Goal: Information Seeking & Learning: Compare options

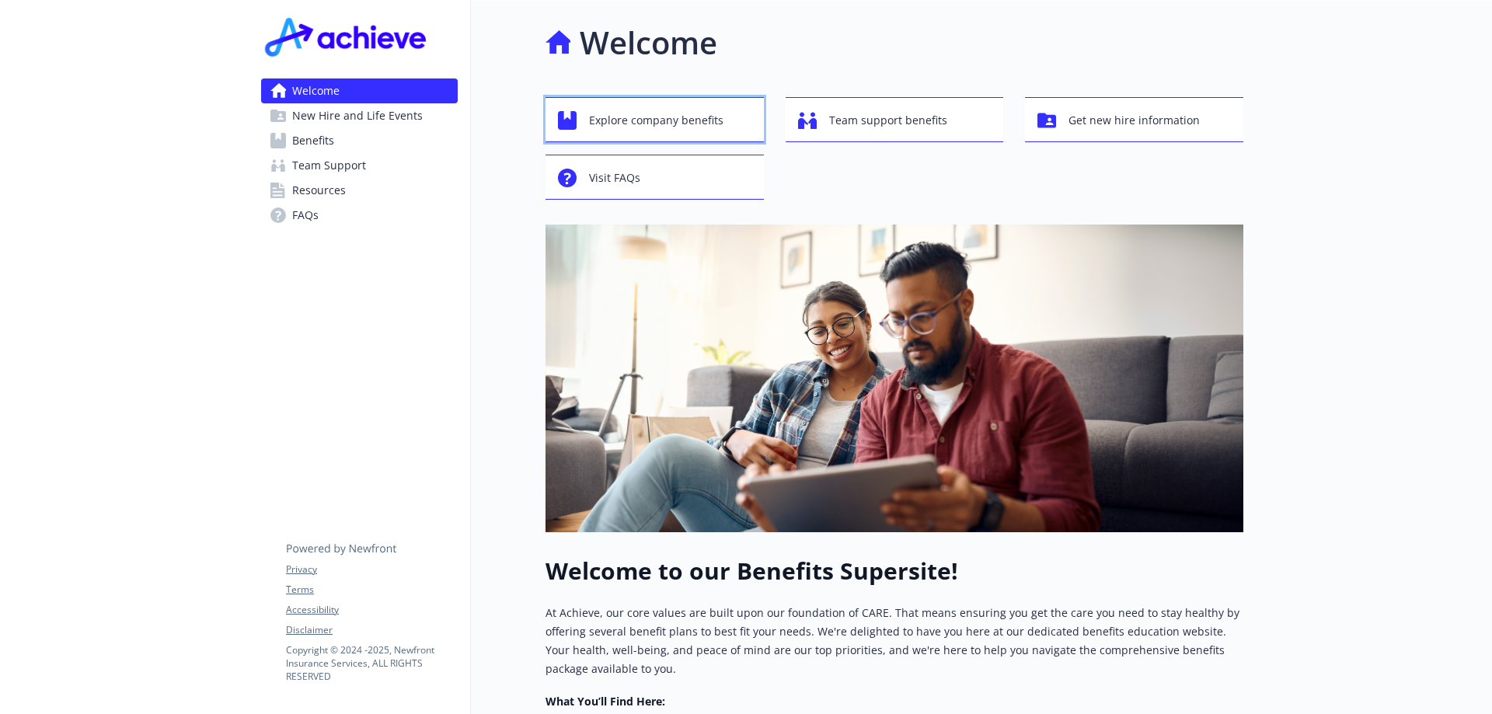
click at [671, 116] on span "Explore company benefits" at bounding box center [656, 121] width 134 height 30
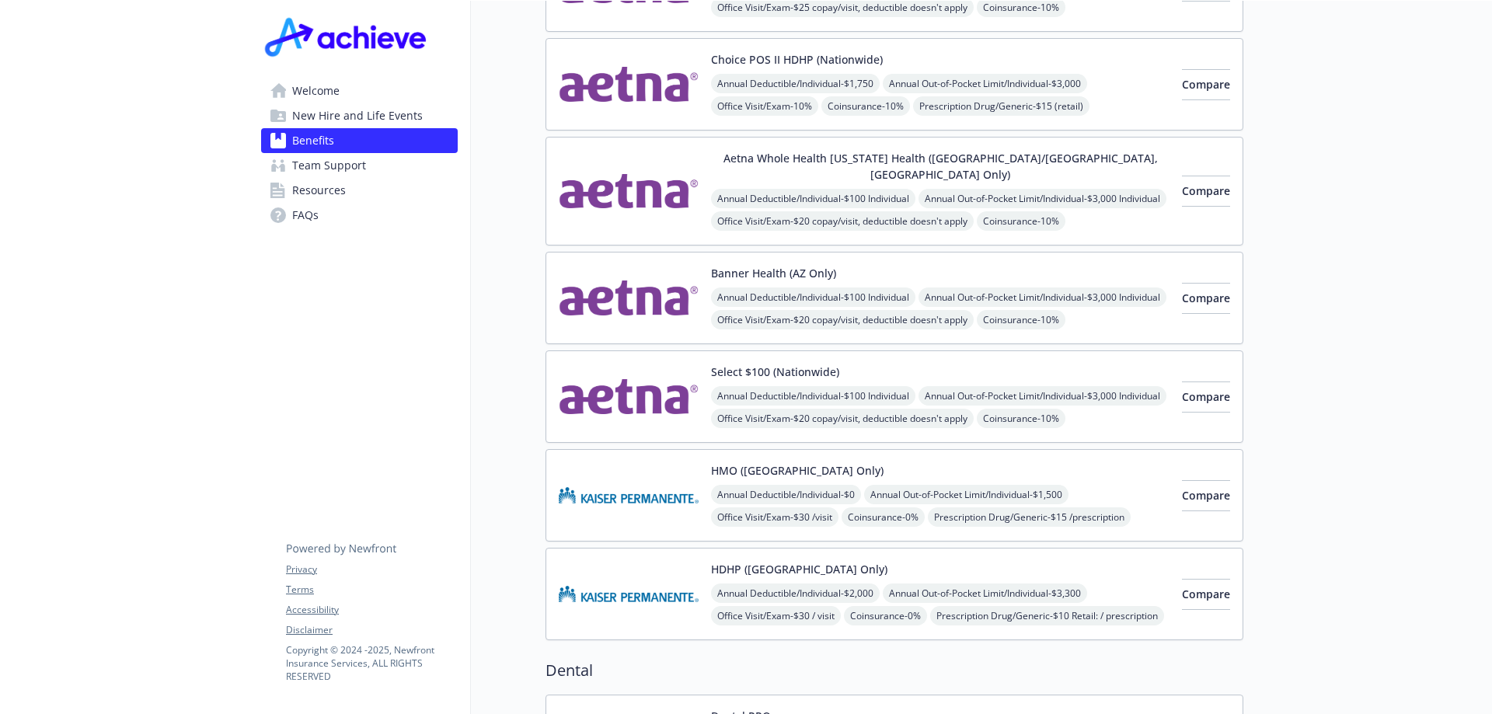
scroll to position [155, 0]
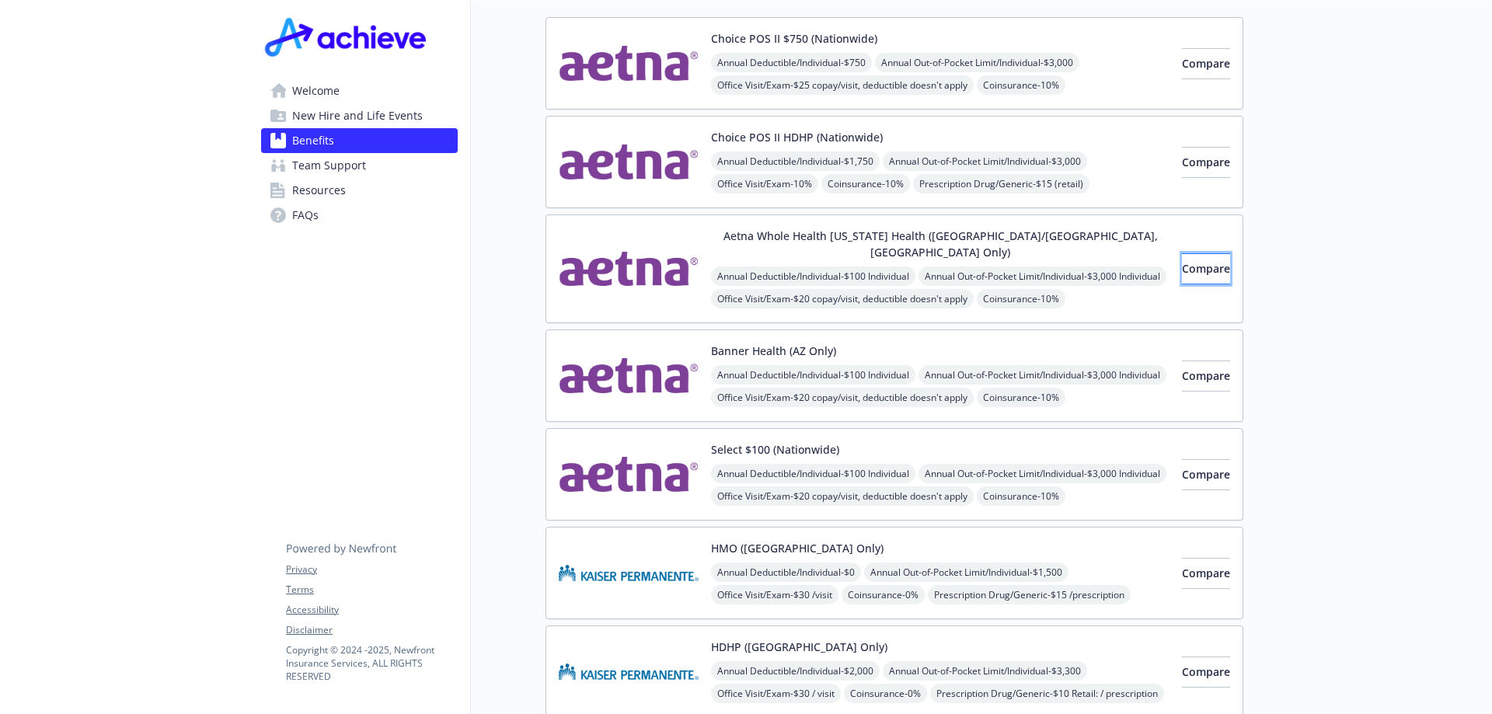
click at [1199, 261] on span "Compare" at bounding box center [1206, 268] width 48 height 15
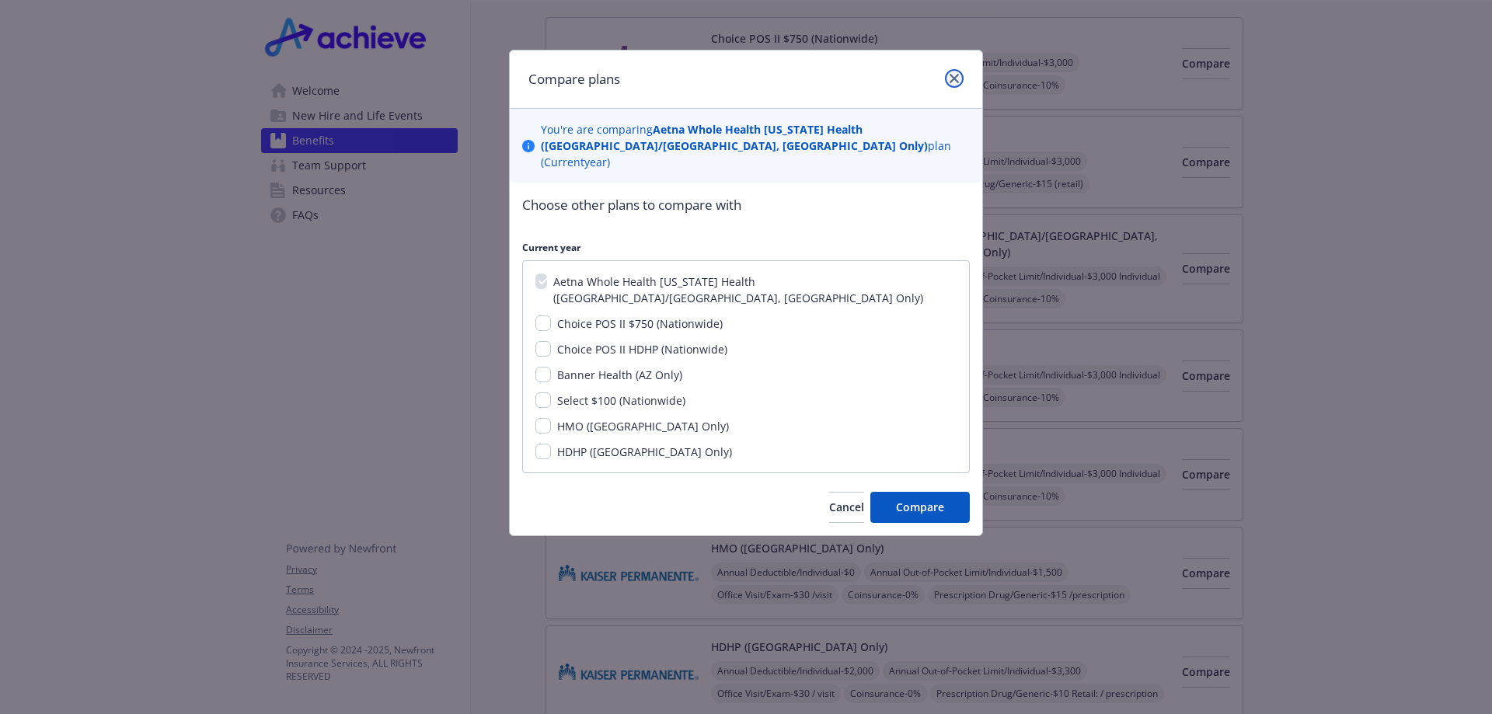
click at [954, 80] on icon "close" at bounding box center [954, 78] width 9 height 9
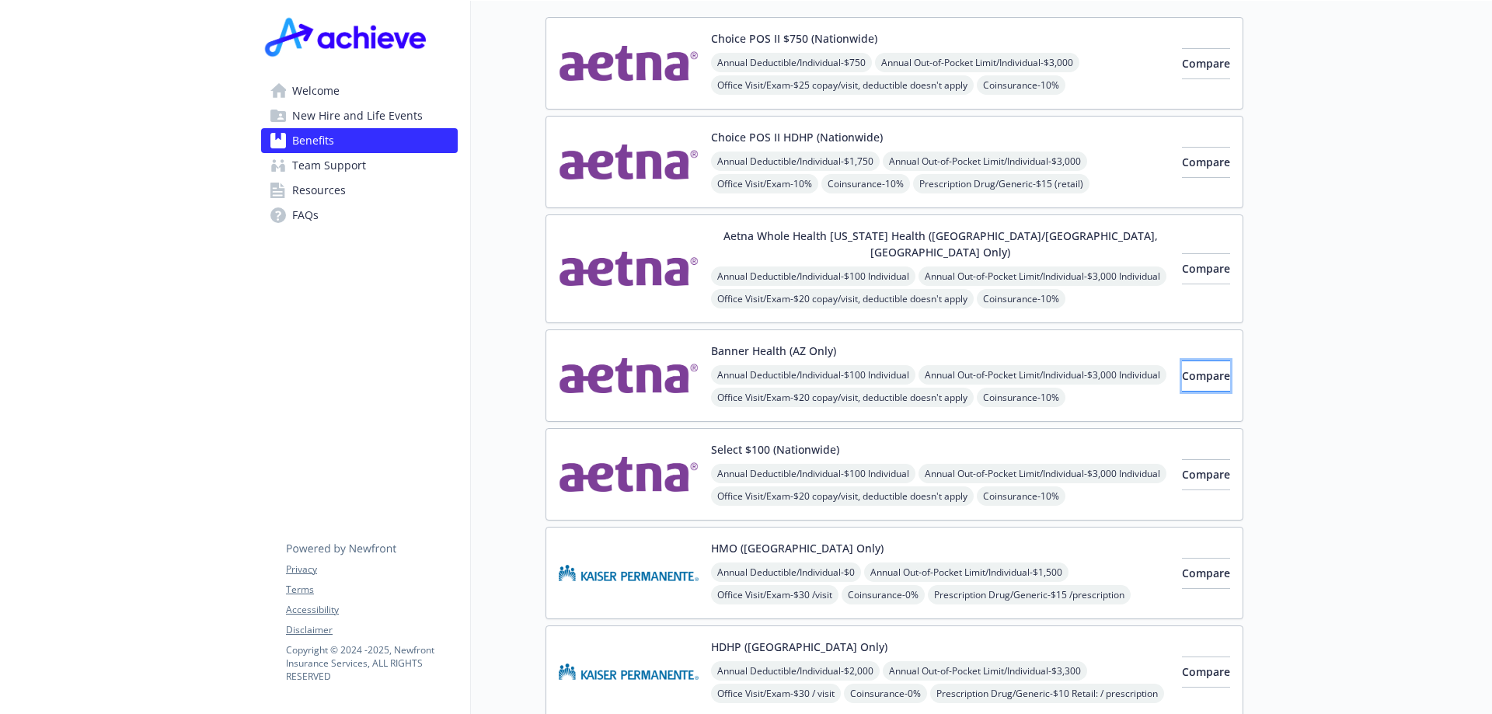
click at [1192, 368] on button "Compare" at bounding box center [1206, 376] width 48 height 31
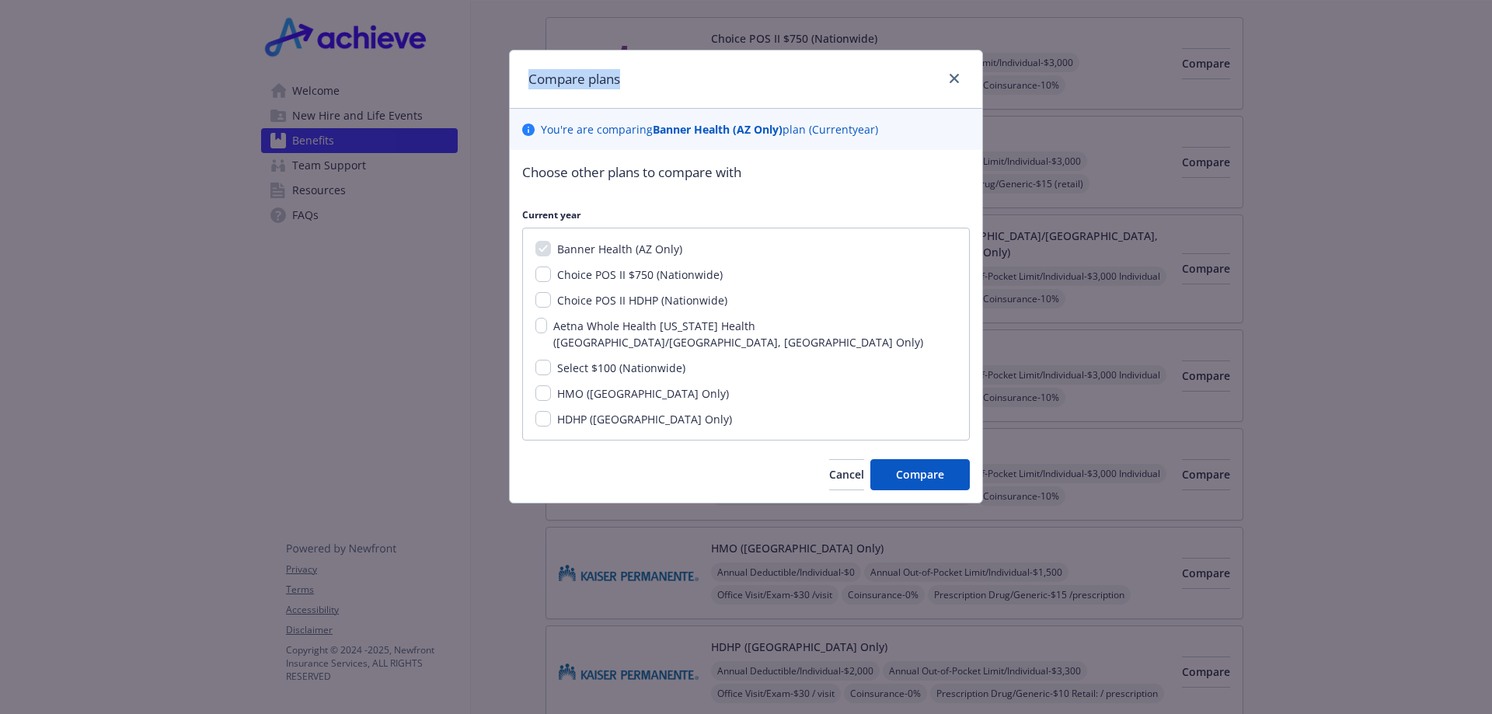
drag, startPoint x: 611, startPoint y: 78, endPoint x: 411, endPoint y: 84, distance: 199.9
click at [411, 84] on div "Compare plans You ' re are comparing Banner Health (AZ Only) plan ( Current yea…" at bounding box center [746, 357] width 1492 height 714
click at [781, 65] on div "Compare plans" at bounding box center [746, 80] width 473 height 58
click at [672, 276] on span "Choice POS II $750 (Nationwide)" at bounding box center [640, 274] width 166 height 15
click at [551, 276] on input "Choice POS II $750 (Nationwide)" at bounding box center [544, 275] width 16 height 16
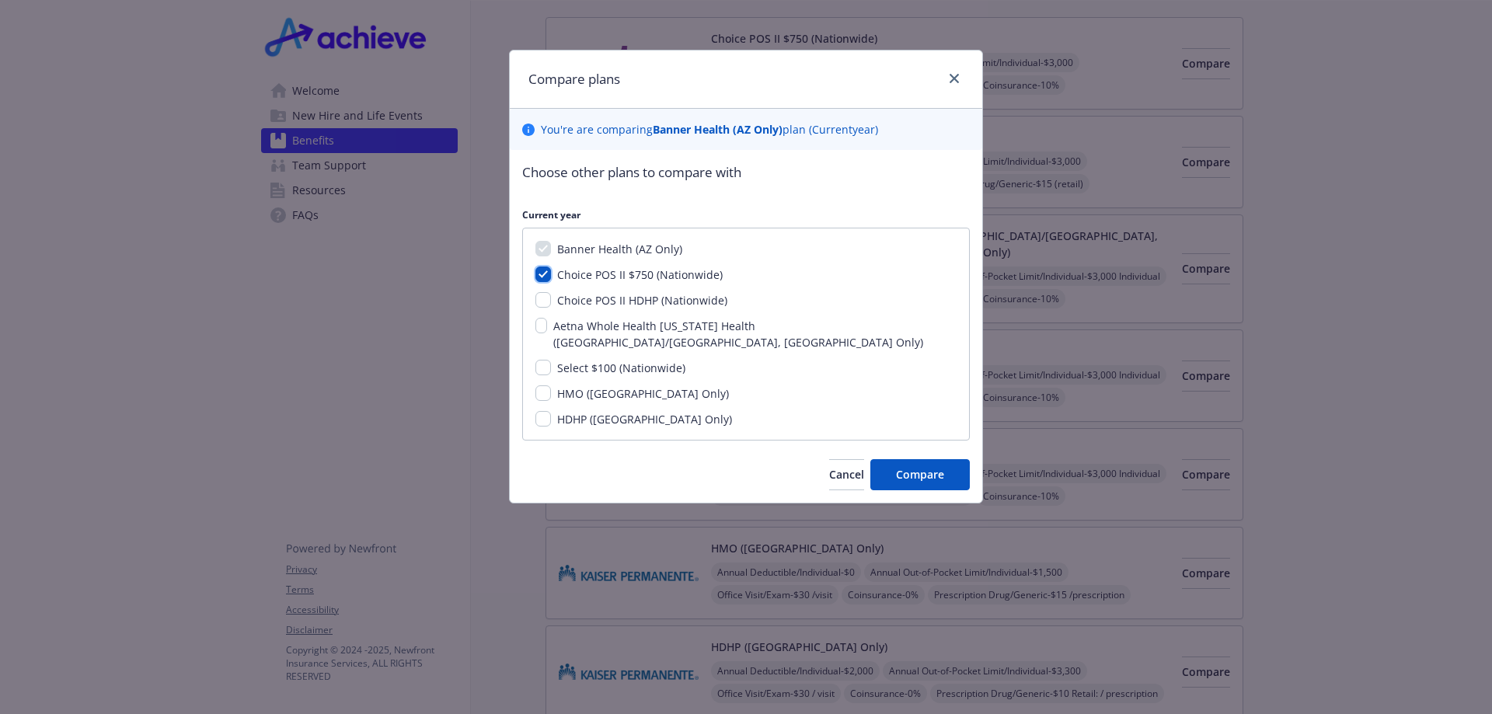
checkbox input "true"
click at [674, 304] on span "Choice POS II HDHP (Nationwide)" at bounding box center [642, 300] width 170 height 15
click at [551, 304] on input "Choice POS II HDHP (Nationwide)" at bounding box center [544, 300] width 16 height 16
checkbox input "true"
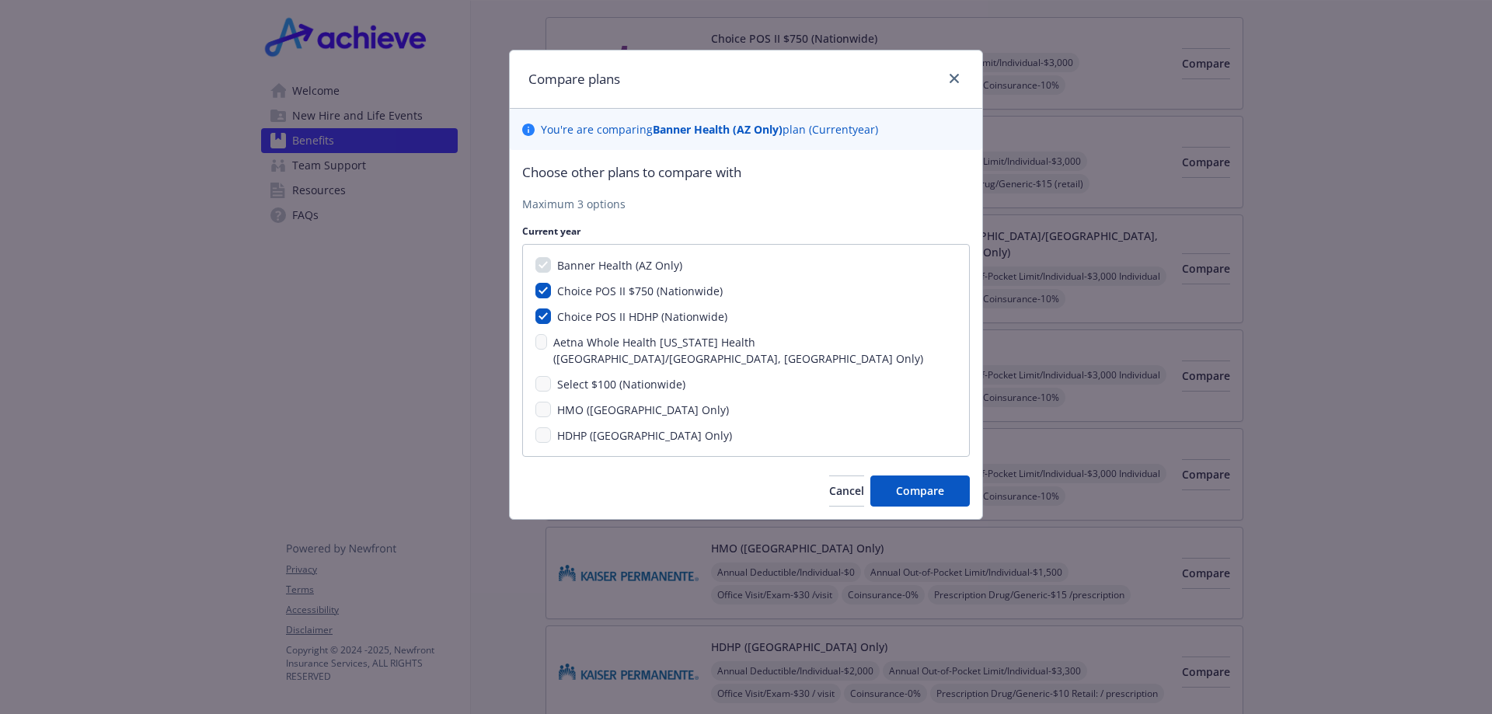
click at [651, 377] on span "Select $100 (Nationwide)" at bounding box center [621, 384] width 128 height 15
click at [536, 376] on div "Select $100 (Nationwide)" at bounding box center [746, 384] width 421 height 16
click at [954, 476] on button "Compare" at bounding box center [920, 491] width 99 height 31
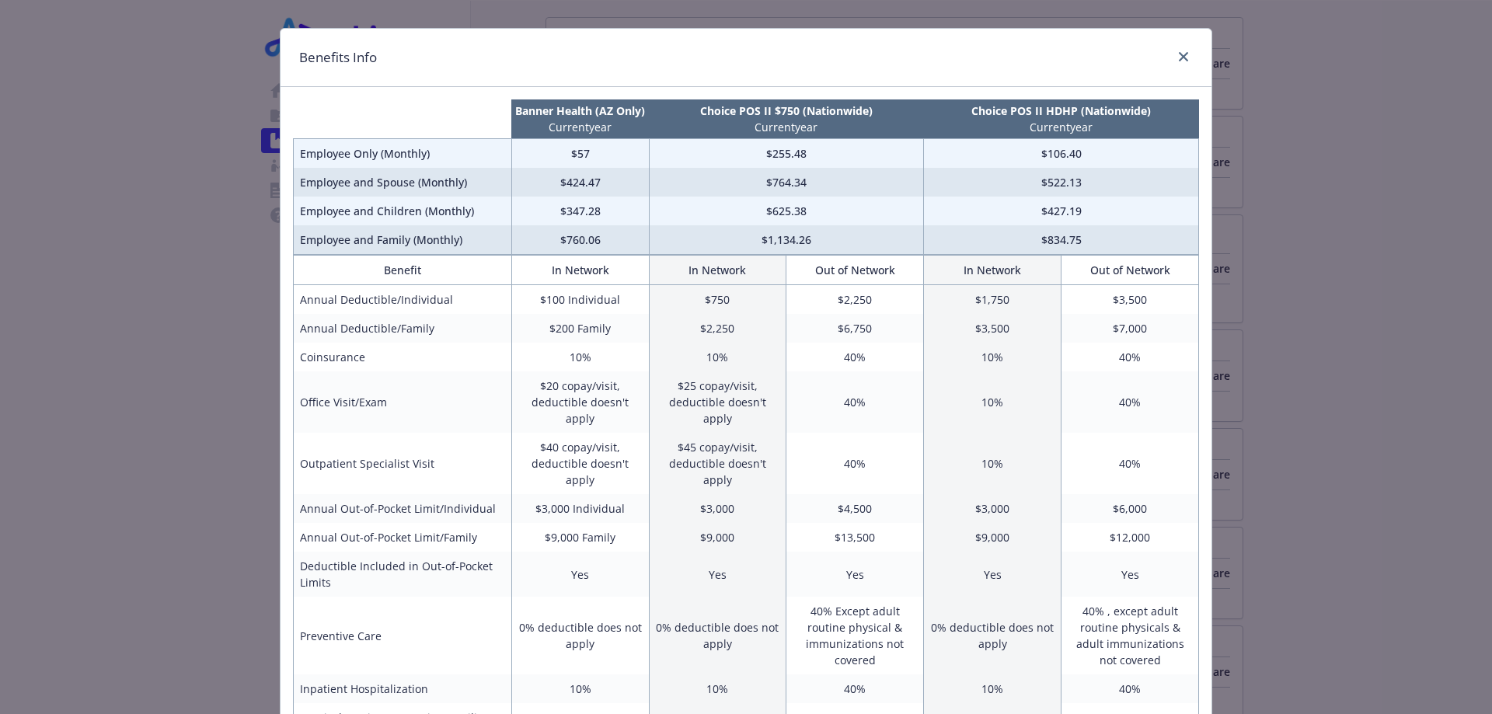
scroll to position [0, 0]
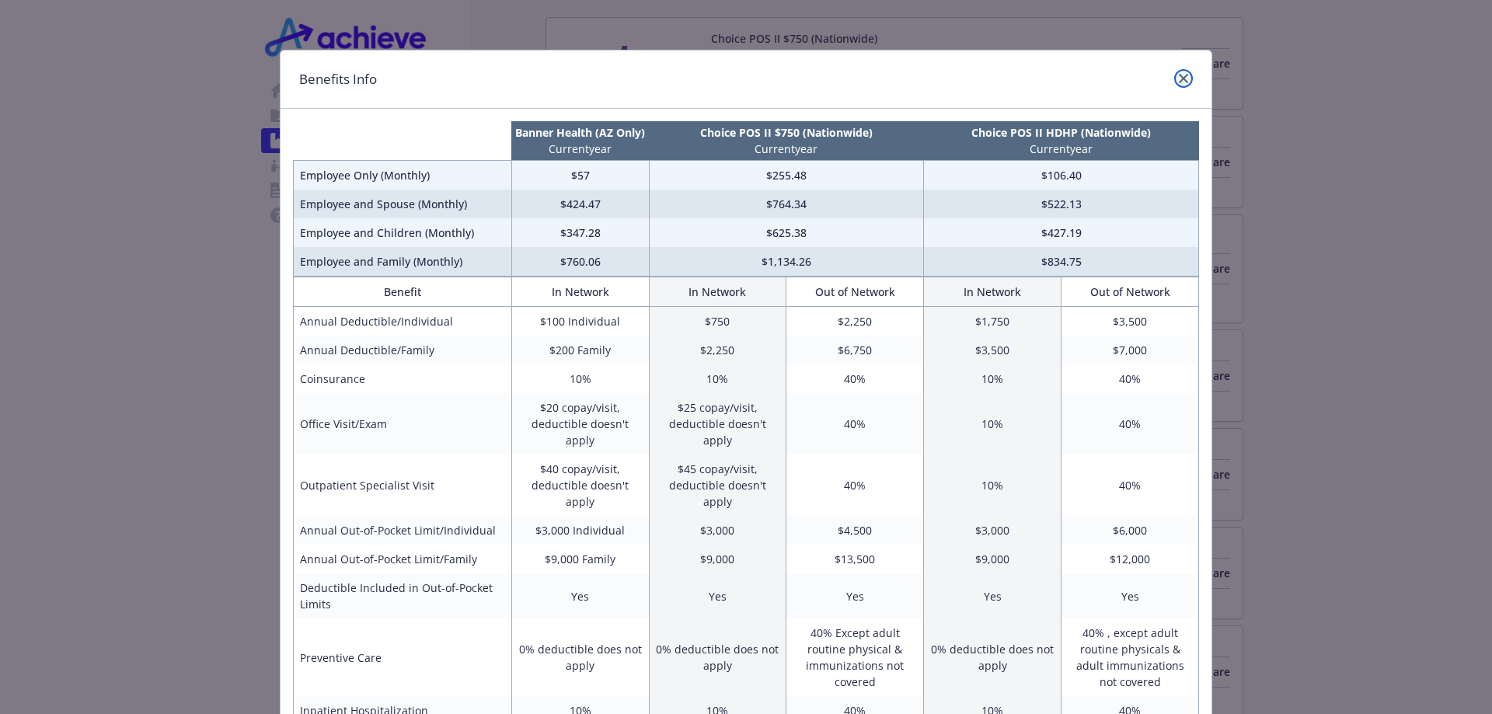
click at [1175, 81] on link "close" at bounding box center [1184, 78] width 19 height 19
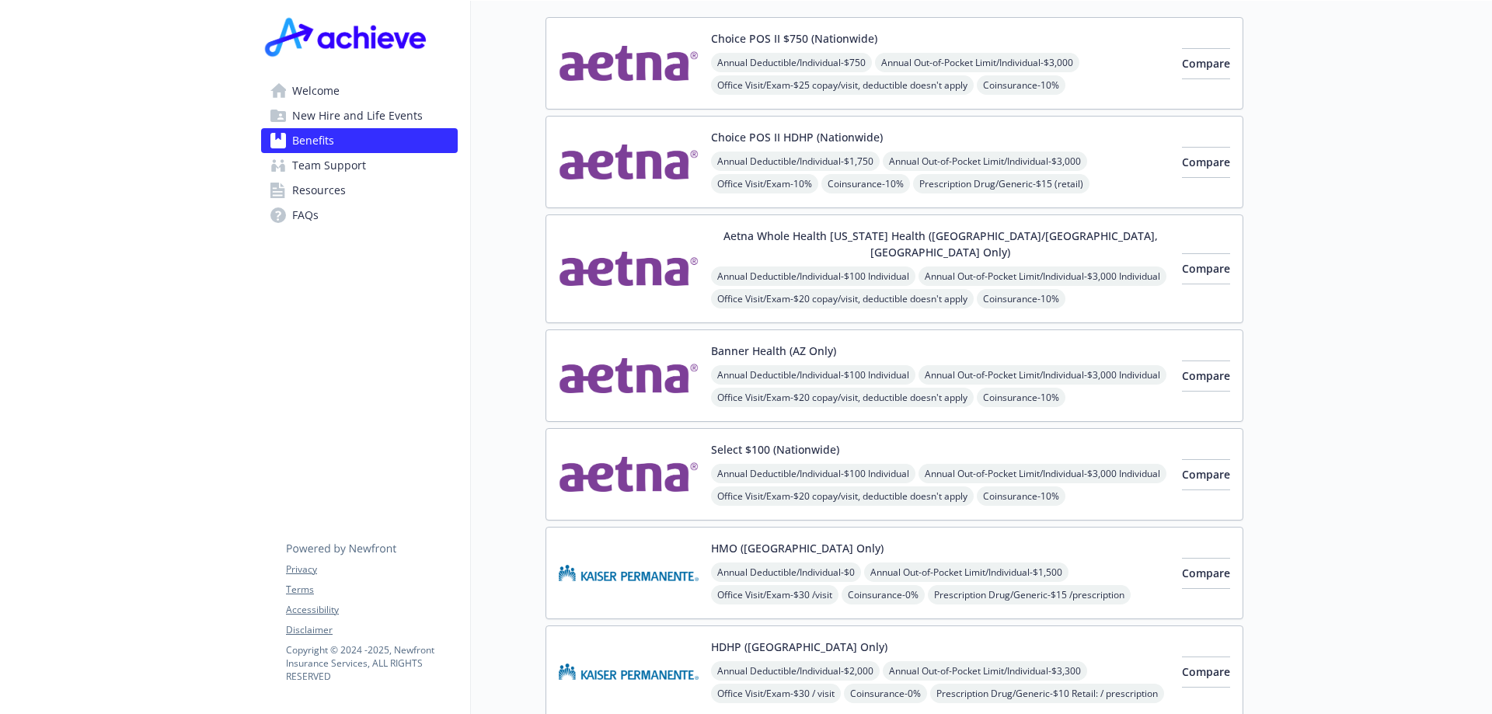
scroll to position [78, 0]
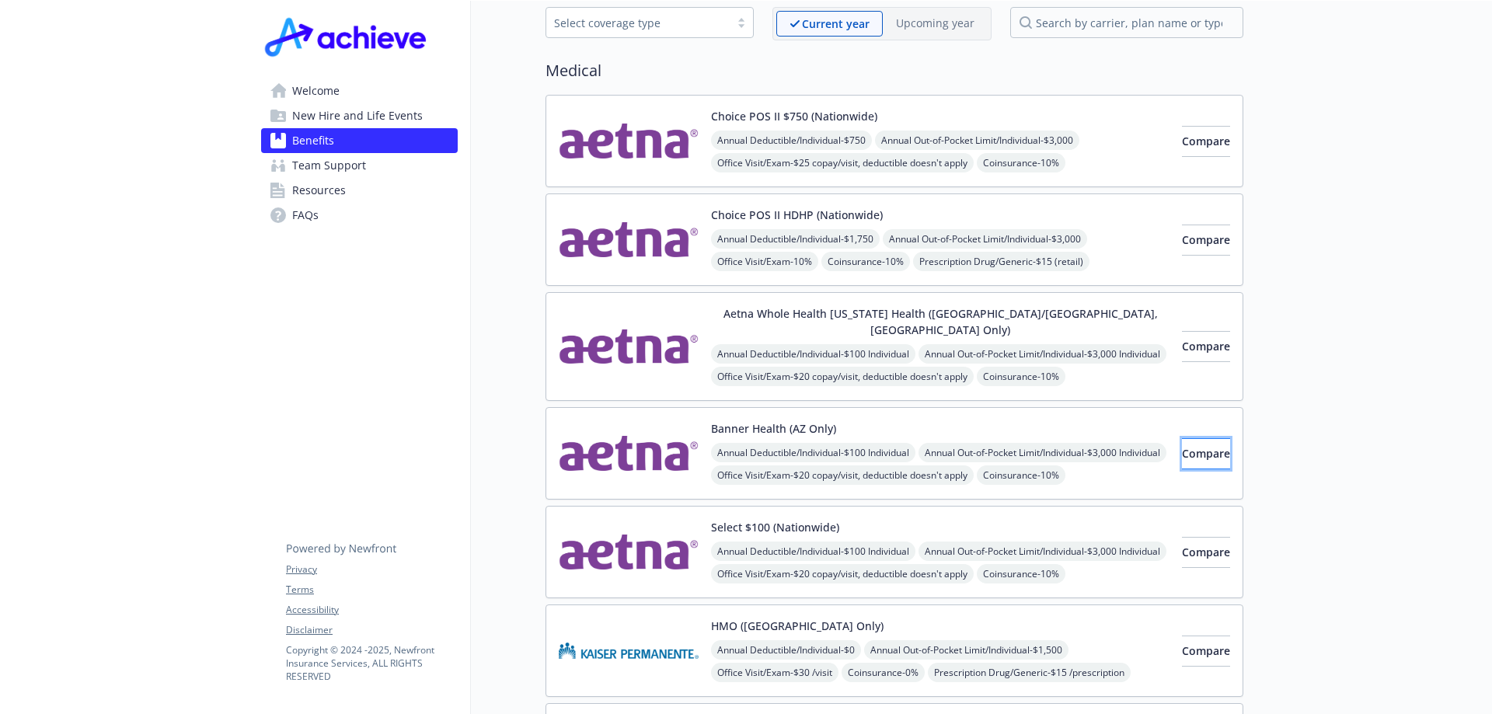
click at [1182, 446] on span "Compare" at bounding box center [1206, 453] width 48 height 15
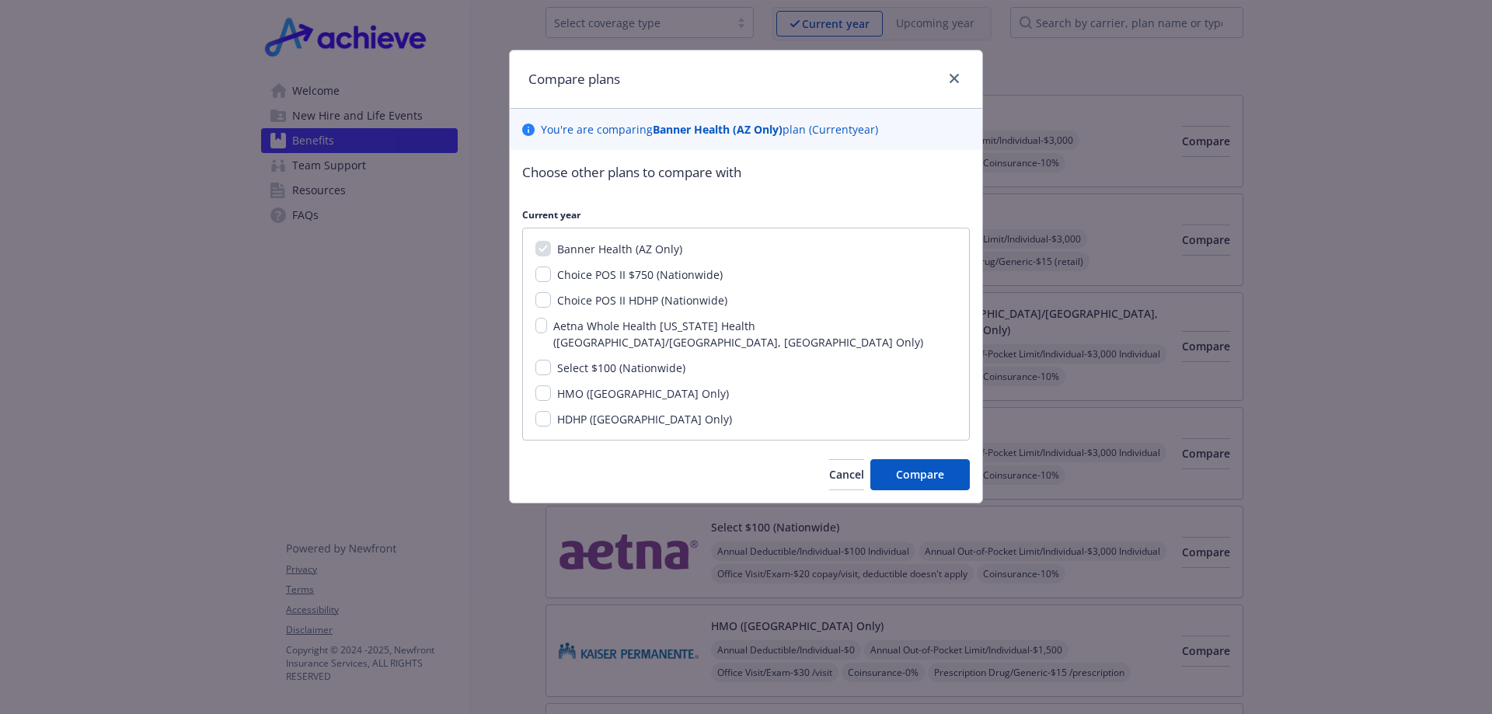
click at [644, 361] on span "Select $100 (Nationwide)" at bounding box center [621, 368] width 128 height 15
click at [551, 360] on input "Select $100 (Nationwide)" at bounding box center [544, 368] width 16 height 16
checkbox input "true"
click at [905, 469] on button "Compare" at bounding box center [920, 474] width 99 height 31
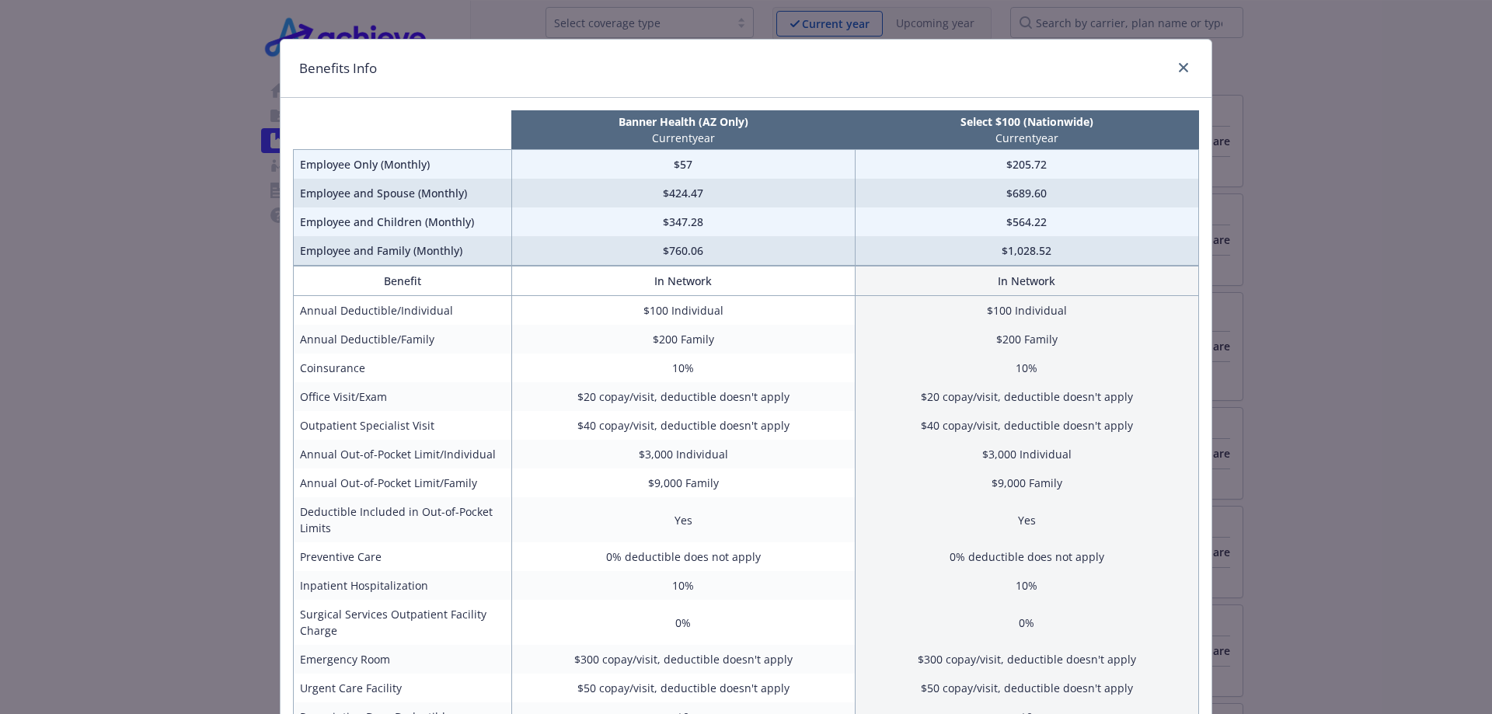
scroll to position [0, 0]
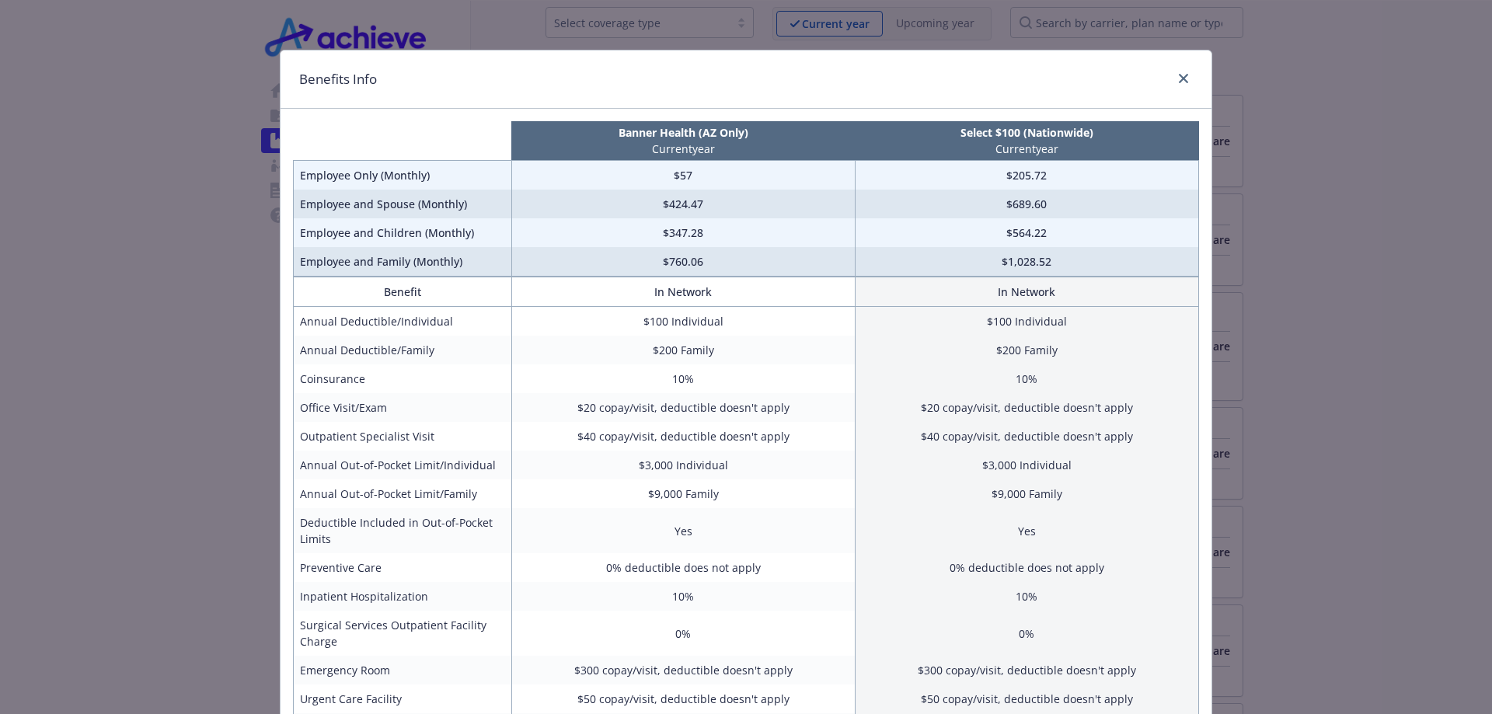
click at [1181, 63] on div "Benefits Info" at bounding box center [746, 80] width 931 height 58
click at [1178, 67] on div "Benefits Info" at bounding box center [746, 80] width 931 height 58
click at [1175, 66] on div "Benefits Info" at bounding box center [746, 80] width 931 height 58
click at [1179, 76] on icon "close" at bounding box center [1183, 78] width 9 height 9
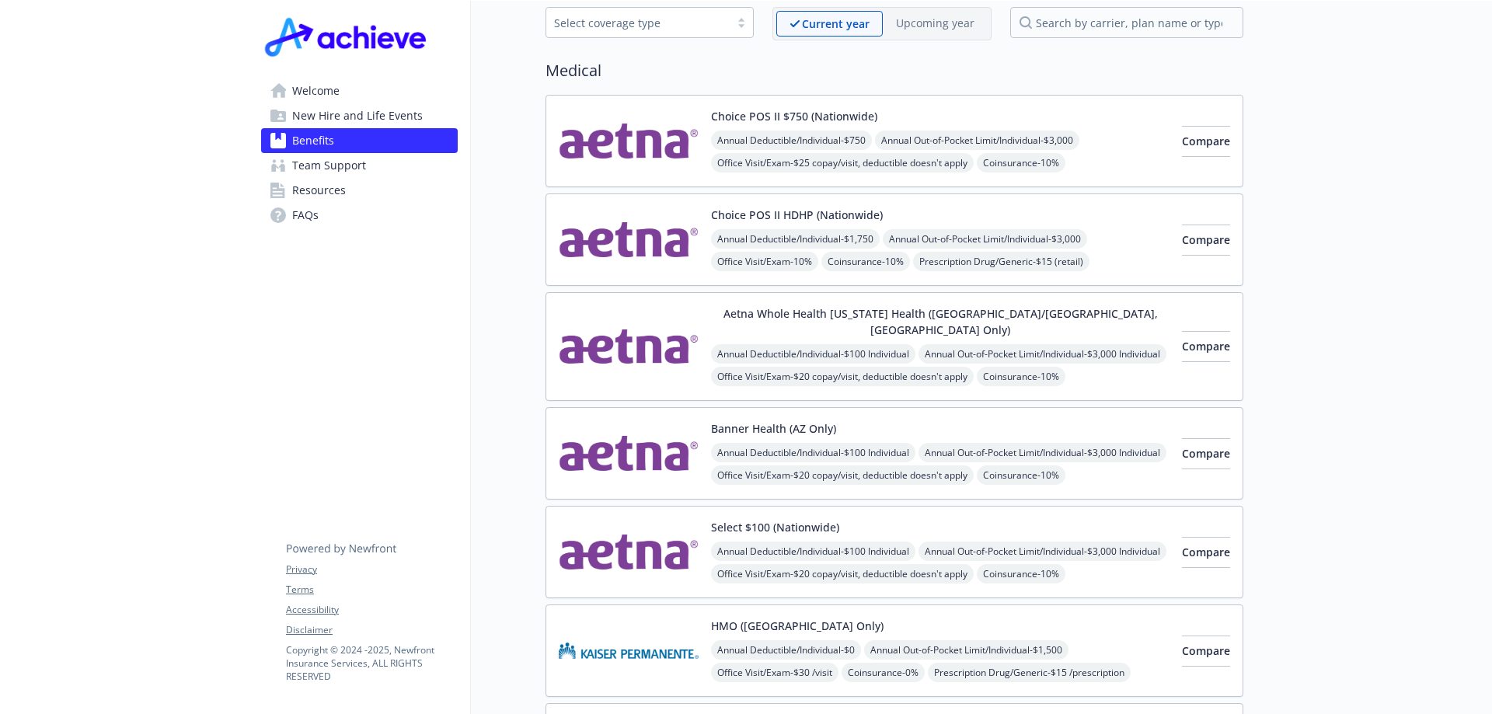
click at [807, 215] on button "Choice POS II HDHP (Nationwide)" at bounding box center [797, 215] width 172 height 16
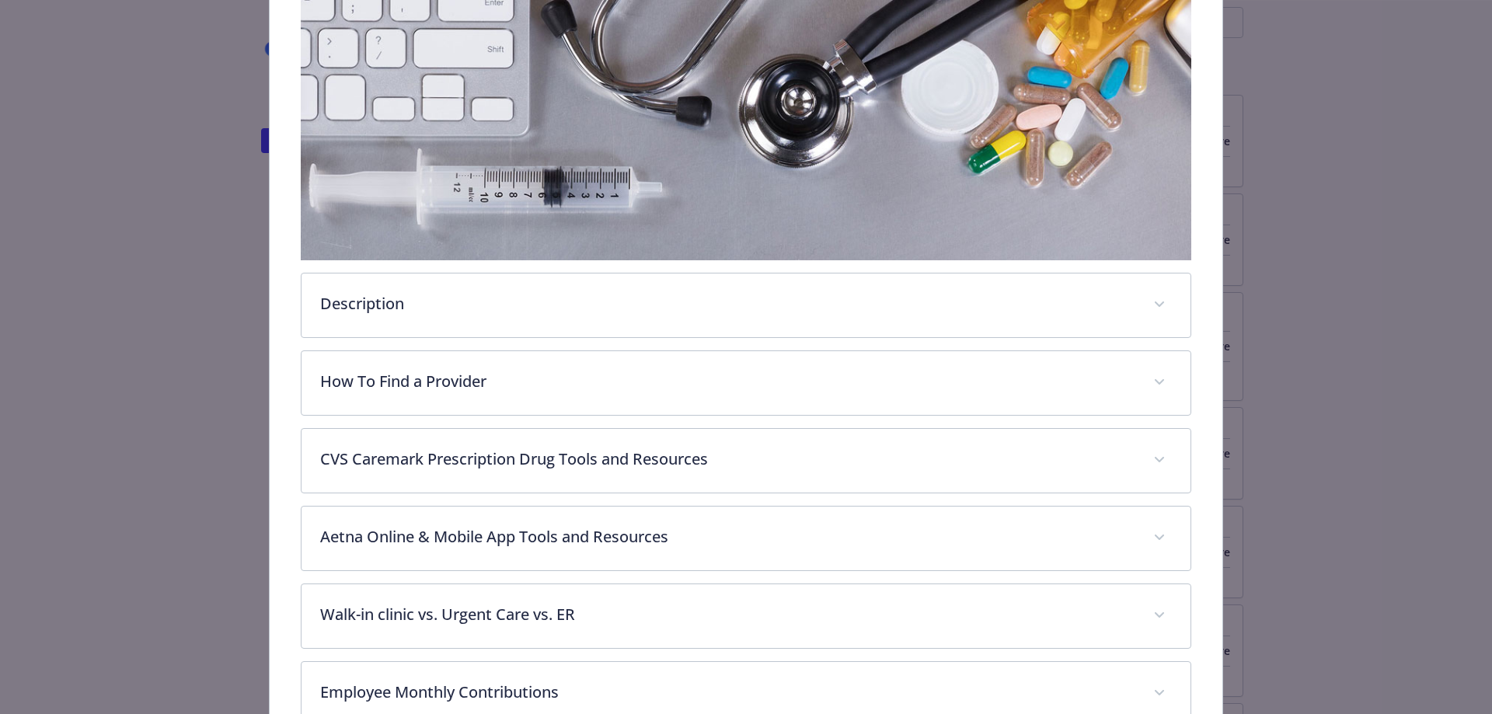
scroll to position [358, 0]
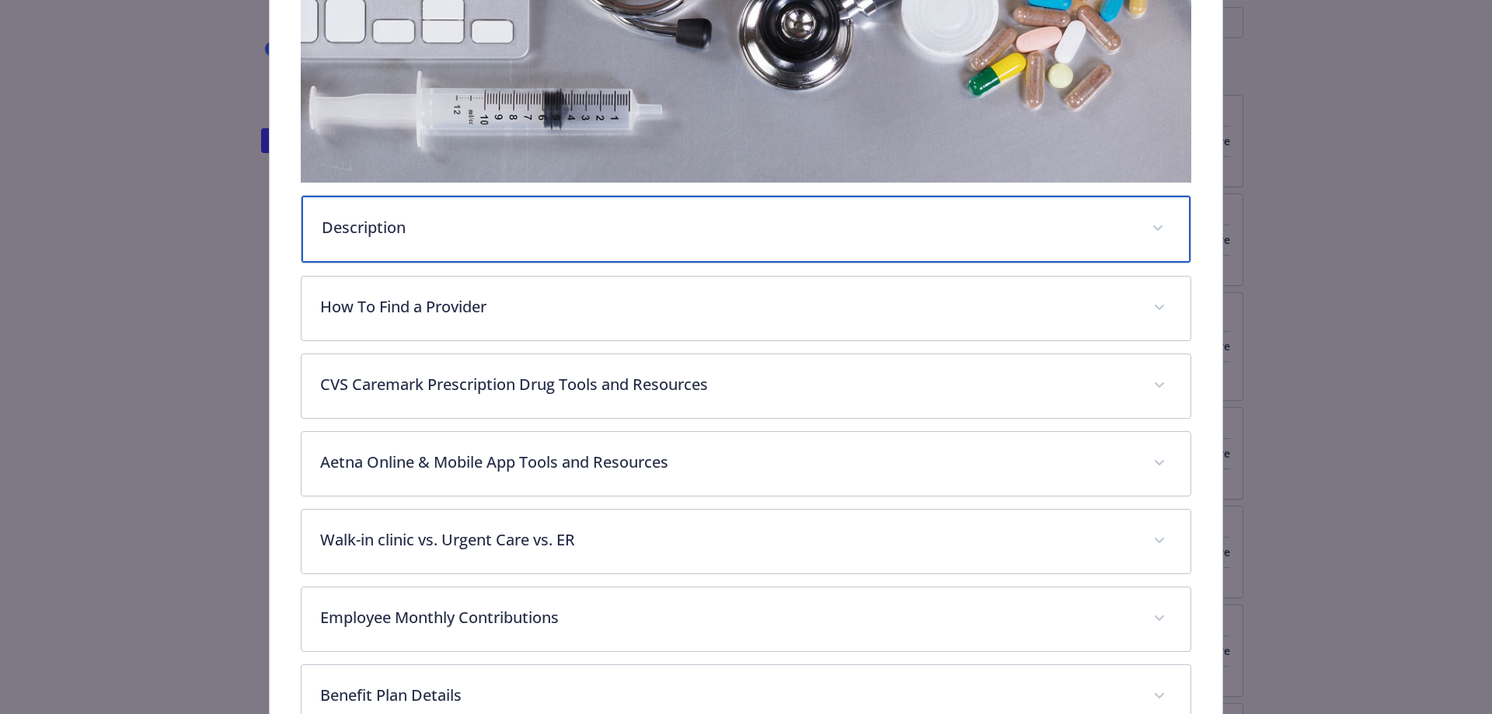
click at [567, 243] on div "Description" at bounding box center [747, 229] width 890 height 67
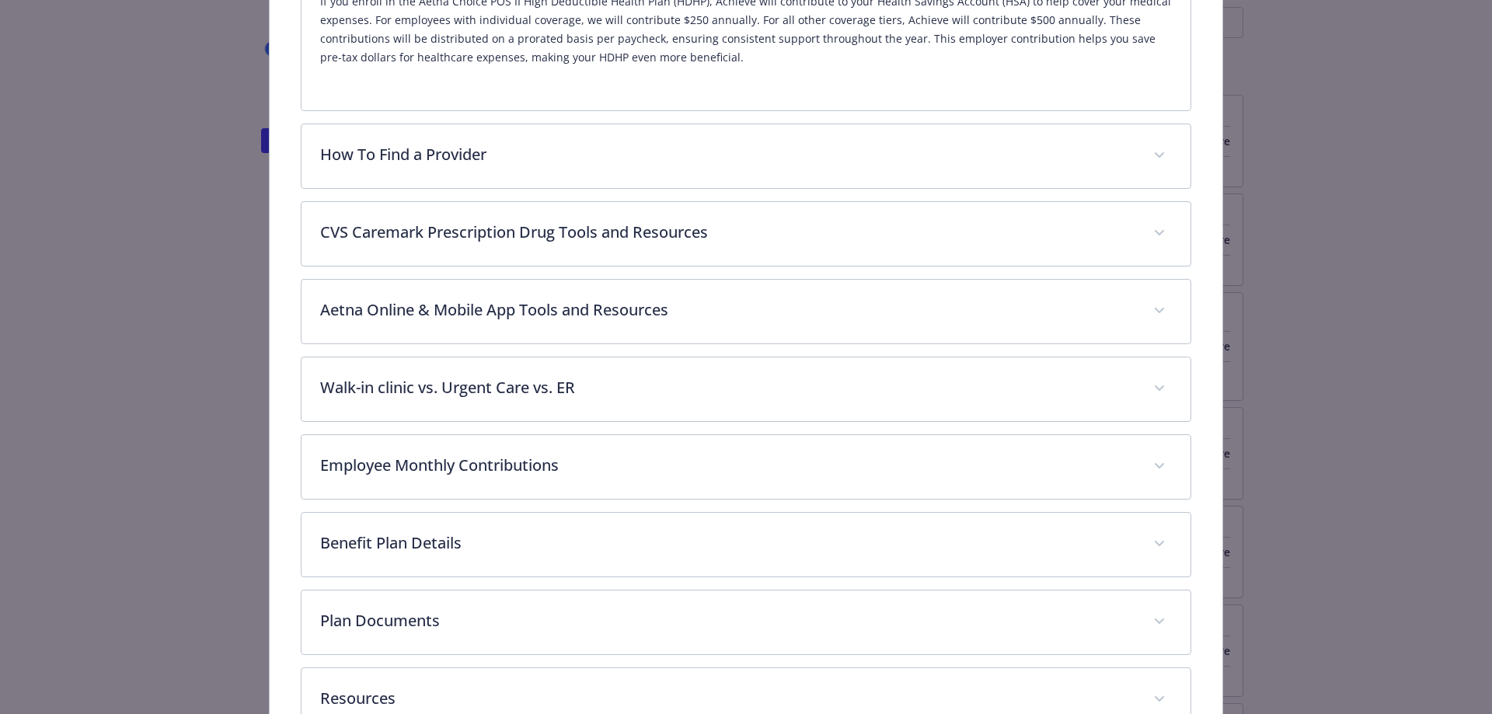
scroll to position [850, 0]
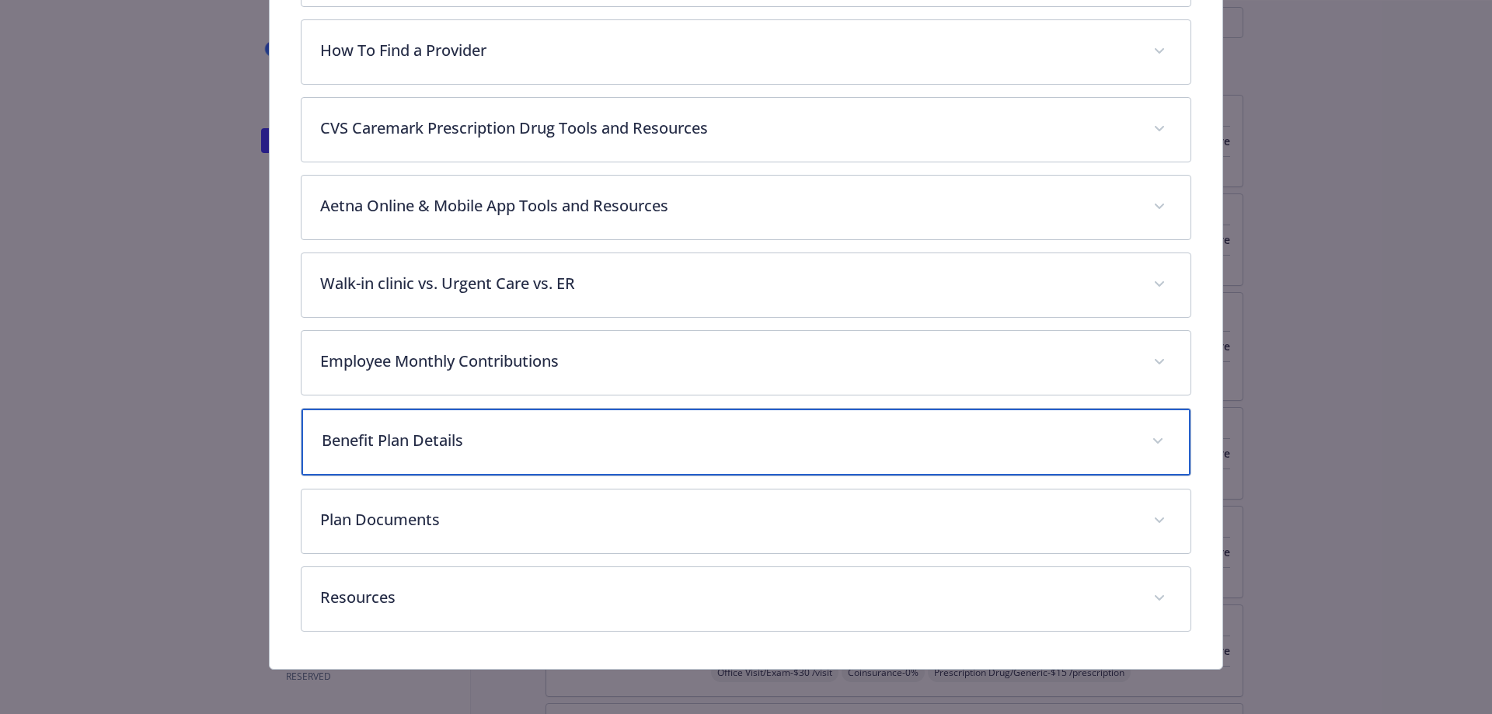
click at [552, 444] on p "Benefit Plan Details" at bounding box center [728, 440] width 812 height 23
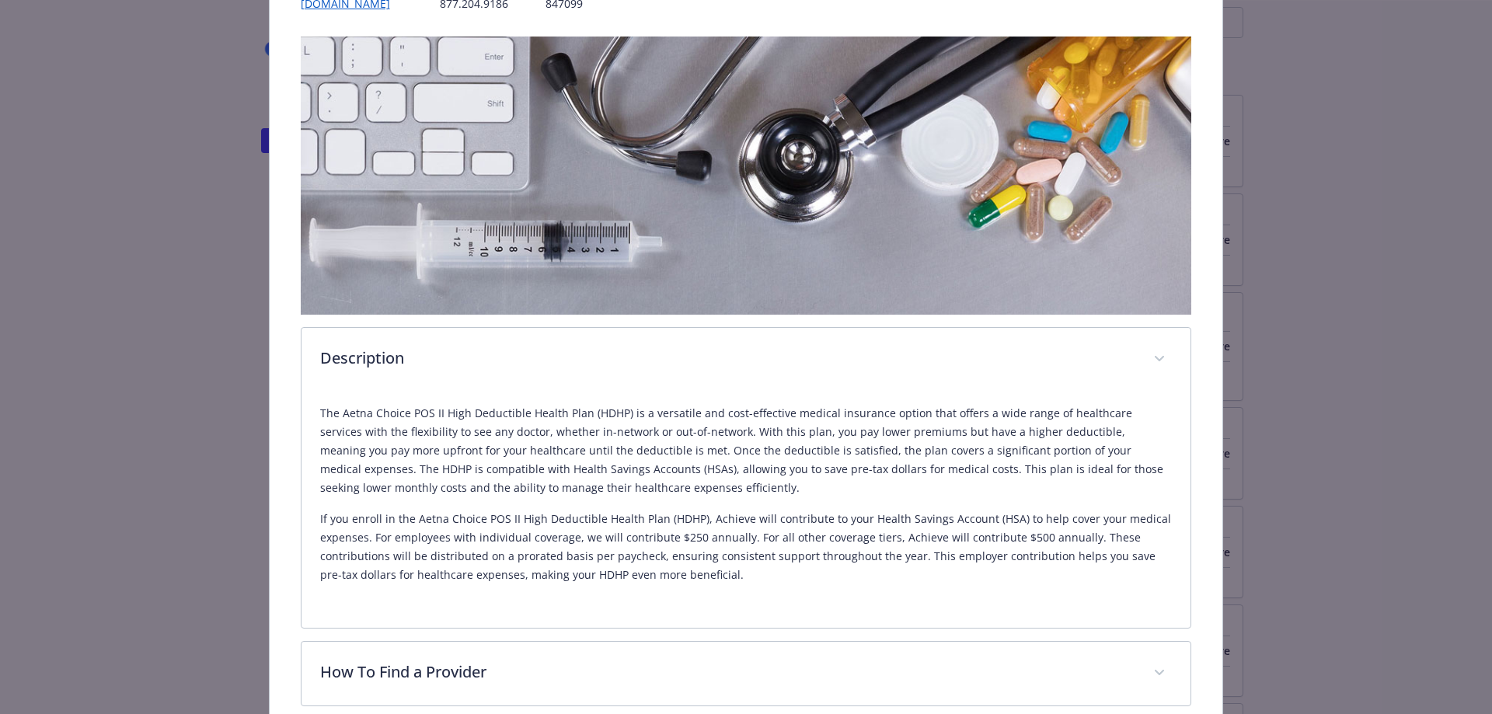
scroll to position [0, 0]
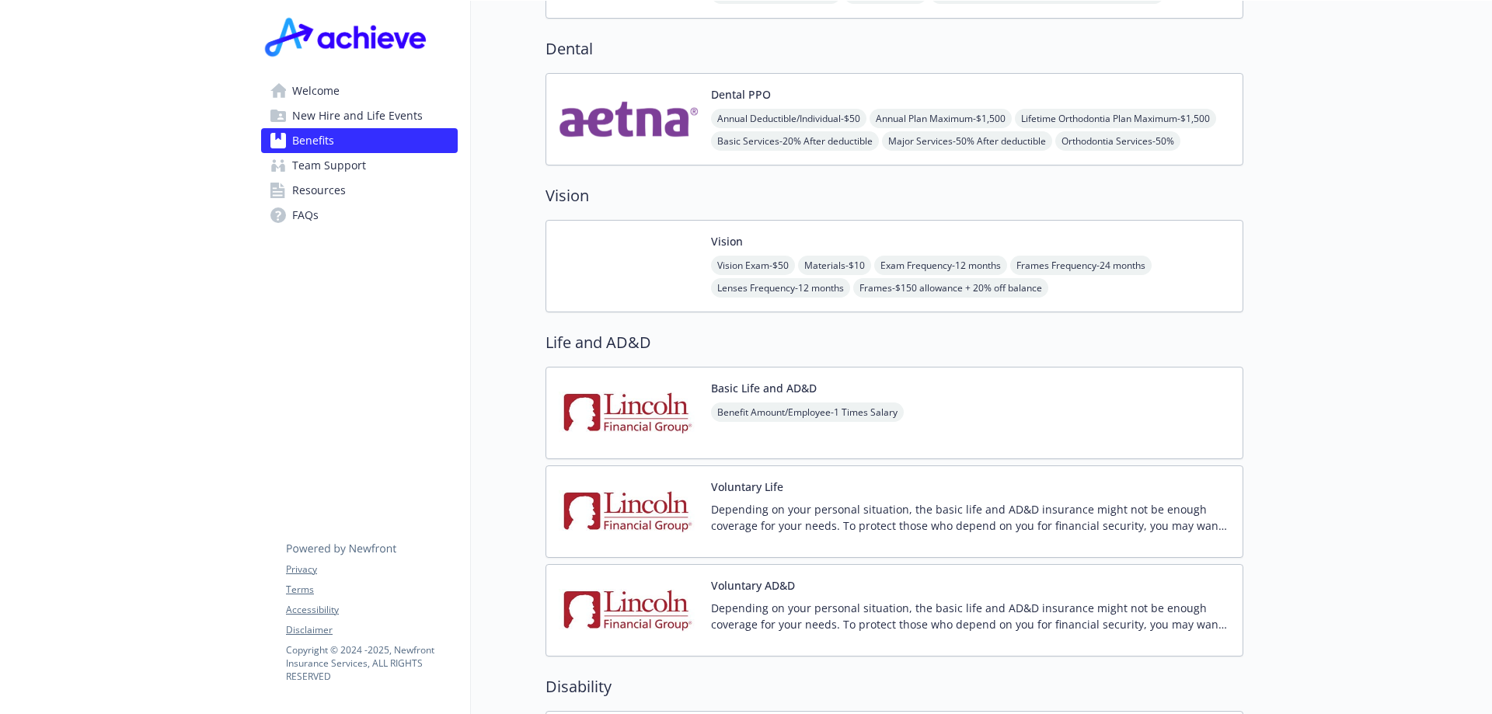
scroll to position [933, 0]
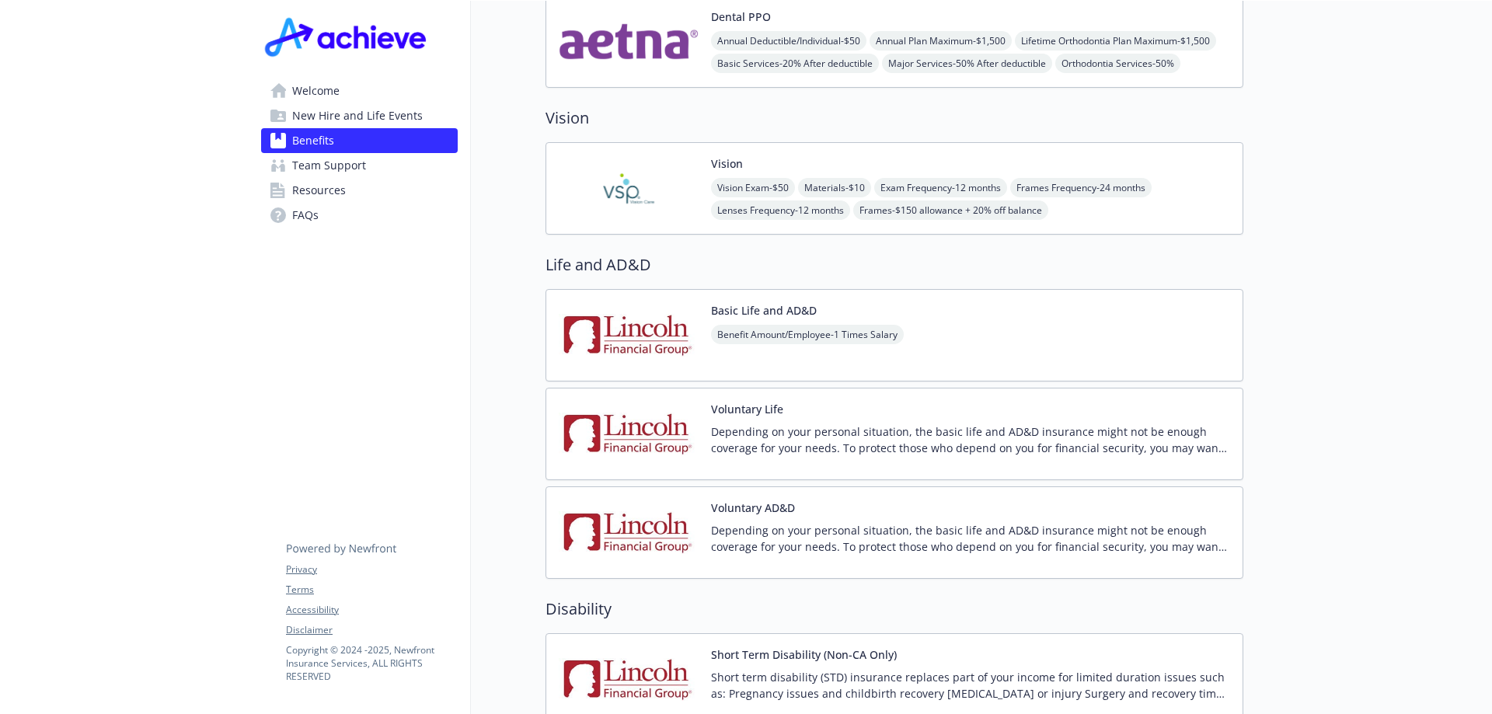
click at [754, 347] on div "Benefit Amount/Employee - 1 Times Salary" at bounding box center [807, 347] width 193 height 44
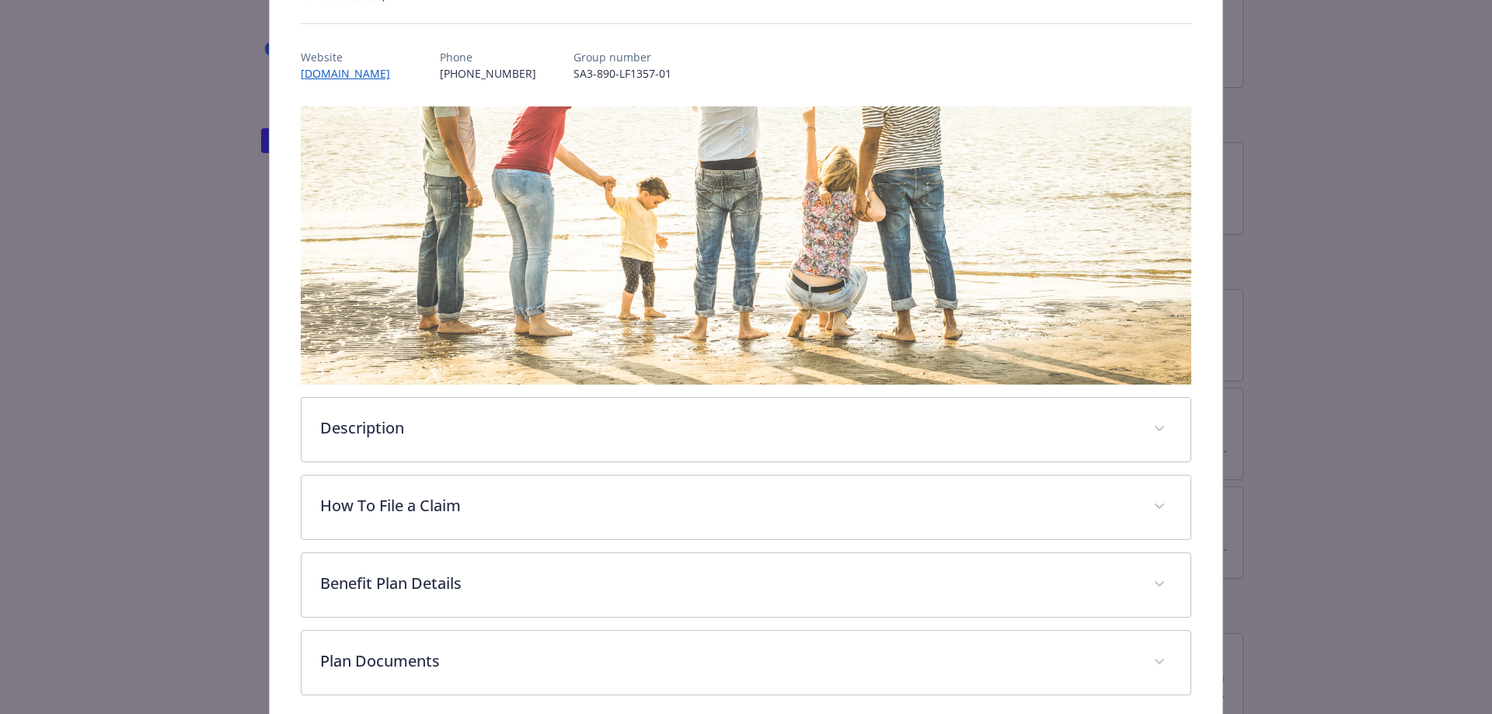
scroll to position [222, 0]
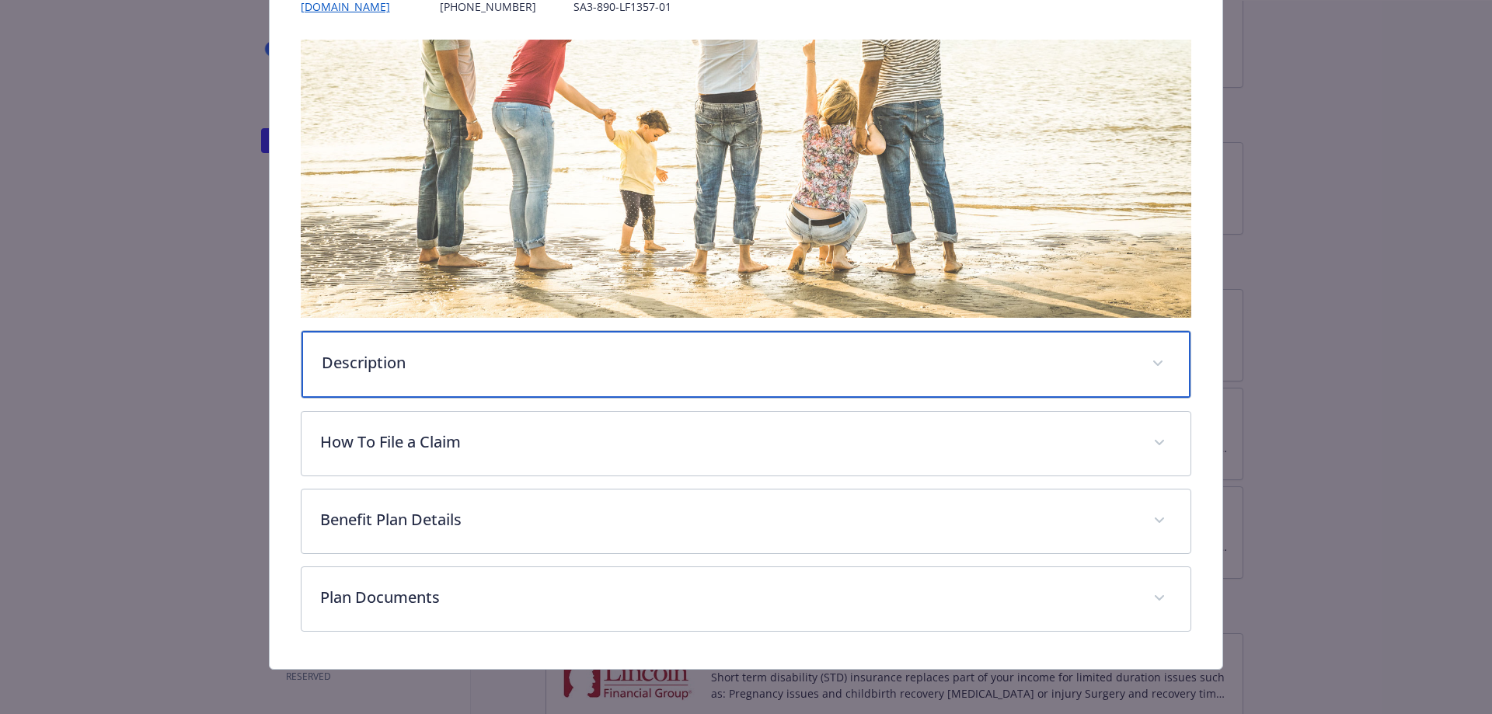
click at [575, 376] on div "Description" at bounding box center [747, 364] width 890 height 67
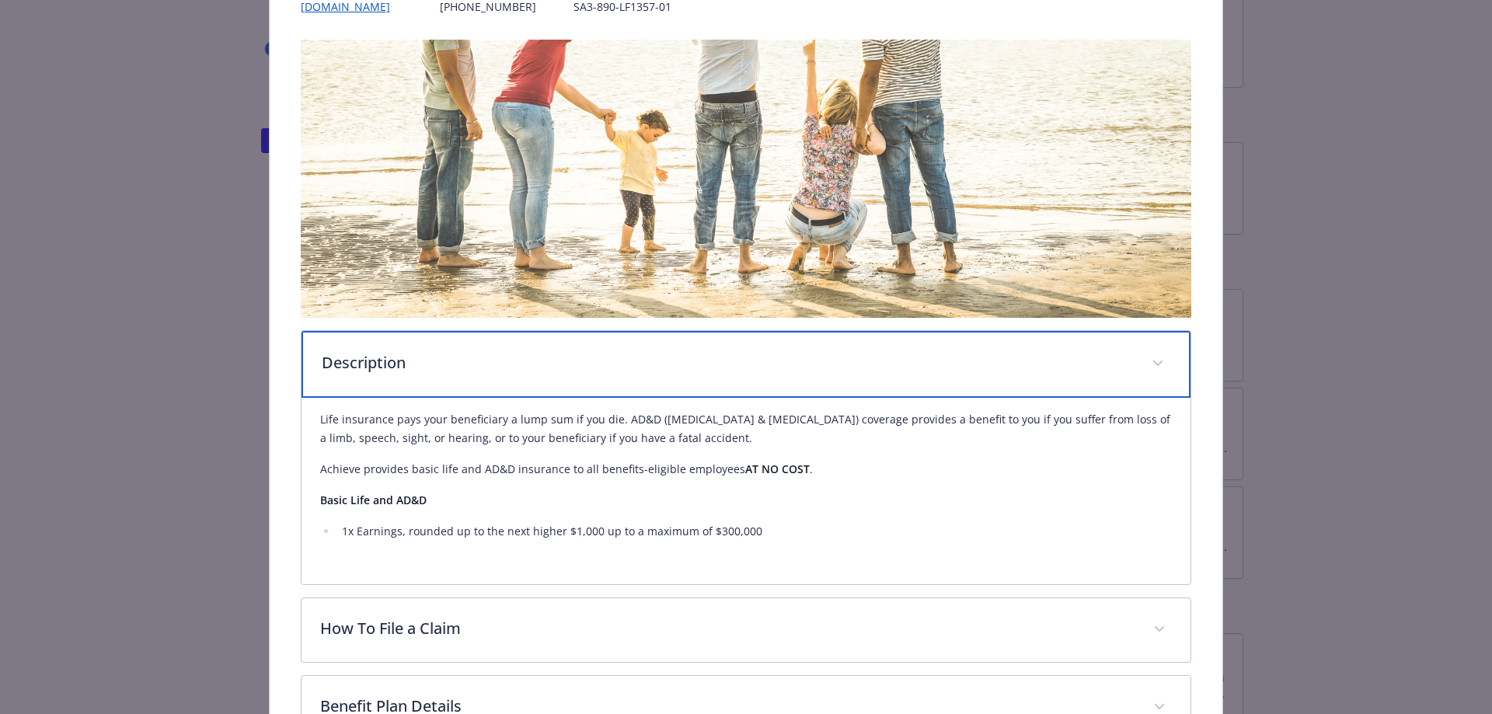
scroll to position [378, 0]
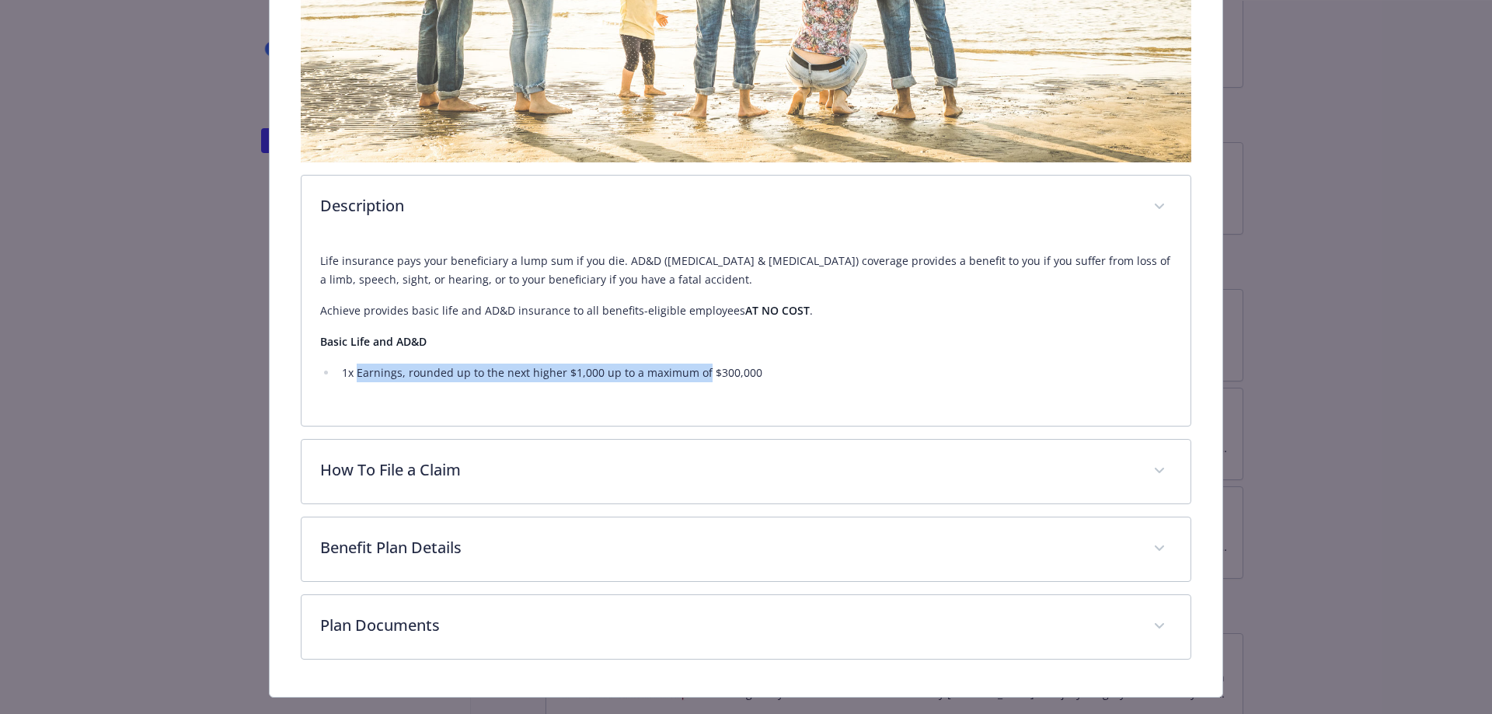
drag, startPoint x: 354, startPoint y: 374, endPoint x: 710, endPoint y: 378, distance: 356.8
click at [710, 378] on li "1x Earnings, rounded up to the next higher $1,000 up to a maximum of $300,000" at bounding box center [755, 373] width 836 height 19
click at [471, 364] on li "1x Earnings, rounded up to the next higher $1,000 up to a maximum of $300,000" at bounding box center [755, 373] width 836 height 19
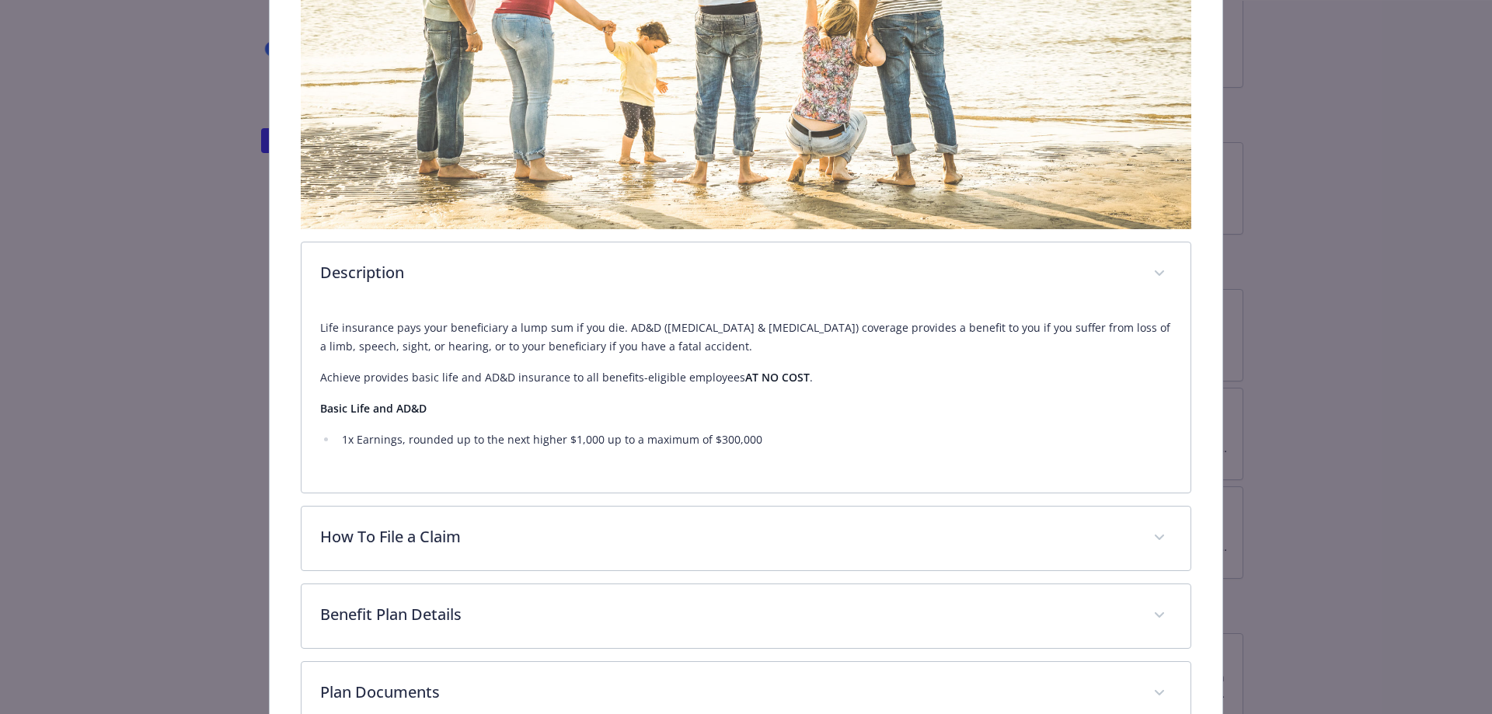
scroll to position [409, 0]
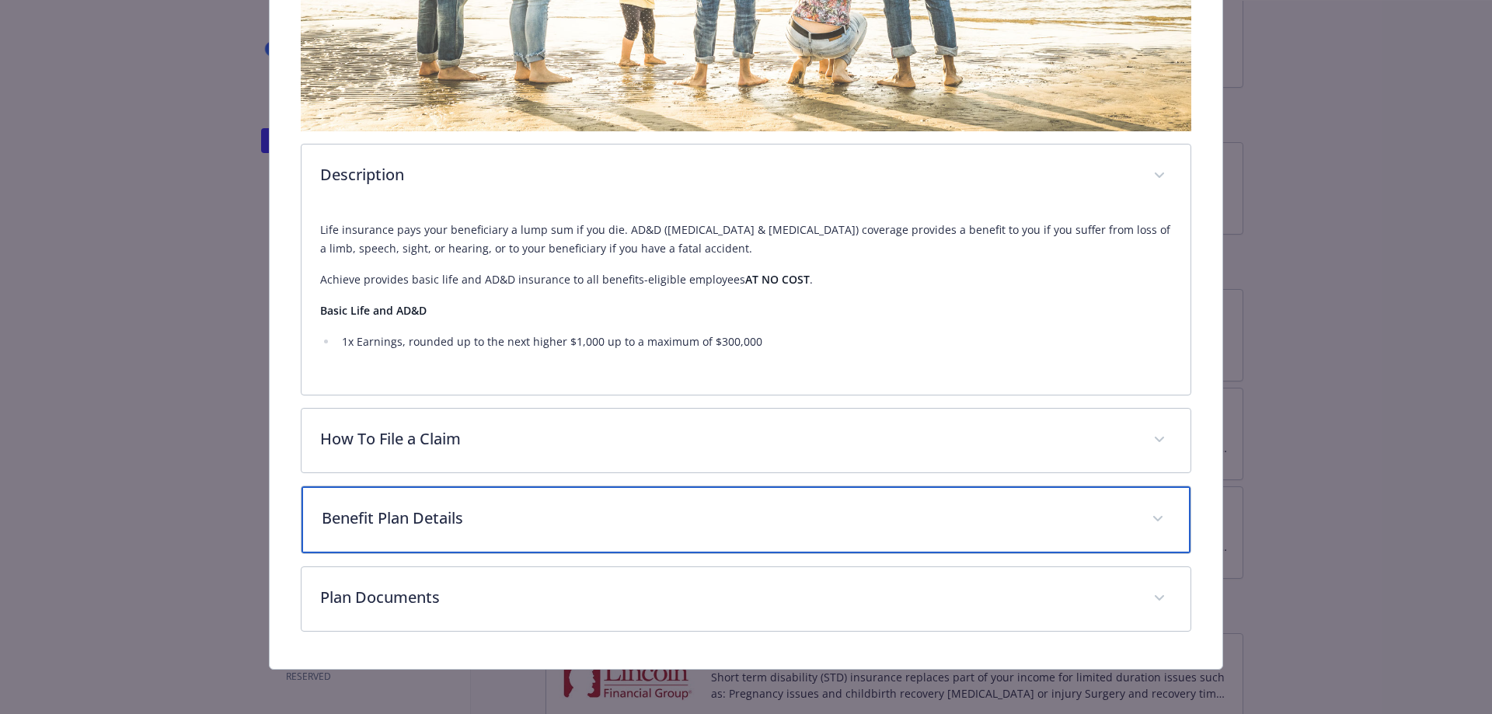
click at [449, 526] on p "Benefit Plan Details" at bounding box center [728, 518] width 812 height 23
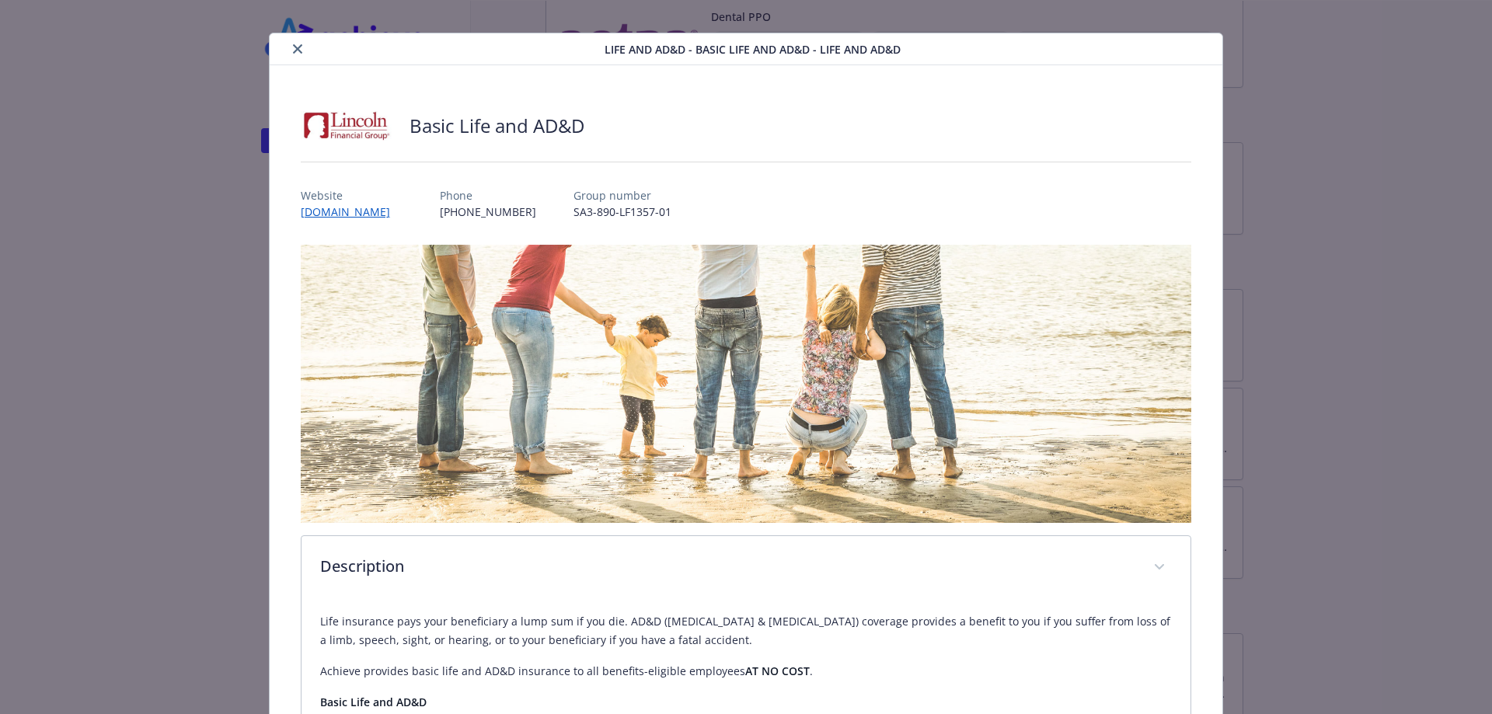
scroll to position [0, 0]
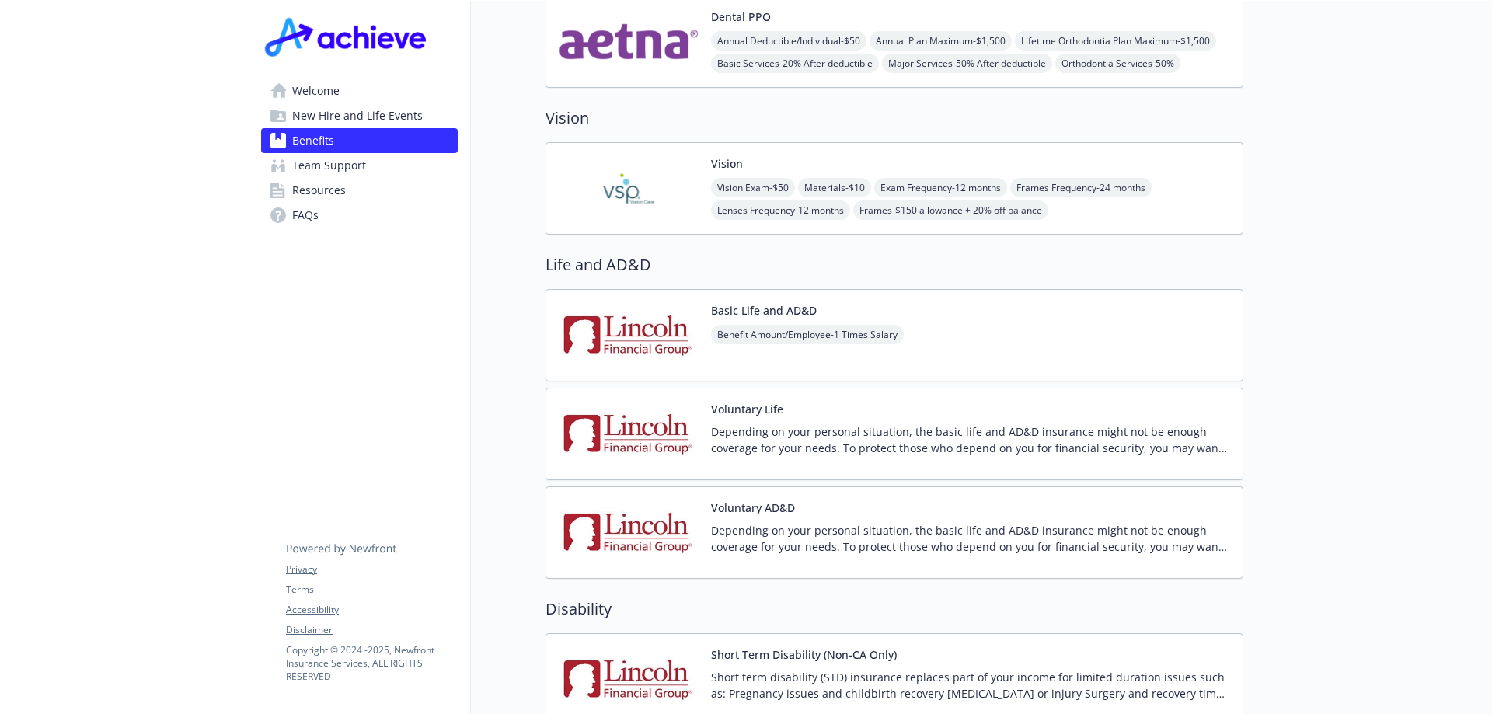
click at [801, 522] on p "Depending on your personal situation, the basic life and AD&D insurance might n…" at bounding box center [970, 538] width 519 height 33
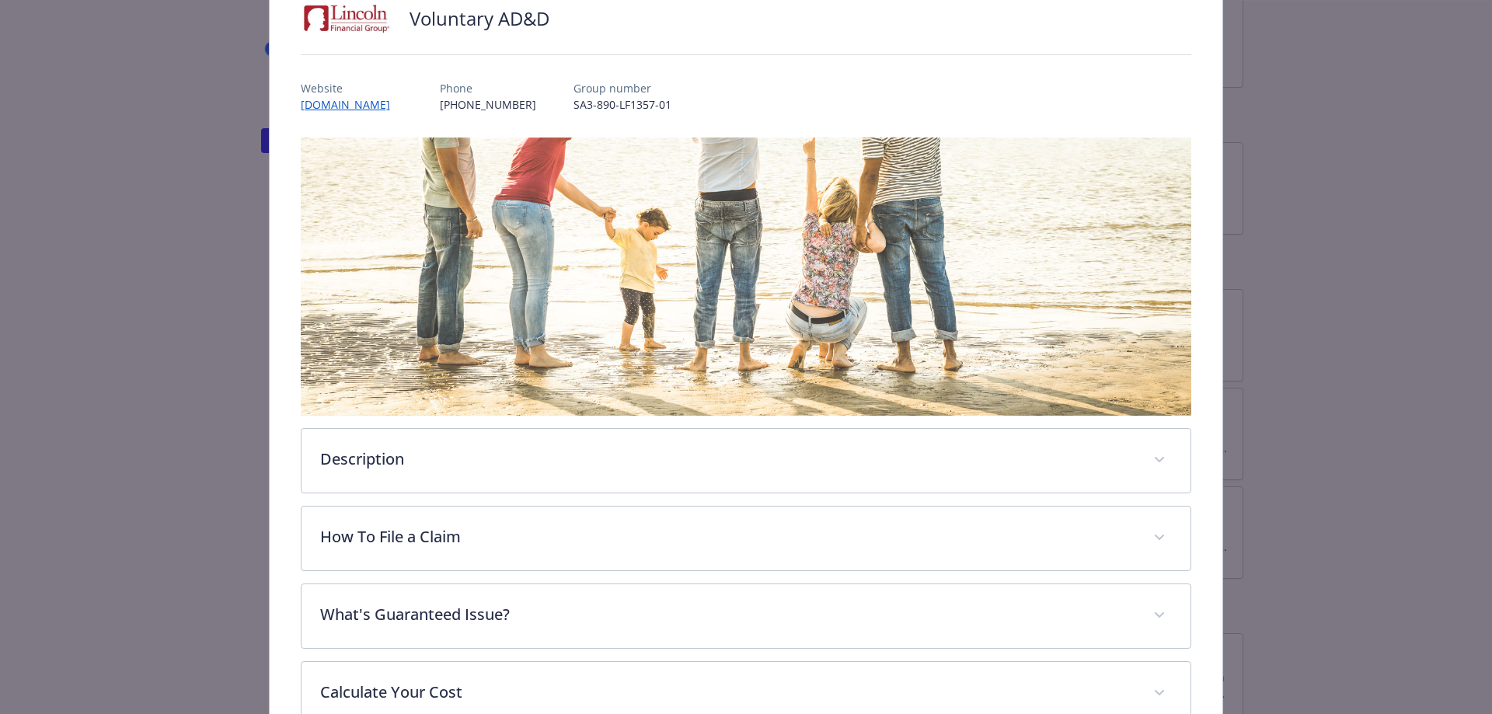
scroll to position [202, 0]
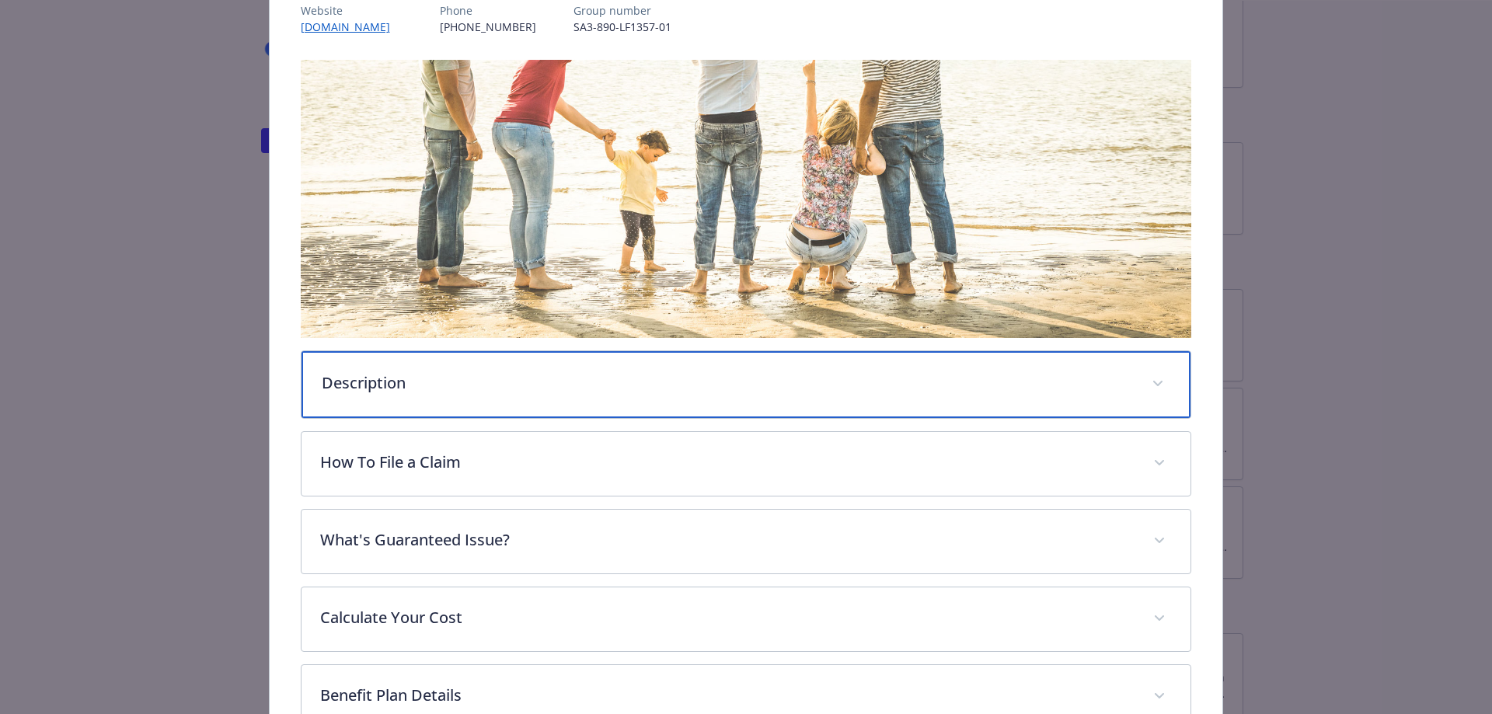
click at [496, 410] on div "Description" at bounding box center [747, 384] width 890 height 67
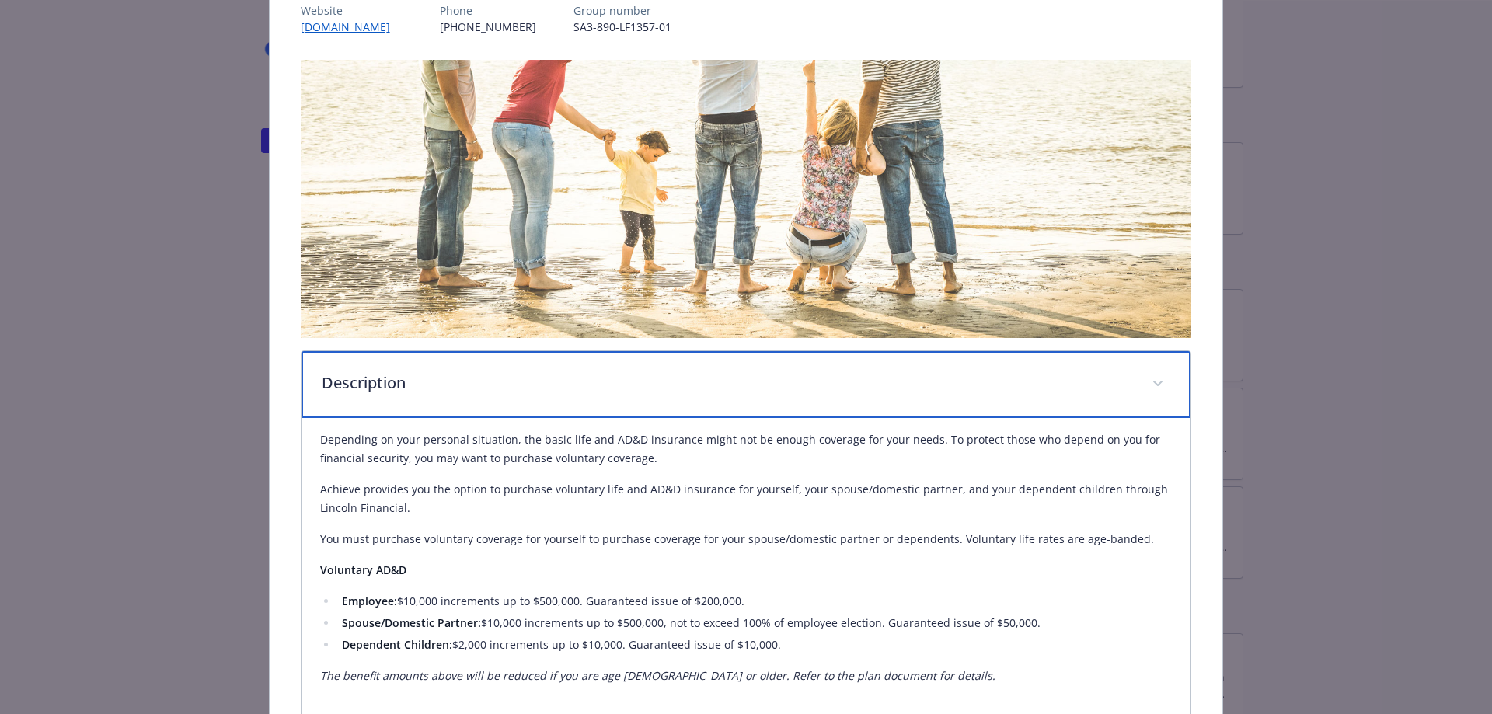
scroll to position [358, 0]
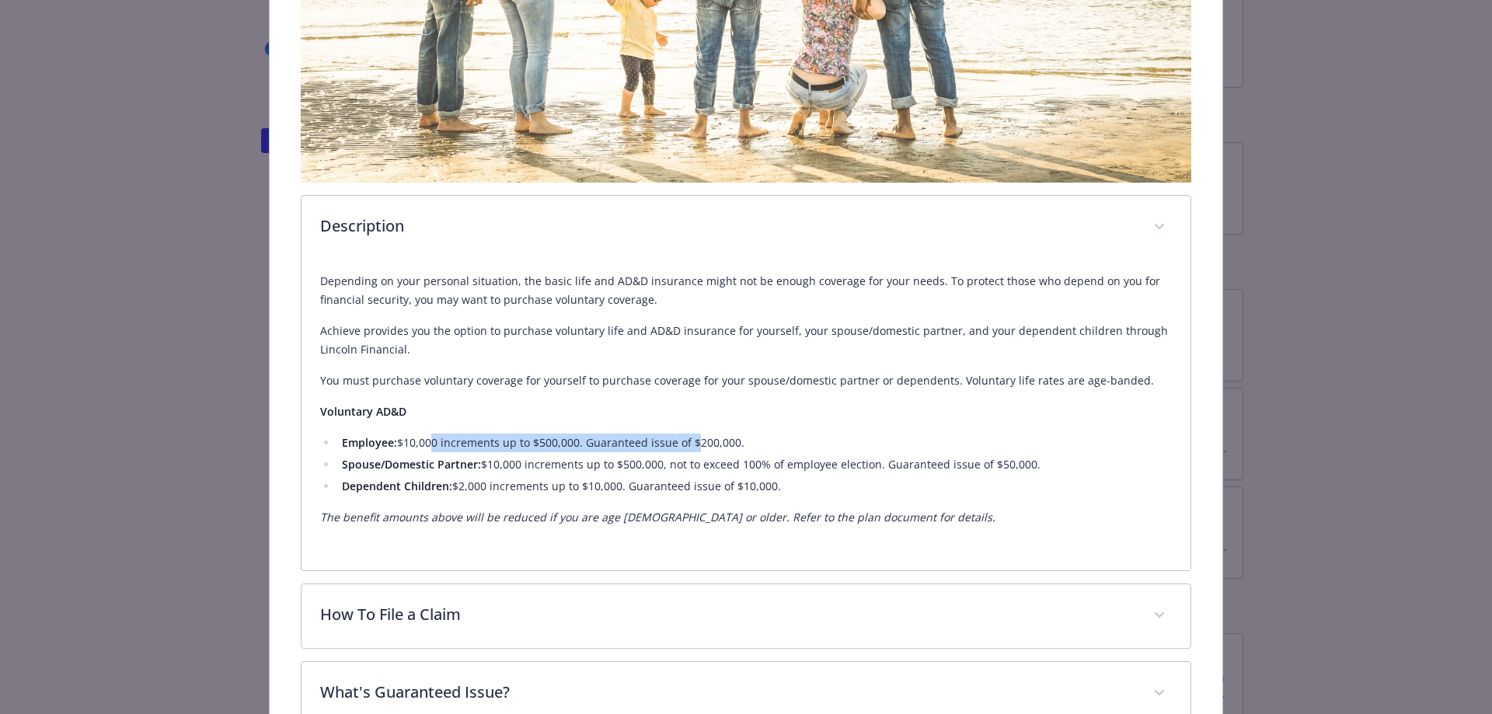
drag, startPoint x: 424, startPoint y: 440, endPoint x: 698, endPoint y: 440, distance: 273.6
click at [698, 440] on li "Employee: $10,000 increments up to $500,000. Guaranteed issue of $200,000." at bounding box center [755, 443] width 836 height 19
click at [705, 440] on li "Employee: $10,000 increments up to $500,000. Guaranteed issue of $200,000." at bounding box center [755, 443] width 836 height 19
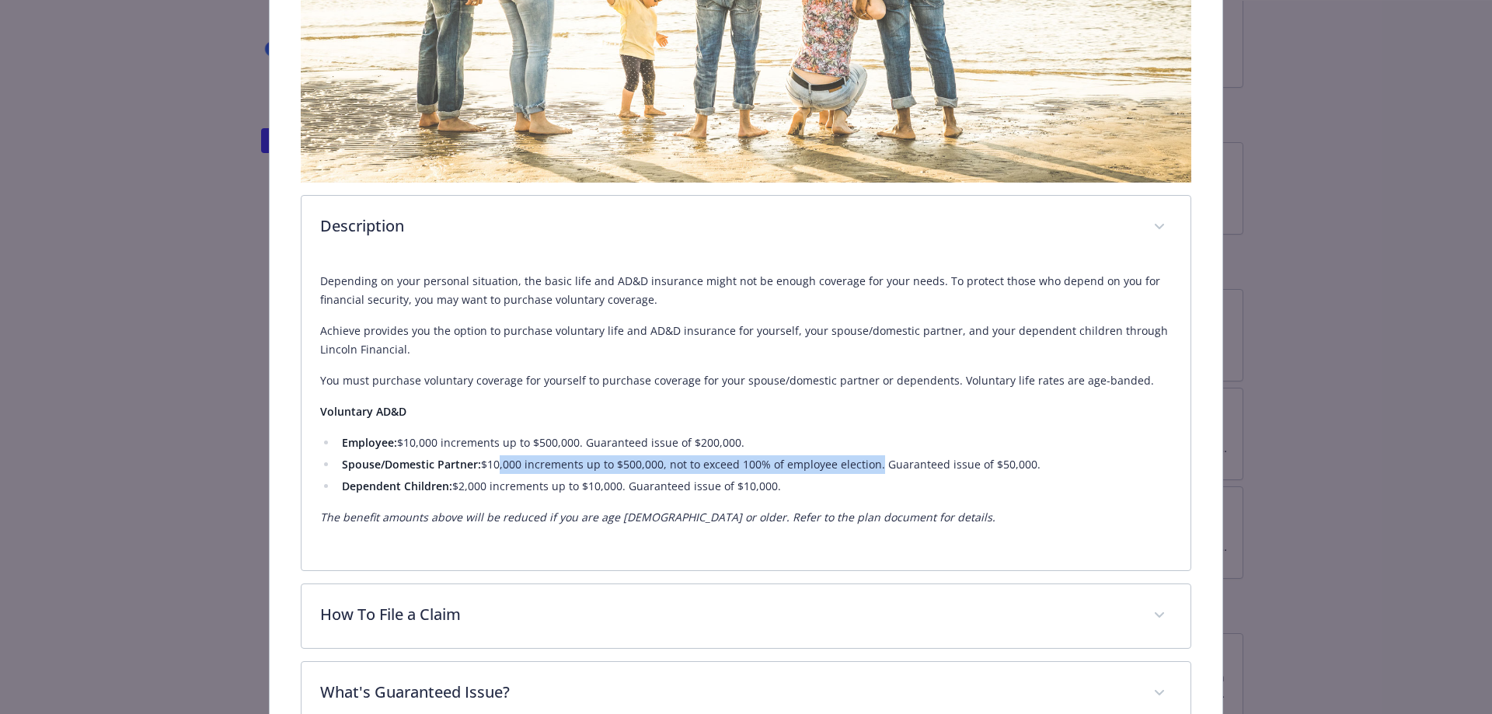
drag, startPoint x: 496, startPoint y: 459, endPoint x: 882, endPoint y: 463, distance: 386.3
click at [882, 463] on li "Spouse/Domestic Partner: $10,000 increments up to $500,000, not to exceed 100% …" at bounding box center [755, 464] width 836 height 19
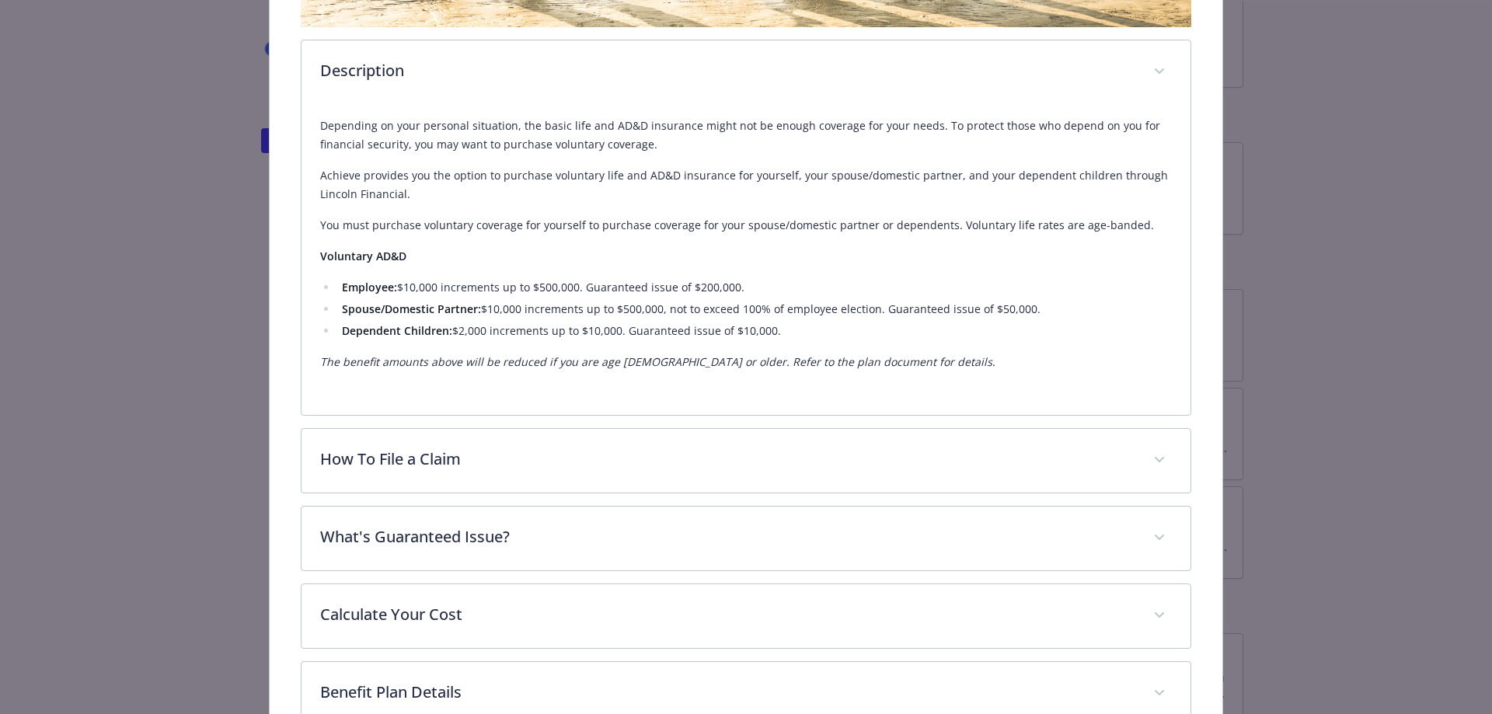
scroll to position [591, 0]
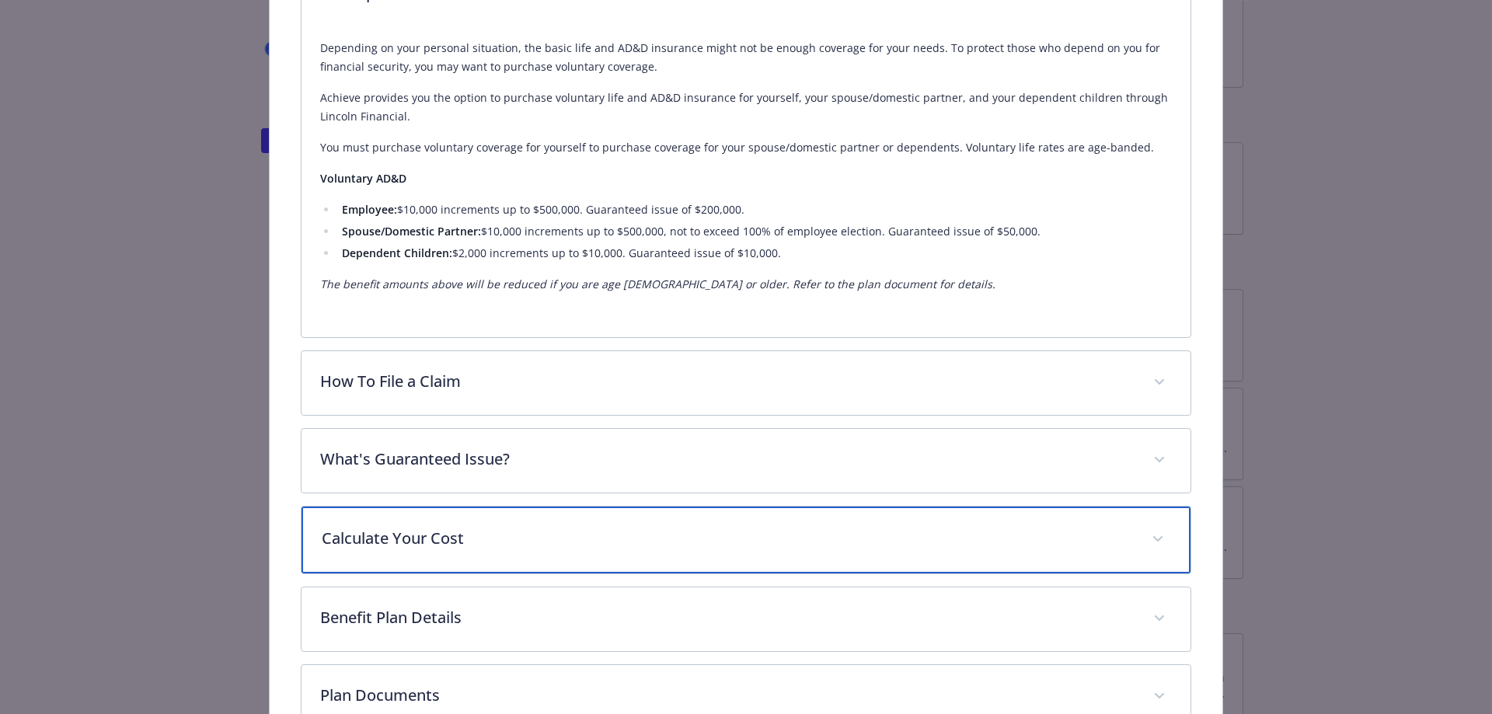
click at [485, 529] on p "Calculate Your Cost" at bounding box center [728, 538] width 812 height 23
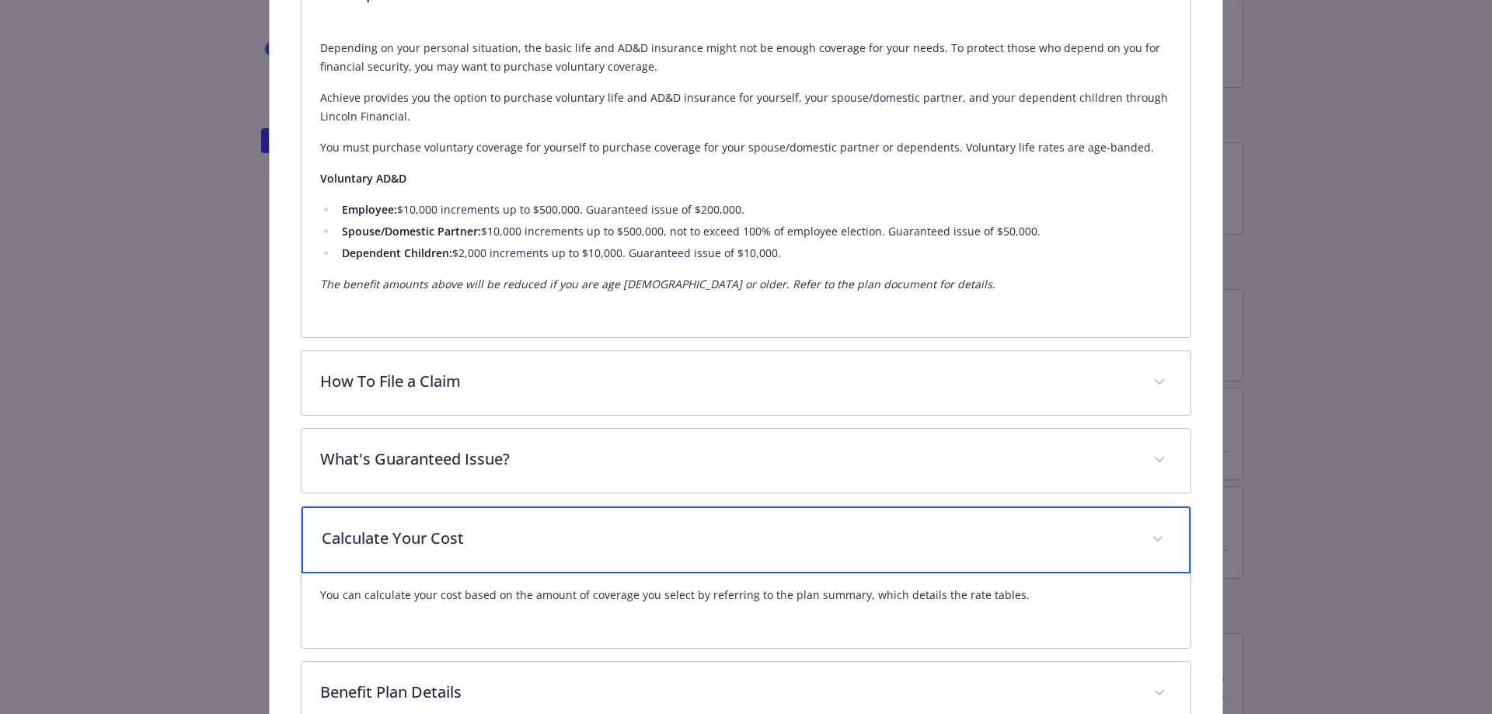
scroll to position [766, 0]
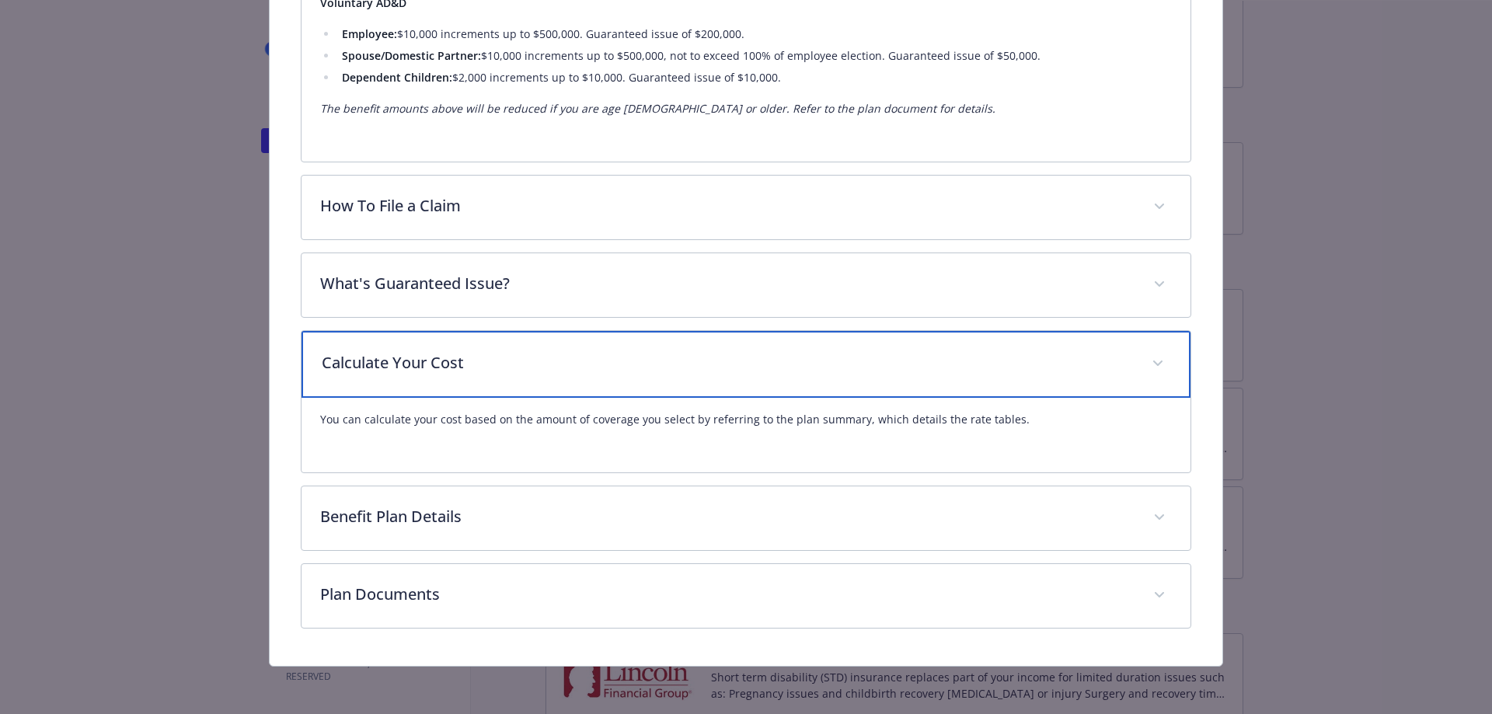
click at [707, 369] on p "Calculate Your Cost" at bounding box center [728, 362] width 812 height 23
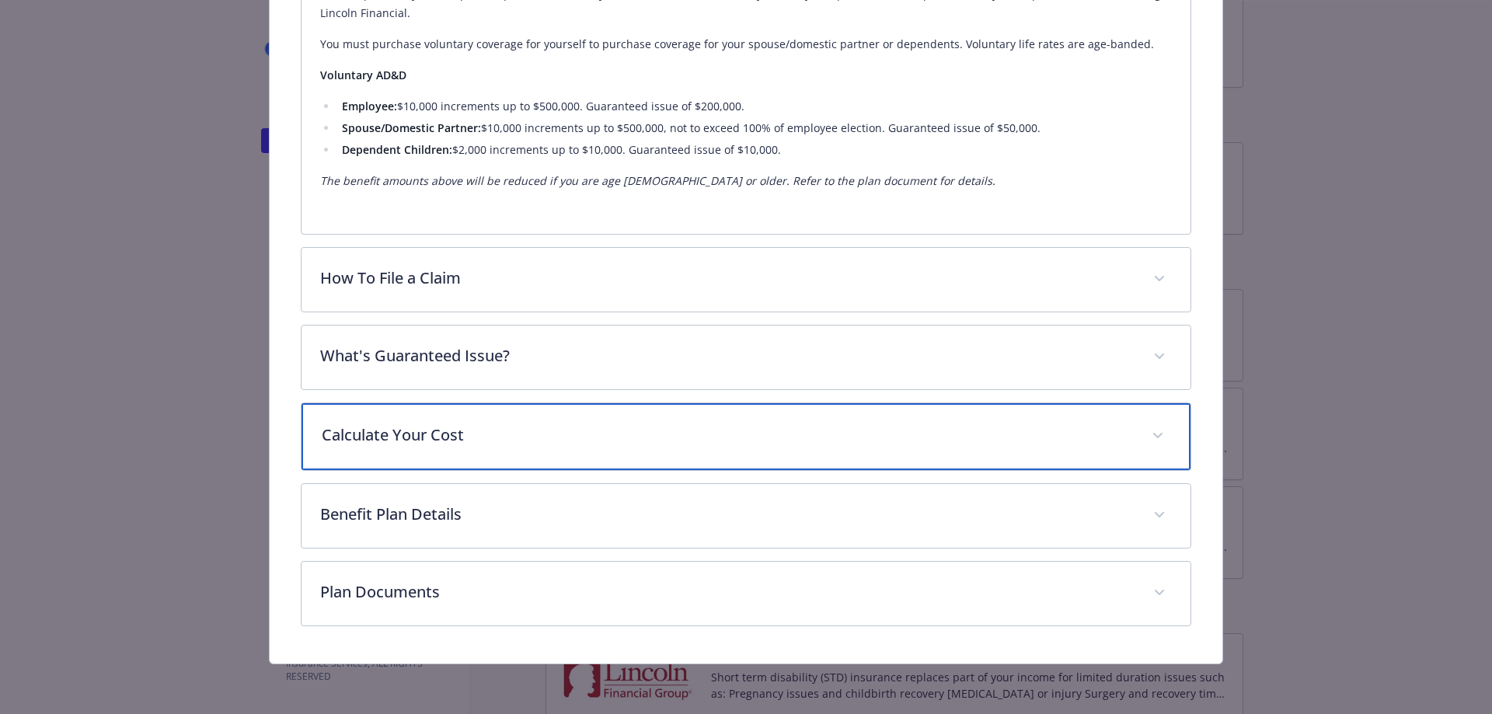
scroll to position [692, 0]
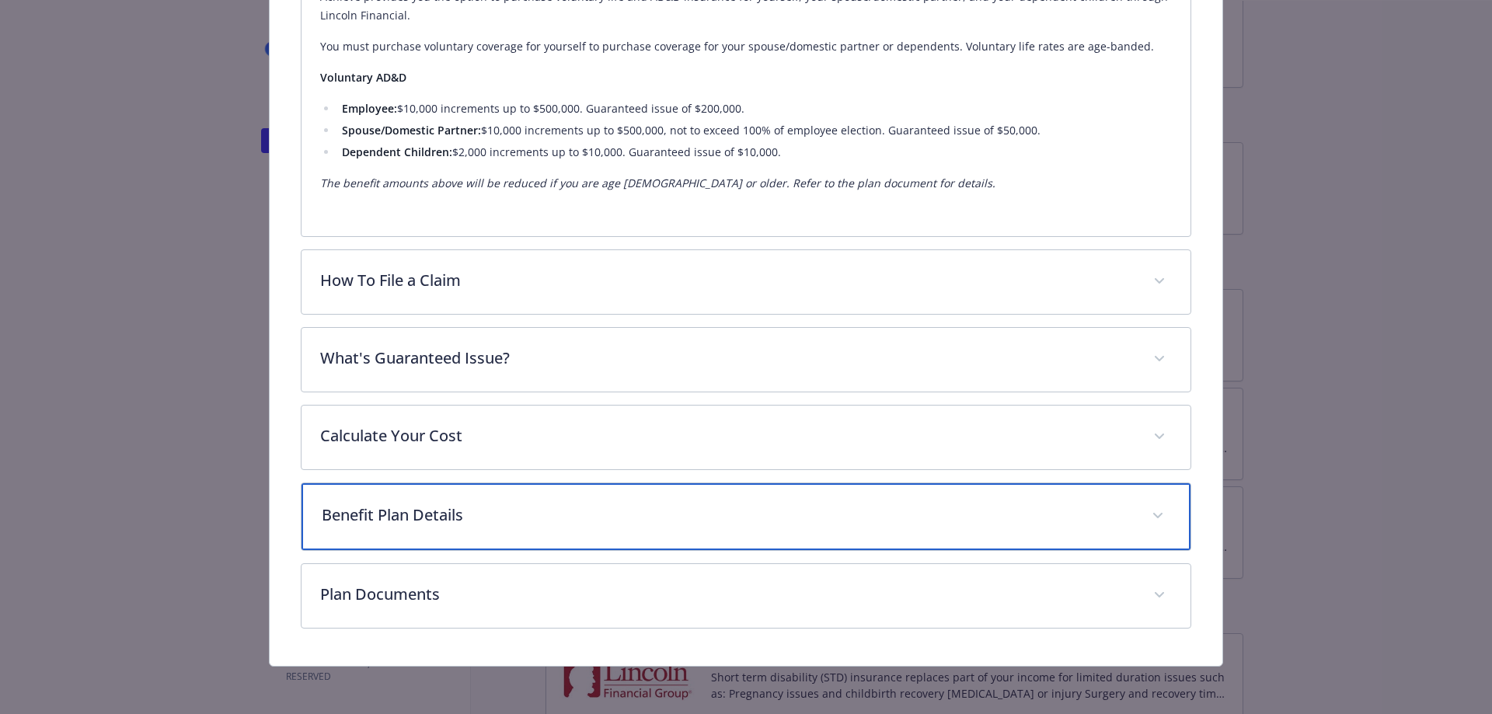
click at [536, 518] on p "Benefit Plan Details" at bounding box center [728, 515] width 812 height 23
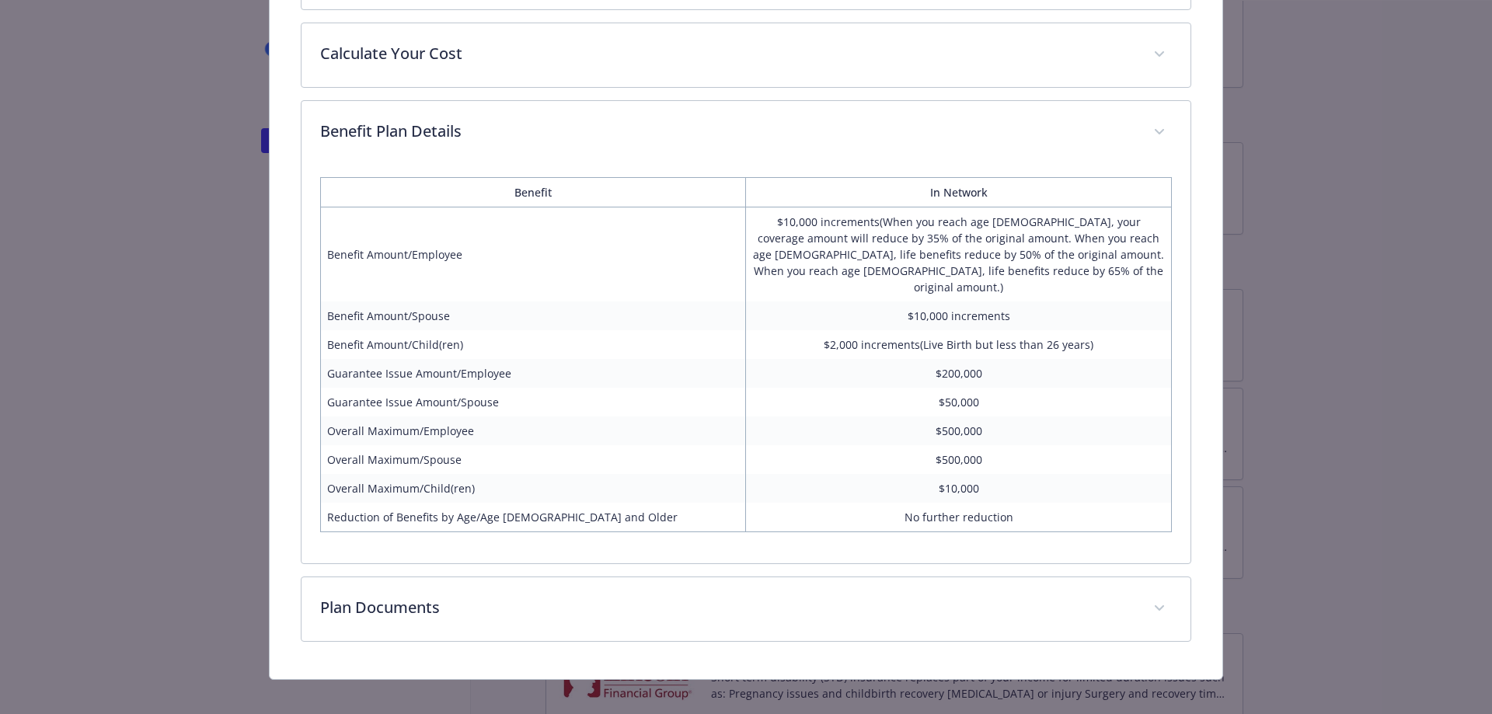
scroll to position [1071, 0]
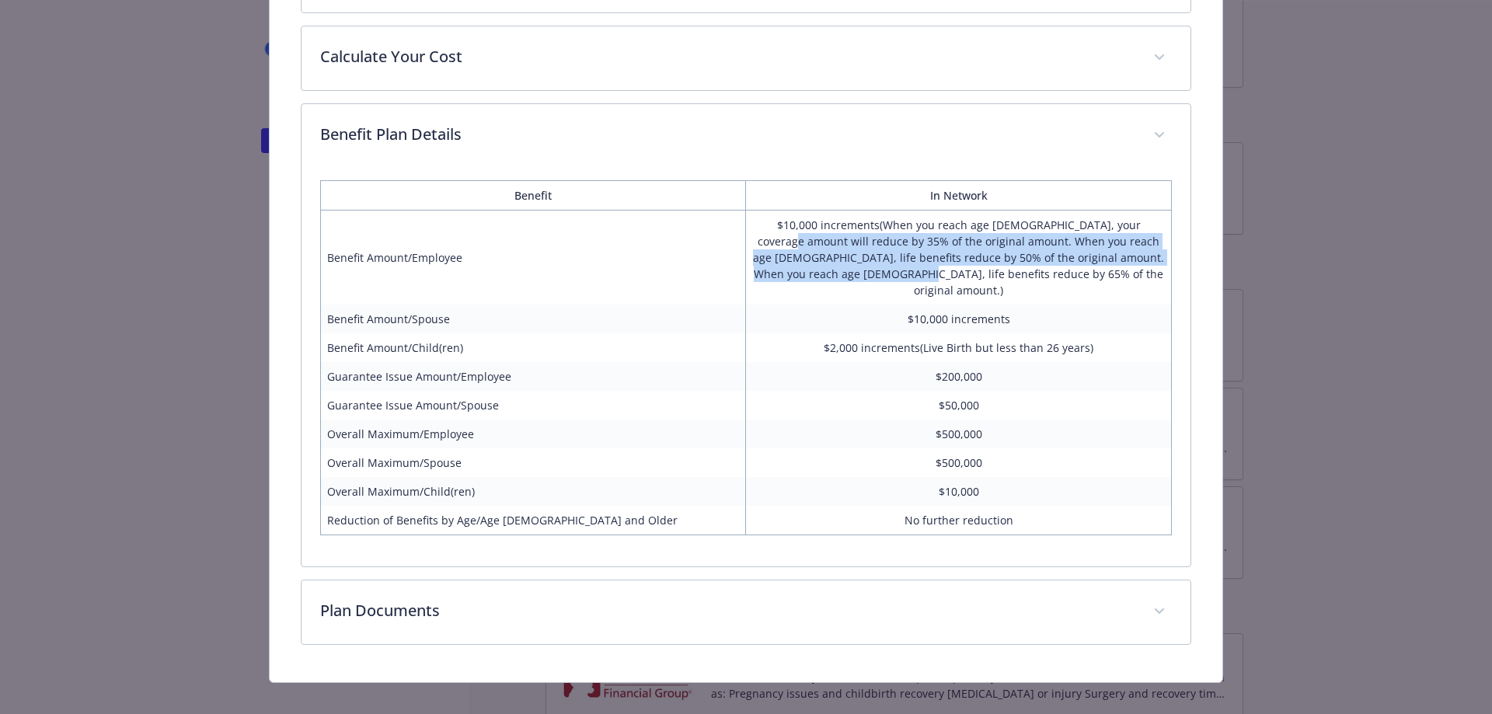
drag, startPoint x: 763, startPoint y: 240, endPoint x: 983, endPoint y: 264, distance: 220.5
click at [983, 264] on td "$10,000 increments(When you reach age [DEMOGRAPHIC_DATA], your coverage amount …" at bounding box center [959, 258] width 426 height 95
click at [985, 266] on td "$10,000 increments(When you reach age [DEMOGRAPHIC_DATA], your coverage amount …" at bounding box center [959, 258] width 426 height 95
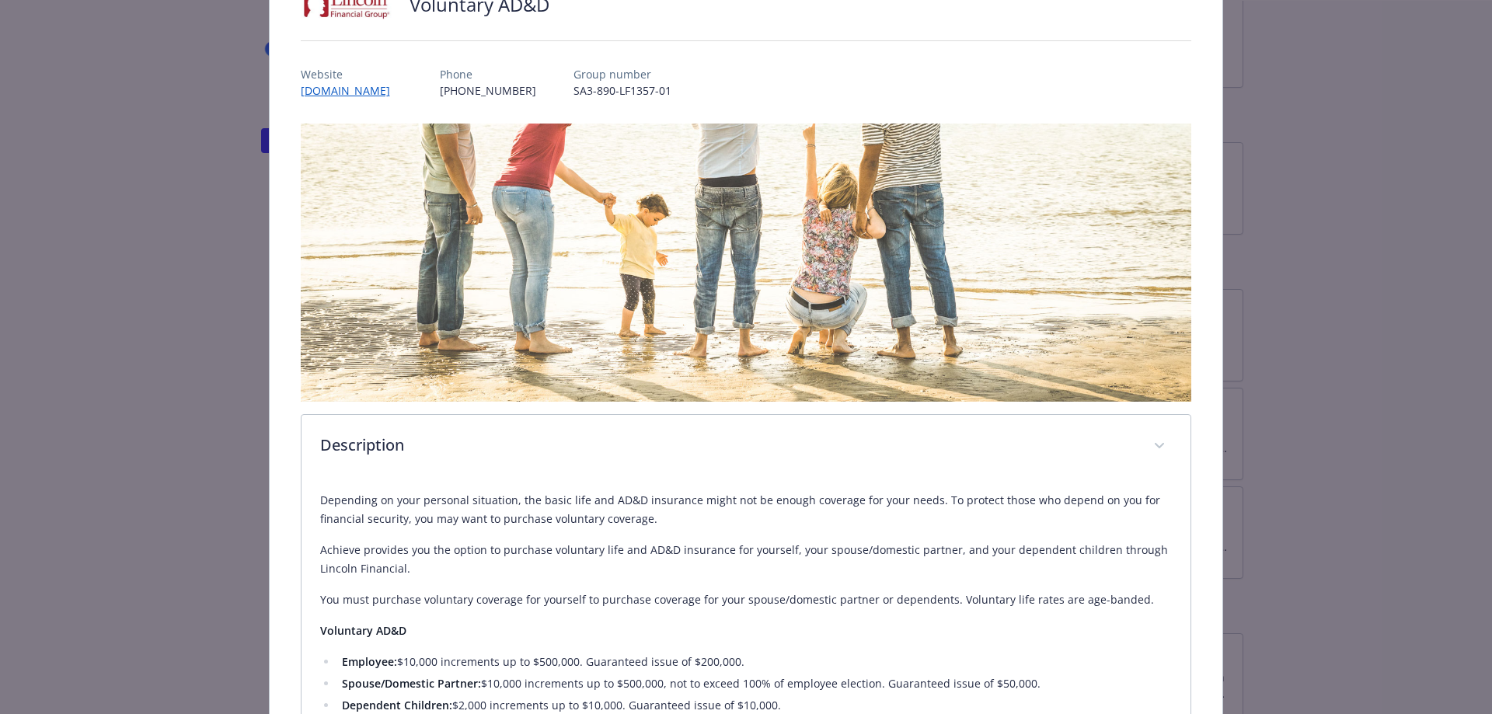
scroll to position [0, 0]
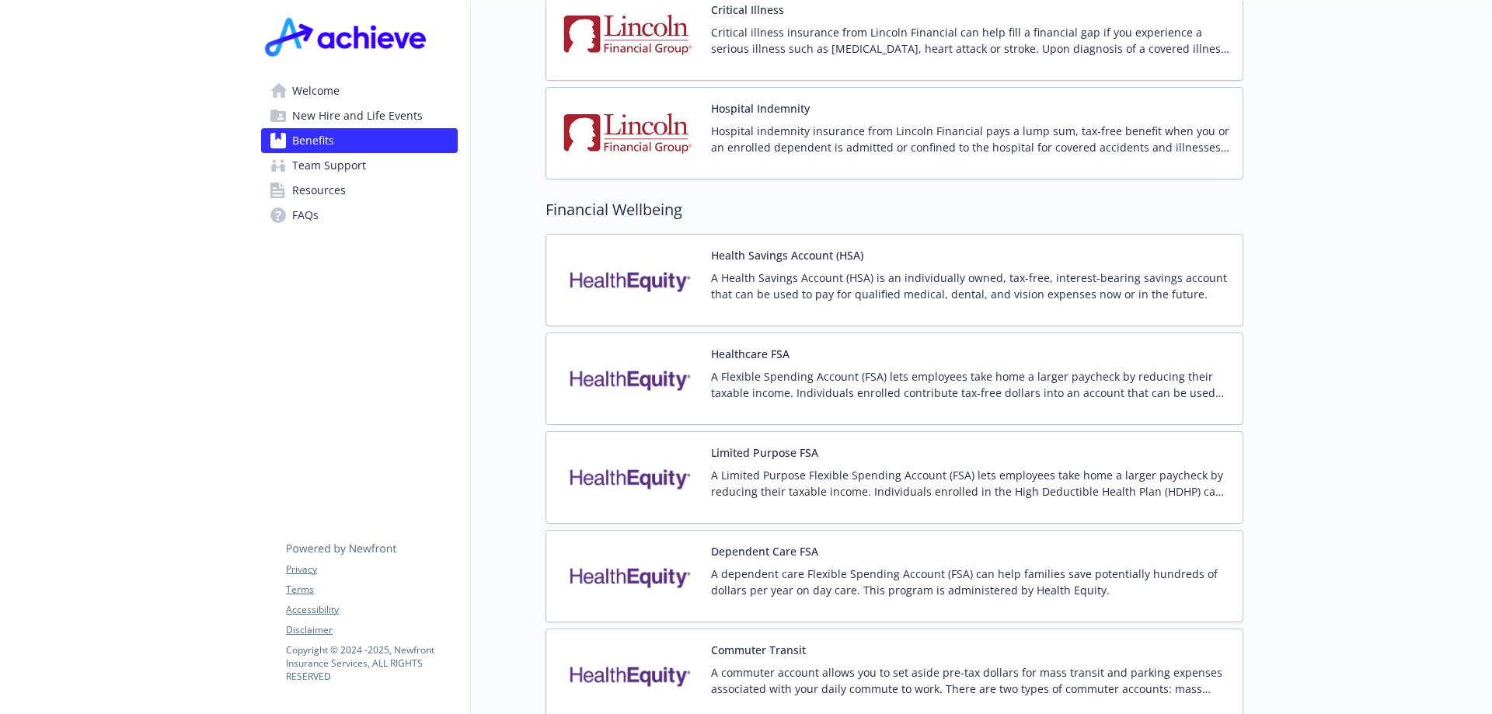
scroll to position [2099, 0]
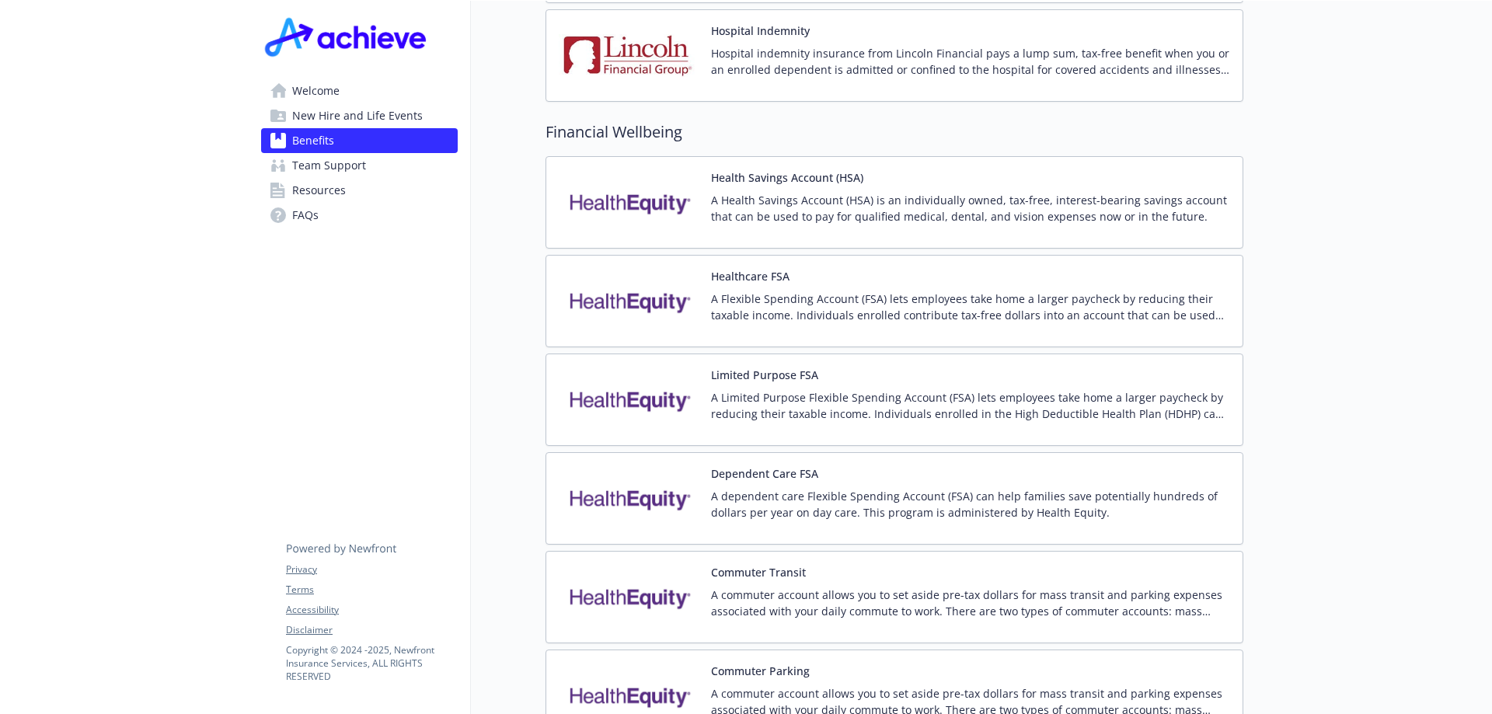
click at [802, 201] on p "A Health Savings Account (HSA) is an individually owned, tax-free, interest-bea…" at bounding box center [970, 208] width 519 height 33
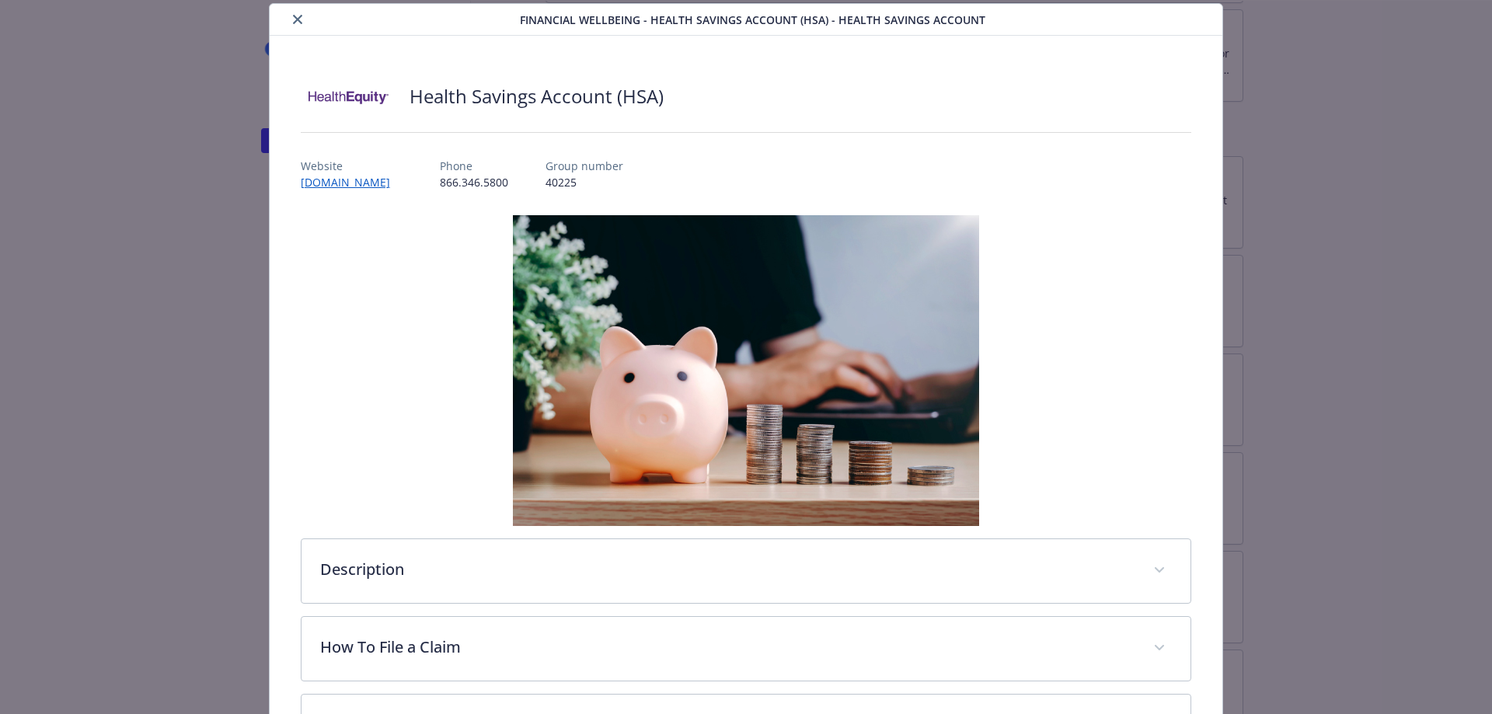
scroll to position [280, 0]
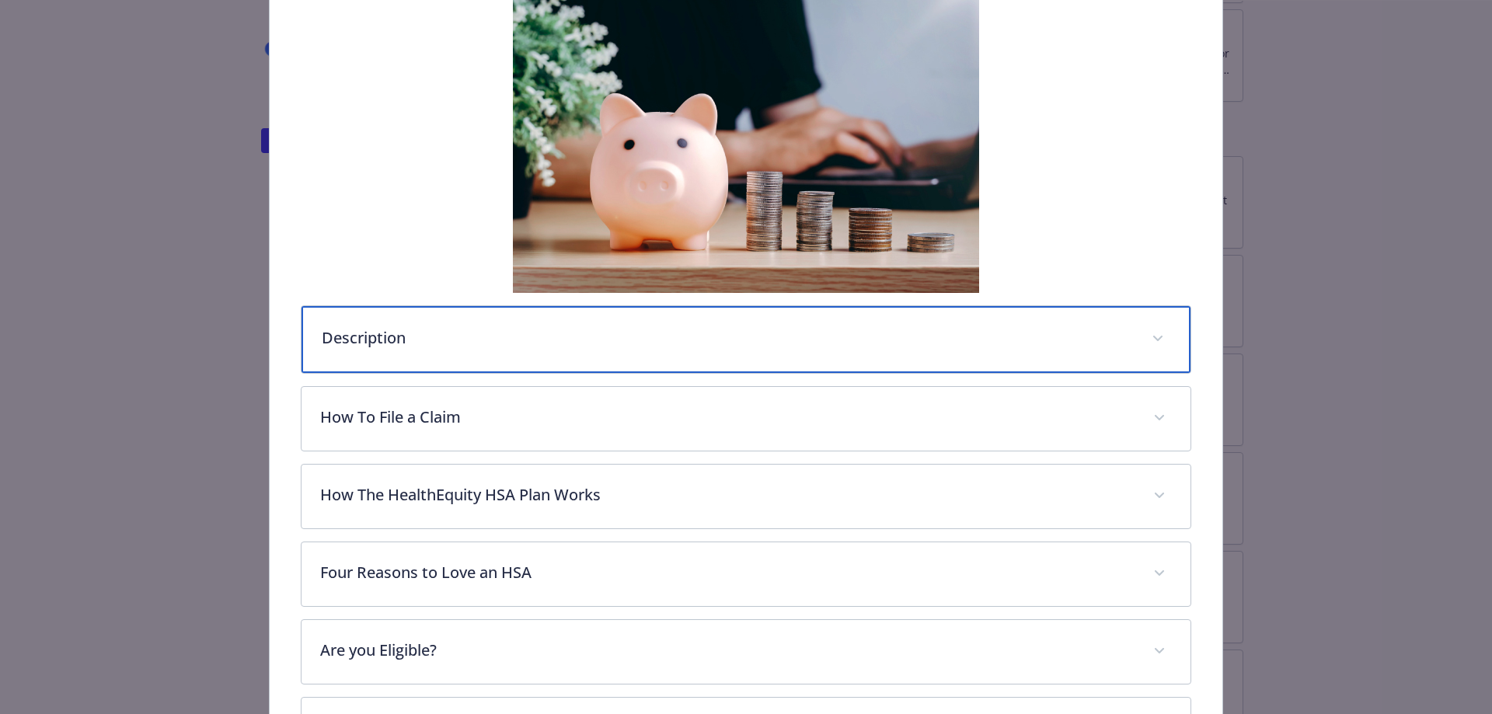
click at [457, 351] on div "Description" at bounding box center [747, 339] width 890 height 67
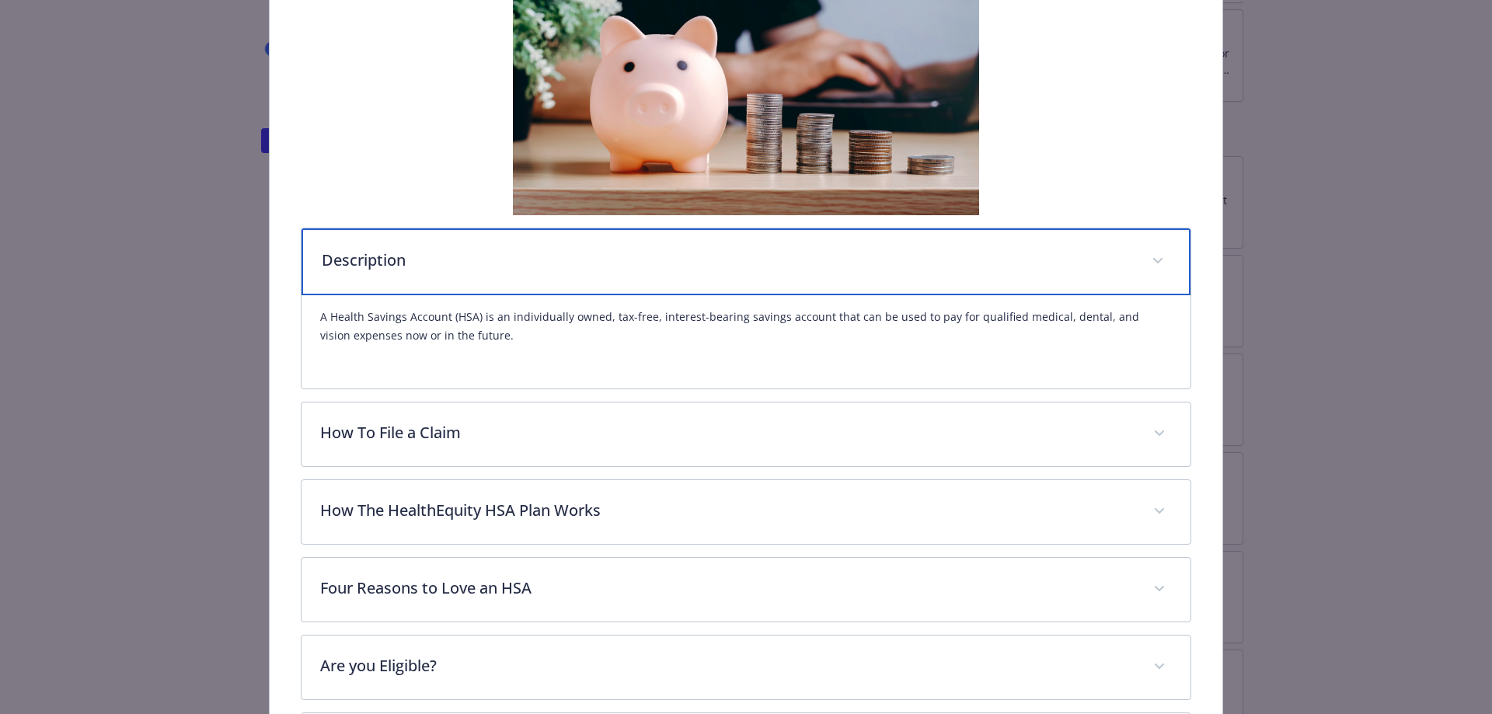
scroll to position [513, 0]
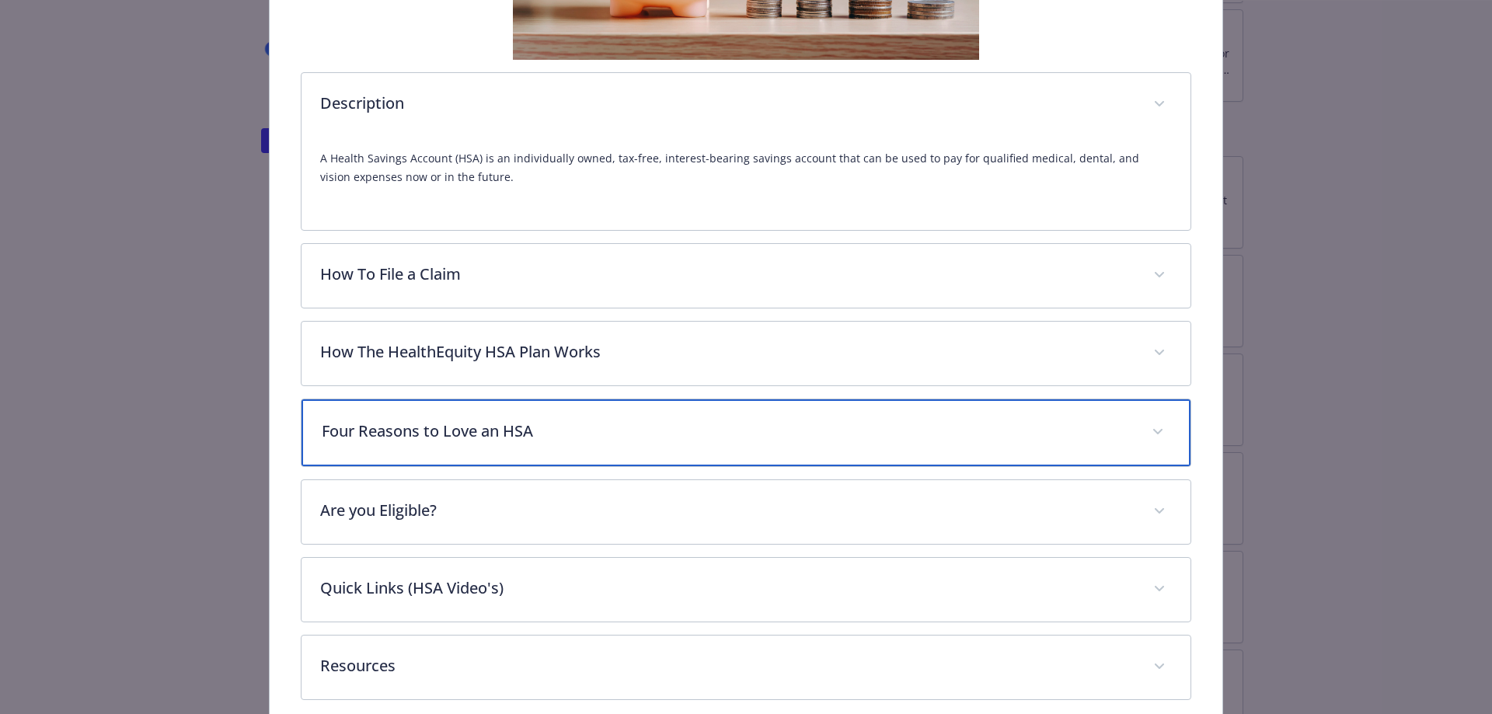
click at [487, 452] on div "Four Reasons to Love an HSA" at bounding box center [747, 433] width 890 height 67
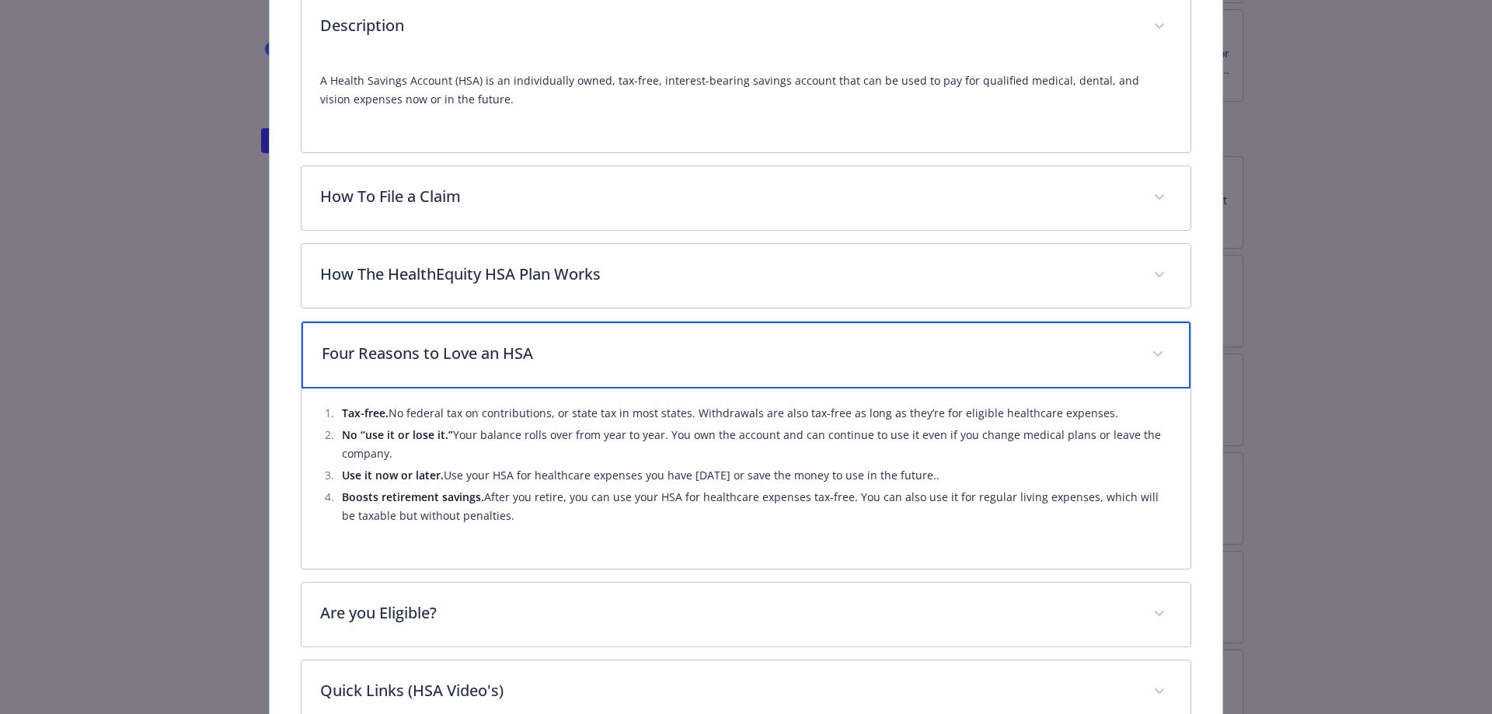
scroll to position [746, 0]
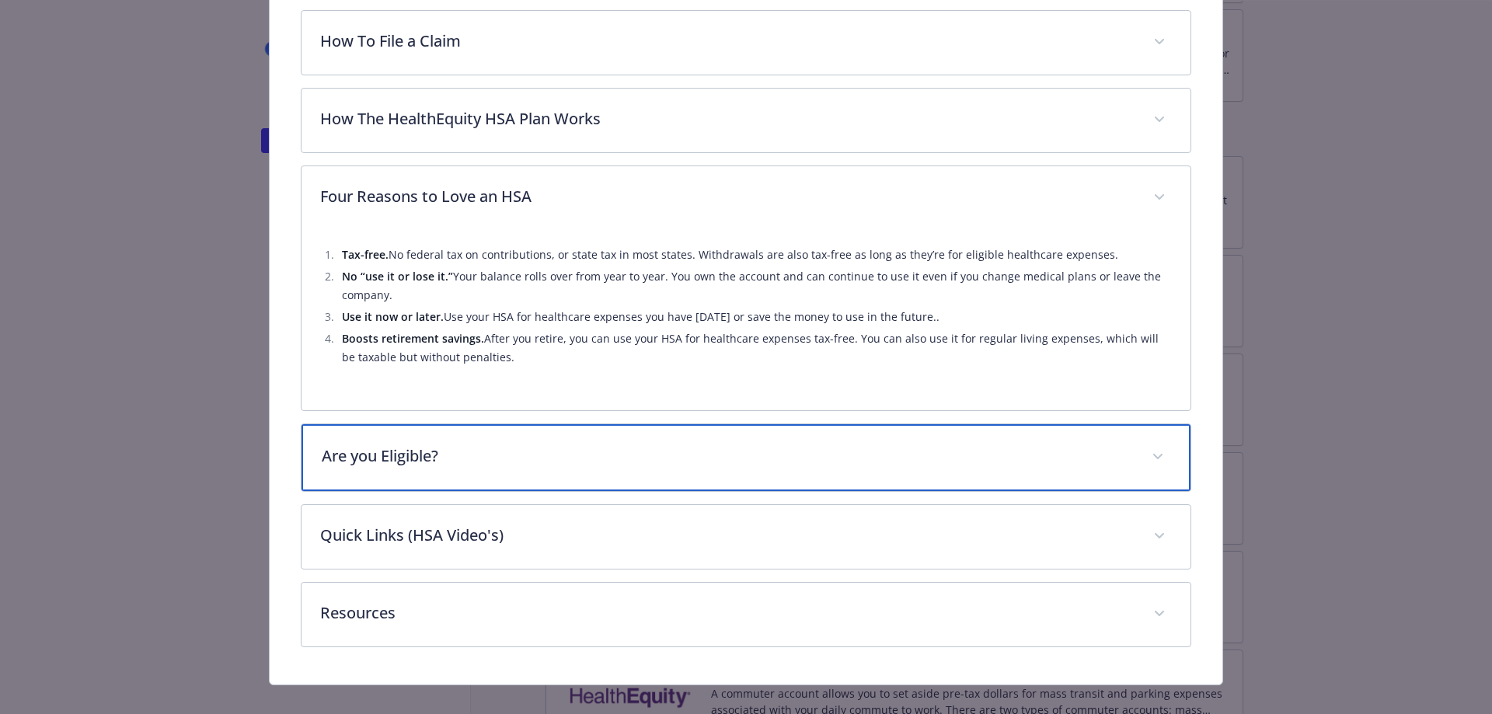
click at [464, 451] on p "Are you Eligible?" at bounding box center [728, 456] width 812 height 23
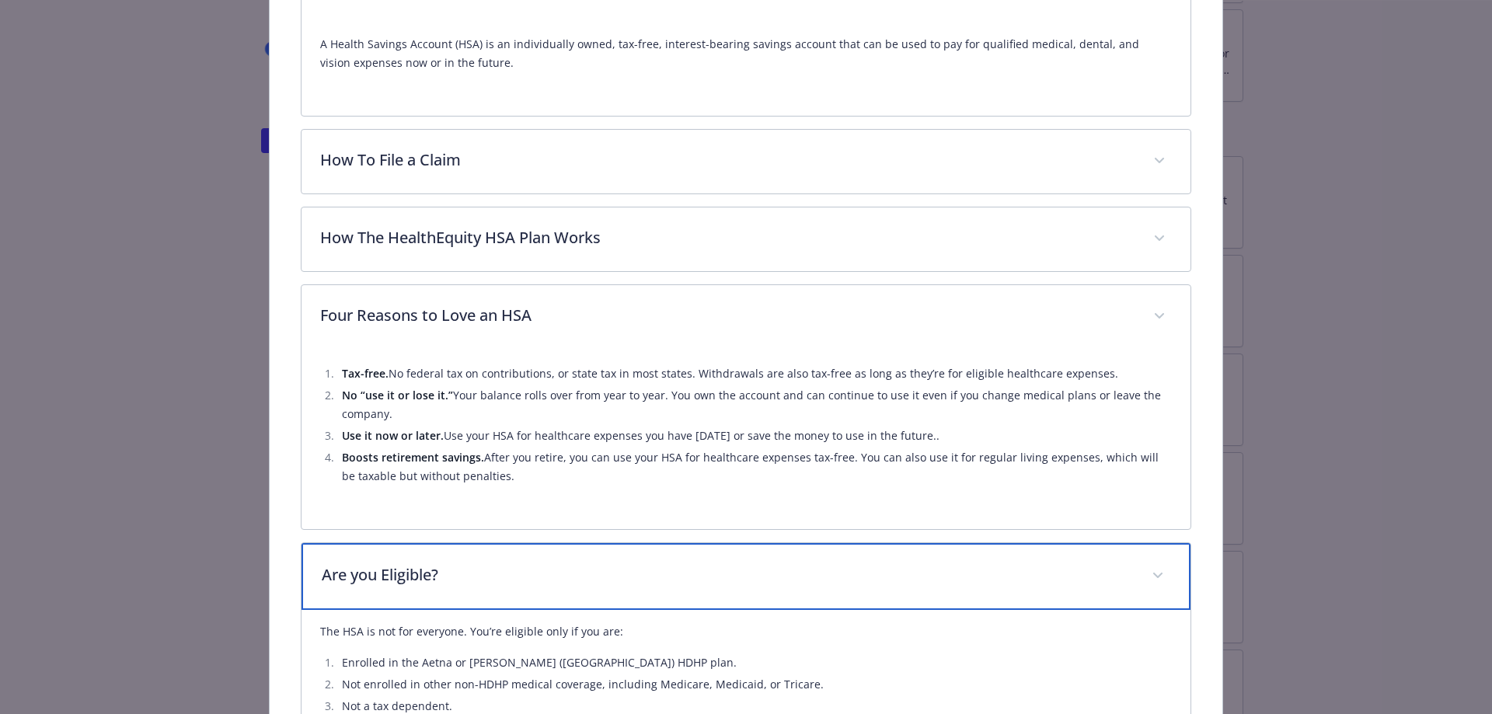
scroll to position [550, 0]
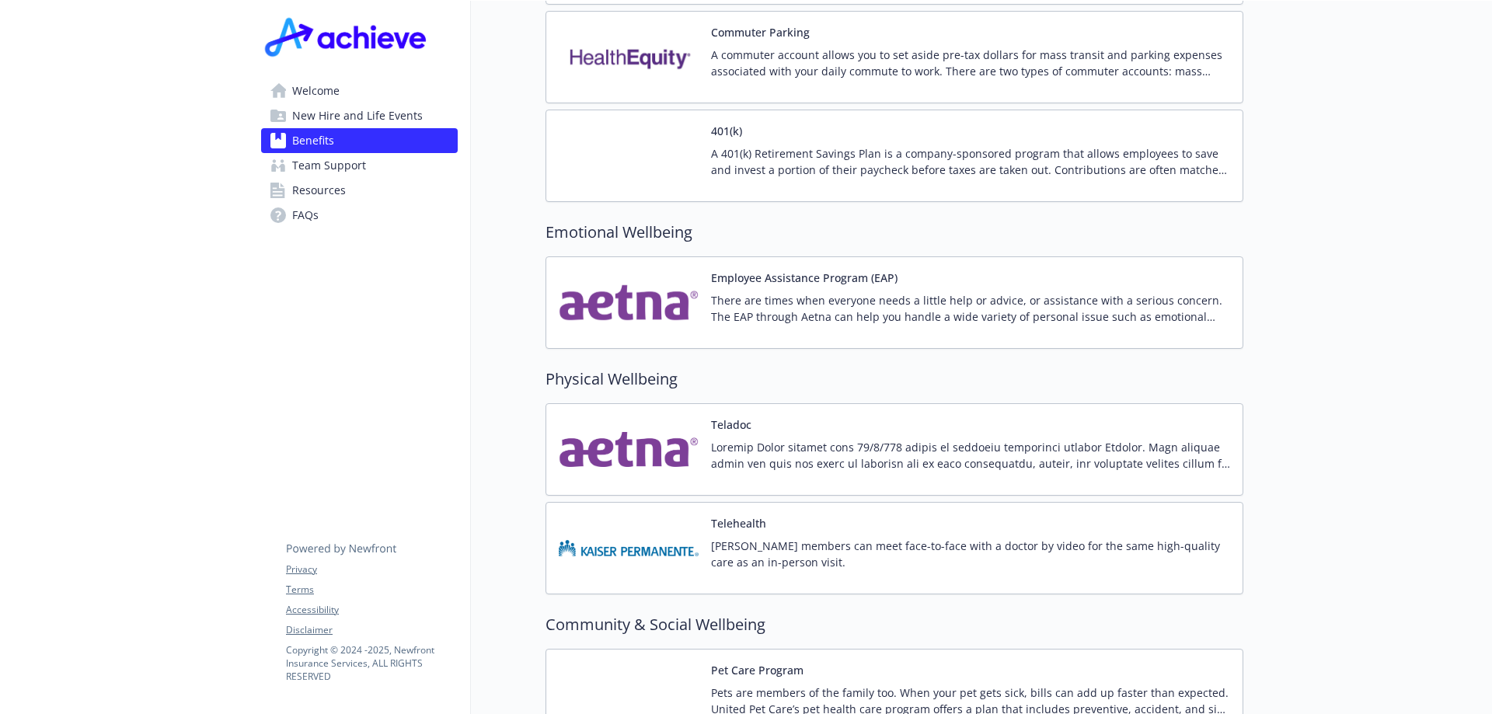
scroll to position [2660, 0]
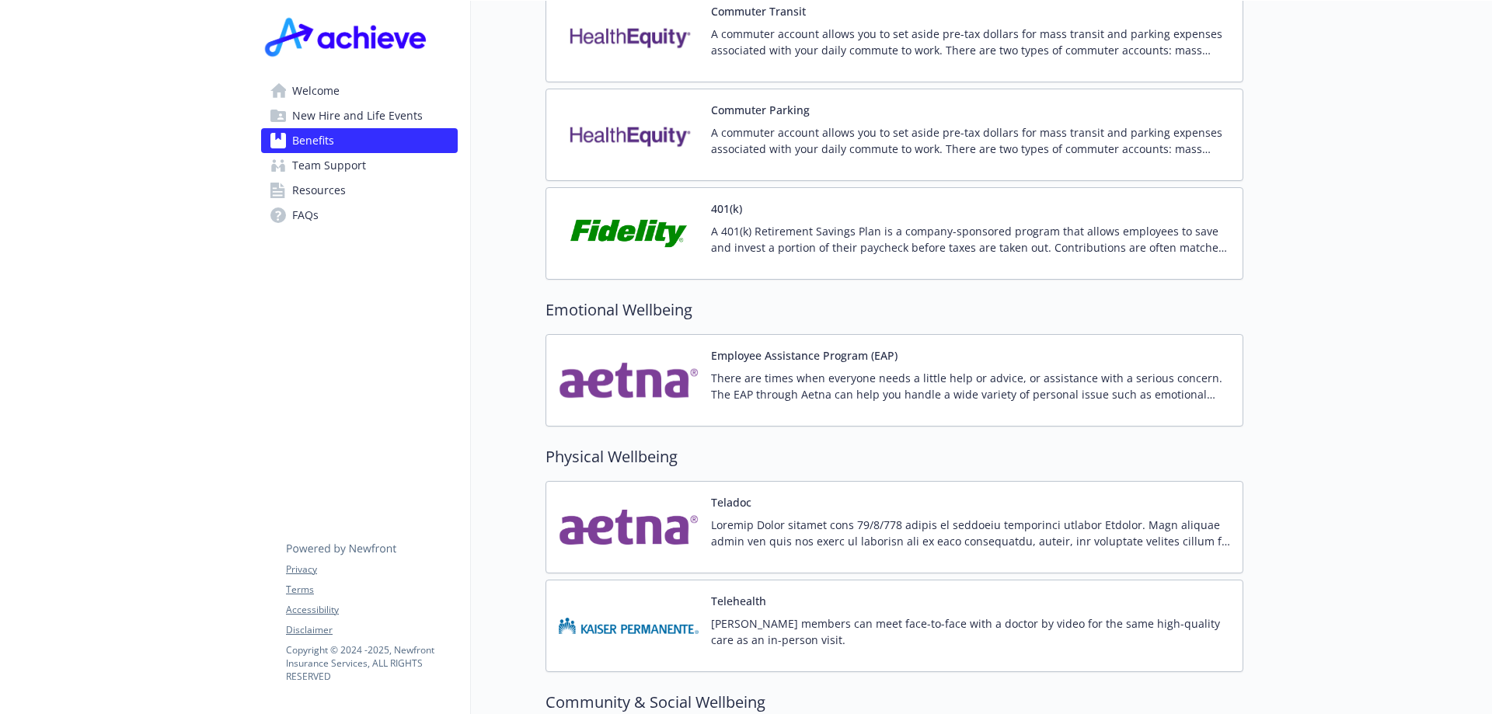
click at [853, 370] on p "There are times when everyone needs a little help or advice, or assistance with…" at bounding box center [970, 386] width 519 height 33
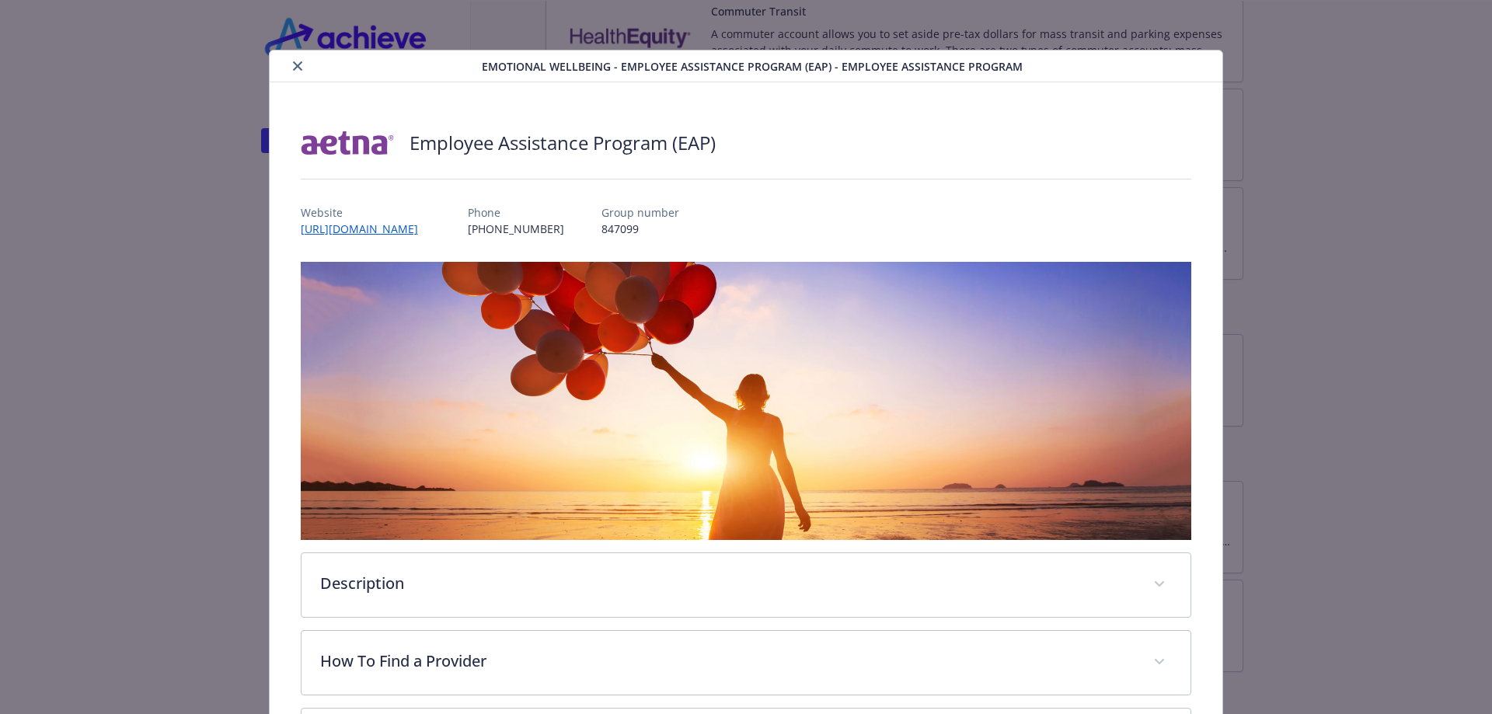
scroll to position [155, 0]
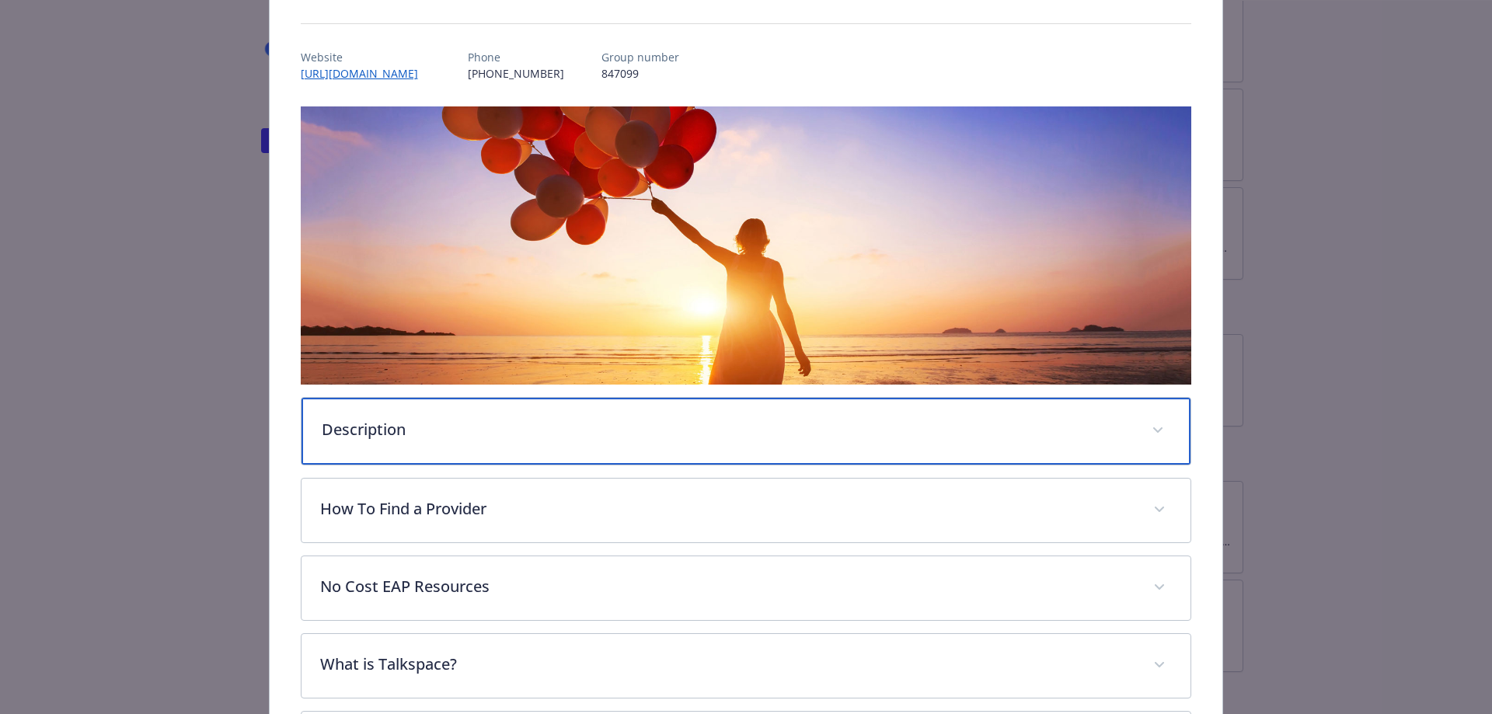
click at [474, 446] on div "Description" at bounding box center [747, 431] width 890 height 67
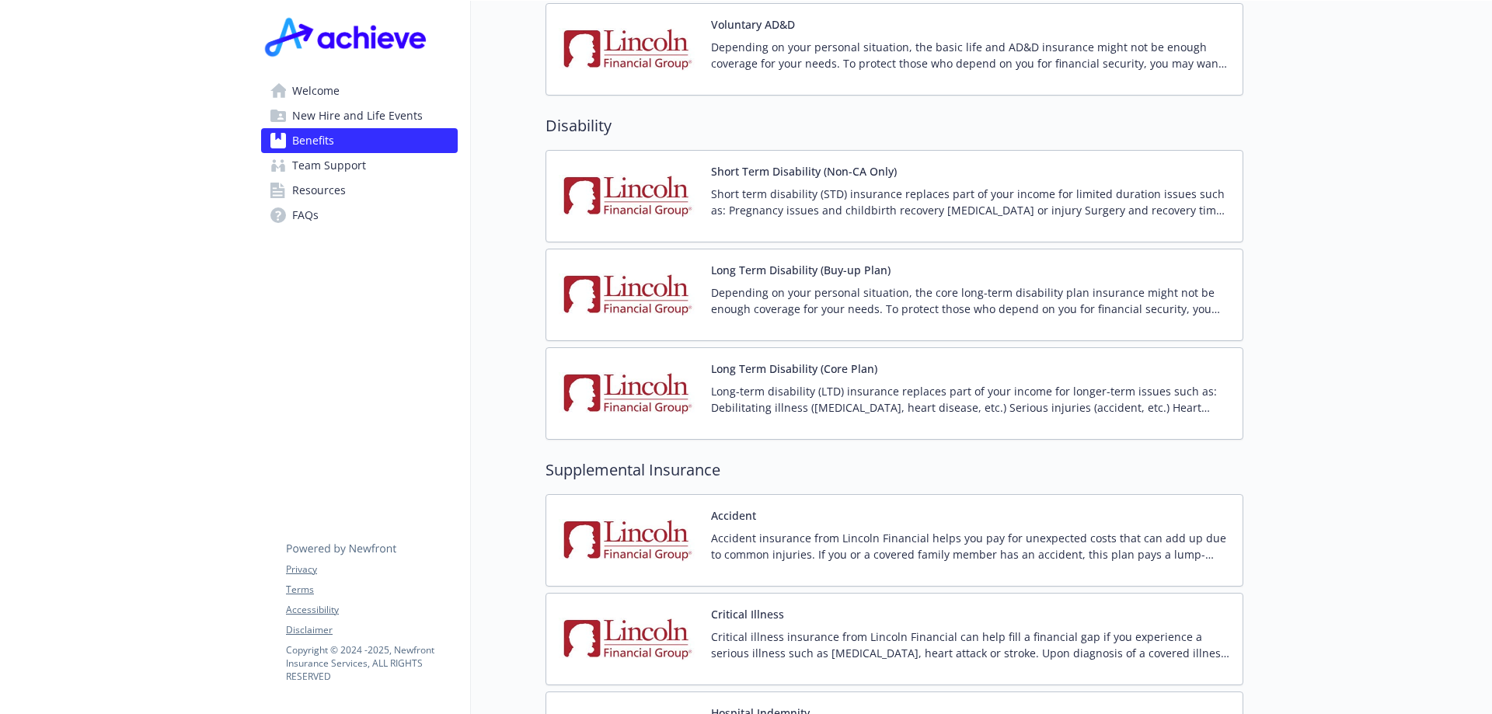
scroll to position [1339, 0]
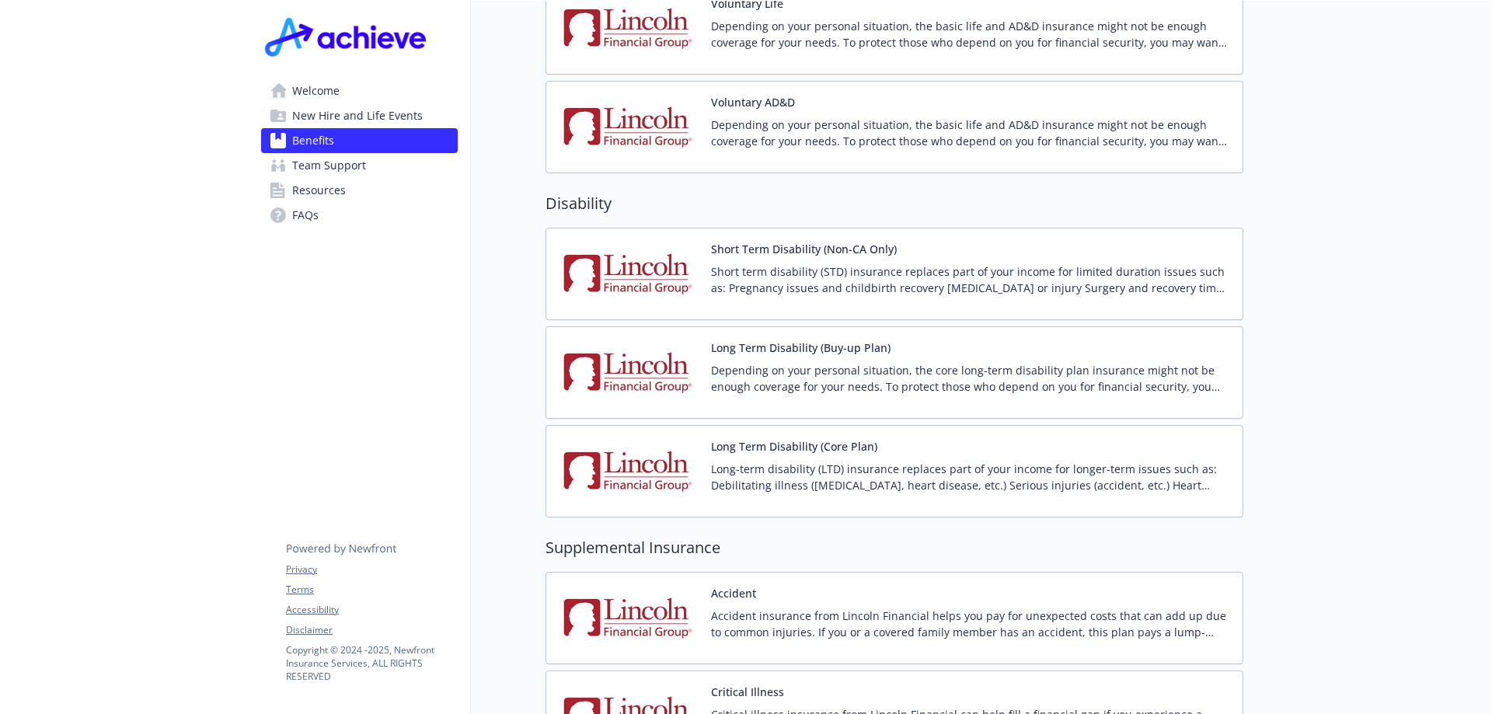
click at [766, 340] on button "Long Term Disability (Buy-up Plan)" at bounding box center [801, 348] width 180 height 16
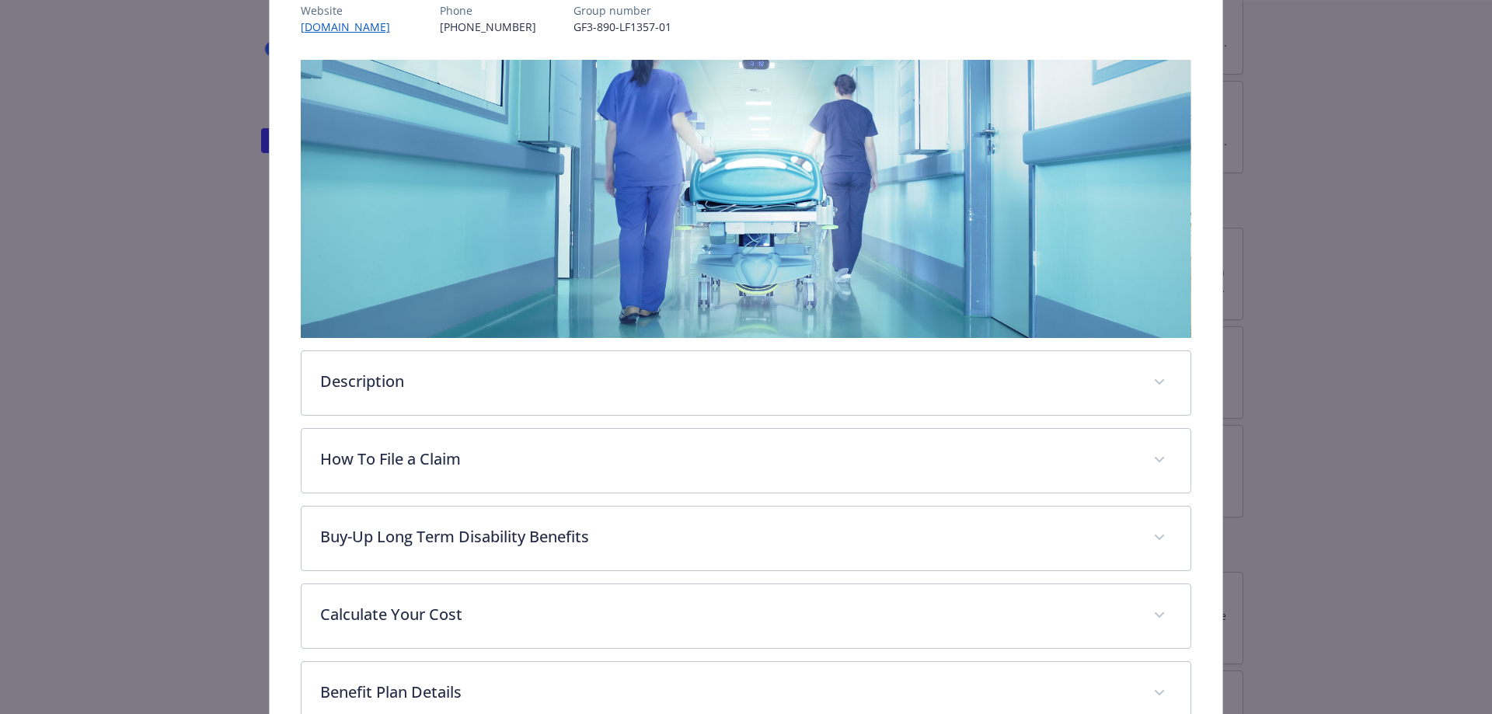
scroll to position [358, 0]
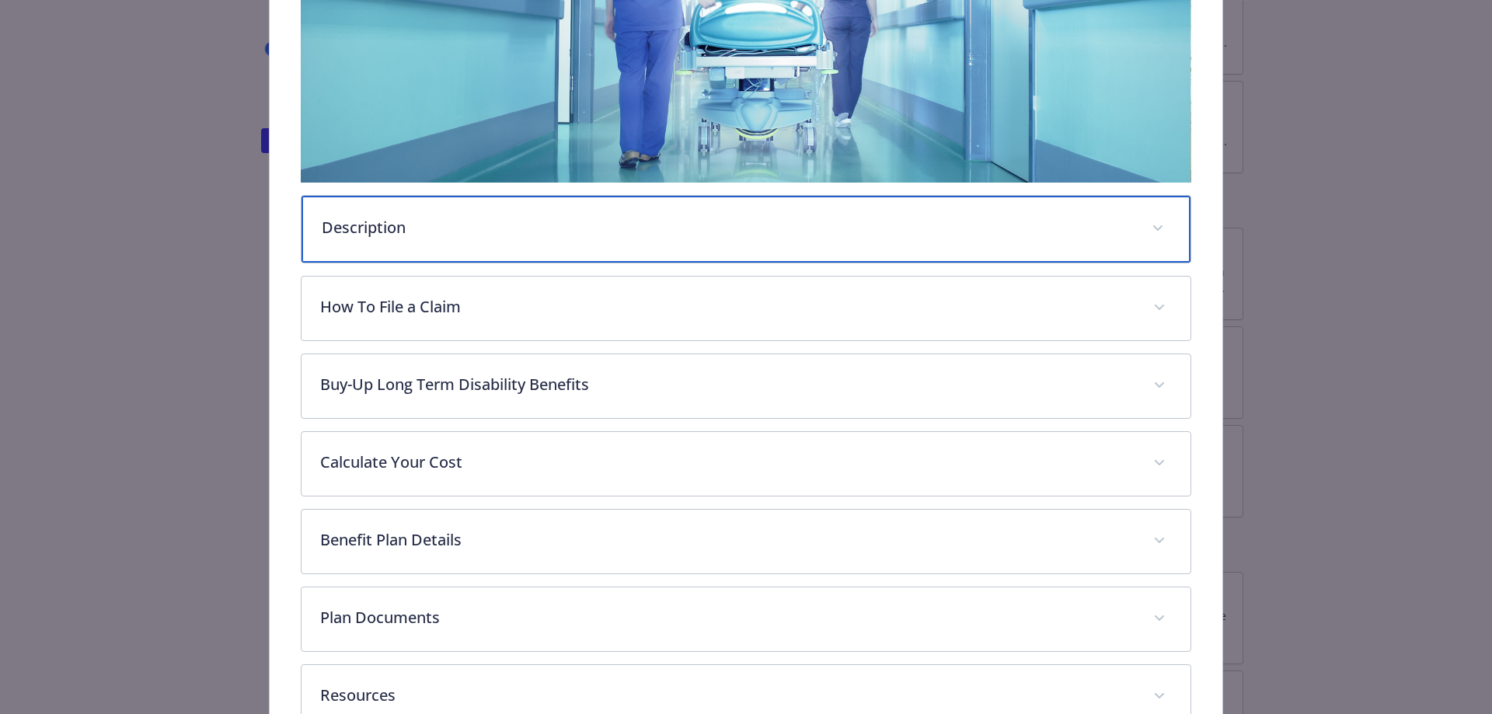
click at [422, 239] on div "Description" at bounding box center [747, 229] width 890 height 67
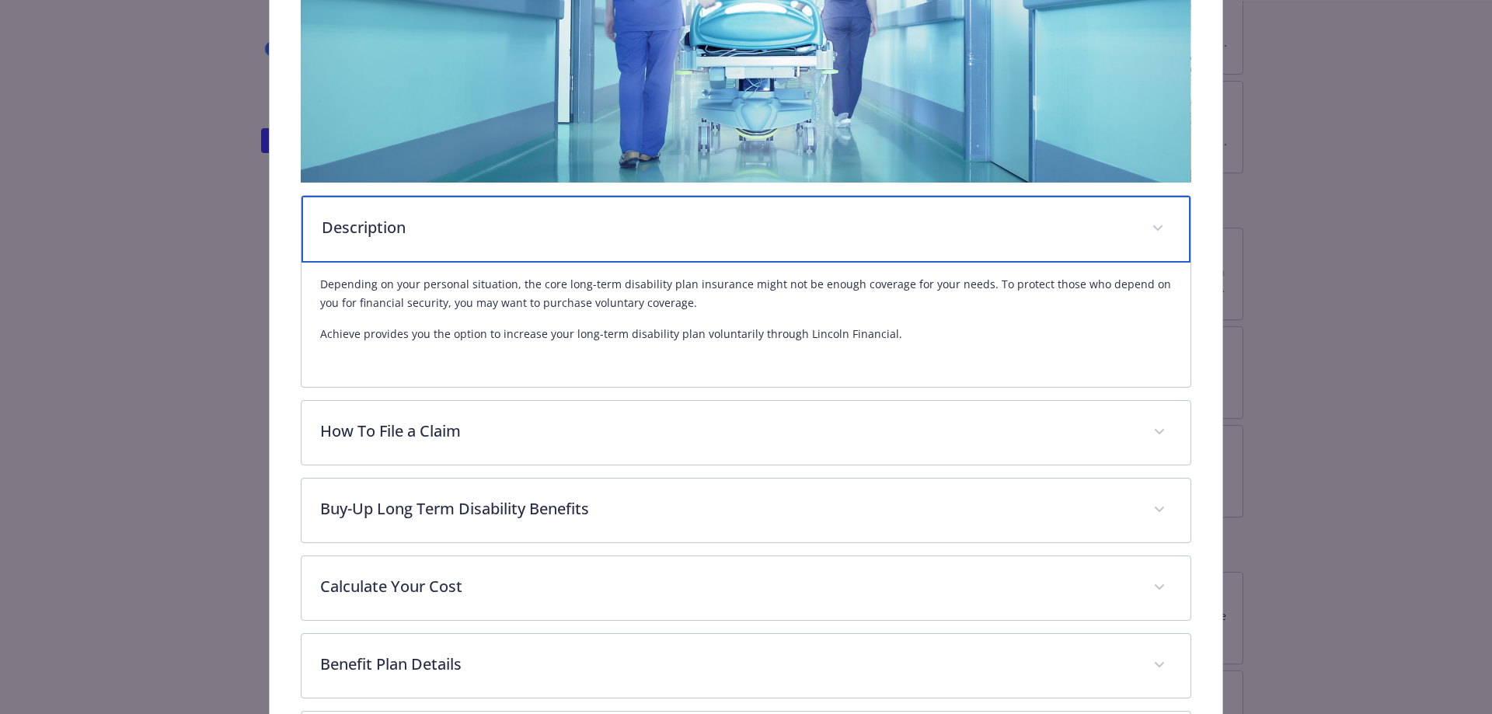
scroll to position [513, 0]
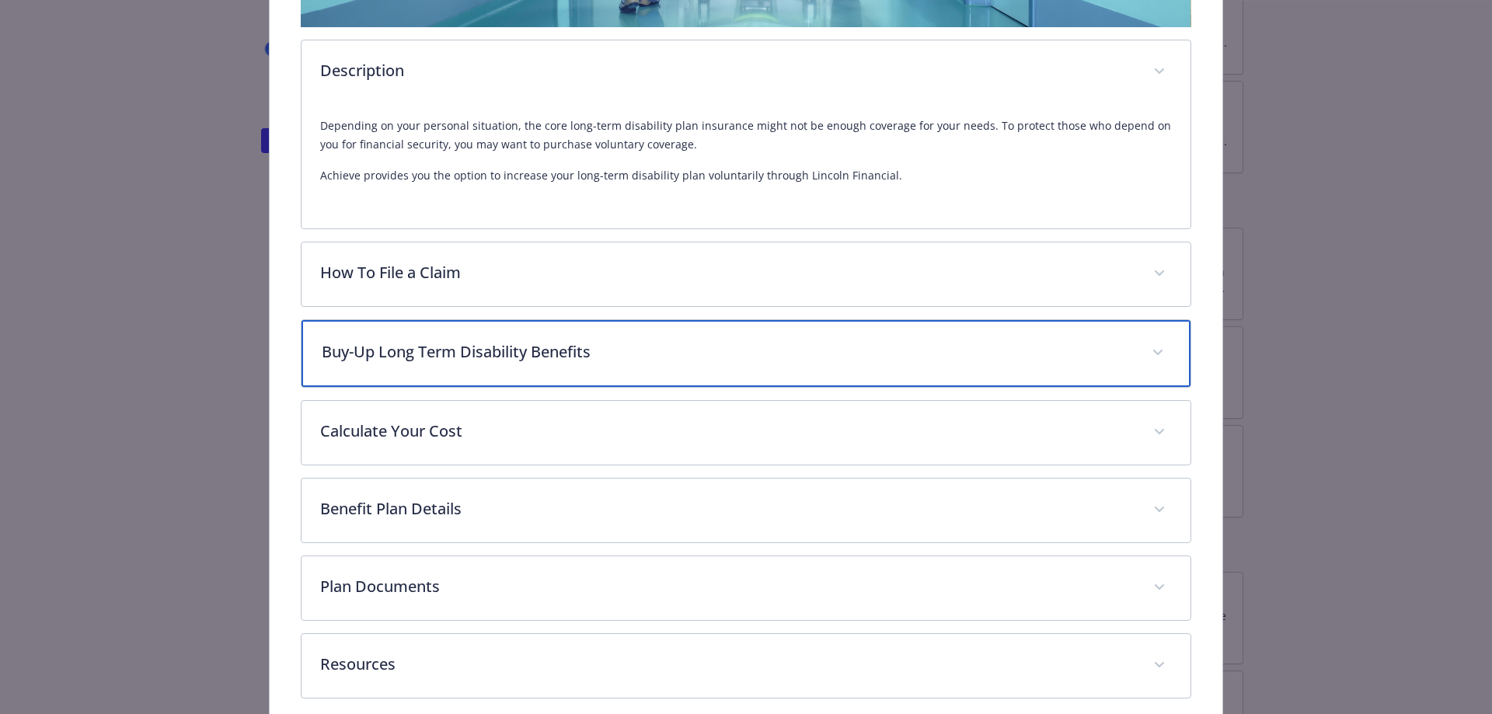
click at [486, 368] on div "Buy-Up Long Term Disability Benefits" at bounding box center [747, 353] width 890 height 67
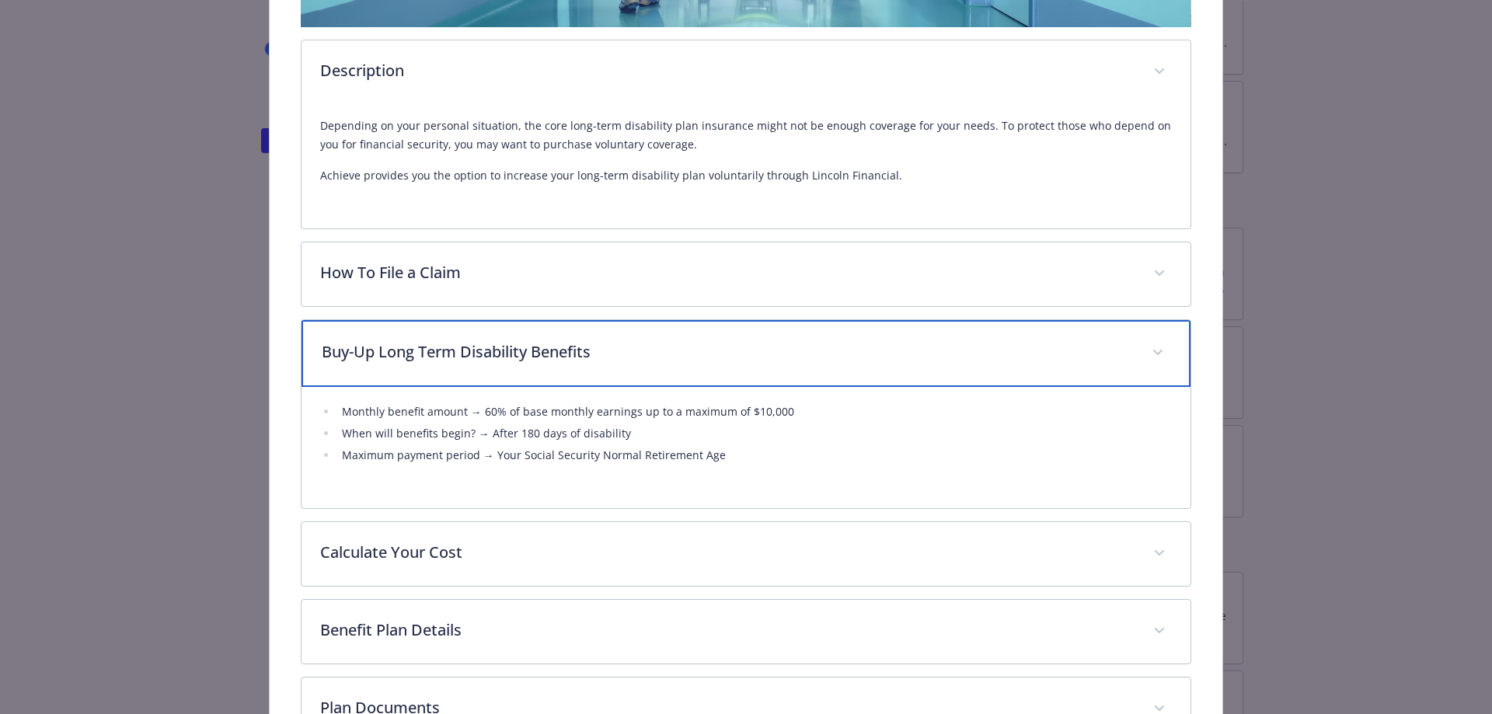
scroll to position [591, 0]
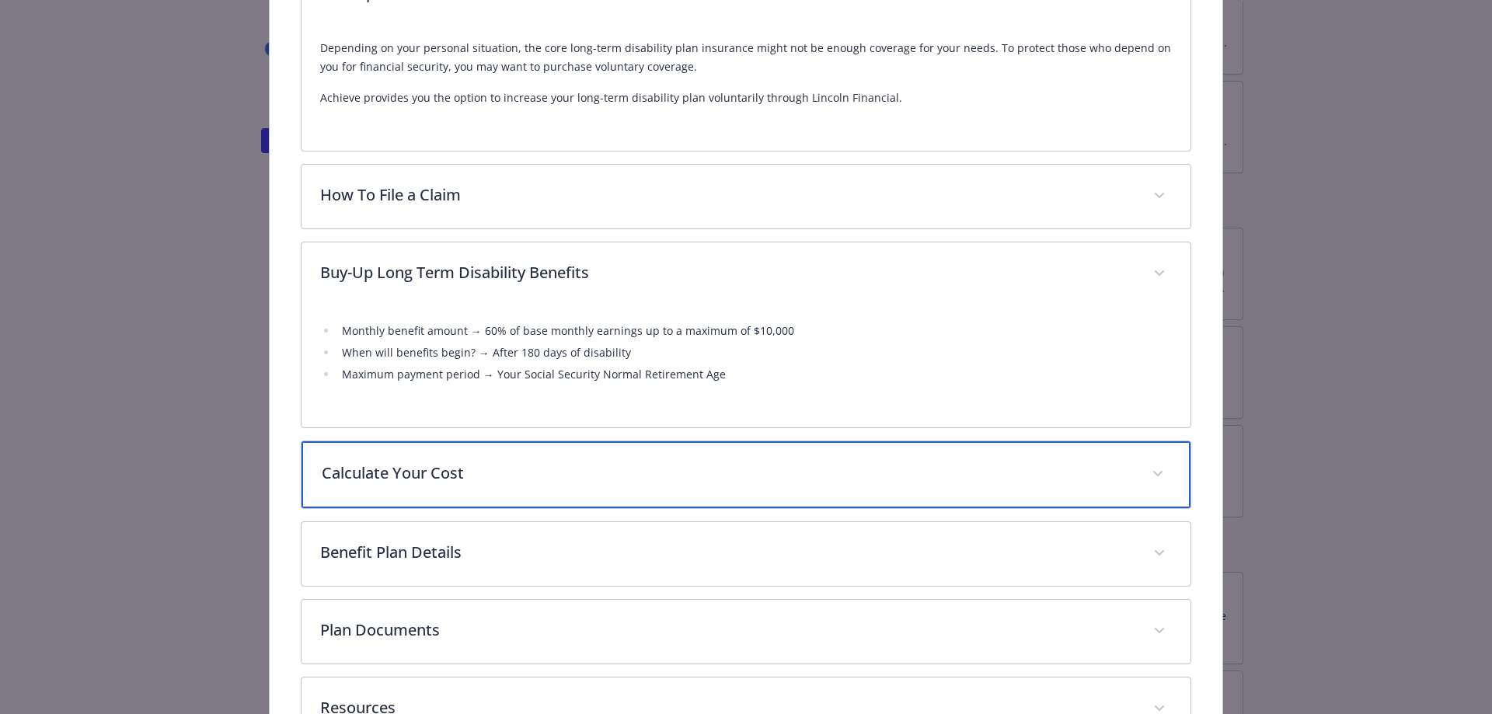
click at [455, 490] on div "Calculate Your Cost" at bounding box center [747, 475] width 890 height 67
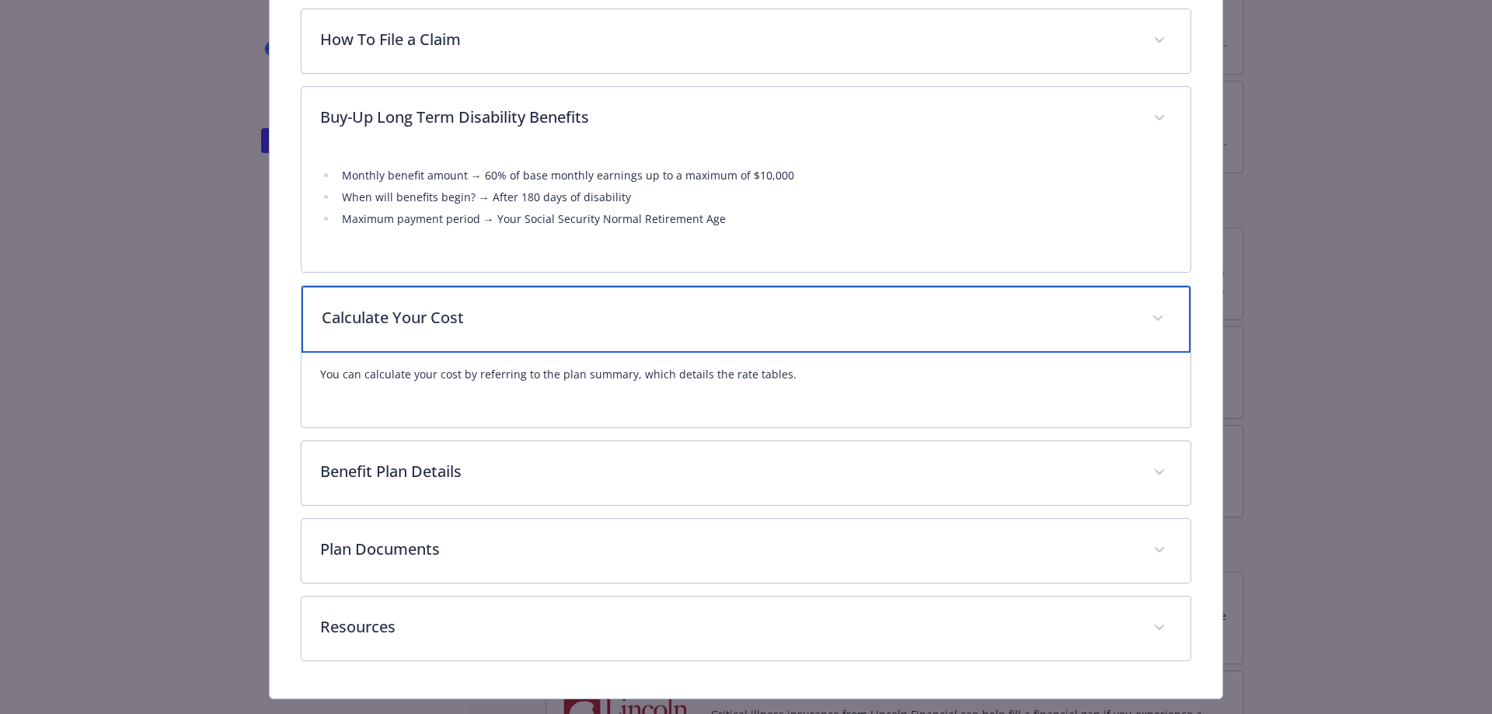
scroll to position [779, 0]
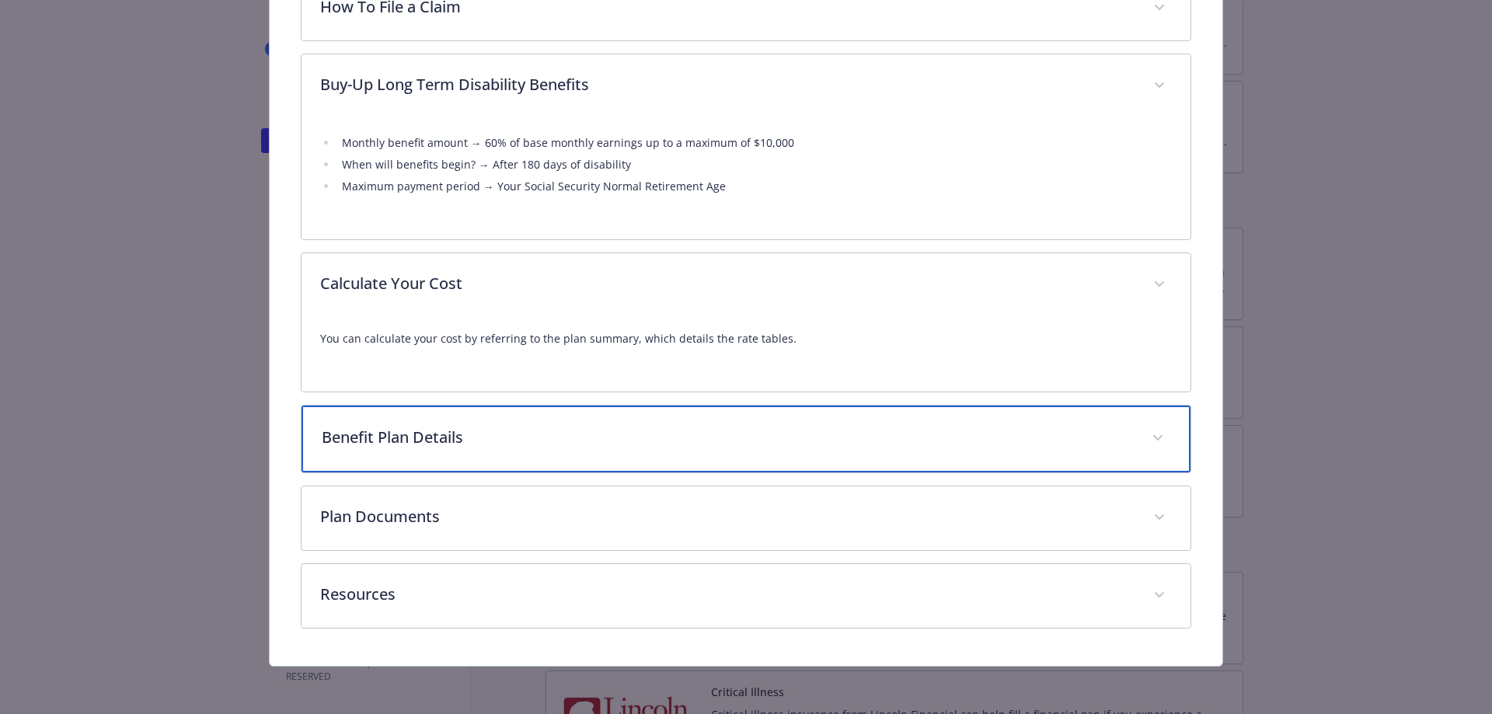
click at [445, 449] on div "Benefit Plan Details" at bounding box center [747, 439] width 890 height 67
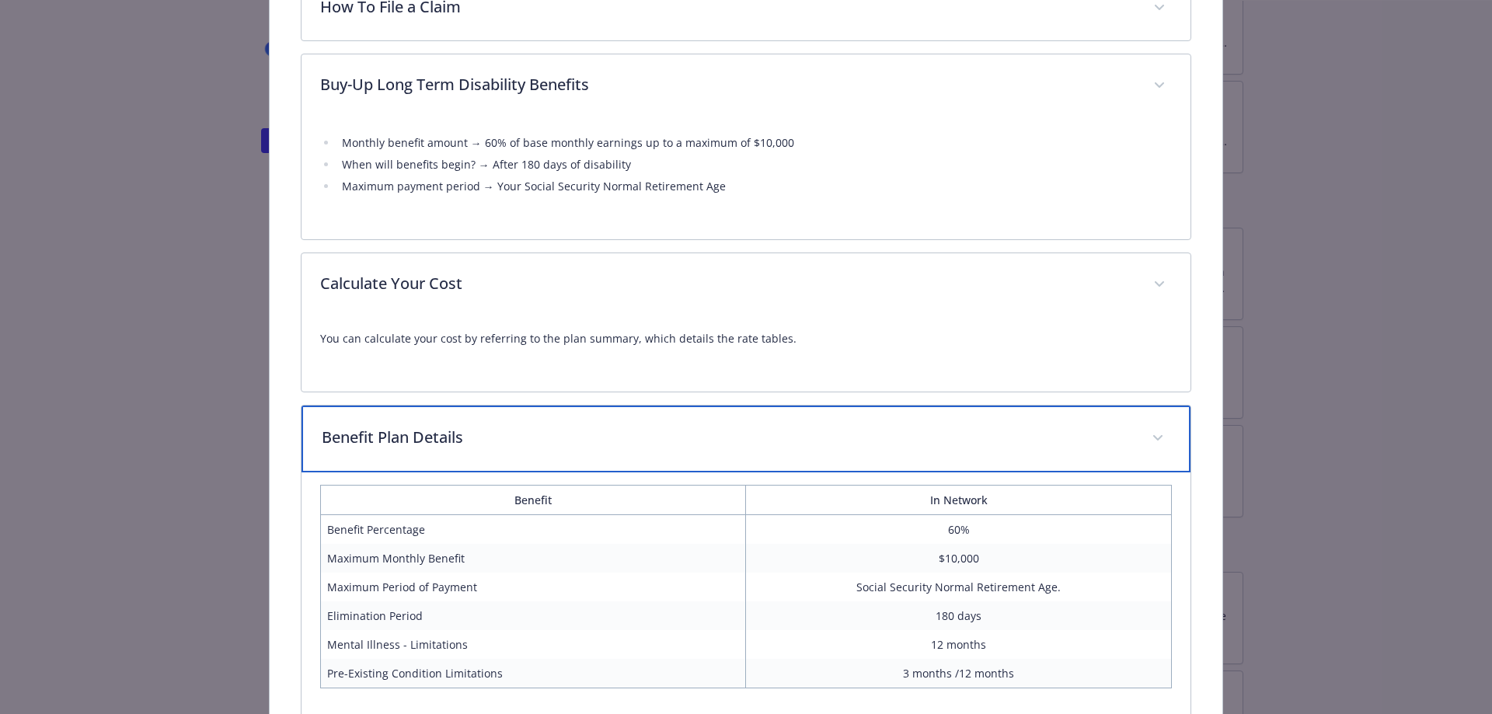
scroll to position [934, 0]
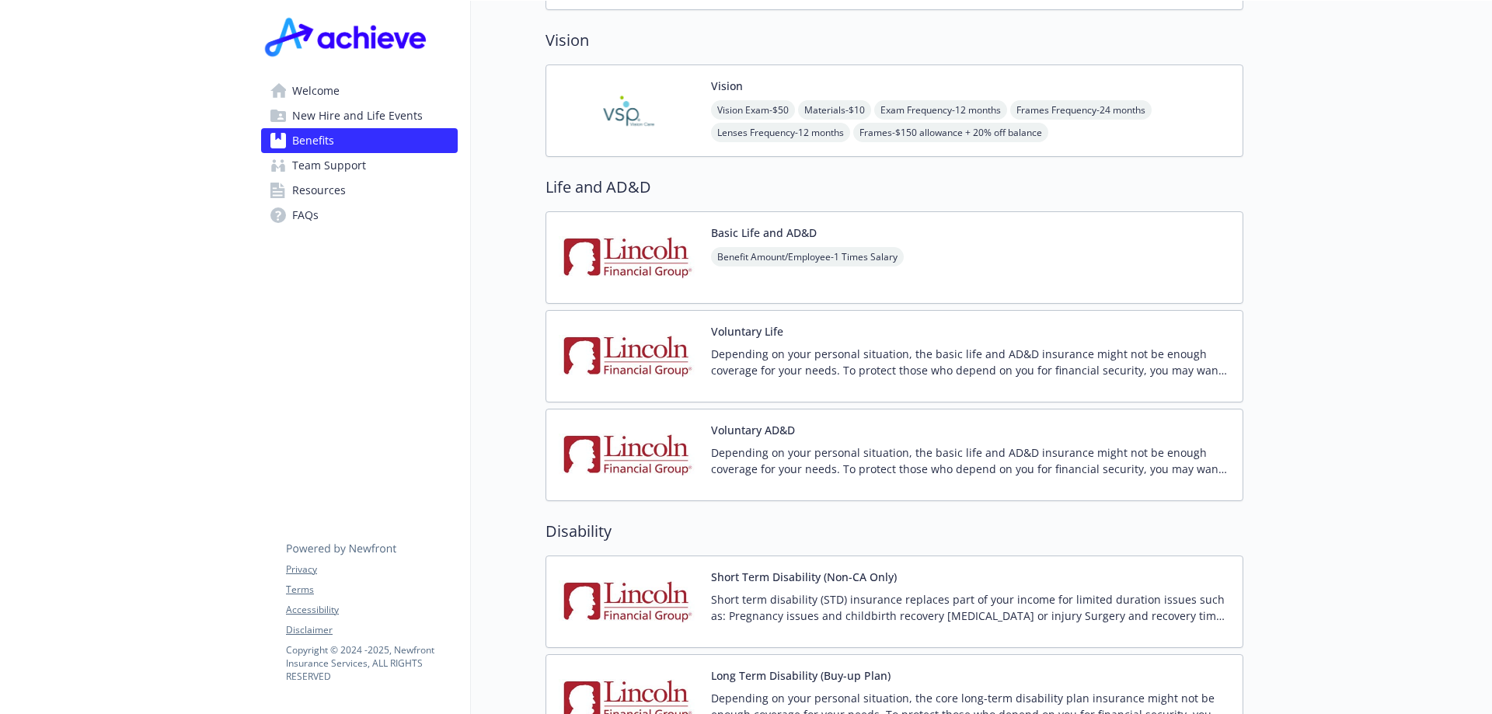
scroll to position [1088, 0]
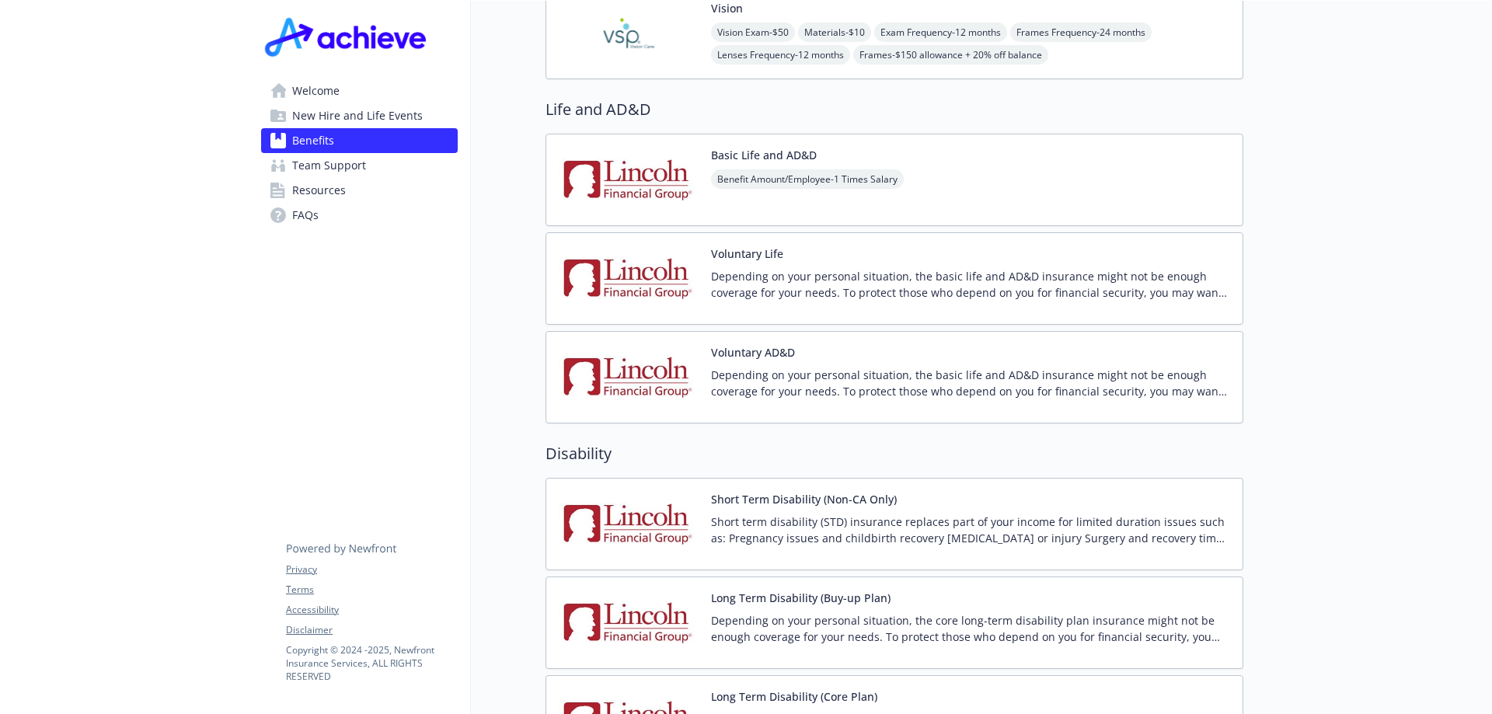
drag, startPoint x: 801, startPoint y: 271, endPoint x: 735, endPoint y: 267, distance: 66.2
click at [735, 268] on p "Depending on your personal situation, the basic life and AD&D insurance might n…" at bounding box center [970, 284] width 519 height 33
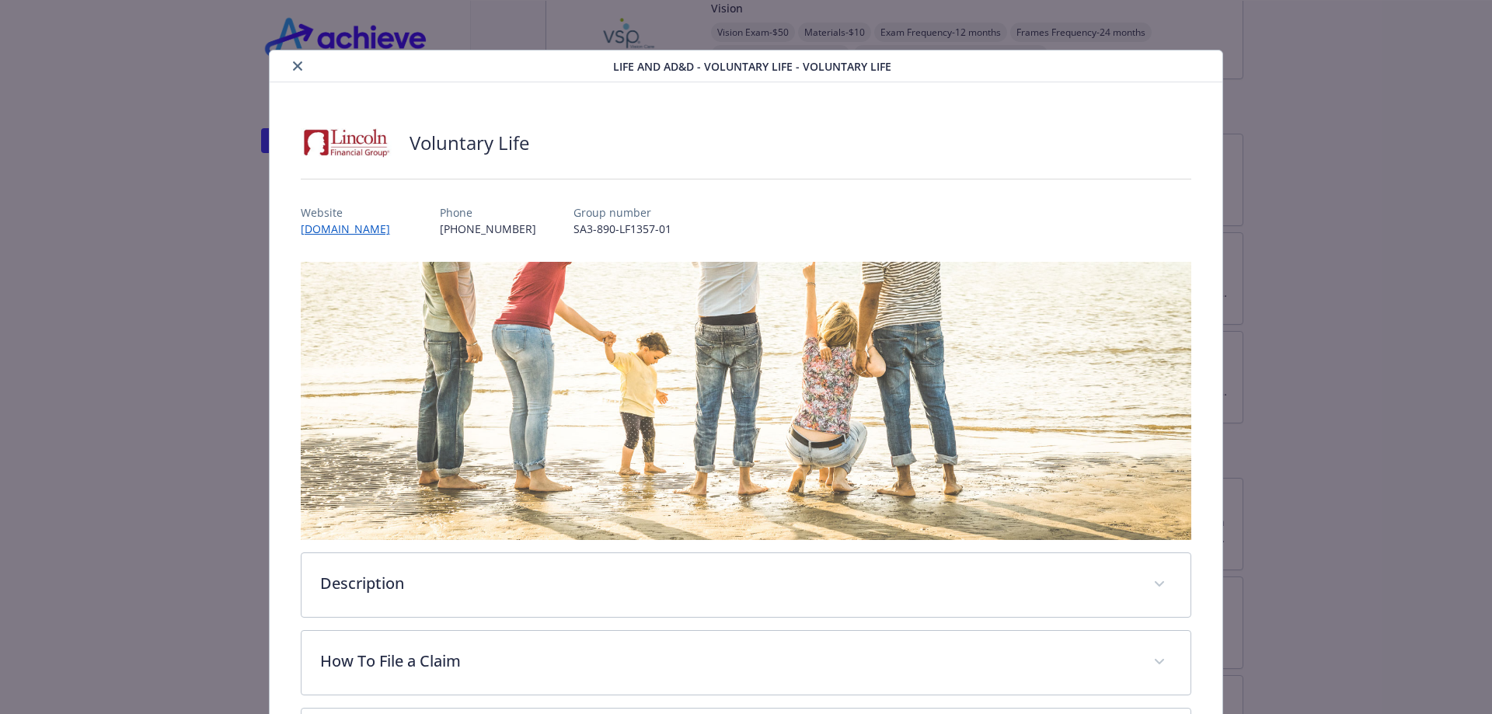
scroll to position [47, 0]
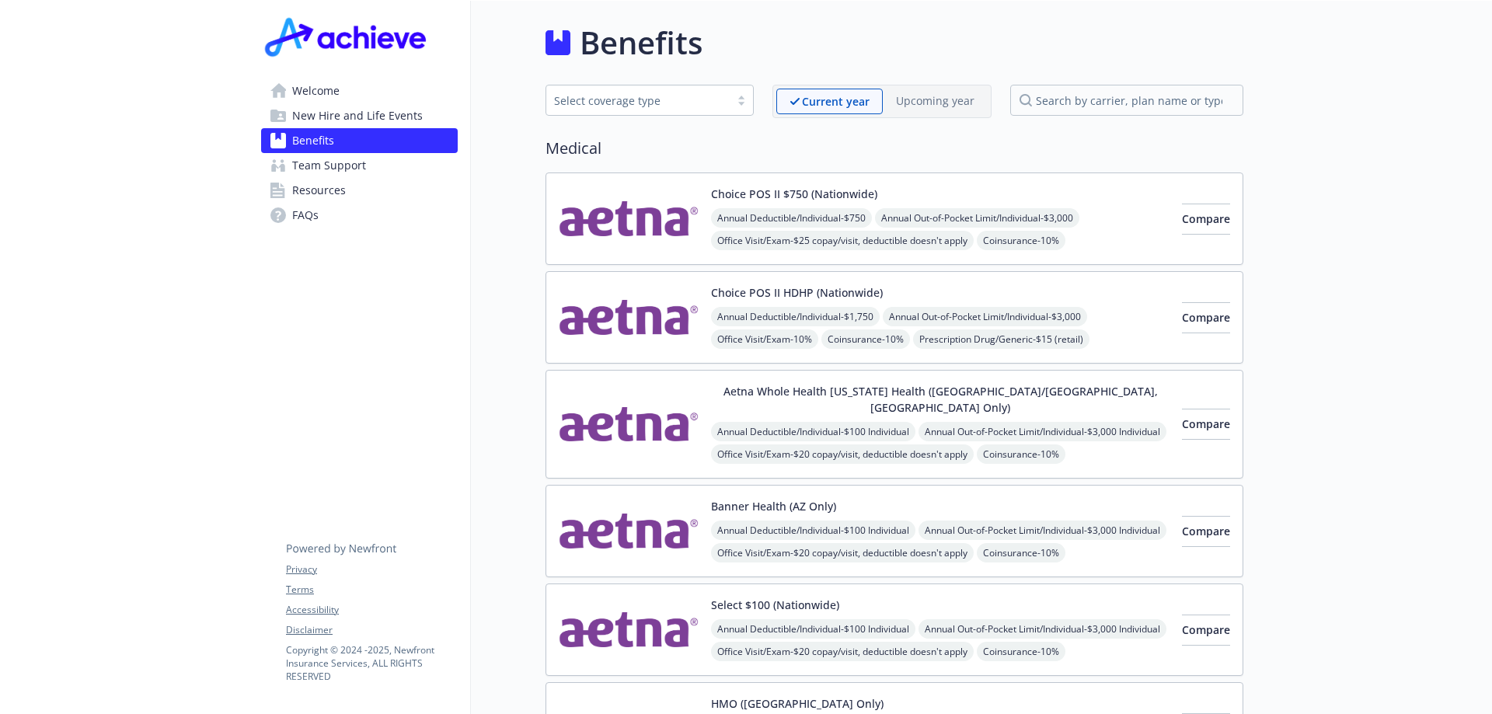
scroll to position [78, 0]
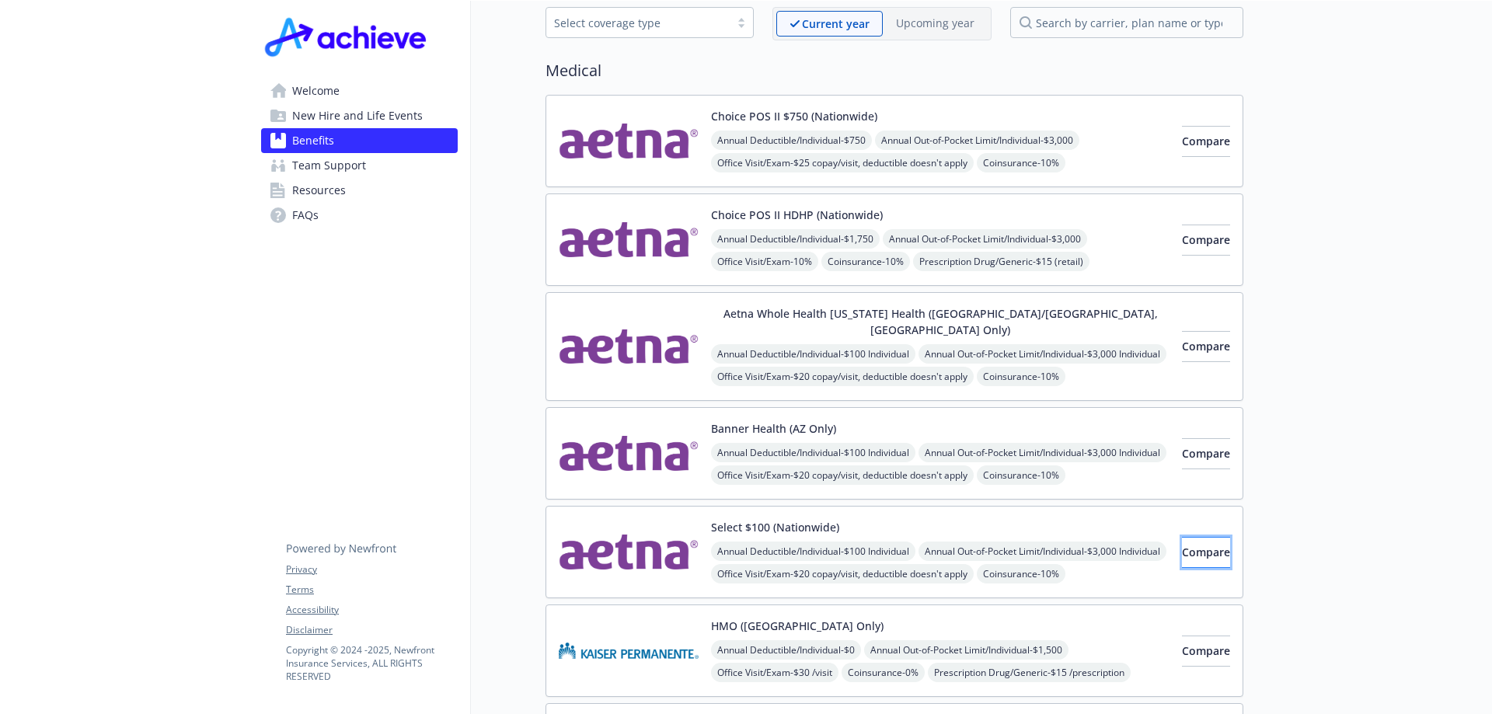
click at [1182, 545] on span "Compare" at bounding box center [1206, 552] width 48 height 15
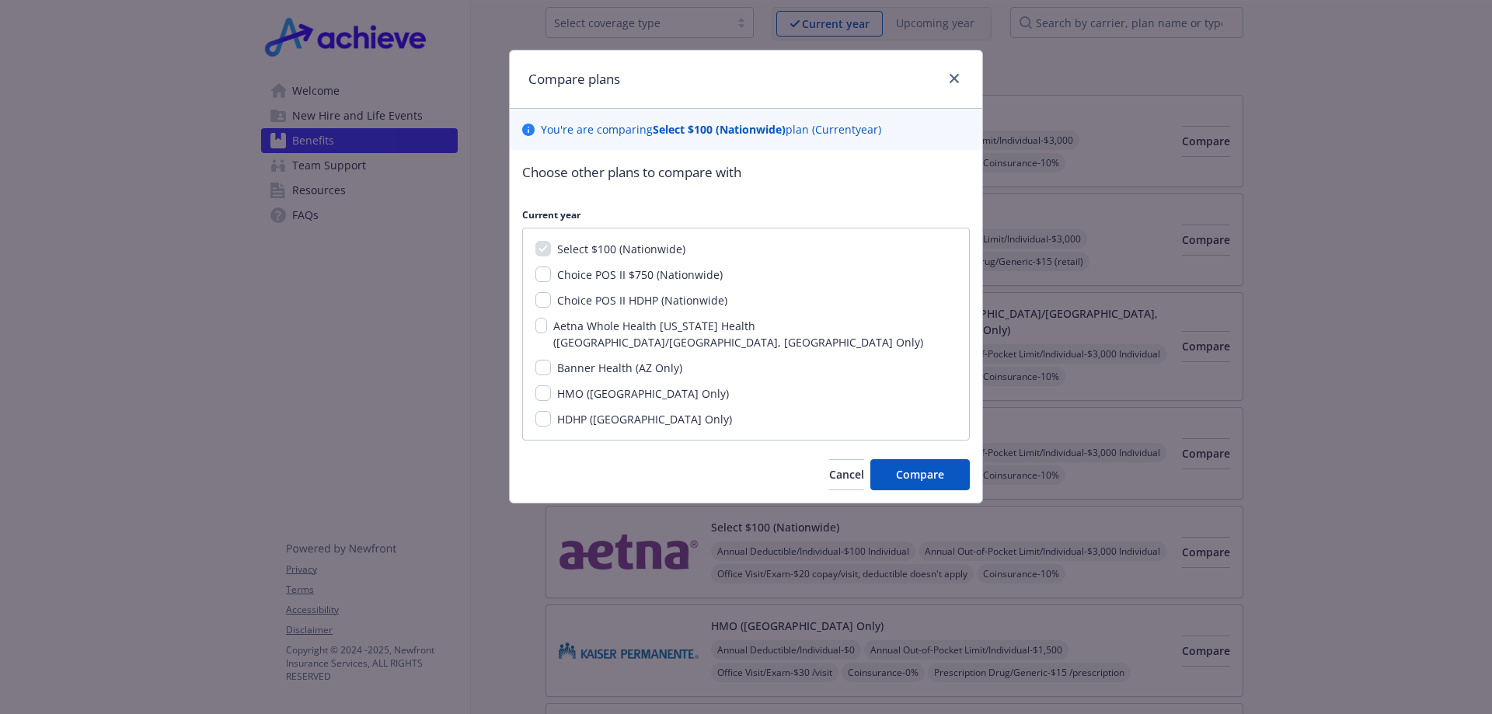
drag, startPoint x: 1158, startPoint y: 532, endPoint x: 665, endPoint y: 277, distance: 555.2
click at [665, 277] on span "Choice POS II $750 (Nationwide)" at bounding box center [640, 274] width 166 height 15
click at [551, 277] on input "Choice POS II $750 (Nationwide)" at bounding box center [544, 275] width 16 height 16
checkbox input "true"
click at [650, 301] on span "Choice POS II HDHP (Nationwide)" at bounding box center [642, 300] width 170 height 15
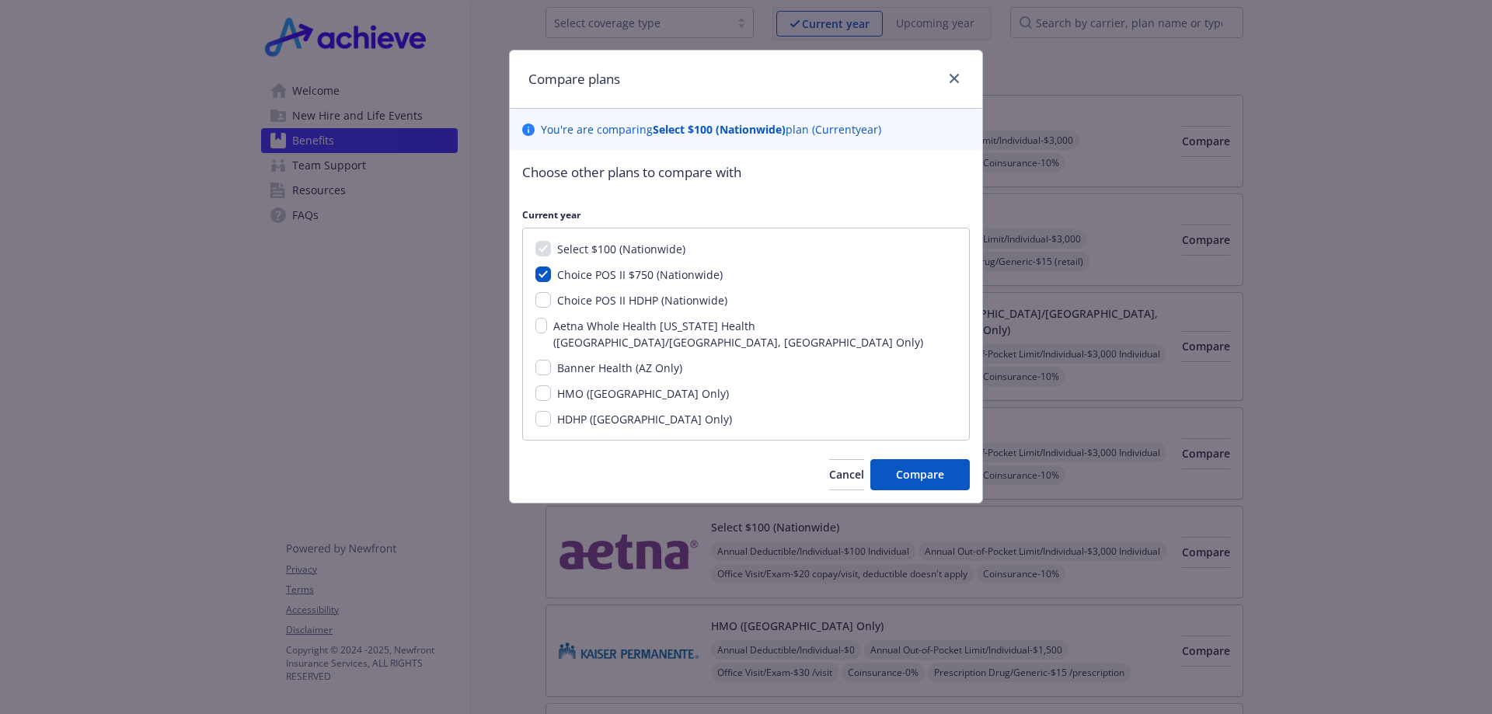
click at [551, 301] on input "Choice POS II HDHP (Nationwide)" at bounding box center [544, 300] width 16 height 16
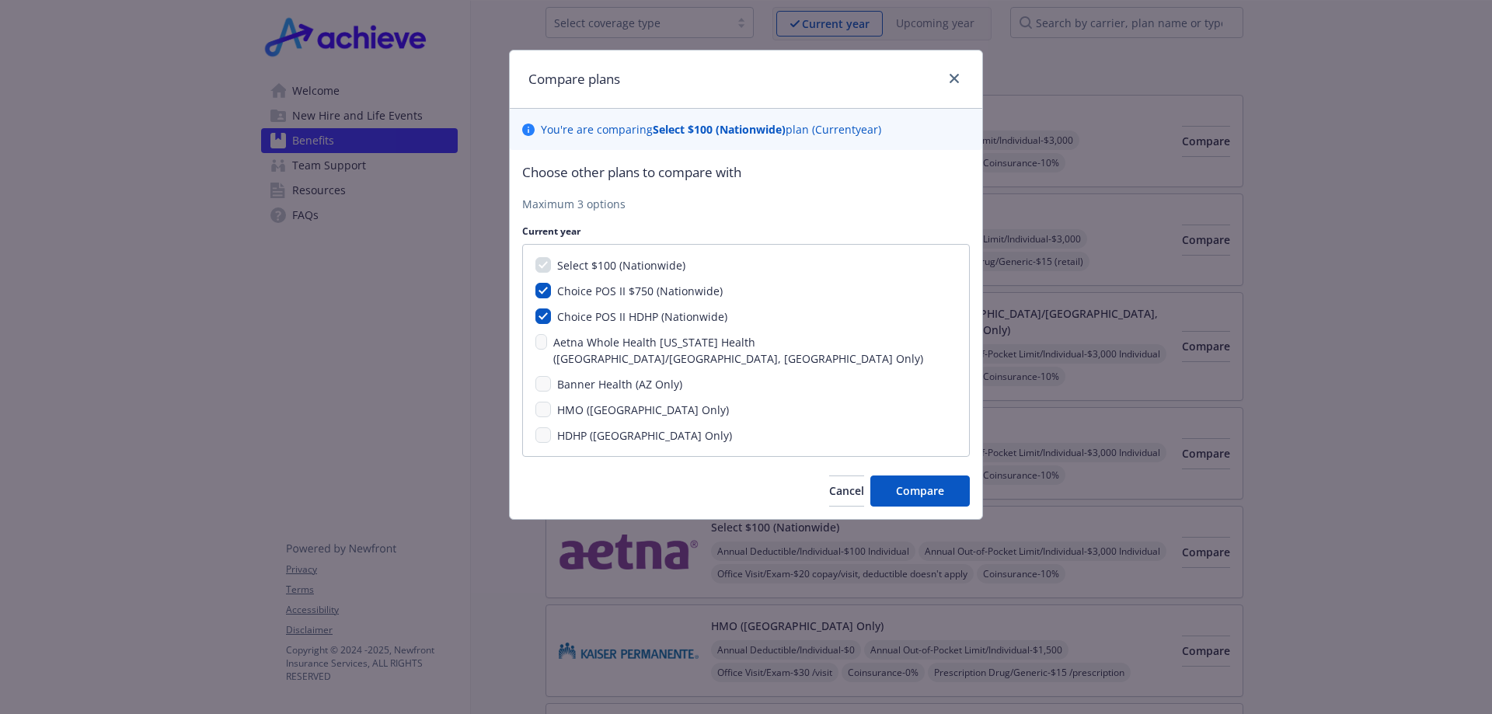
click at [646, 269] on span "Select $100 (Nationwide)" at bounding box center [621, 265] width 128 height 15
click at [644, 312] on span "Choice POS II HDHP (Nationwide)" at bounding box center [642, 316] width 170 height 15
click at [551, 312] on input "Choice POS II HDHP (Nationwide)" at bounding box center [544, 317] width 16 height 16
checkbox input "false"
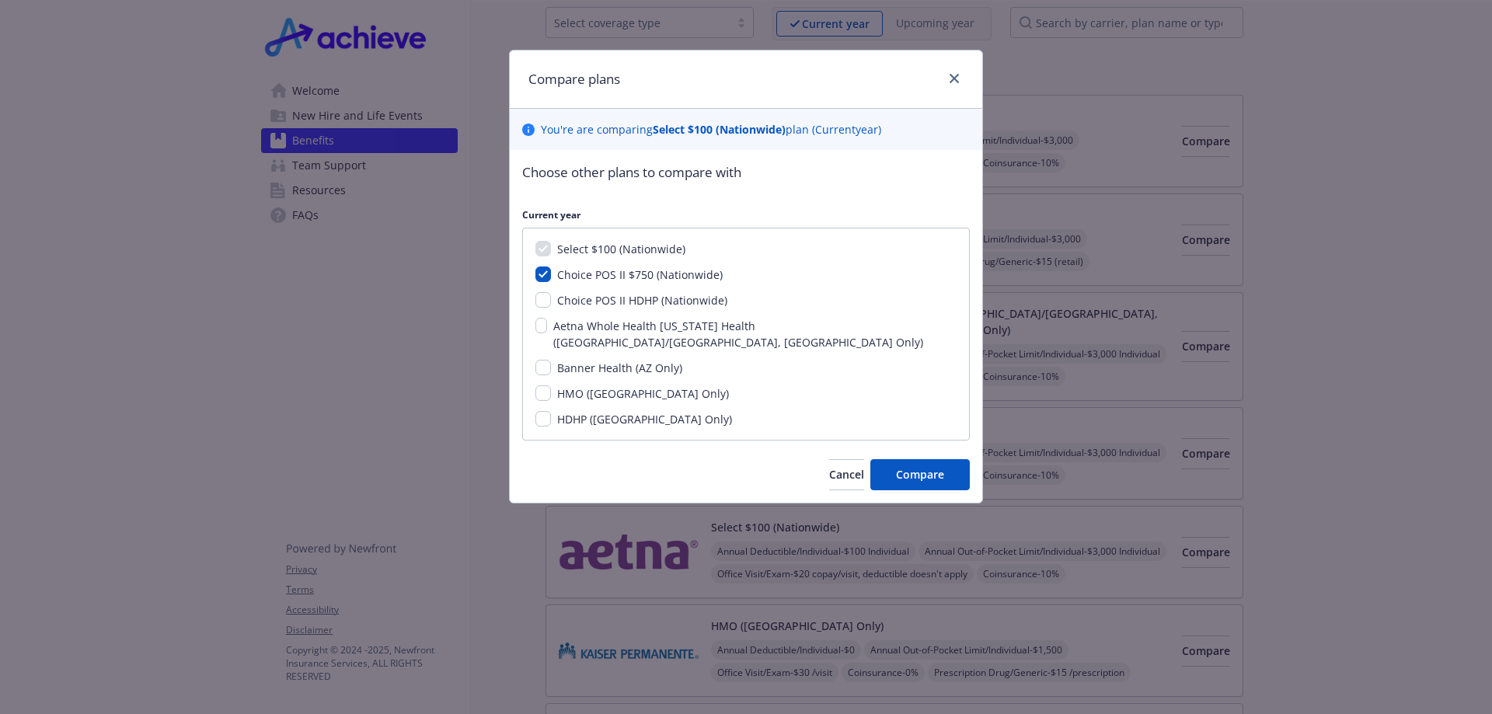
click at [644, 361] on span "Banner Health (AZ Only)" at bounding box center [619, 368] width 125 height 15
click at [551, 360] on input "Banner Health (AZ Only)" at bounding box center [544, 368] width 16 height 16
checkbox input "true"
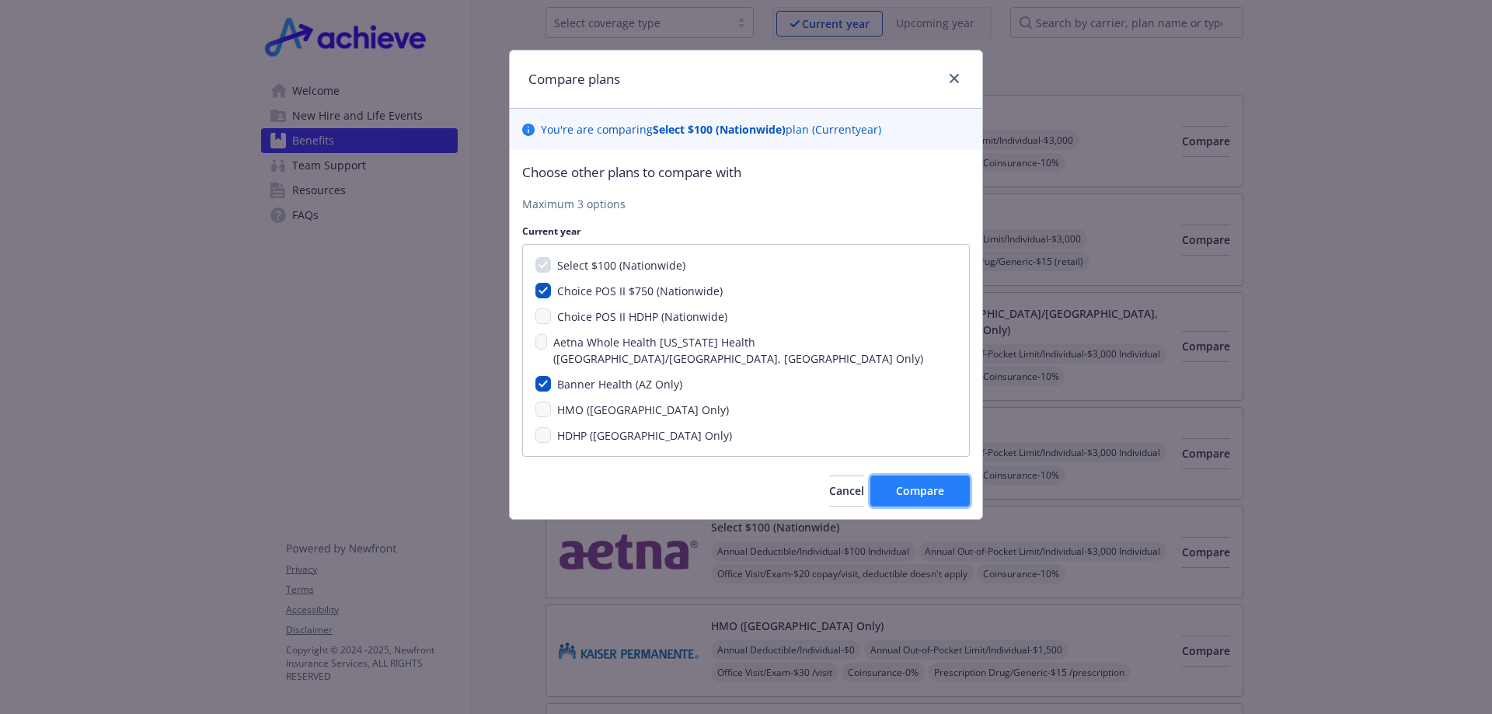
click at [927, 476] on button "Compare" at bounding box center [920, 491] width 99 height 31
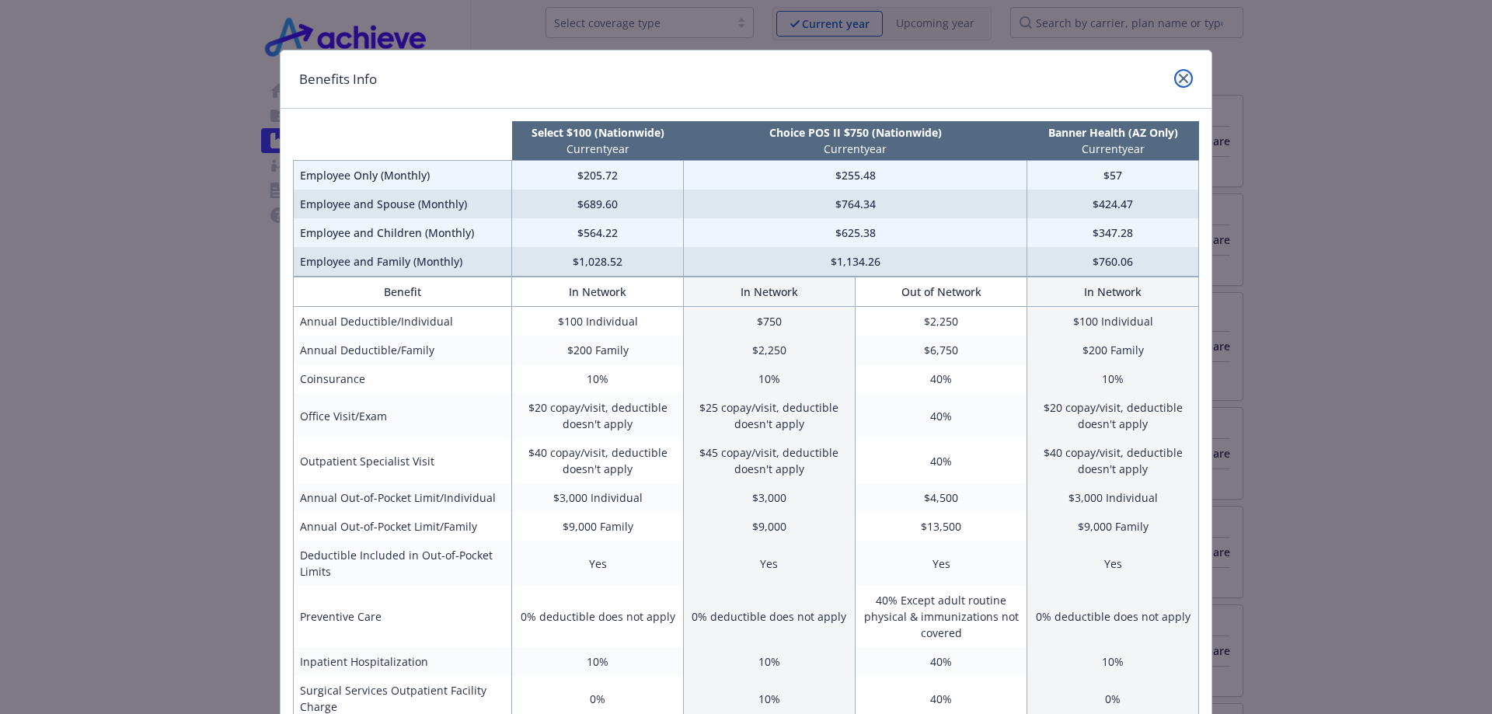
click at [1175, 75] on link "close" at bounding box center [1184, 78] width 19 height 19
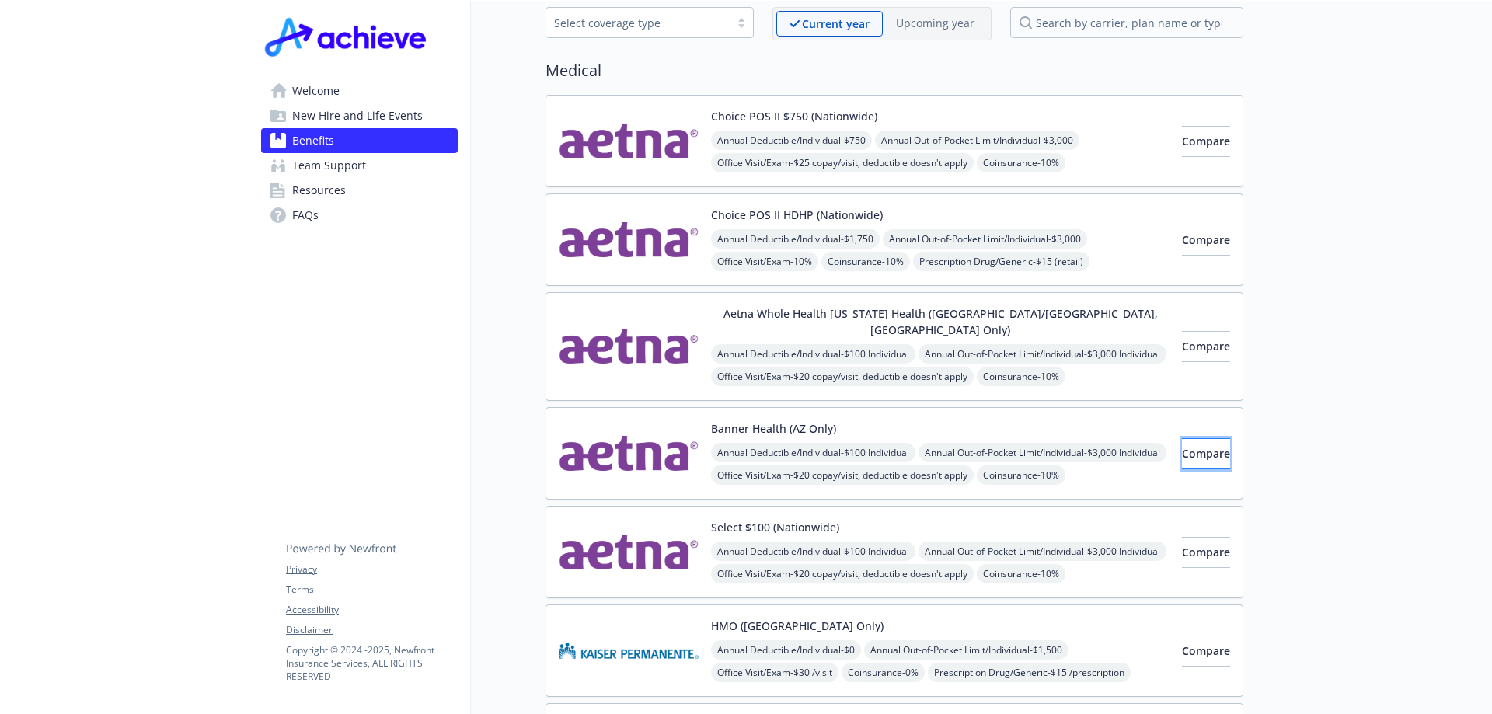
click at [1190, 438] on button "Compare" at bounding box center [1206, 453] width 48 height 31
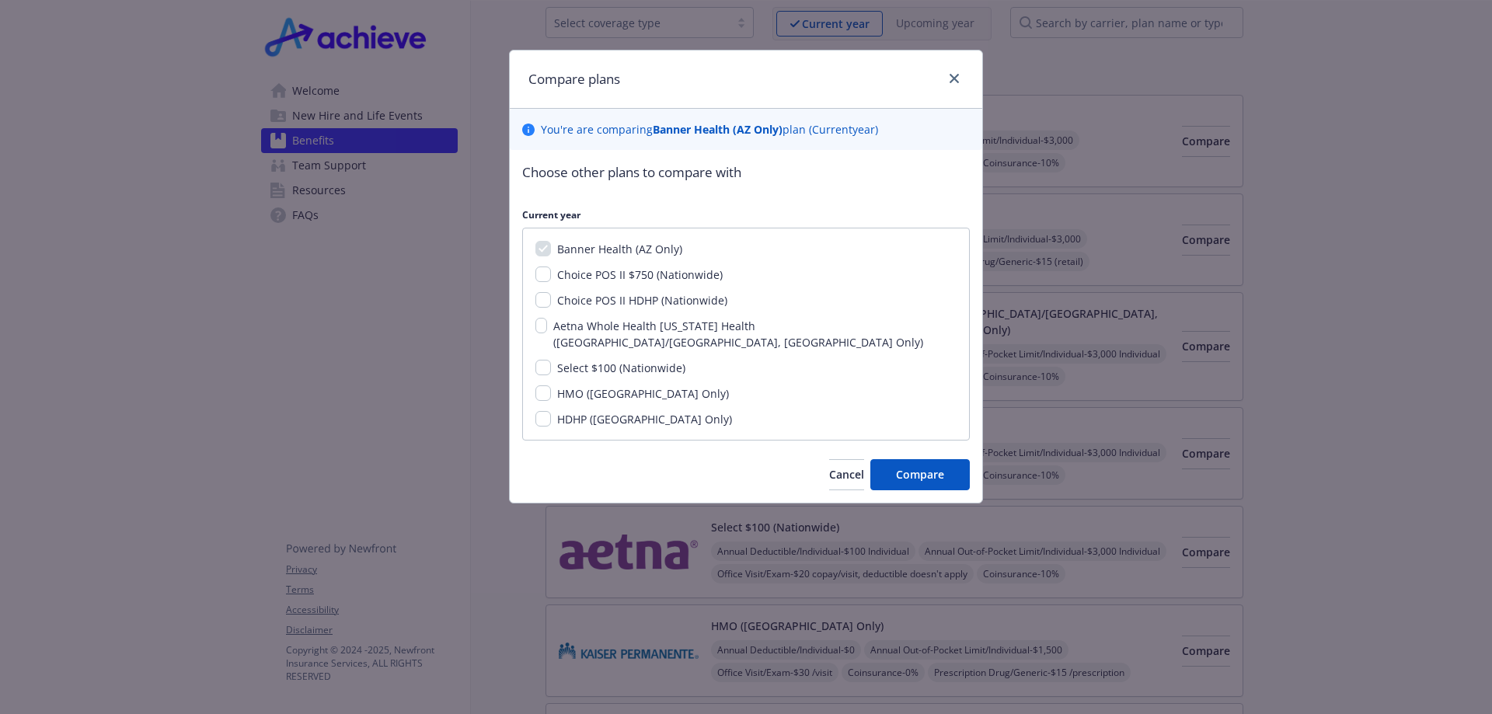
click at [657, 361] on span "Select $100 (Nationwide)" at bounding box center [621, 368] width 128 height 15
click at [551, 360] on input "Select $100 (Nationwide)" at bounding box center [544, 368] width 16 height 16
checkbox input "true"
click at [679, 279] on span "Choice POS II $750 (Nationwide)" at bounding box center [640, 274] width 166 height 15
click at [551, 279] on input "Choice POS II $750 (Nationwide)" at bounding box center [544, 275] width 16 height 16
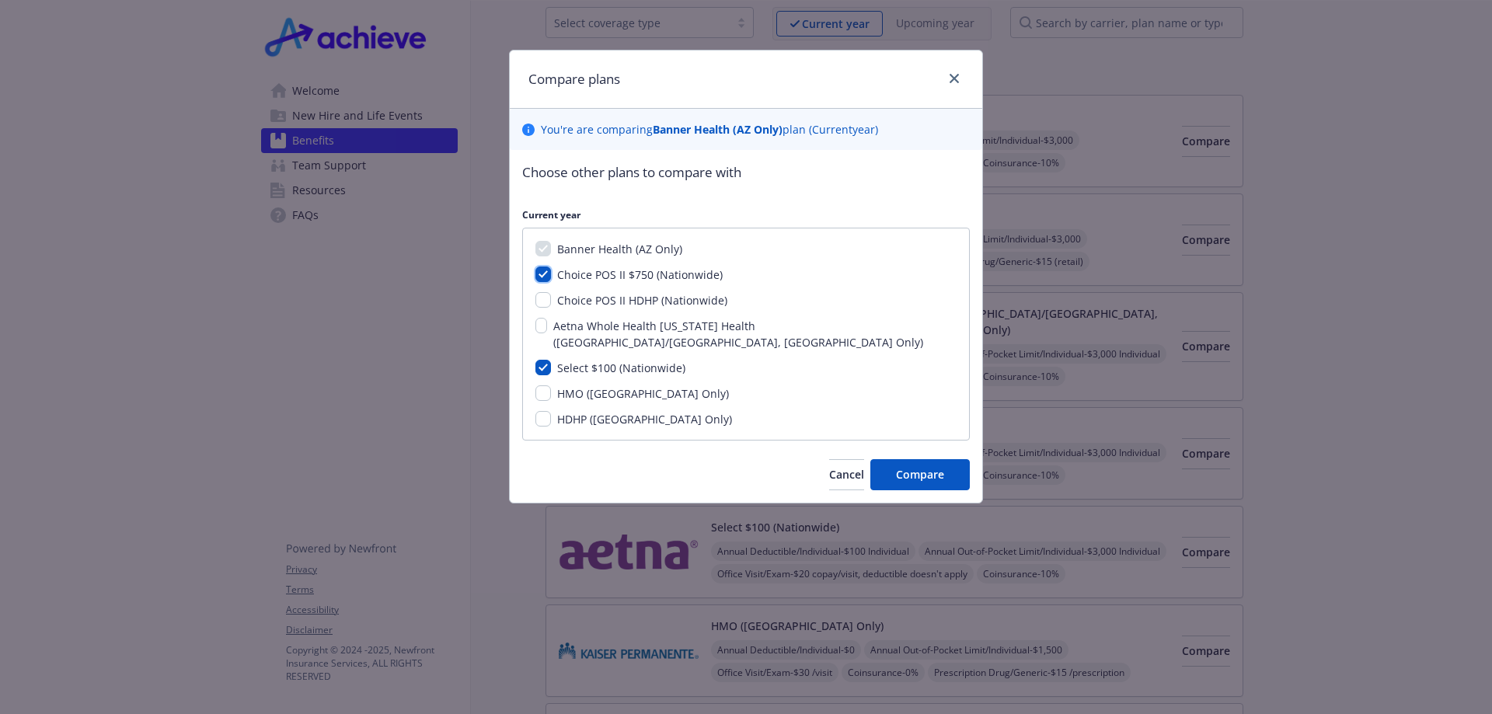
checkbox input "true"
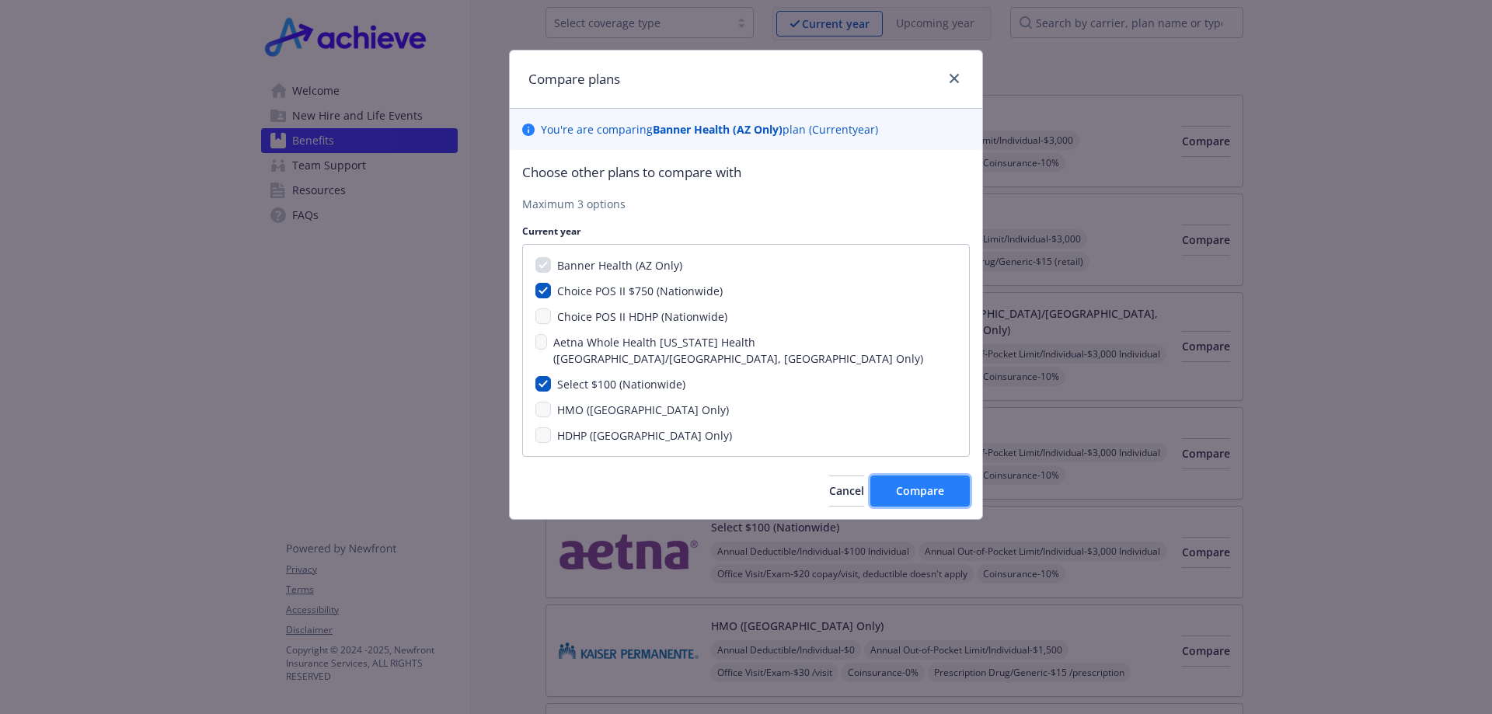
click at [967, 476] on button "Compare" at bounding box center [920, 491] width 99 height 31
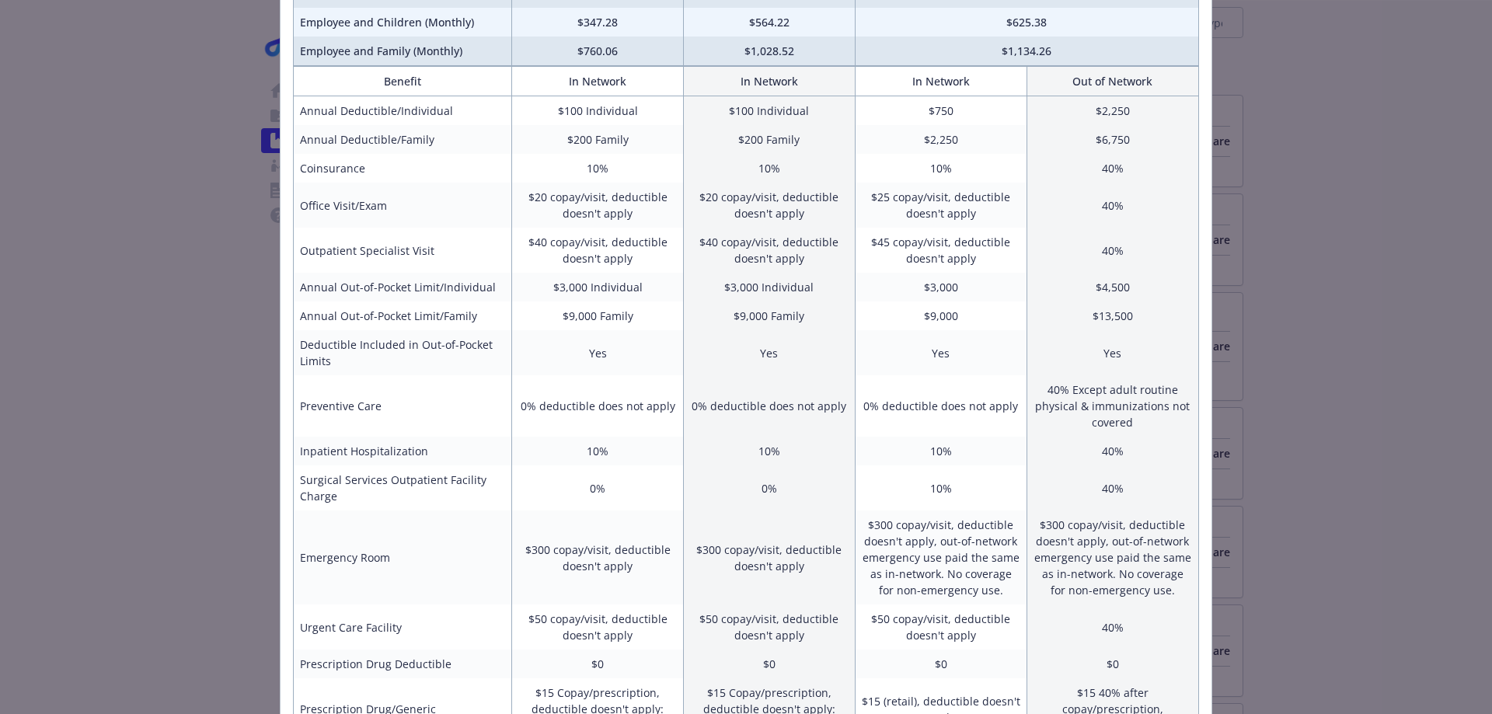
scroll to position [133, 0]
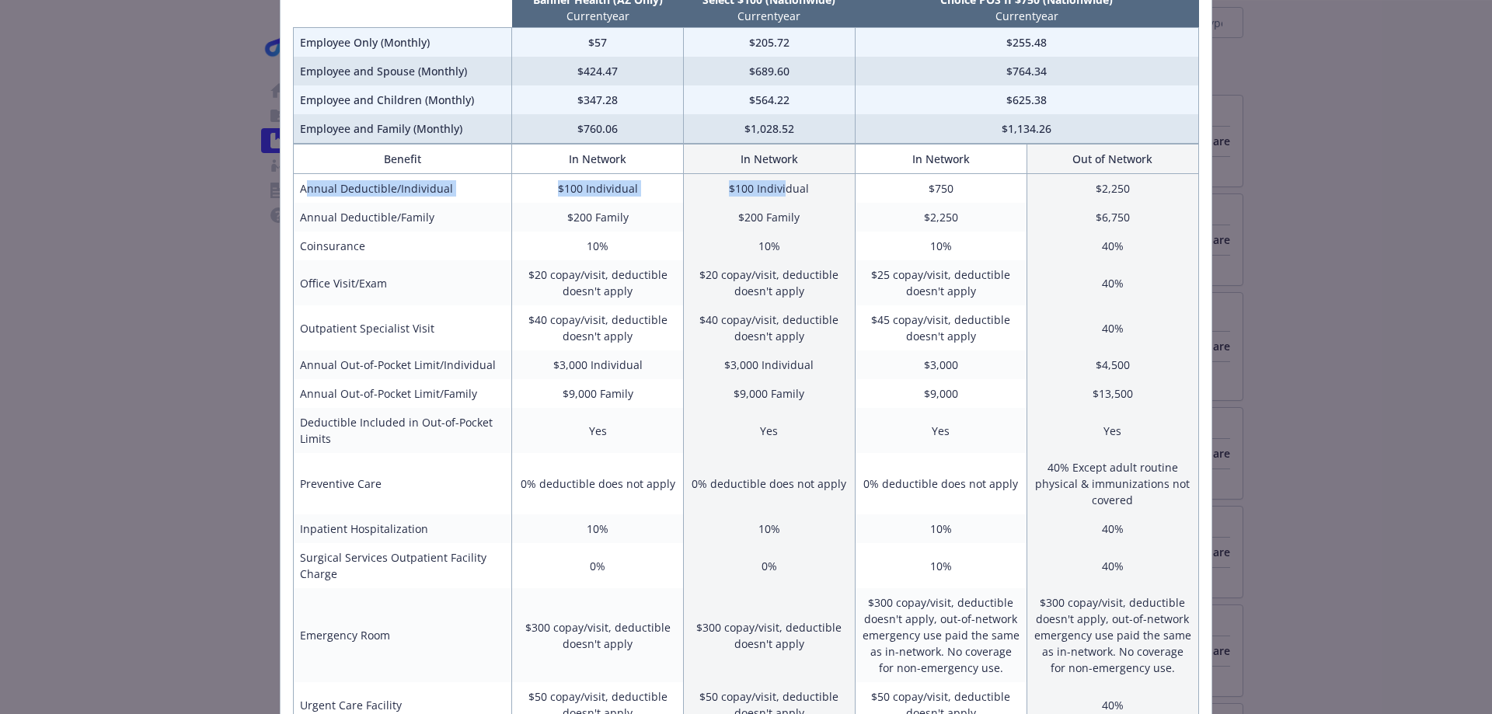
drag, startPoint x: 299, startPoint y: 192, endPoint x: 779, endPoint y: 190, distance: 479.6
click at [779, 190] on tr "Annual Deductible/Individual $100 Individual $100 Individual $750 $2,250" at bounding box center [747, 189] width 906 height 30
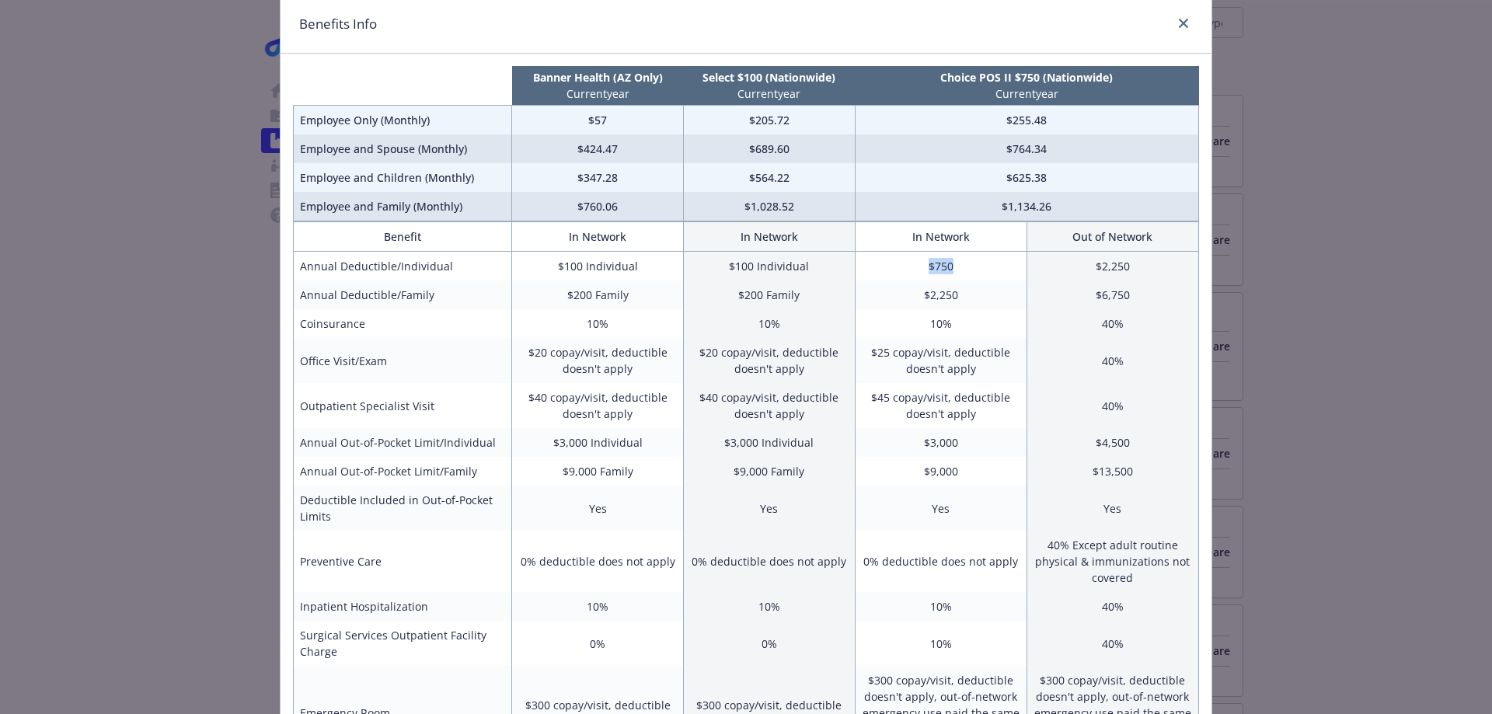
drag, startPoint x: 926, startPoint y: 271, endPoint x: 968, endPoint y: 261, distance: 43.2
click at [968, 261] on td "$750" at bounding box center [941, 267] width 172 height 30
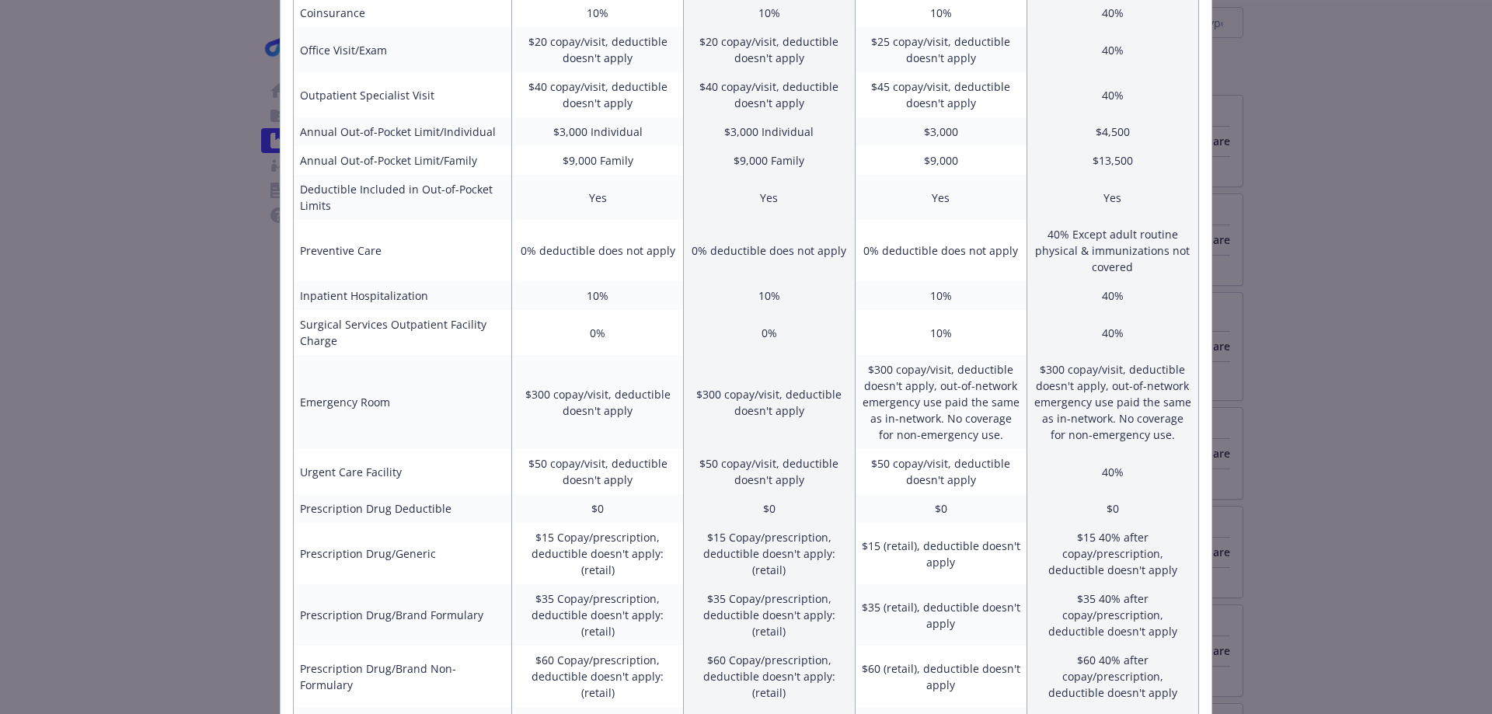
scroll to position [522, 0]
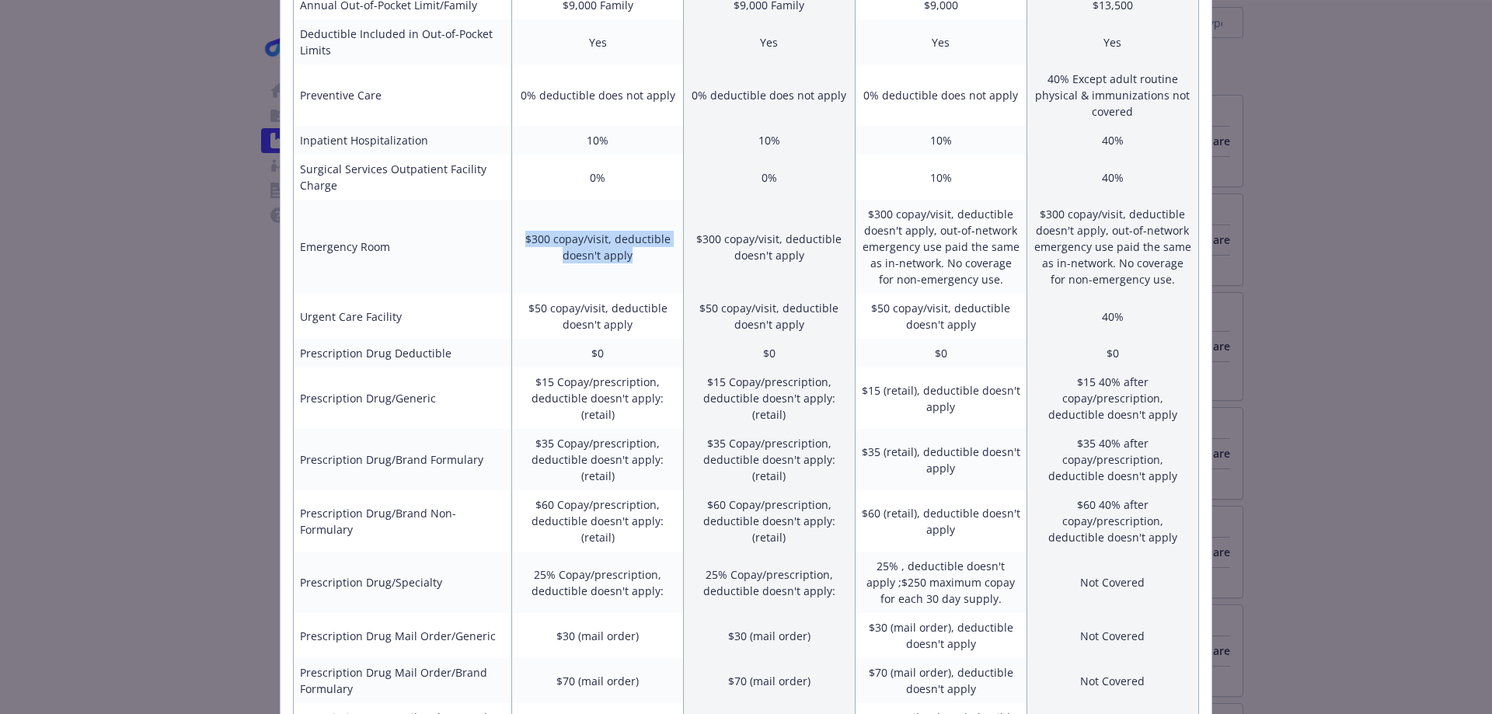
drag, startPoint x: 514, startPoint y: 240, endPoint x: 662, endPoint y: 250, distance: 148.8
click at [662, 250] on td "$300 copay/visit, deductible doesn't apply" at bounding box center [598, 247] width 172 height 94
click at [767, 253] on td "$300 copay/visit, deductible doesn't apply" at bounding box center [769, 247] width 172 height 94
drag, startPoint x: 767, startPoint y: 253, endPoint x: 888, endPoint y: 237, distance: 122.3
click at [888, 237] on td "$300 copay/visit, deductible doesn't apply, out-of-network emergency use paid t…" at bounding box center [941, 247] width 172 height 94
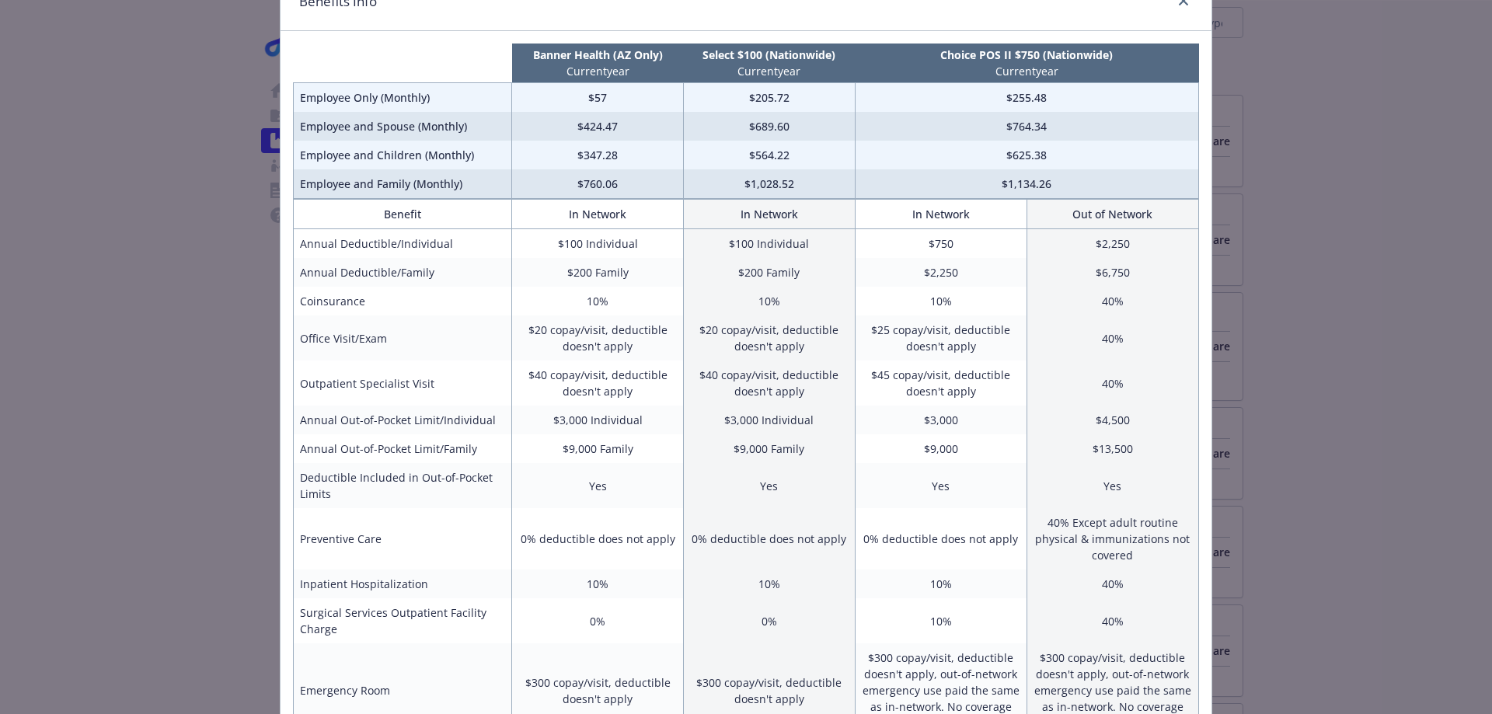
scroll to position [0, 0]
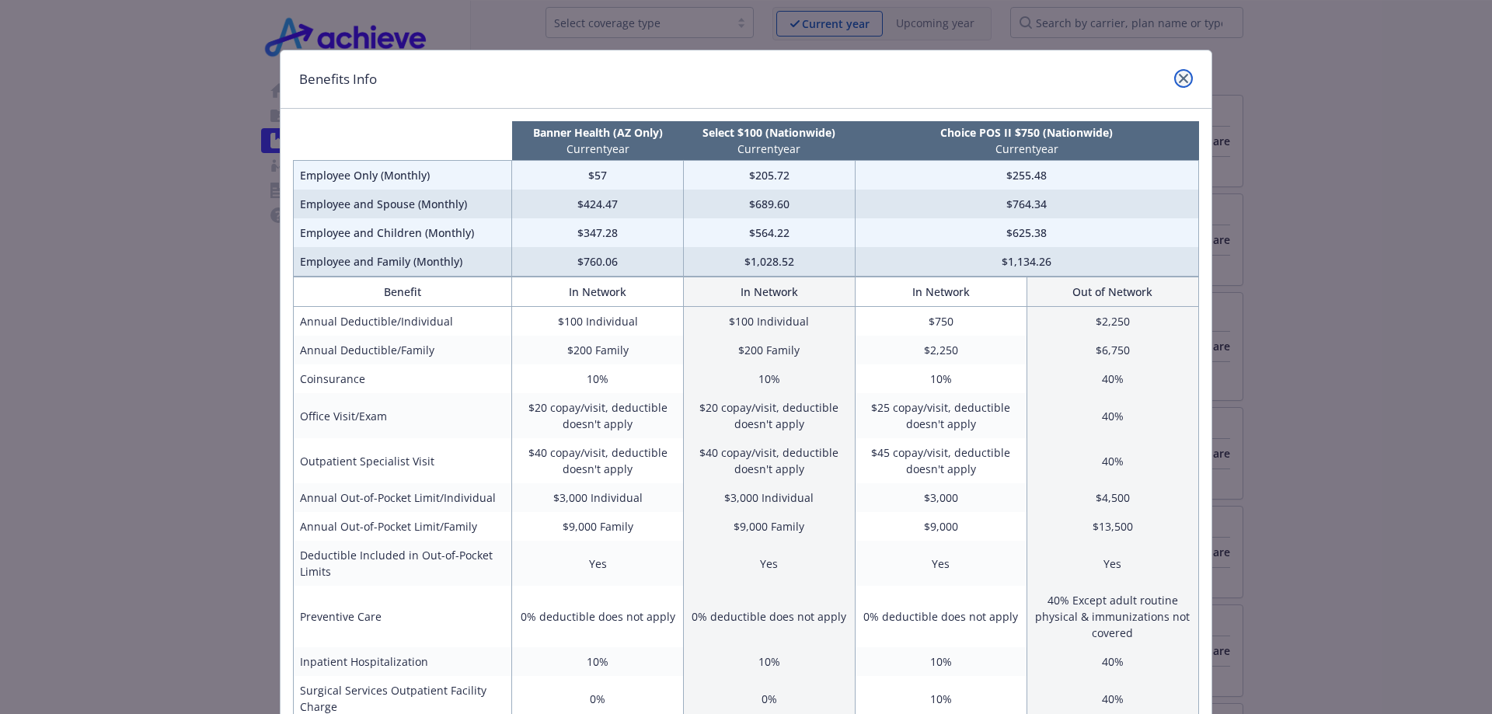
click at [1175, 78] on link "close" at bounding box center [1184, 78] width 19 height 19
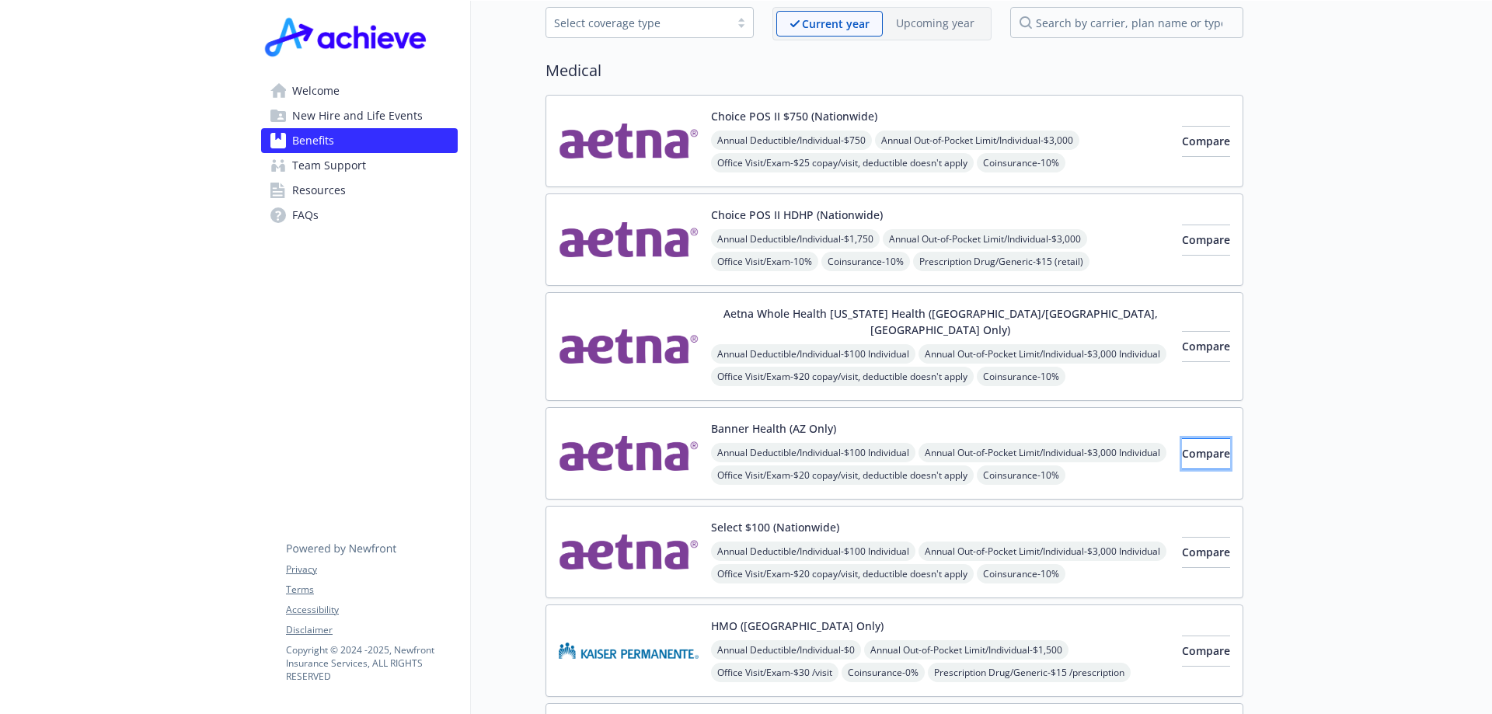
click at [1192, 446] on span "Compare" at bounding box center [1206, 453] width 48 height 15
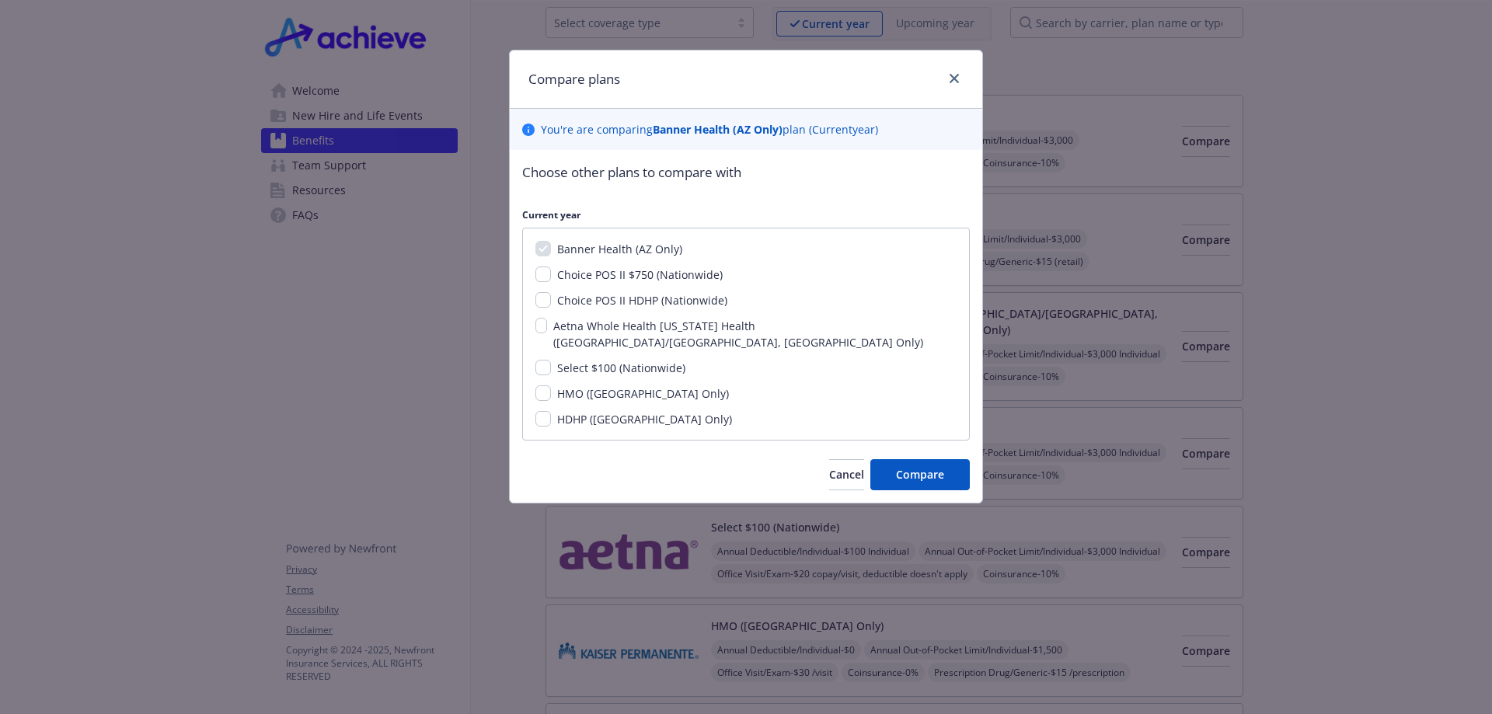
click at [667, 274] on span "Choice POS II $750 (Nationwide)" at bounding box center [640, 274] width 166 height 15
click at [551, 274] on input "Choice POS II $750 (Nationwide)" at bounding box center [544, 275] width 16 height 16
checkbox input "true"
click at [636, 361] on span "Select $100 (Nationwide)" at bounding box center [621, 368] width 128 height 15
click at [551, 360] on input "Select $100 (Nationwide)" at bounding box center [544, 368] width 16 height 16
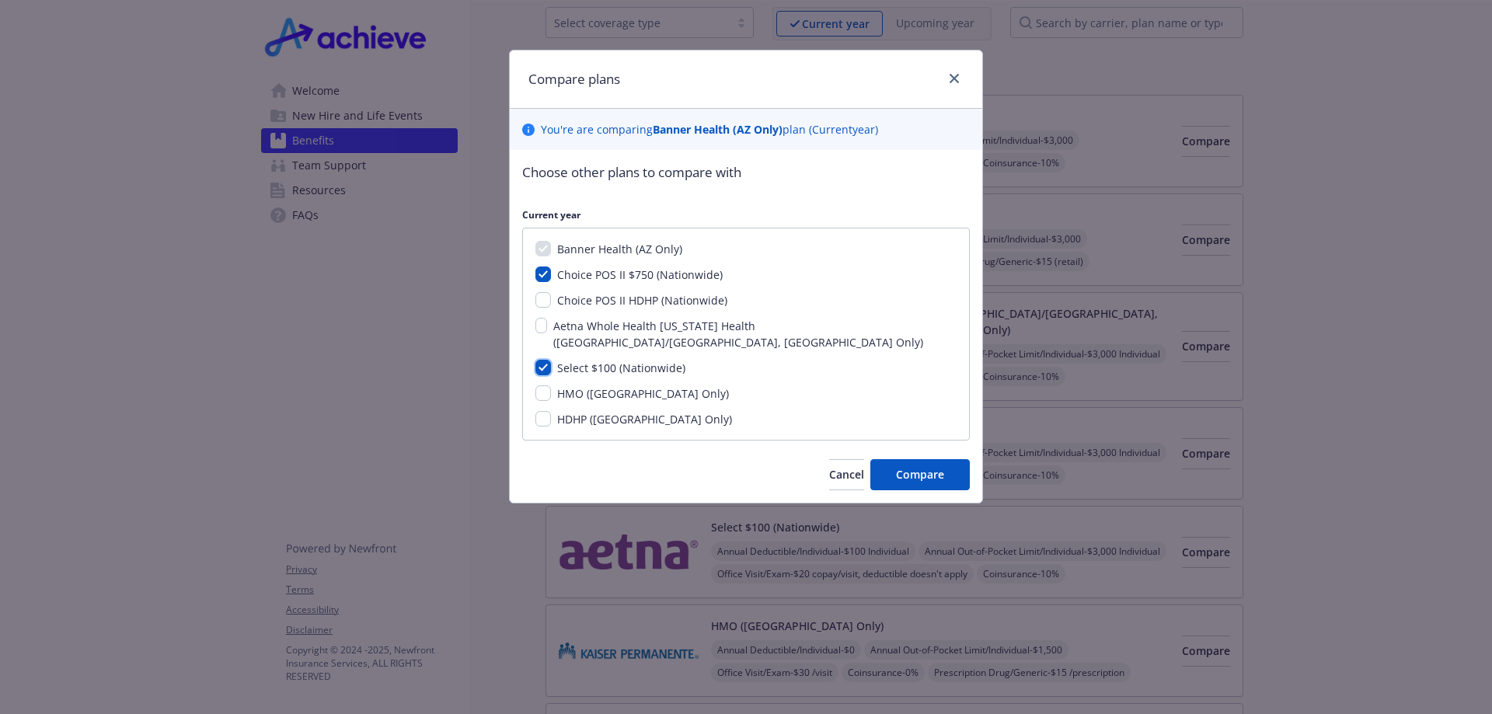
checkbox input "true"
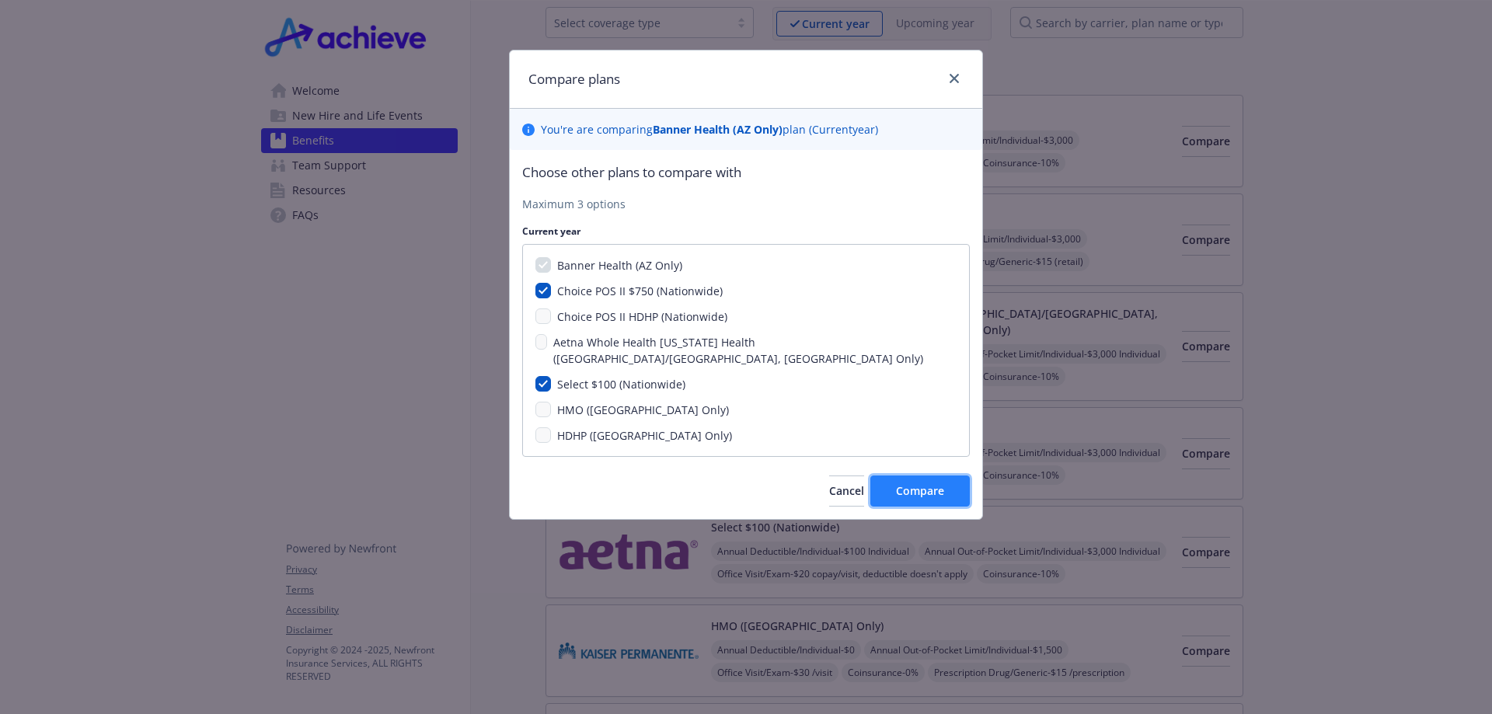
click at [920, 483] on span "Compare" at bounding box center [920, 490] width 48 height 15
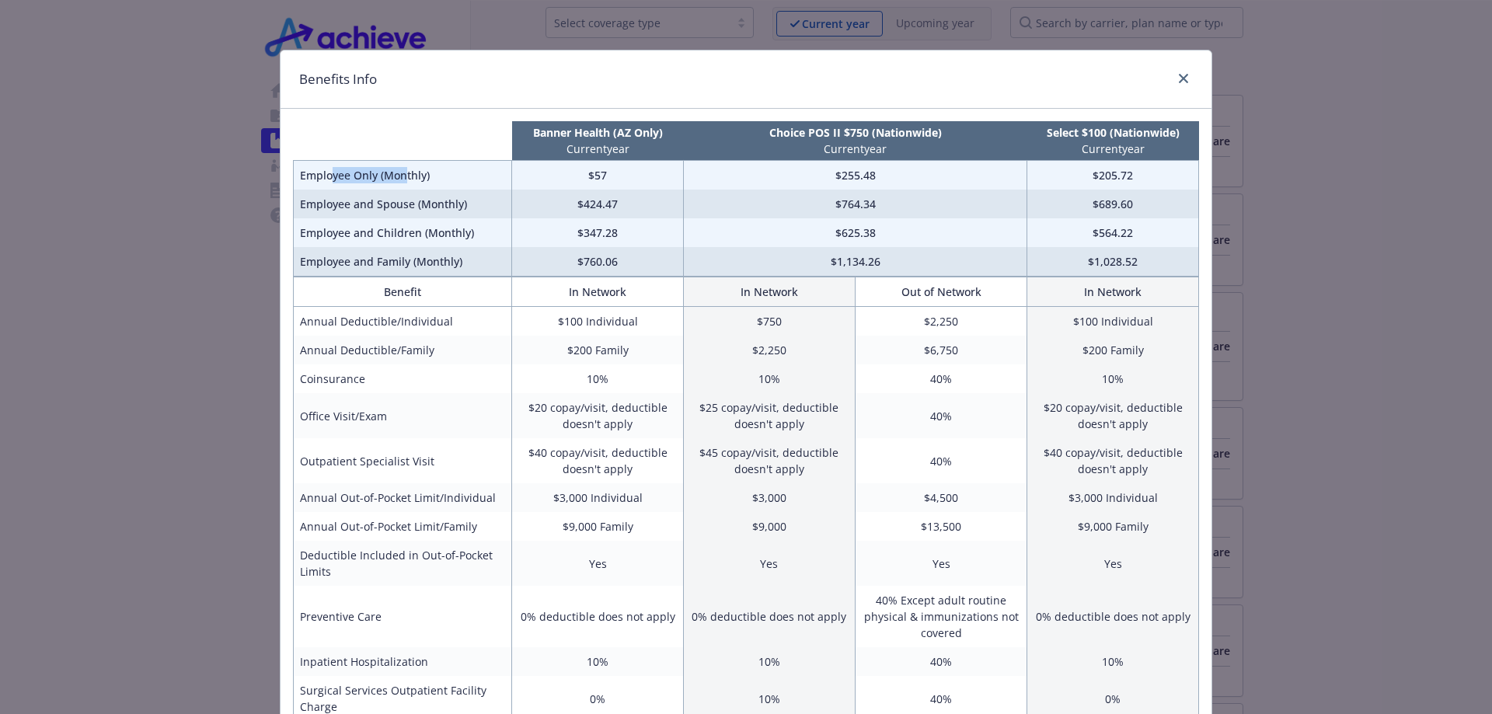
drag, startPoint x: 329, startPoint y: 182, endPoint x: 400, endPoint y: 174, distance: 71.2
click at [400, 174] on td "Employee Only (Monthly)" at bounding box center [403, 176] width 218 height 30
click at [347, 194] on td "Employee and Spouse (Monthly)" at bounding box center [403, 204] width 218 height 29
drag, startPoint x: 310, startPoint y: 181, endPoint x: 600, endPoint y: 170, distance: 290.1
click at [600, 170] on tr "Employee Only (Monthly) $57 $255.48 $205.72" at bounding box center [747, 176] width 906 height 30
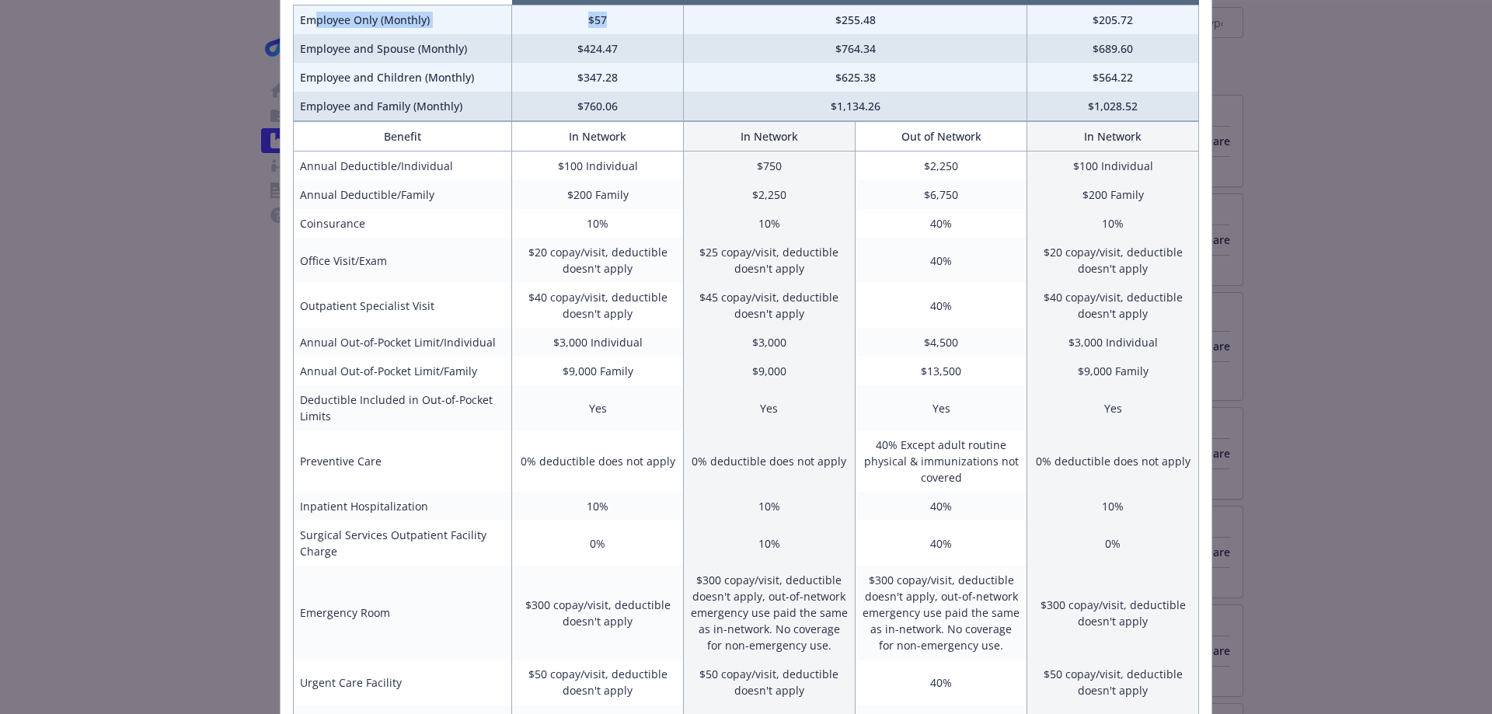
scroll to position [78, 0]
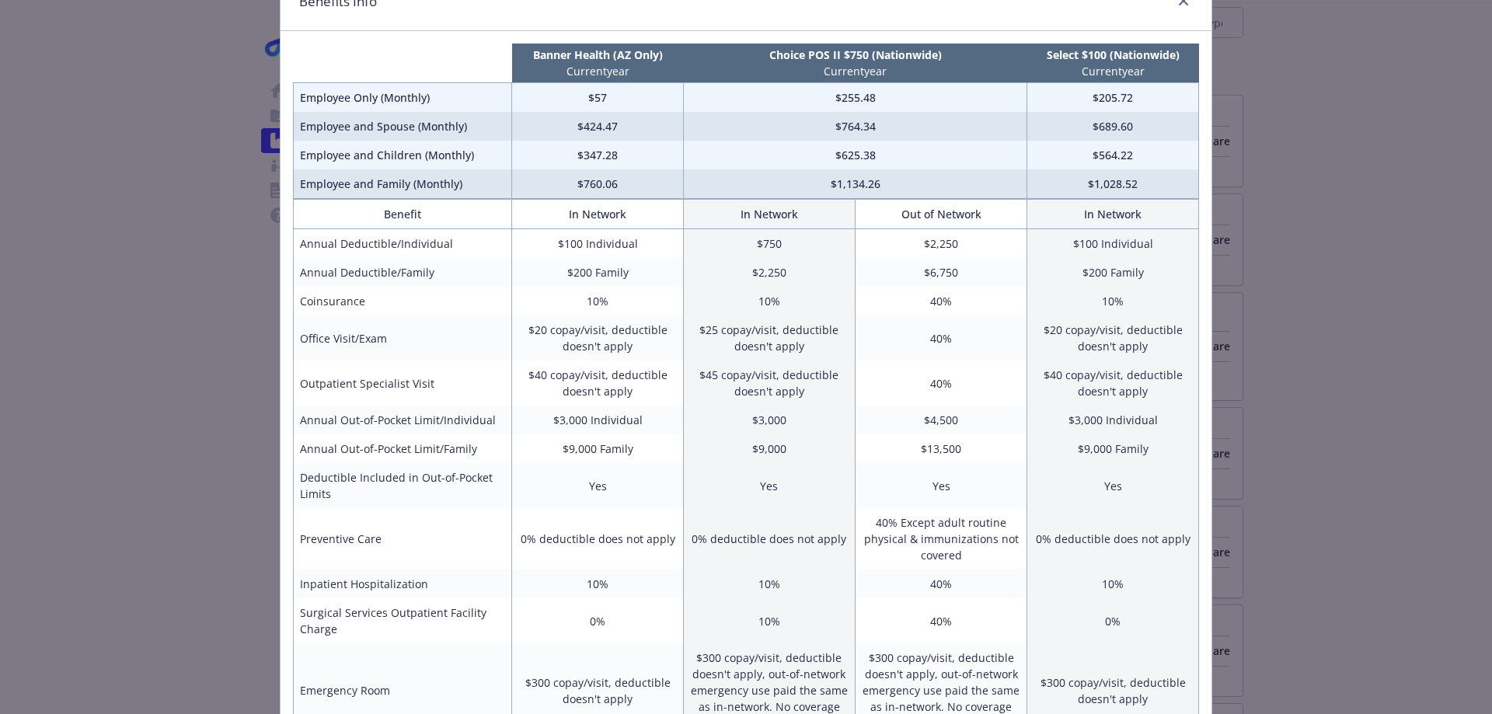
drag, startPoint x: 878, startPoint y: 199, endPoint x: 869, endPoint y: 48, distance: 151.1
click at [869, 48] on p "Choice POS II $750 (Nationwide)" at bounding box center [854, 55] width 337 height 16
click at [1094, 52] on p "Select $100 (Nationwide)" at bounding box center [1114, 55] width 166 height 16
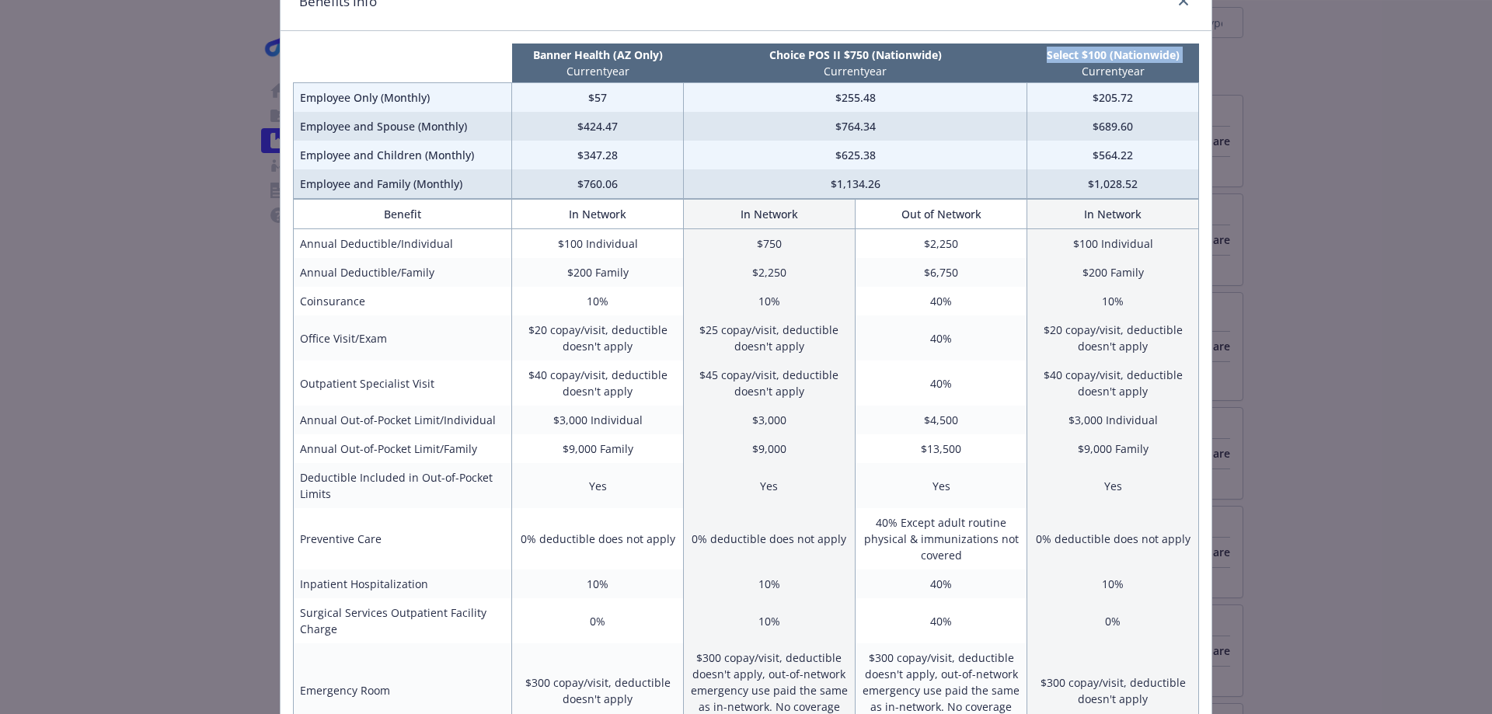
click at [1074, 55] on p "Select $100 (Nationwide)" at bounding box center [1114, 55] width 166 height 16
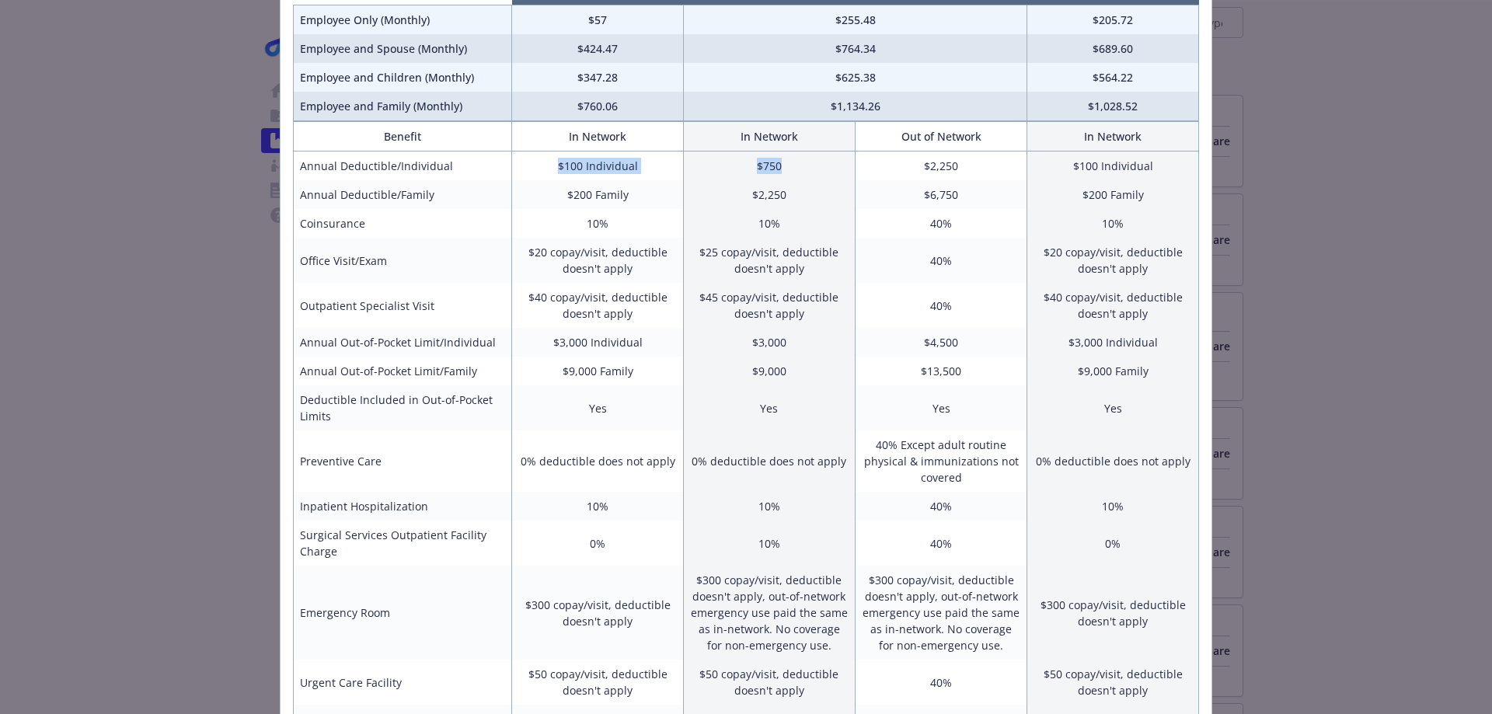
drag, startPoint x: 536, startPoint y: 169, endPoint x: 830, endPoint y: 168, distance: 294.6
click at [829, 168] on tr "Annual Deductible/Individual $100 Individual $750 $2,250 $100 Individual" at bounding box center [747, 167] width 906 height 30
click at [932, 171] on td "$2,250" at bounding box center [942, 167] width 172 height 30
click at [773, 169] on td "$750" at bounding box center [769, 167] width 172 height 30
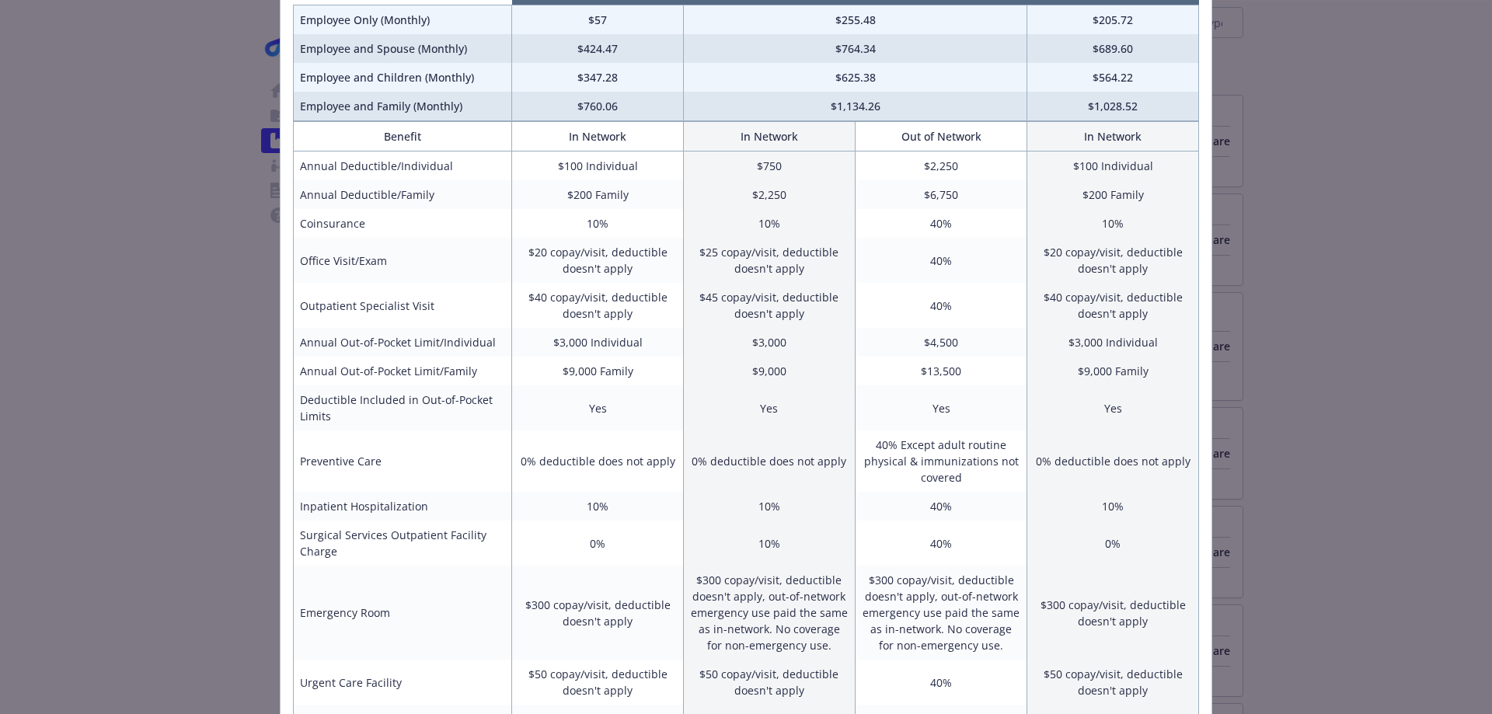
click at [1081, 167] on td "$100 Individual" at bounding box center [1114, 167] width 172 height 30
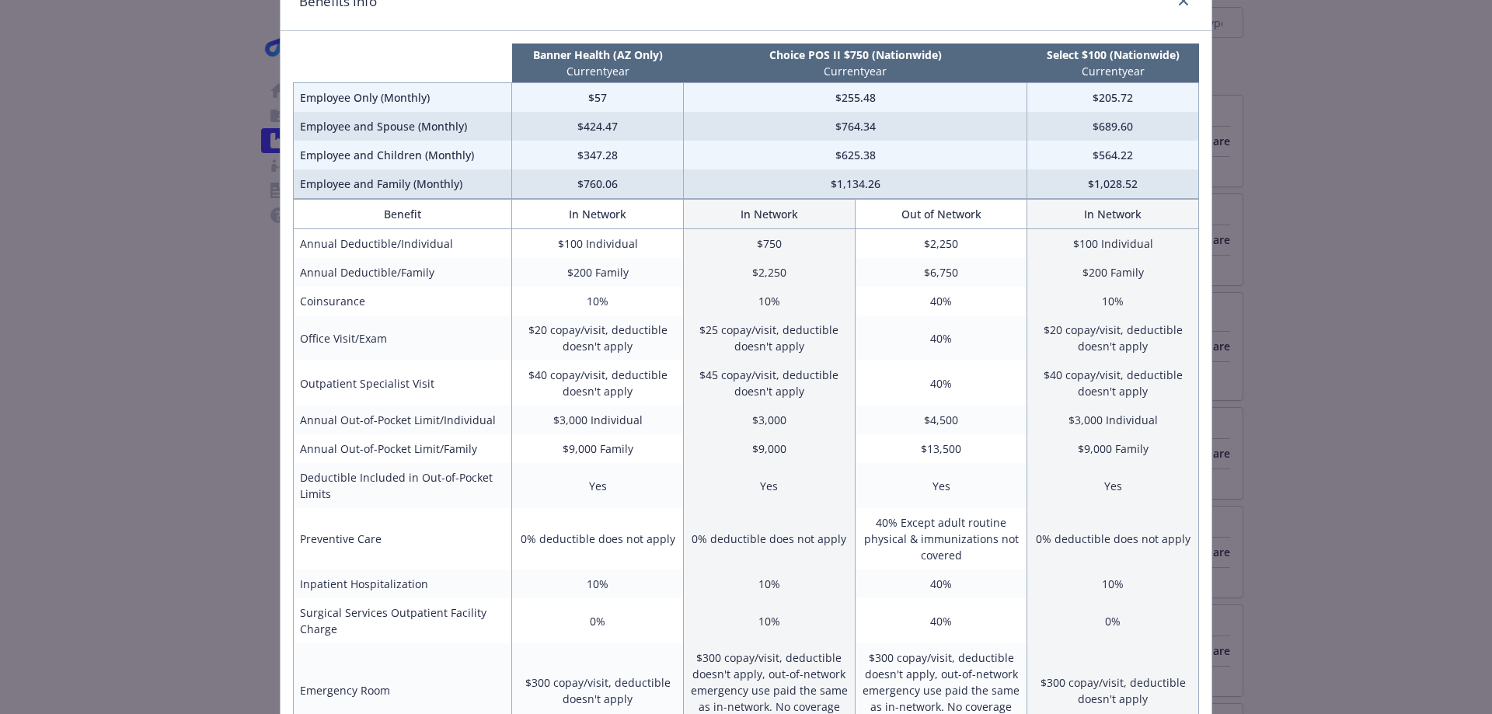
scroll to position [0, 0]
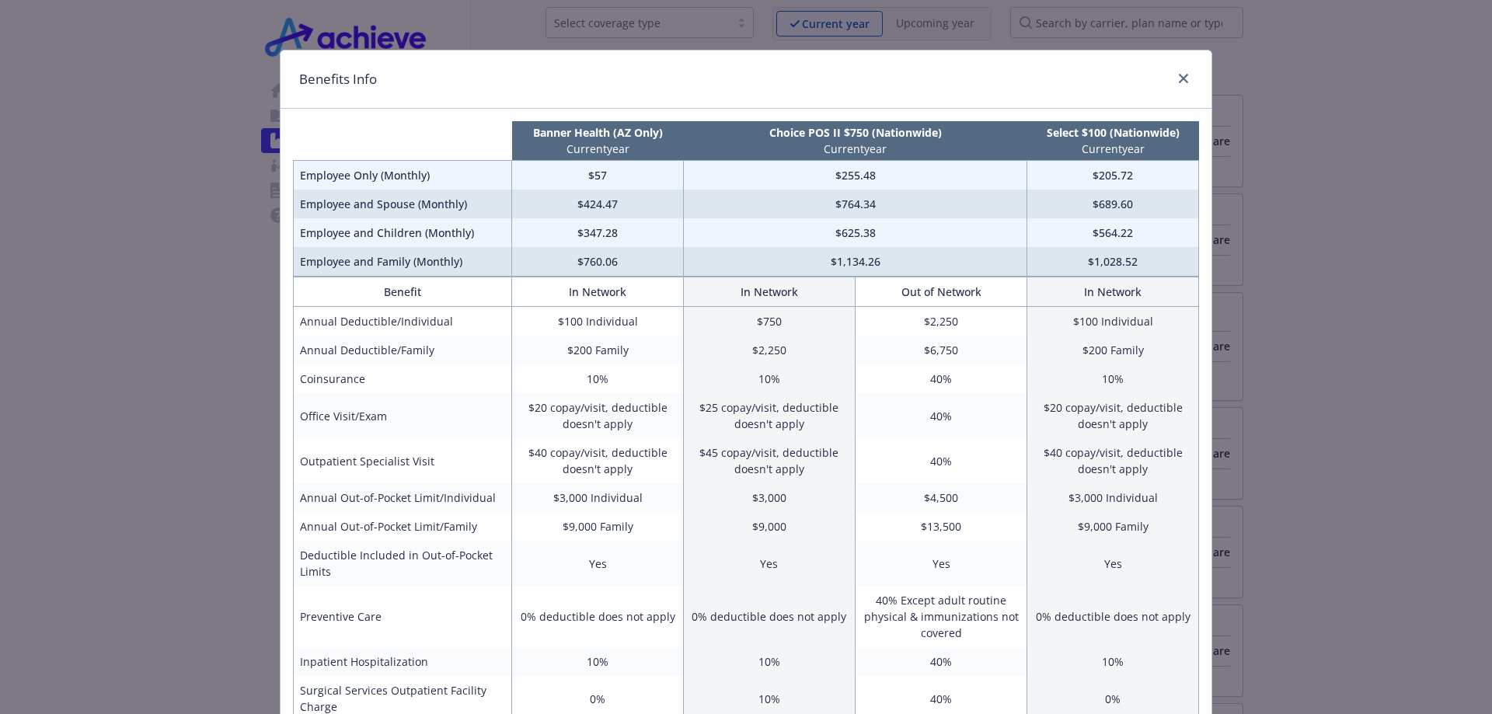
drag, startPoint x: 175, startPoint y: 222, endPoint x: 157, endPoint y: 136, distance: 87.4
click at [157, 136] on div "Benefits Info Banner Health ([GEOGRAPHIC_DATA] Only) Current year Choice POS II…" at bounding box center [746, 357] width 1492 height 714
drag, startPoint x: 521, startPoint y: 134, endPoint x: 623, endPoint y: 158, distance: 105.4
click at [623, 158] on th "Banner Health ([GEOGRAPHIC_DATA] Only) Current year" at bounding box center [598, 141] width 172 height 40
click at [551, 361] on td "$200 Family" at bounding box center [598, 350] width 172 height 29
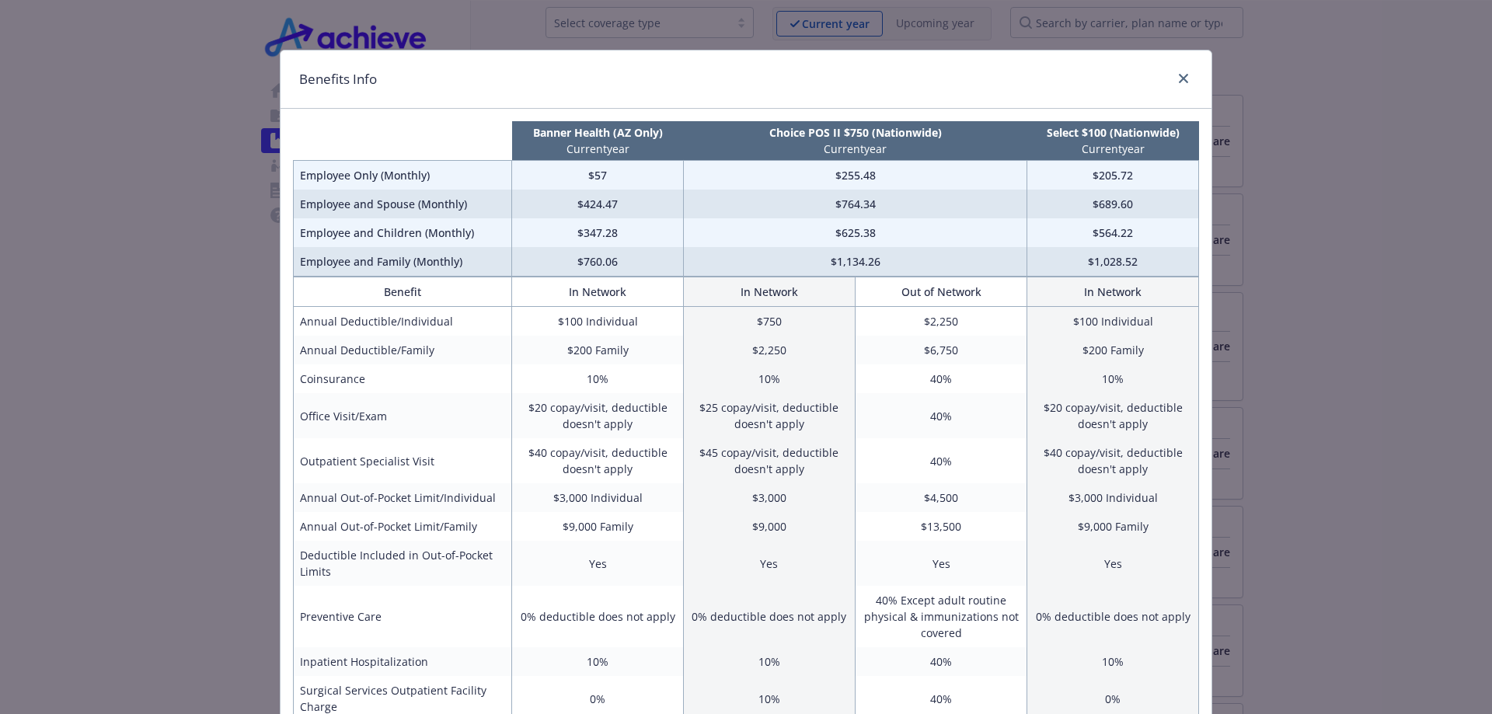
scroll to position [78, 0]
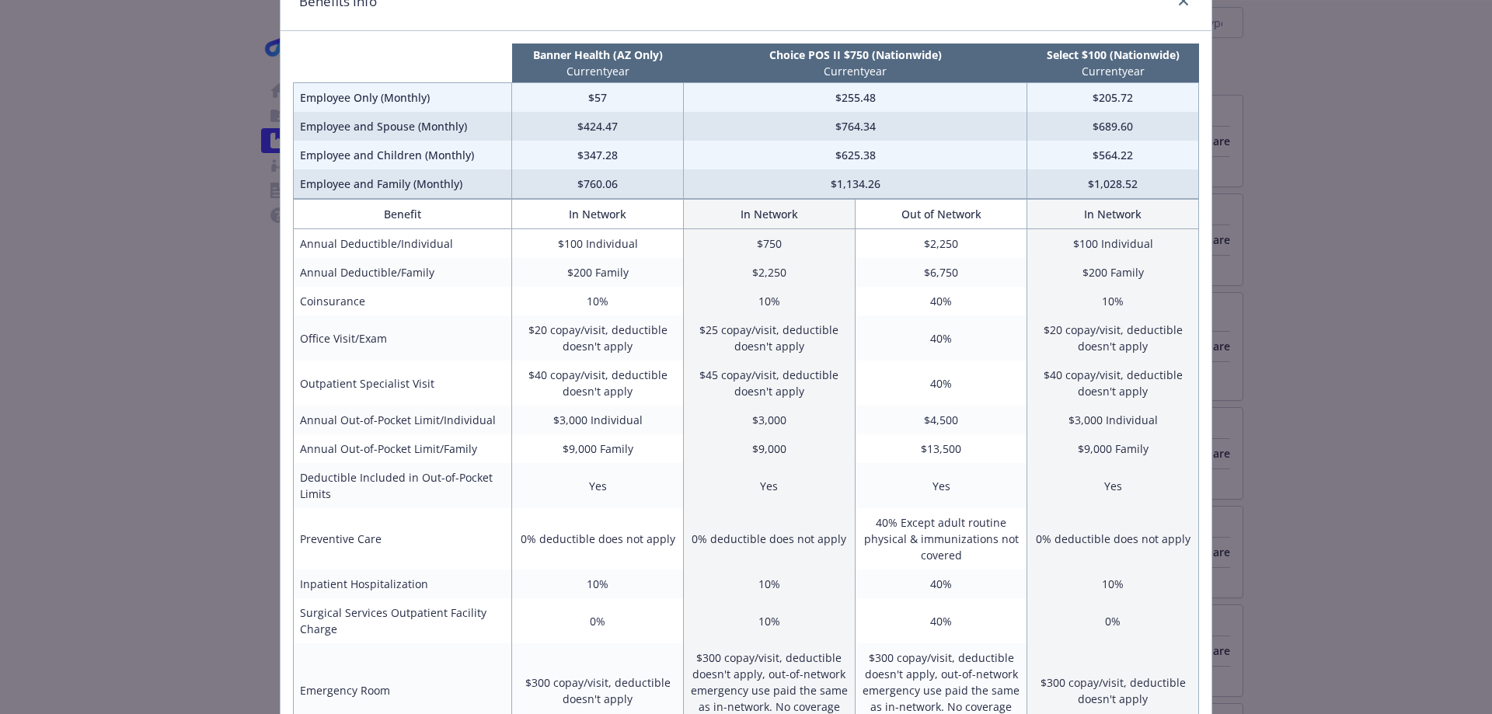
click at [1183, 79] on p "Current year" at bounding box center [1114, 71] width 166 height 16
click at [1172, 81] on th "Select $100 (Nationwide) Current year" at bounding box center [1114, 64] width 172 height 40
click at [1175, 75] on p "Current year" at bounding box center [1114, 71] width 166 height 16
click at [1181, 73] on p "Current year" at bounding box center [1114, 71] width 166 height 16
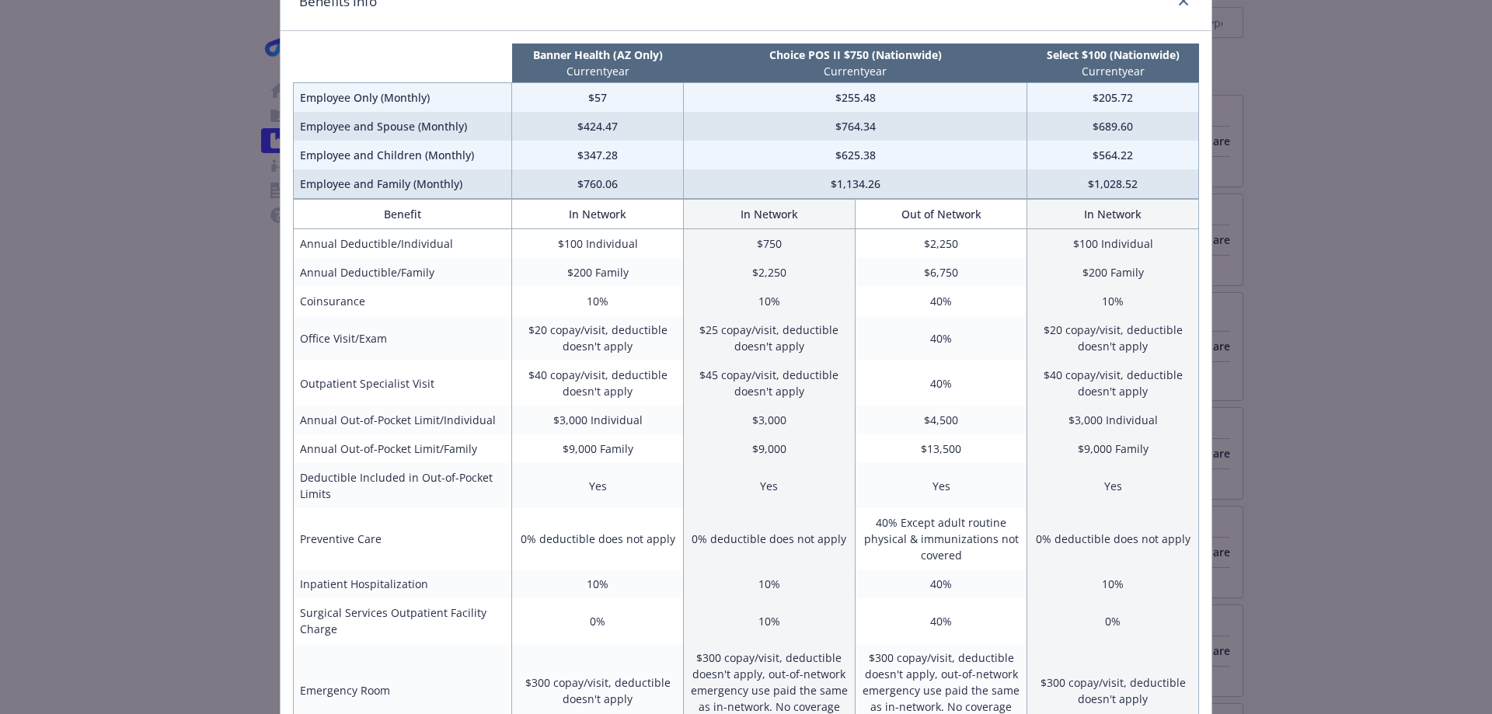
click at [1200, 72] on div "Banner Health ([GEOGRAPHIC_DATA] Only) Current year Choice POS II $750 (Nationw…" at bounding box center [746, 647] width 931 height 1232
click at [1335, 90] on div "Benefits Info Banner Health ([GEOGRAPHIC_DATA] Only) Current year Choice POS II…" at bounding box center [746, 357] width 1492 height 714
drag, startPoint x: 1186, startPoint y: 80, endPoint x: 1176, endPoint y: 81, distance: 10.1
click at [1184, 80] on th "Select $100 (Nationwide) Current year" at bounding box center [1114, 64] width 172 height 40
click at [1172, 81] on th "Select $100 (Nationwide) Current year" at bounding box center [1114, 64] width 172 height 40
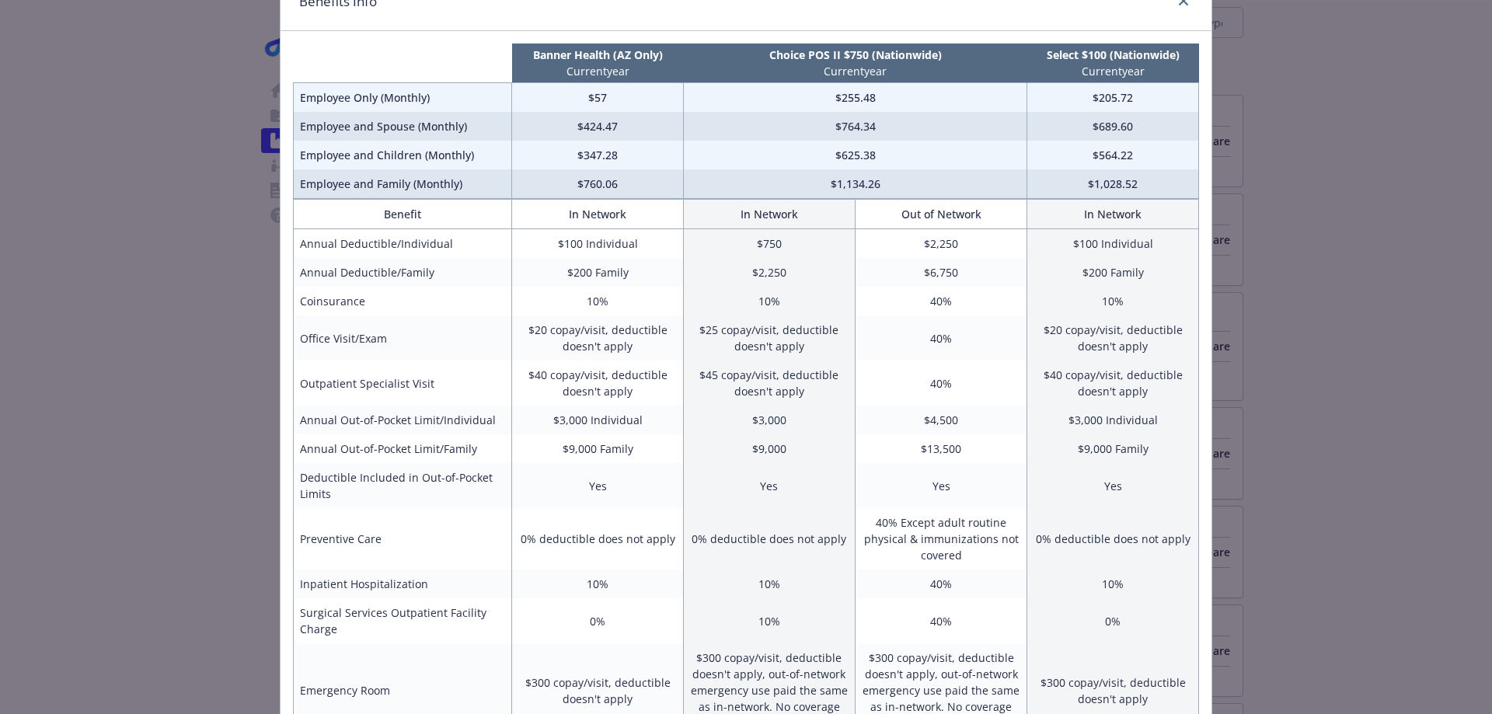
click at [1172, 81] on th "Select $100 (Nationwide) Current year" at bounding box center [1114, 64] width 172 height 40
click at [1259, 117] on div "Benefits Info Banner Health ([GEOGRAPHIC_DATA] Only) Current year Choice POS II…" at bounding box center [746, 357] width 1492 height 714
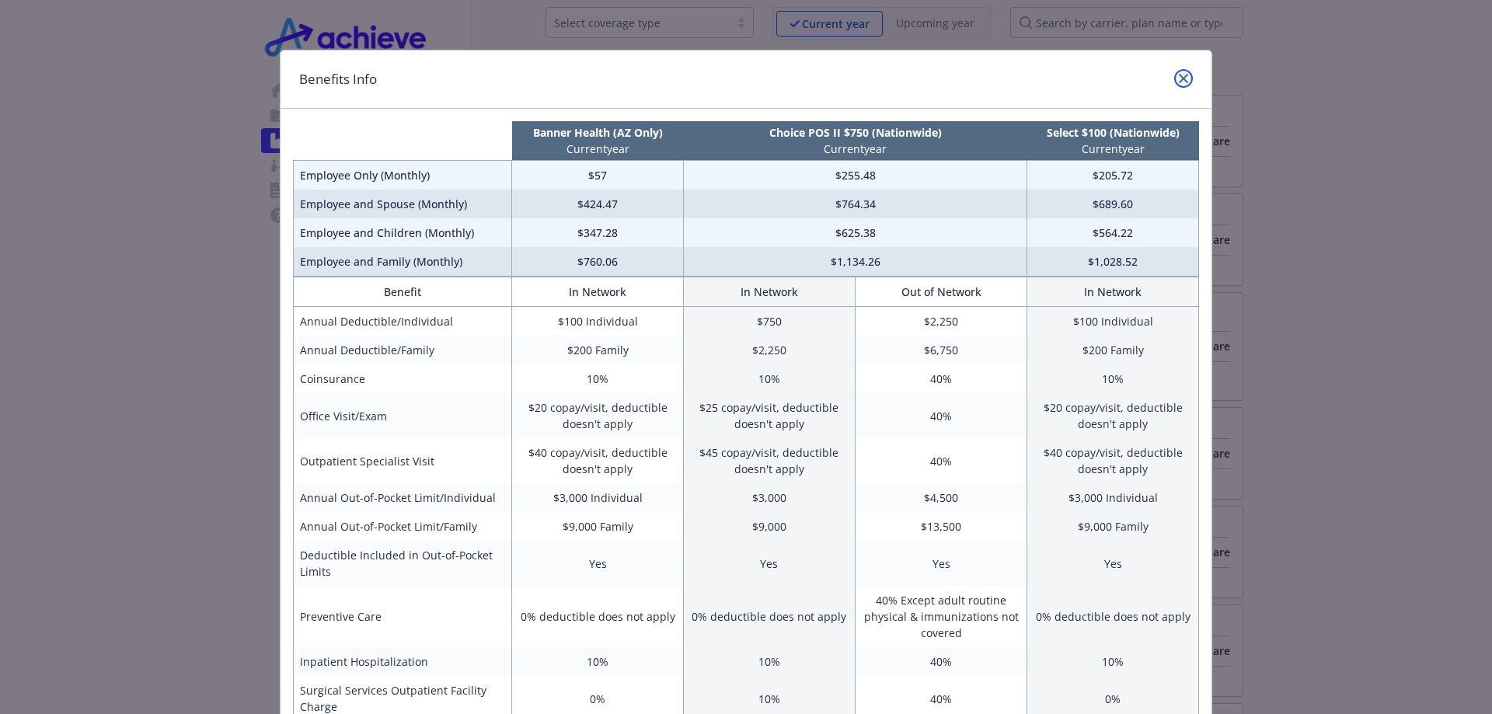
click at [1180, 79] on icon "close" at bounding box center [1183, 78] width 9 height 9
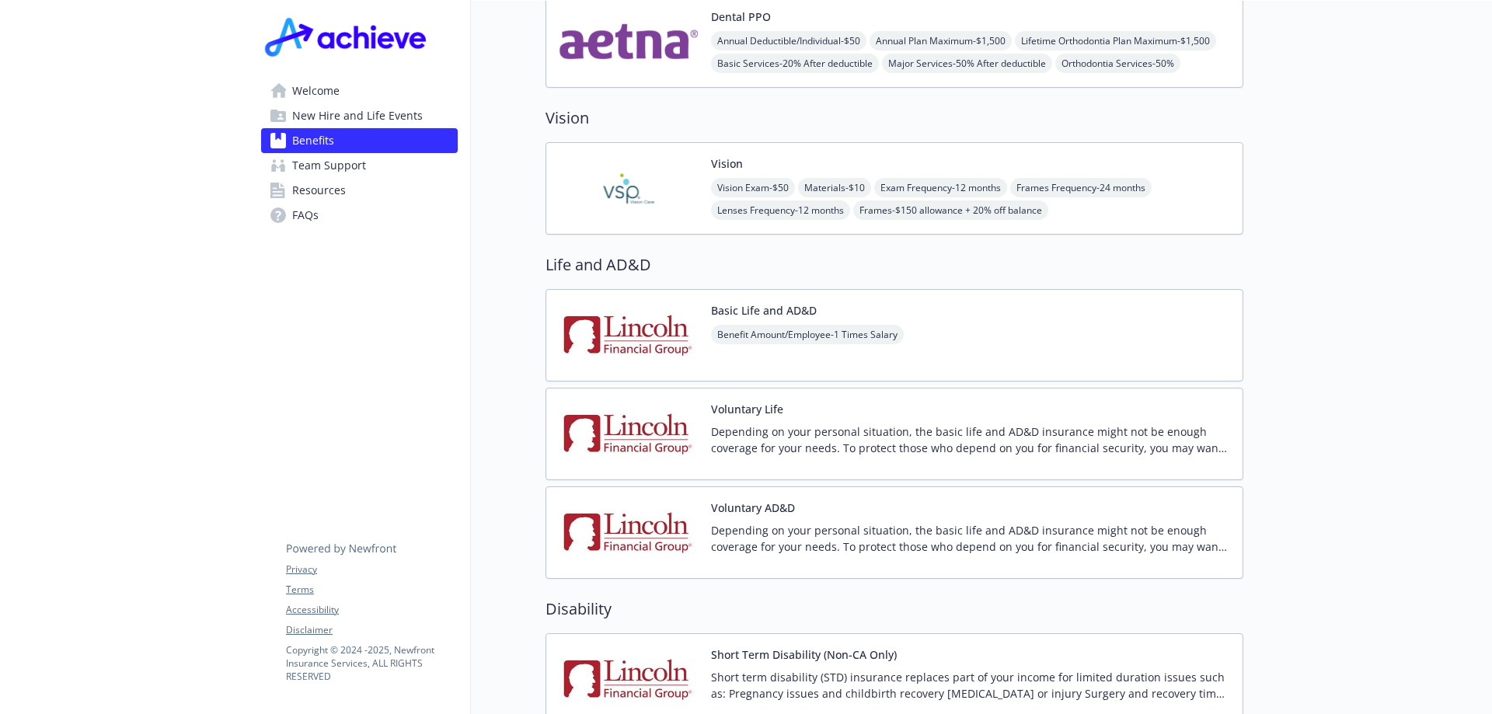
scroll to position [855, 0]
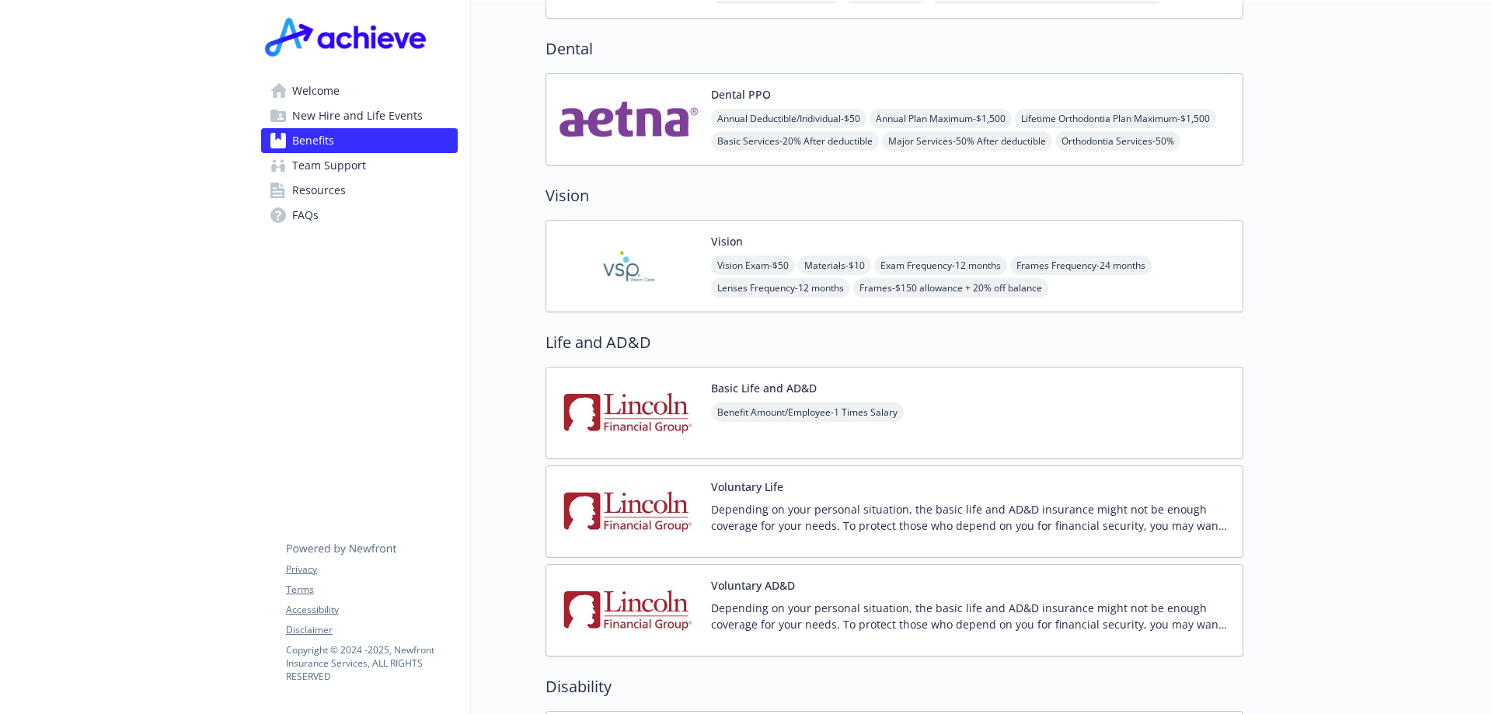
click at [892, 403] on span "Benefit Amount/Employee - 1 Times Salary" at bounding box center [807, 412] width 193 height 19
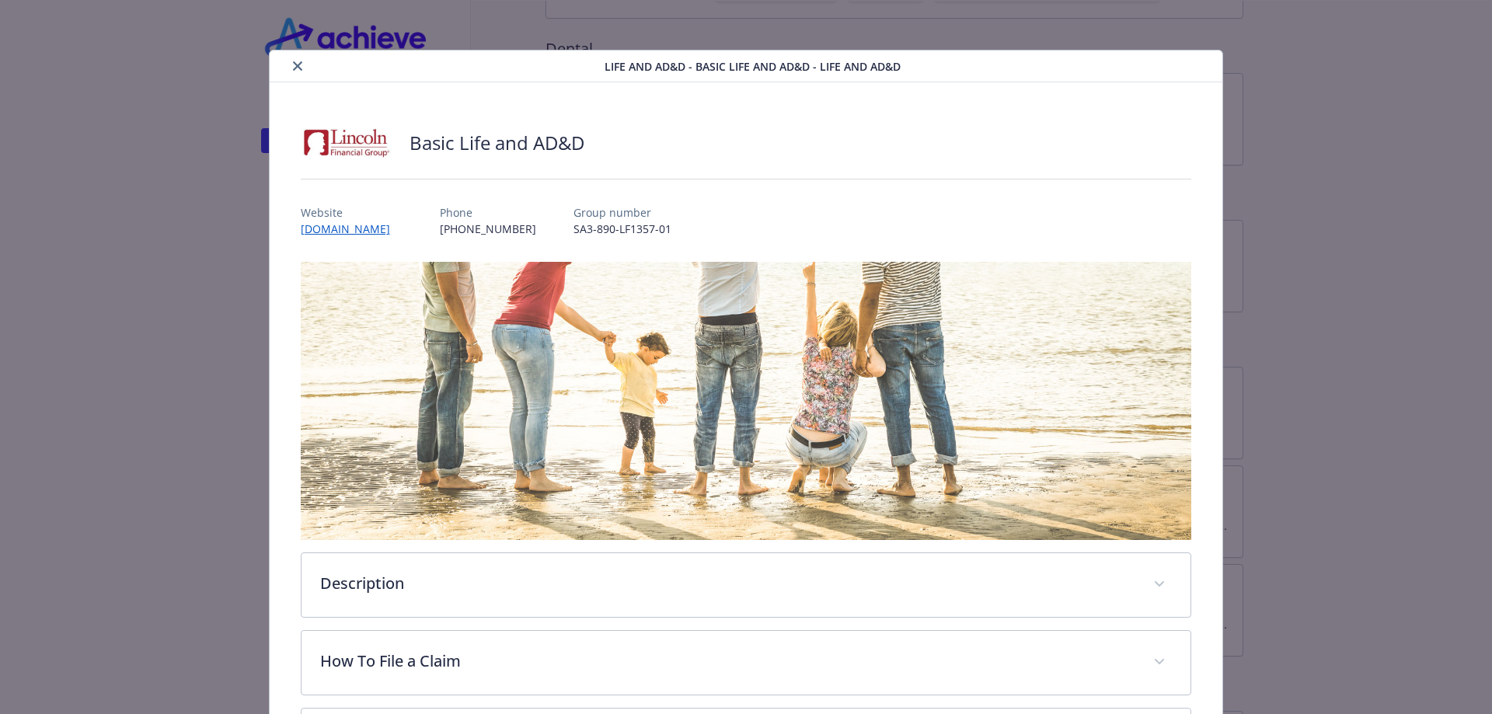
scroll to position [222, 0]
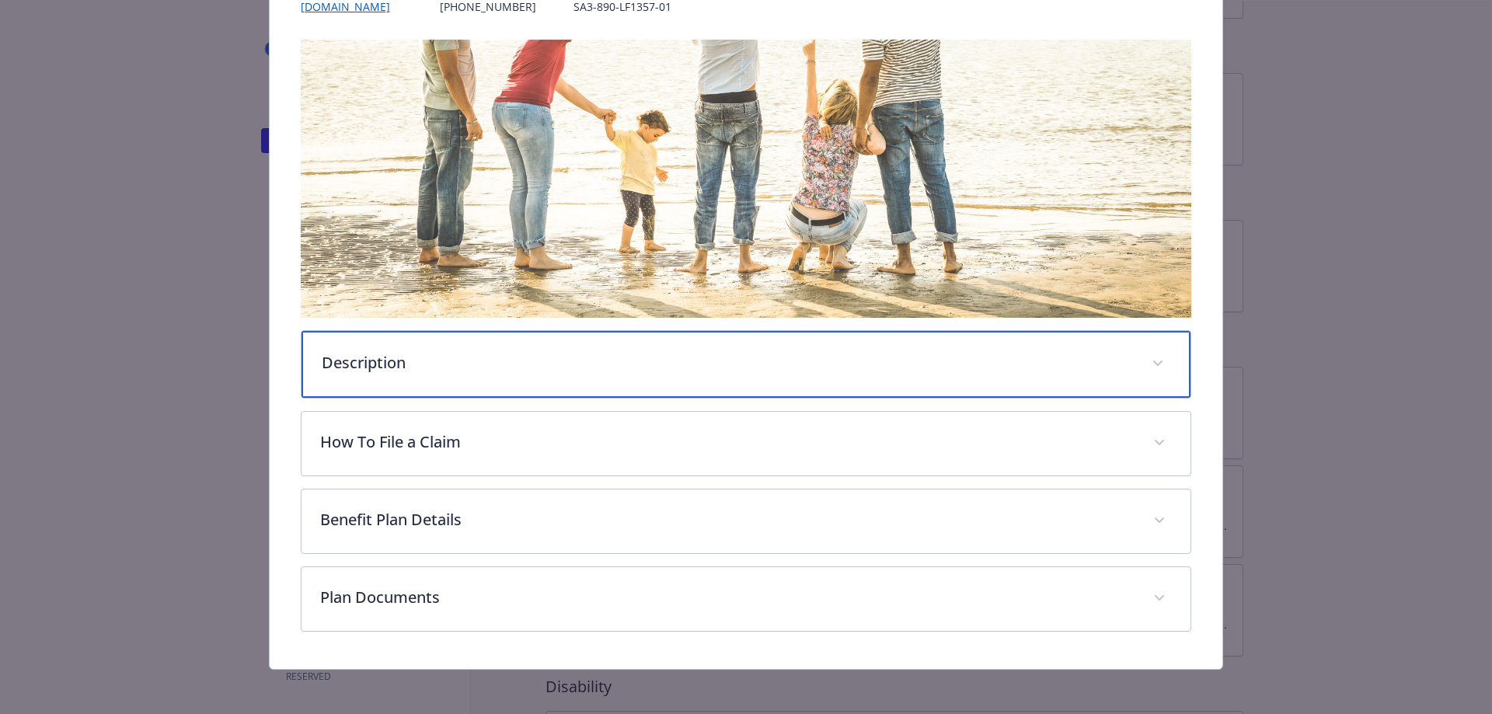
click at [426, 354] on p "Description" at bounding box center [728, 362] width 812 height 23
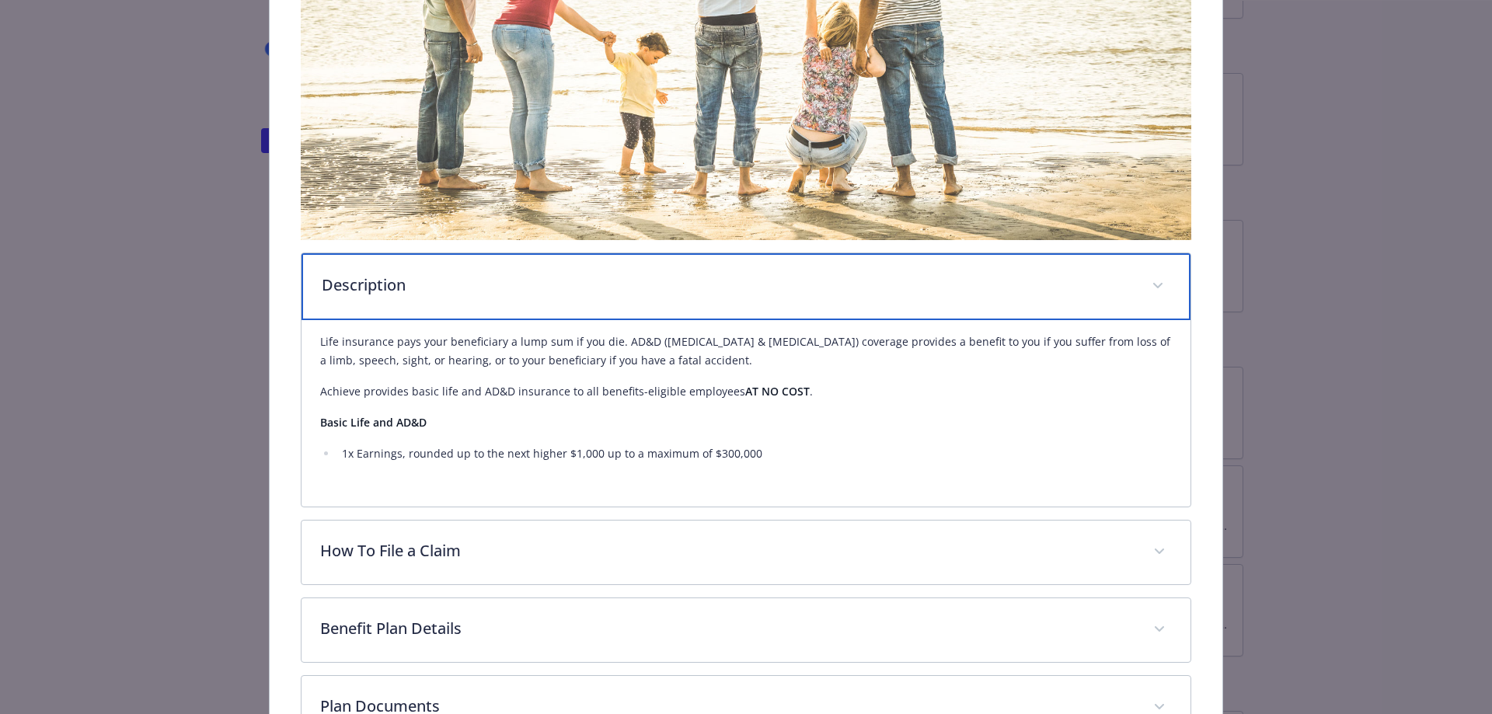
scroll to position [378, 0]
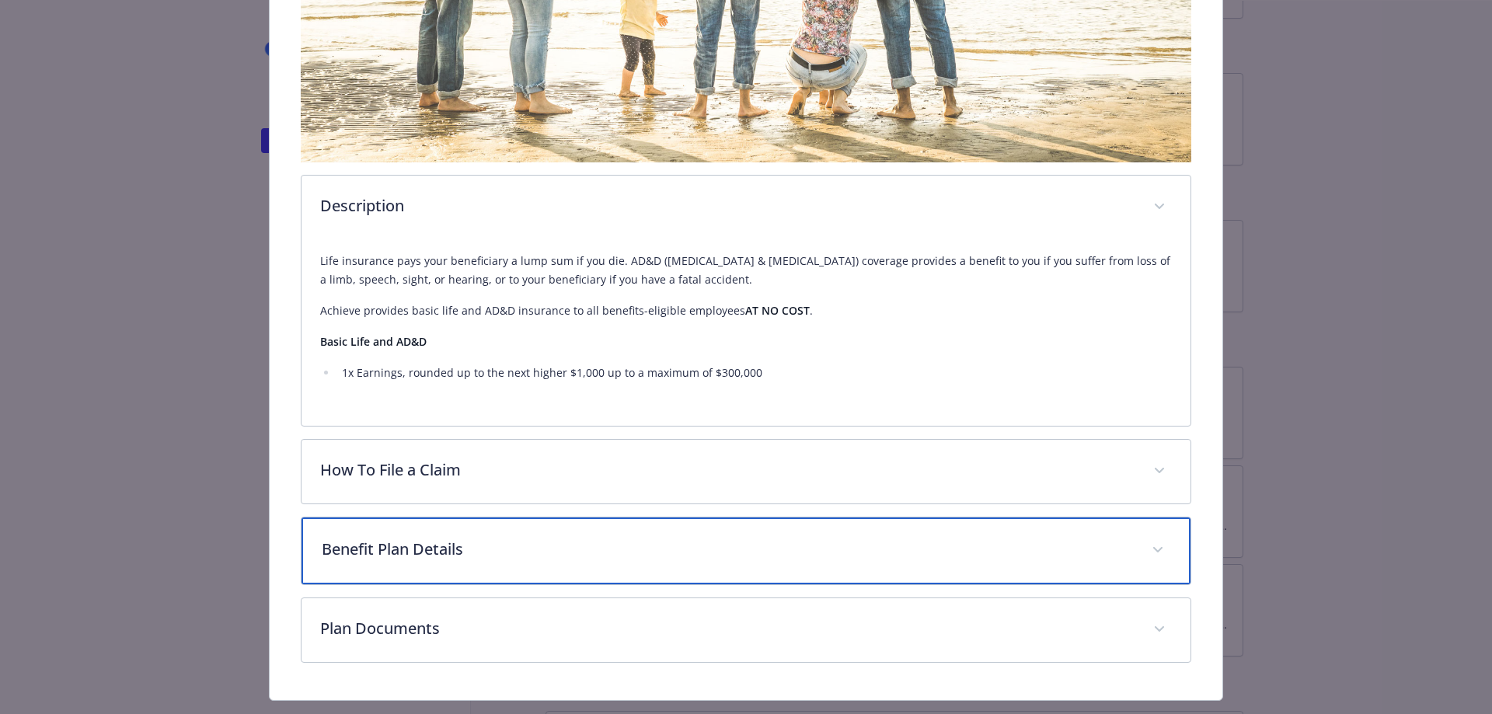
click at [665, 534] on div "Benefit Plan Details" at bounding box center [747, 551] width 890 height 67
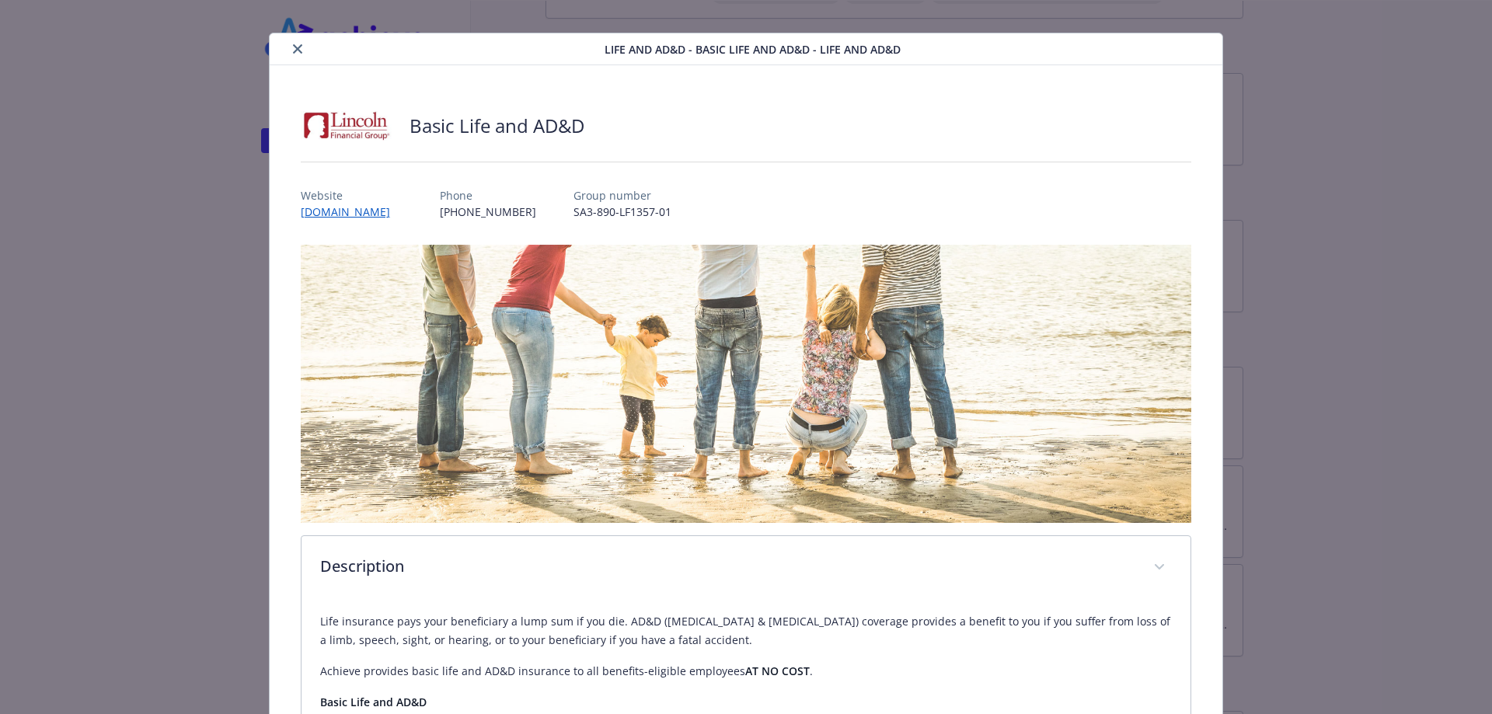
scroll to position [0, 0]
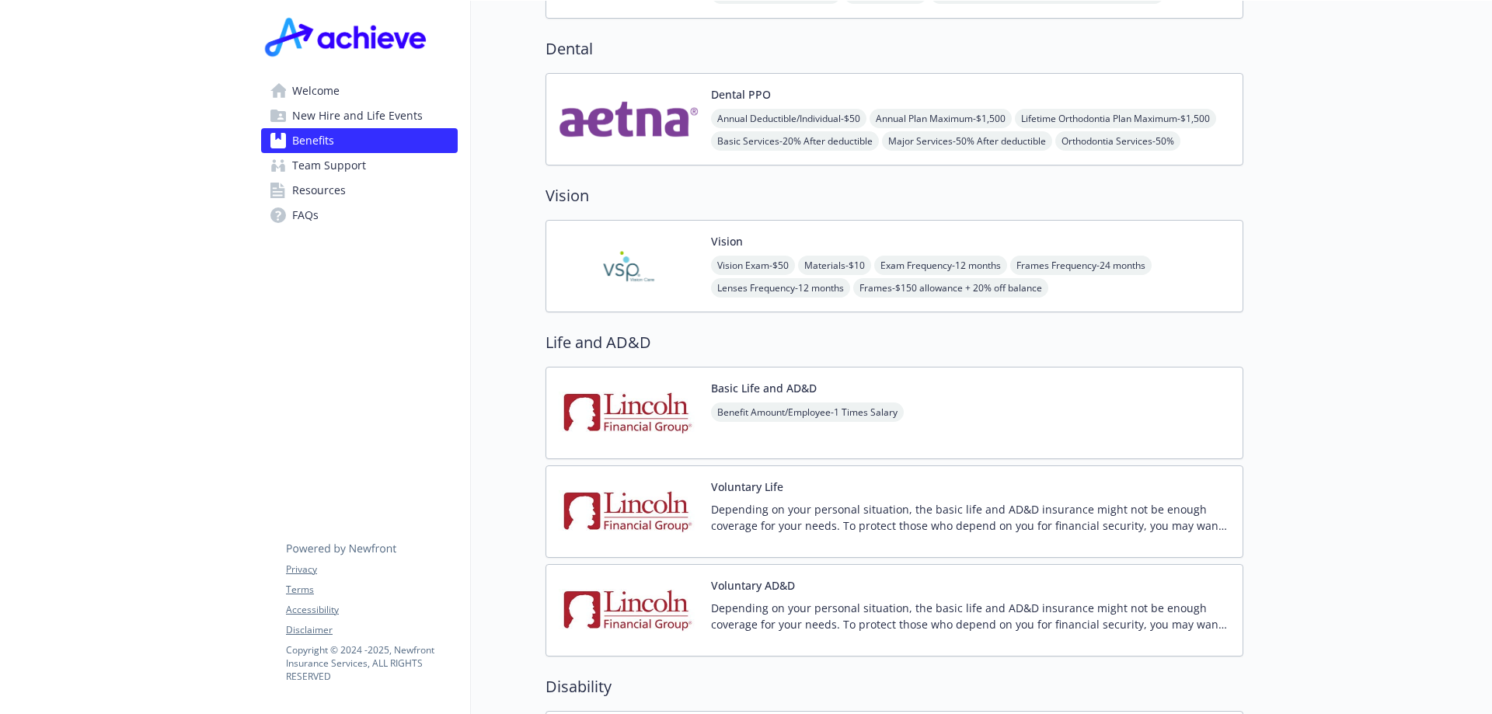
click at [875, 501] on p "Depending on your personal situation, the basic life and AD&D insurance might n…" at bounding box center [970, 517] width 519 height 33
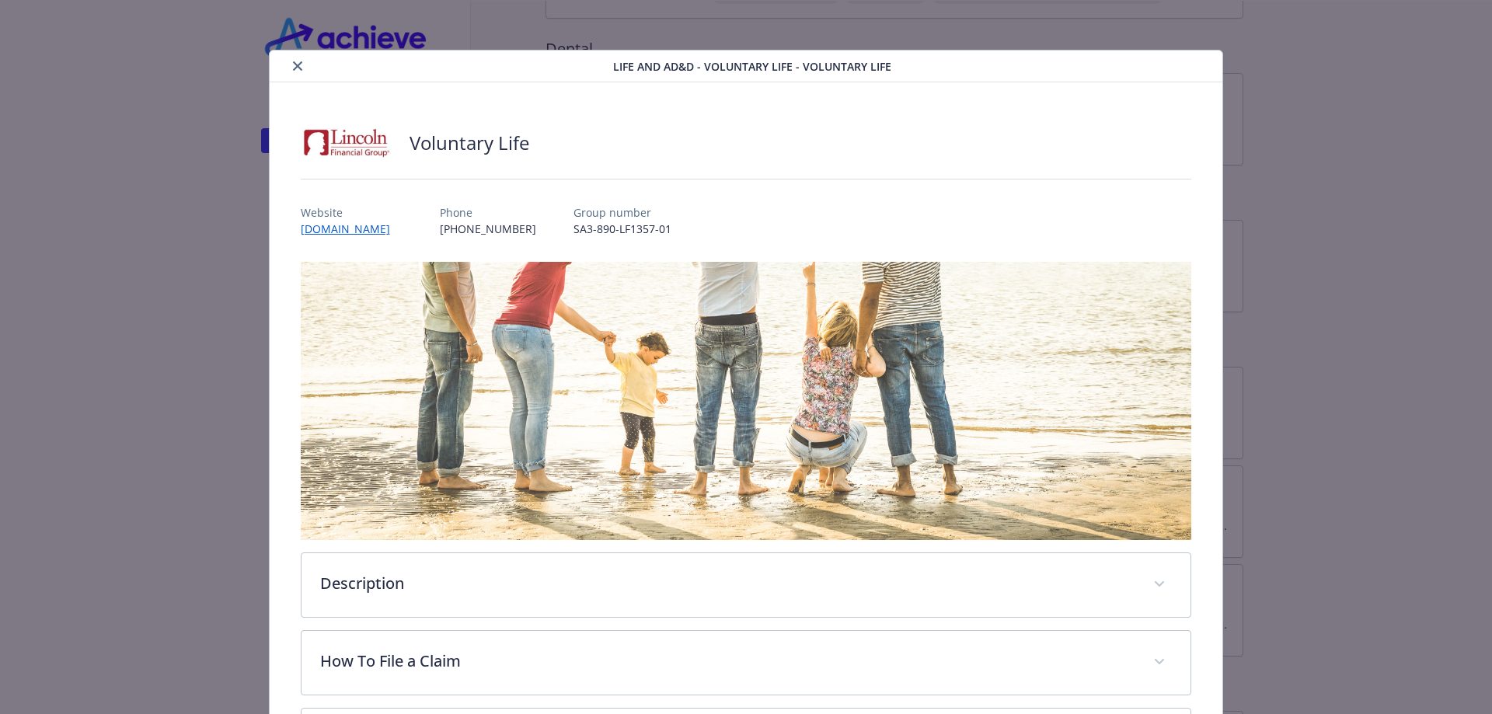
scroll to position [47, 0]
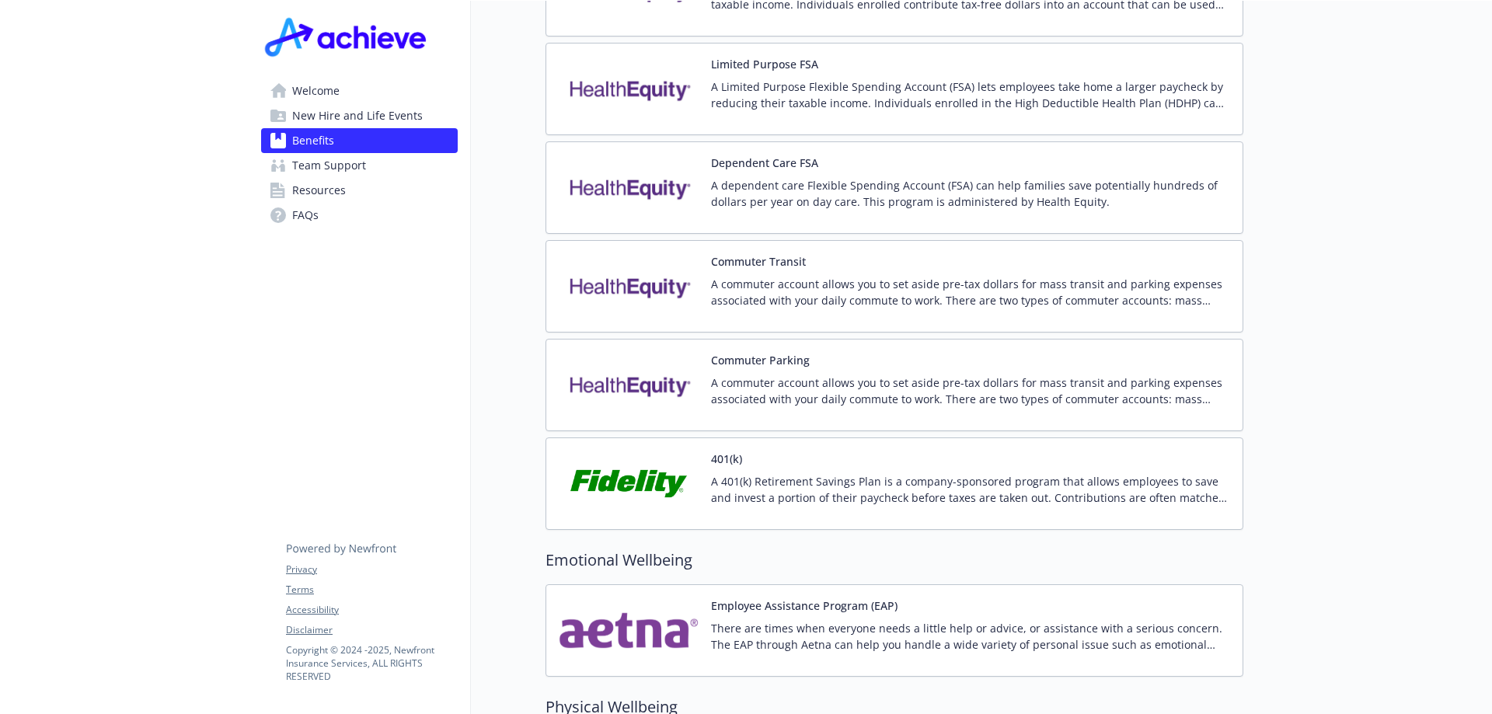
scroll to position [2487, 0]
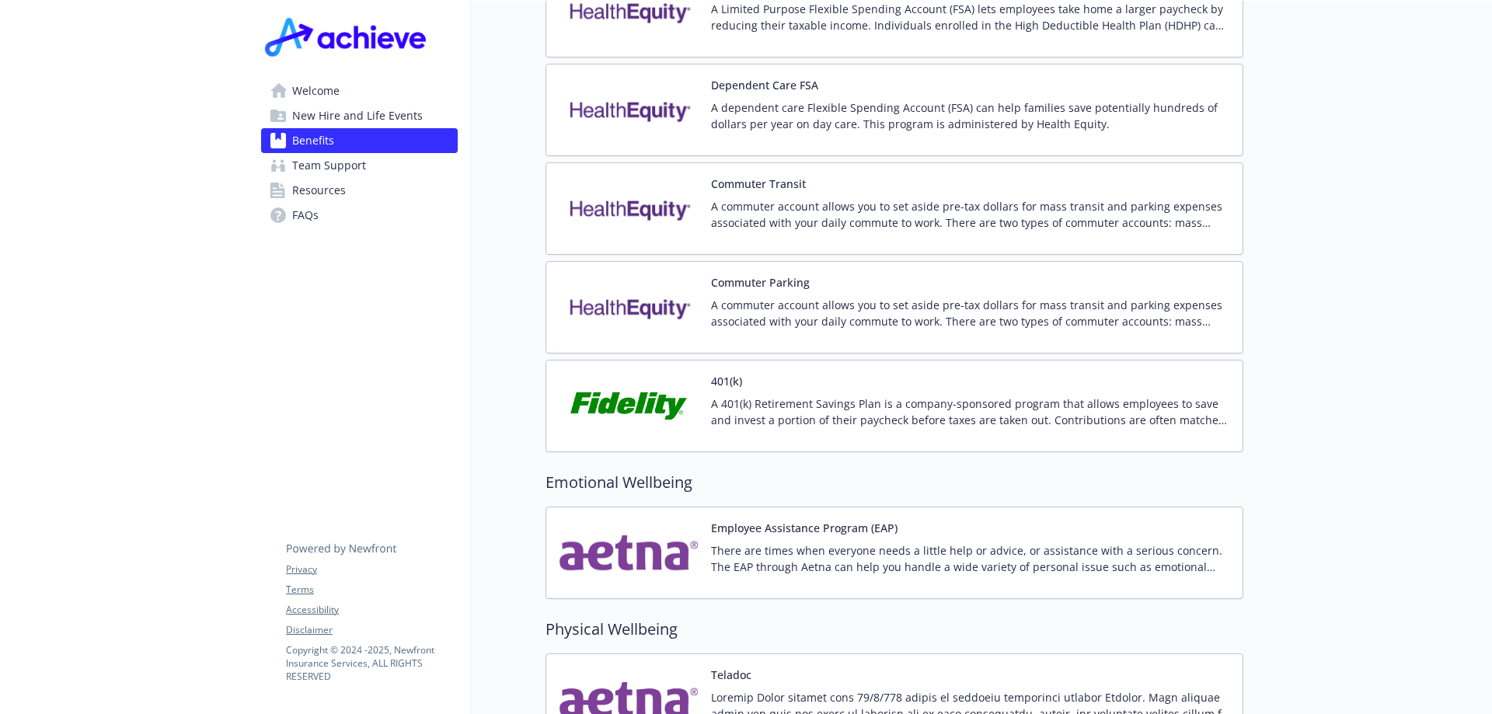
drag, startPoint x: 1284, startPoint y: 288, endPoint x: 1308, endPoint y: 160, distance: 129.7
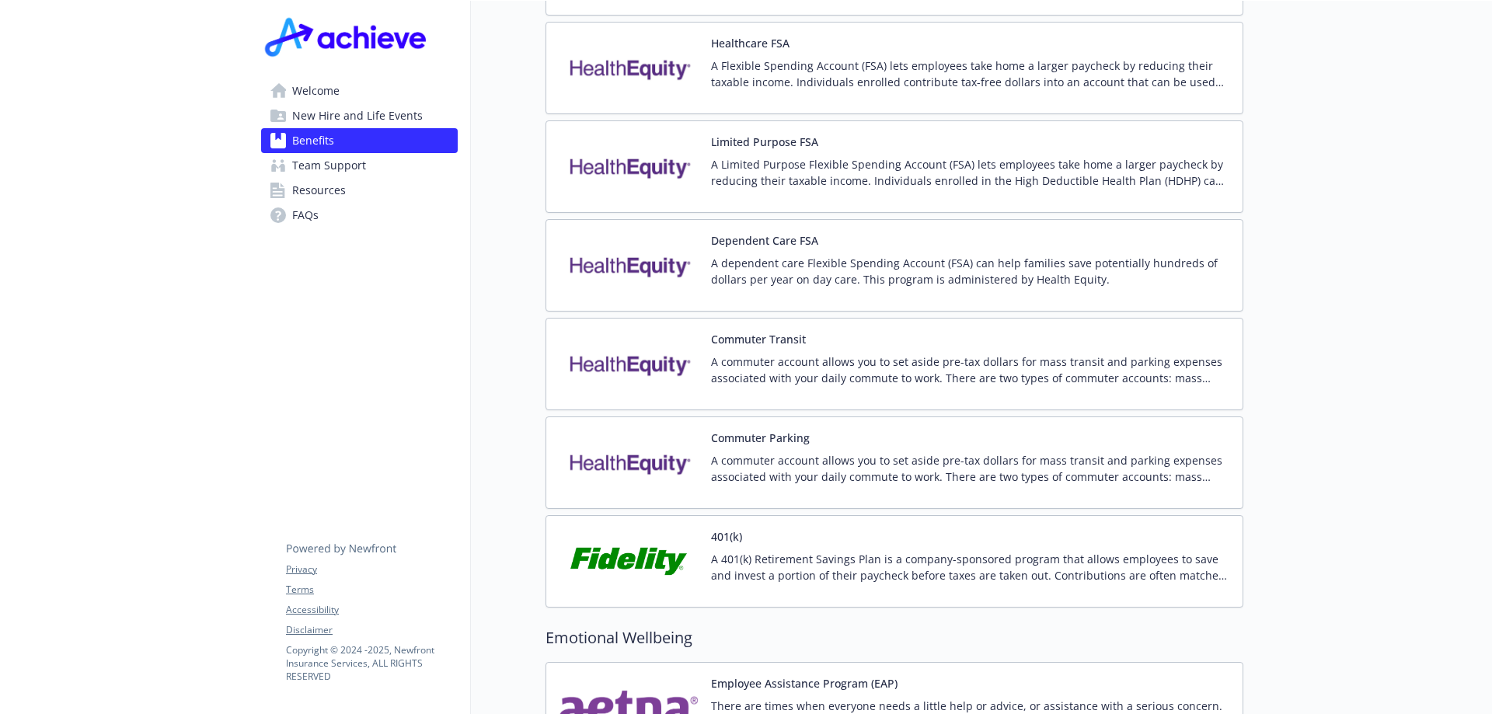
scroll to position [2254, 0]
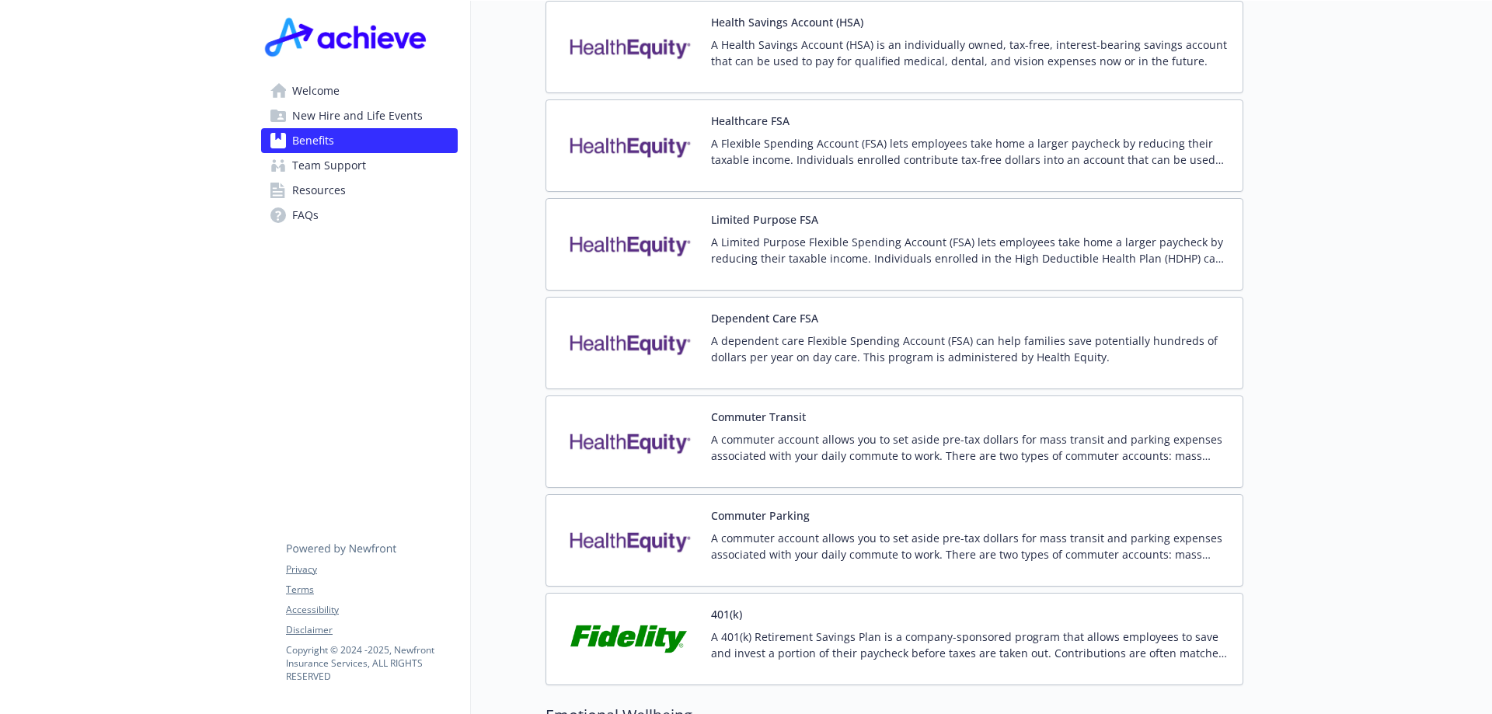
click at [1077, 135] on p "A Flexible Spending Account (FSA) lets employees take home a larger paycheck by…" at bounding box center [970, 151] width 519 height 33
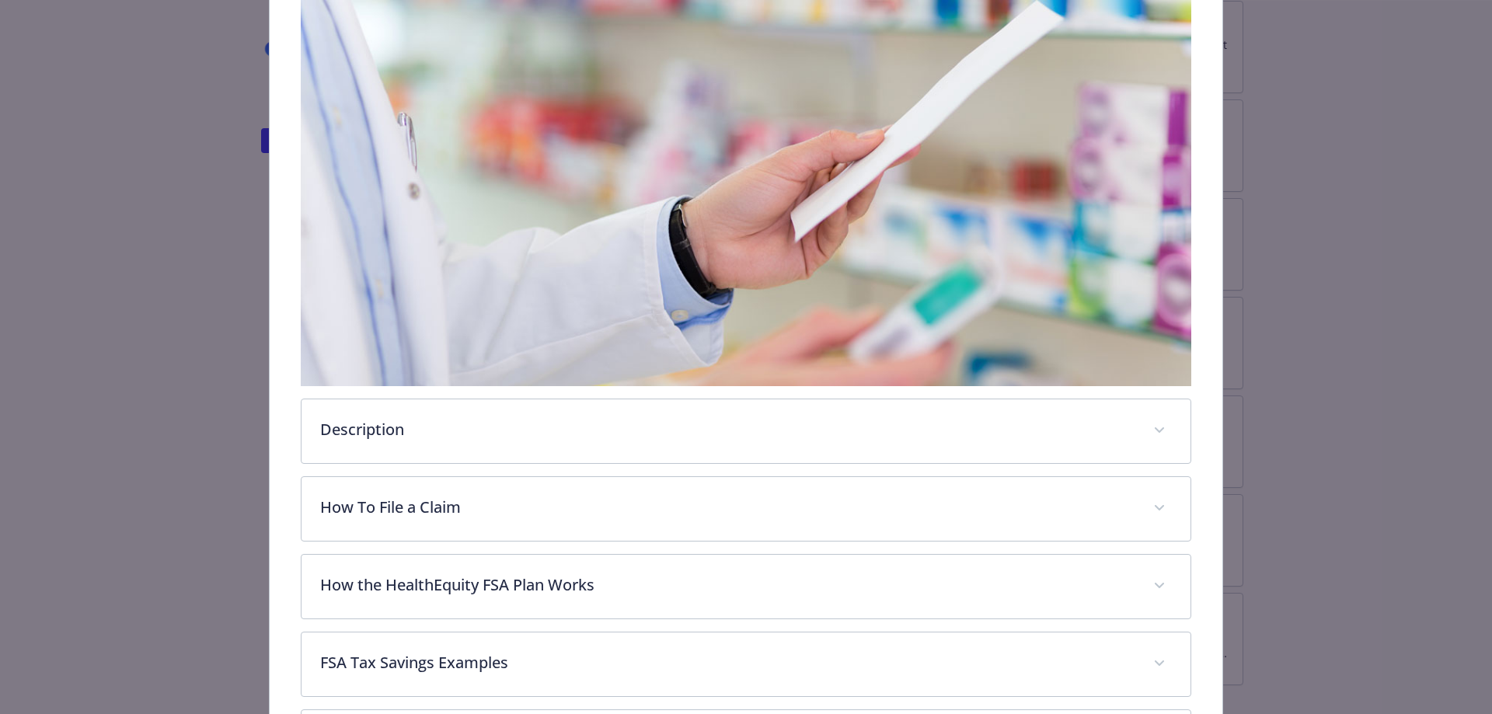
scroll to position [513, 0]
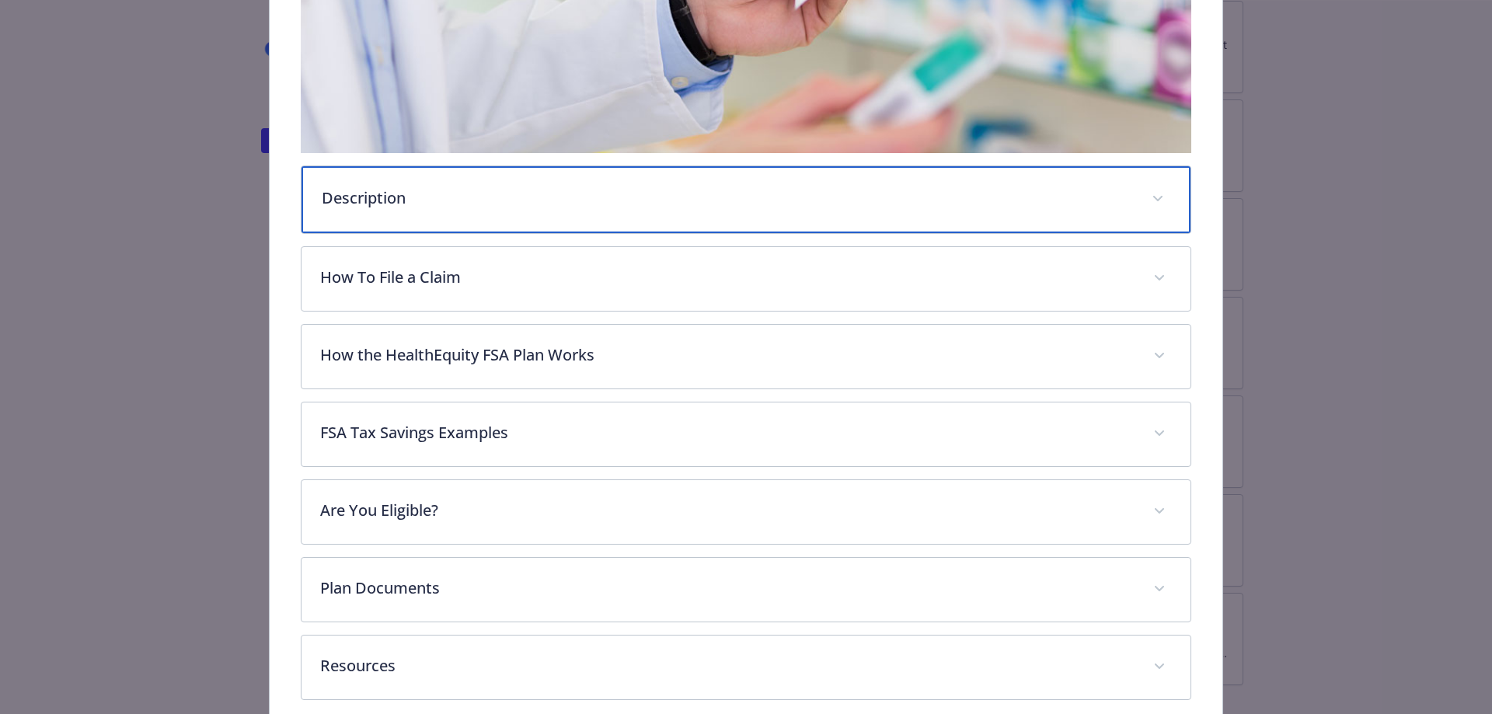
click at [777, 204] on p "Description" at bounding box center [728, 198] width 812 height 23
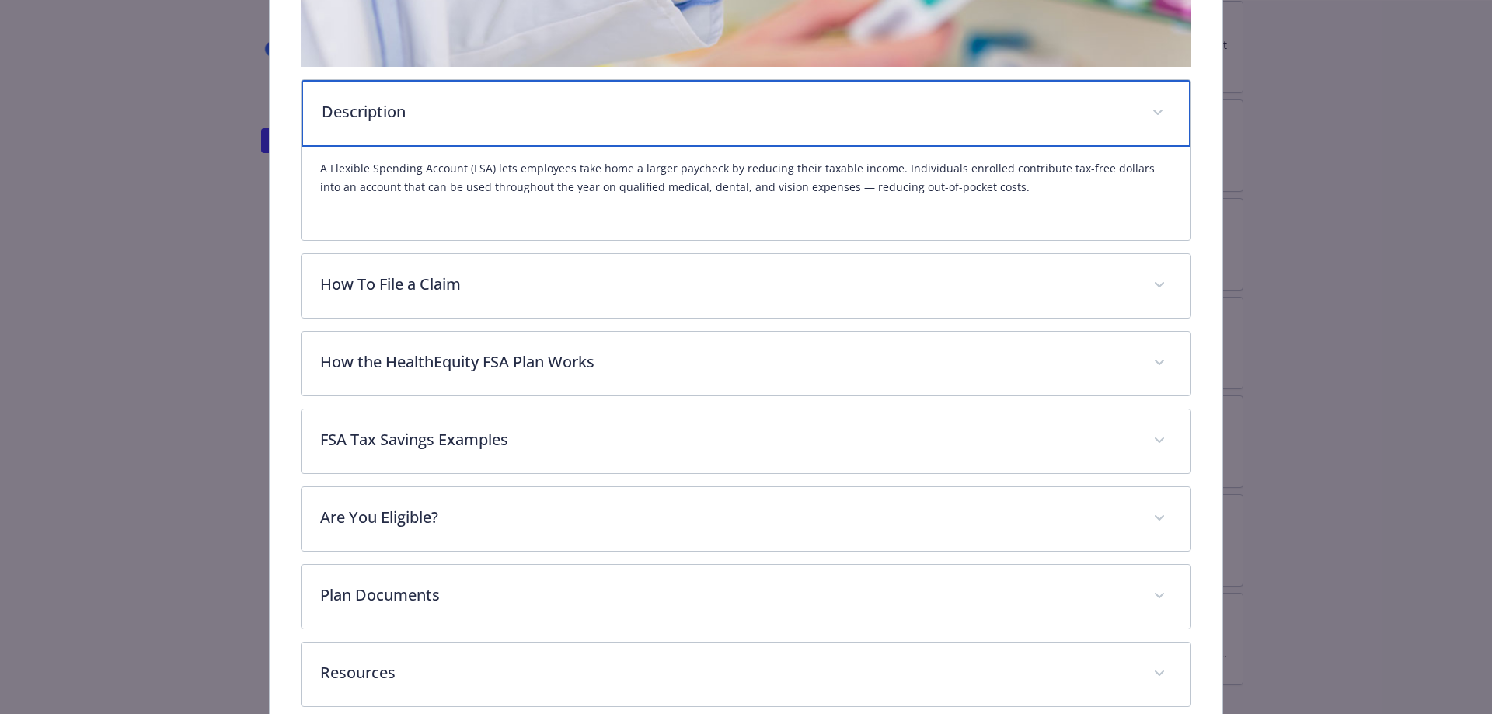
scroll to position [677, 0]
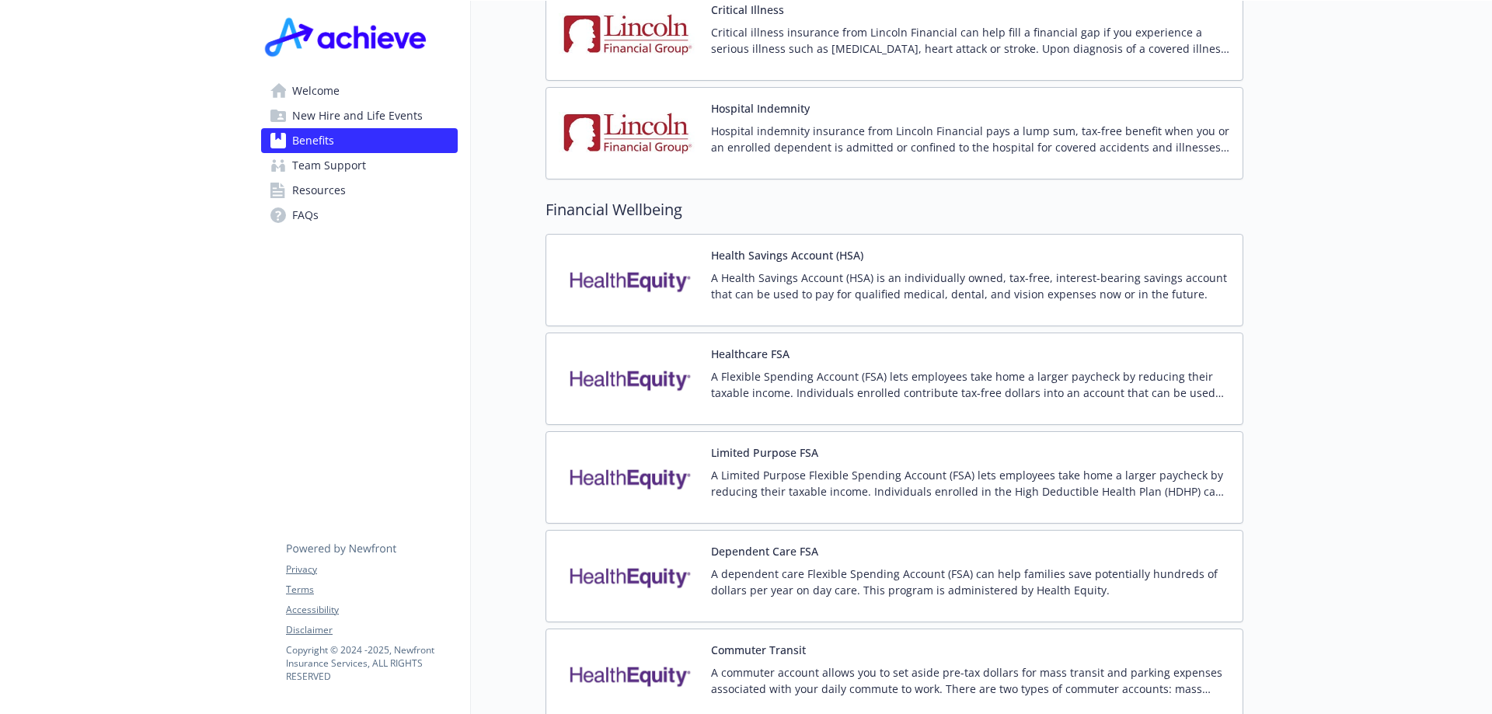
scroll to position [2099, 0]
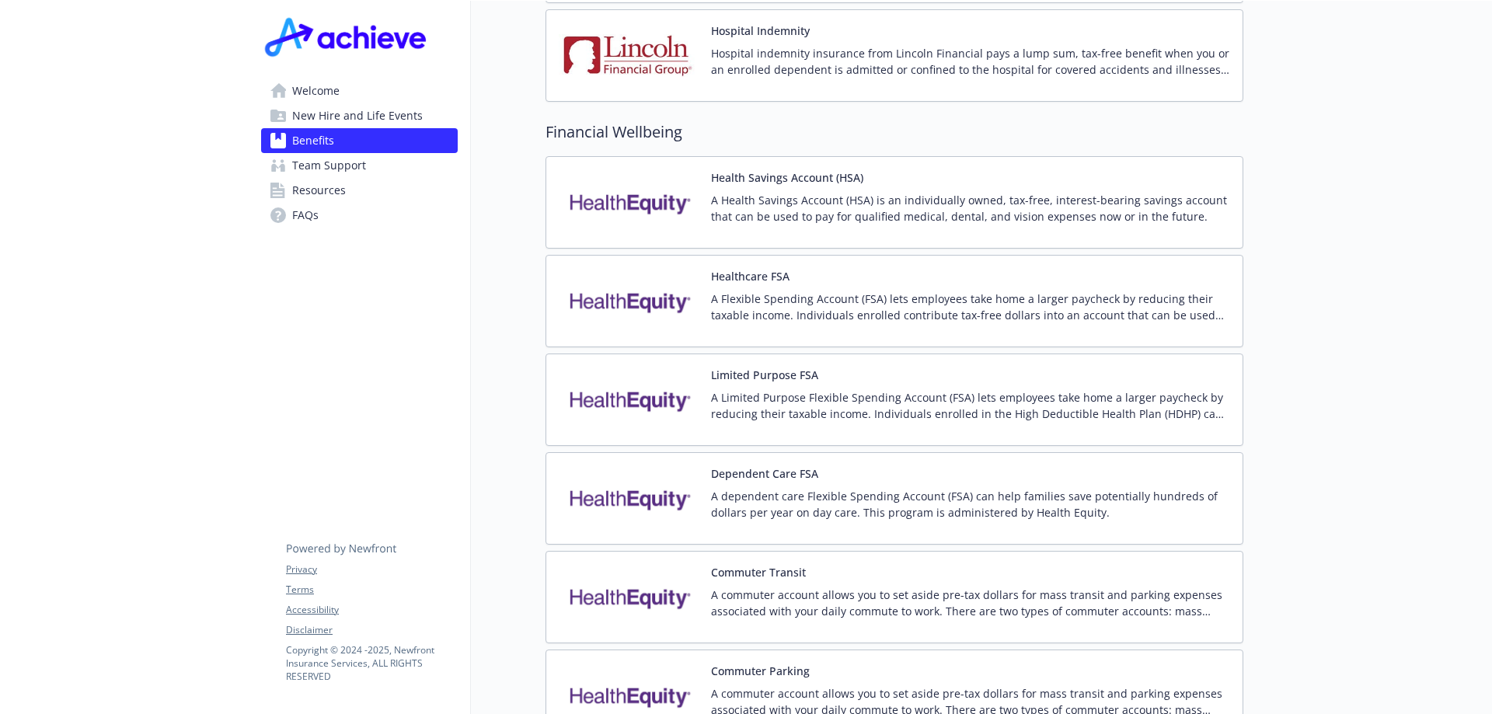
click at [820, 192] on p "A Health Savings Account (HSA) is an individually owned, tax-free, interest-bea…" at bounding box center [970, 208] width 519 height 33
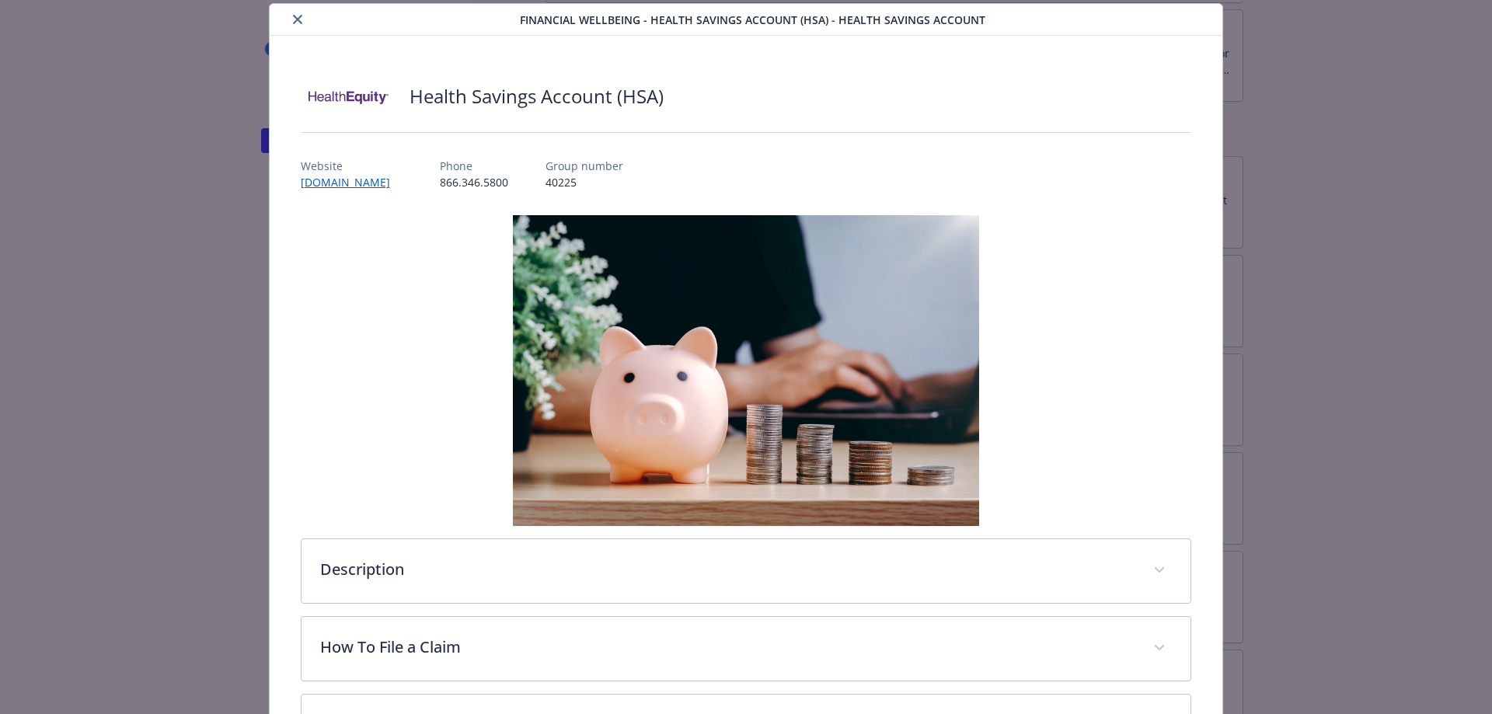
scroll to position [124, 0]
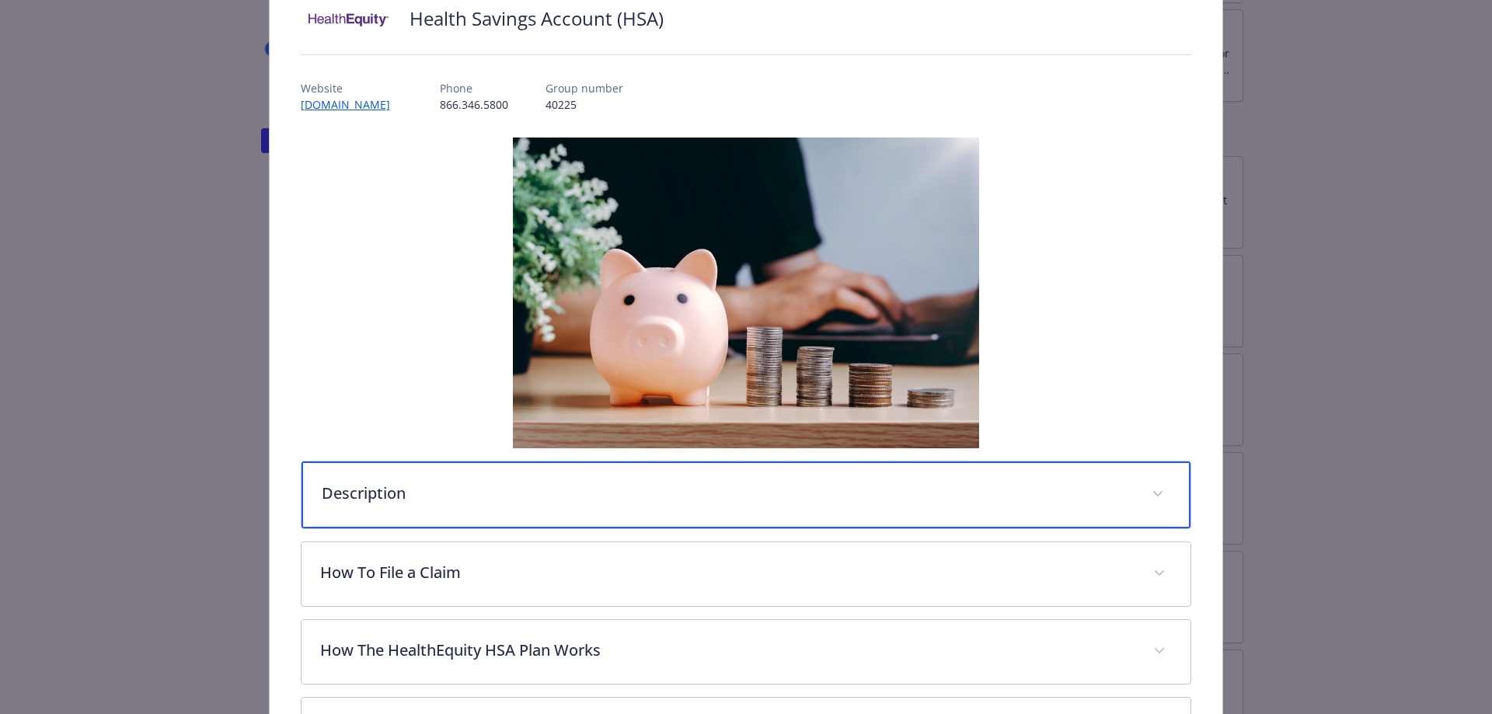
click at [435, 473] on div "Description" at bounding box center [747, 495] width 890 height 67
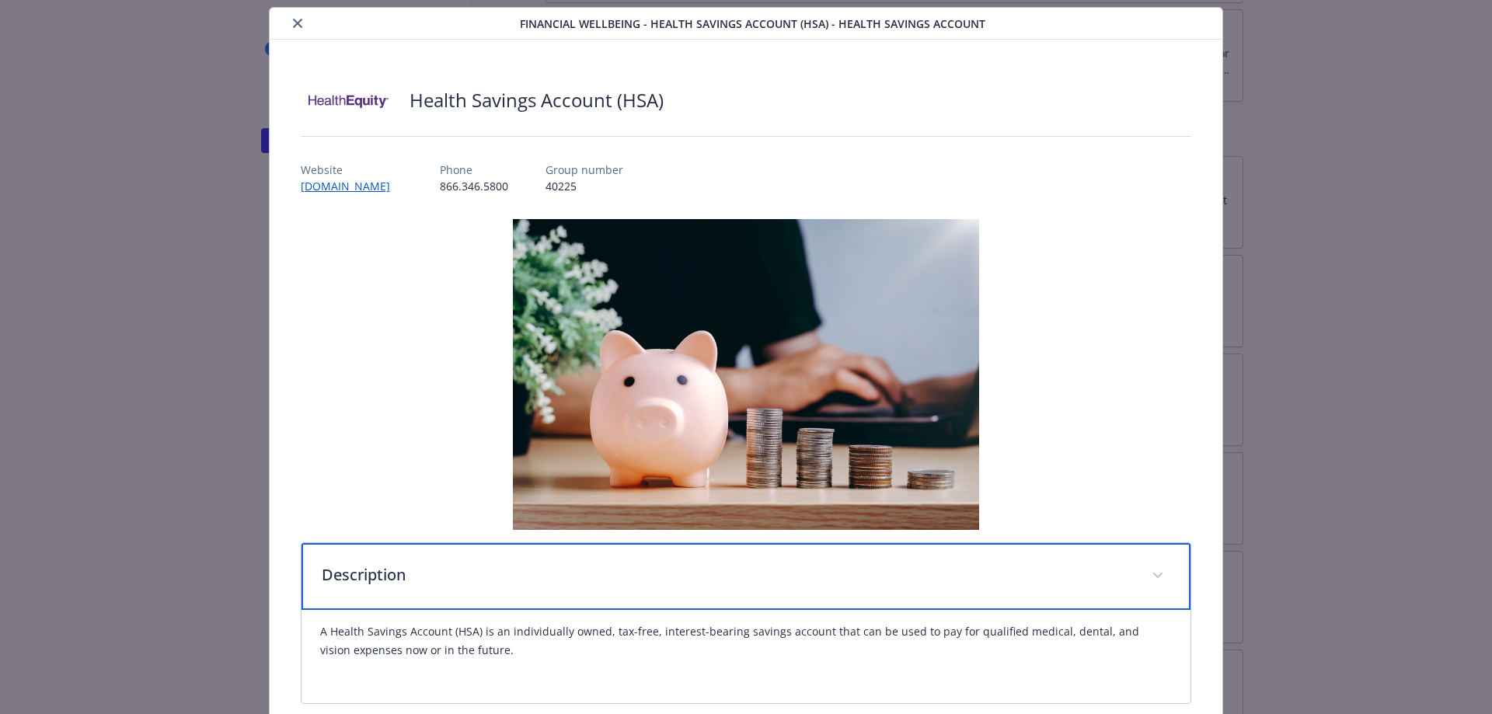
scroll to position [0, 0]
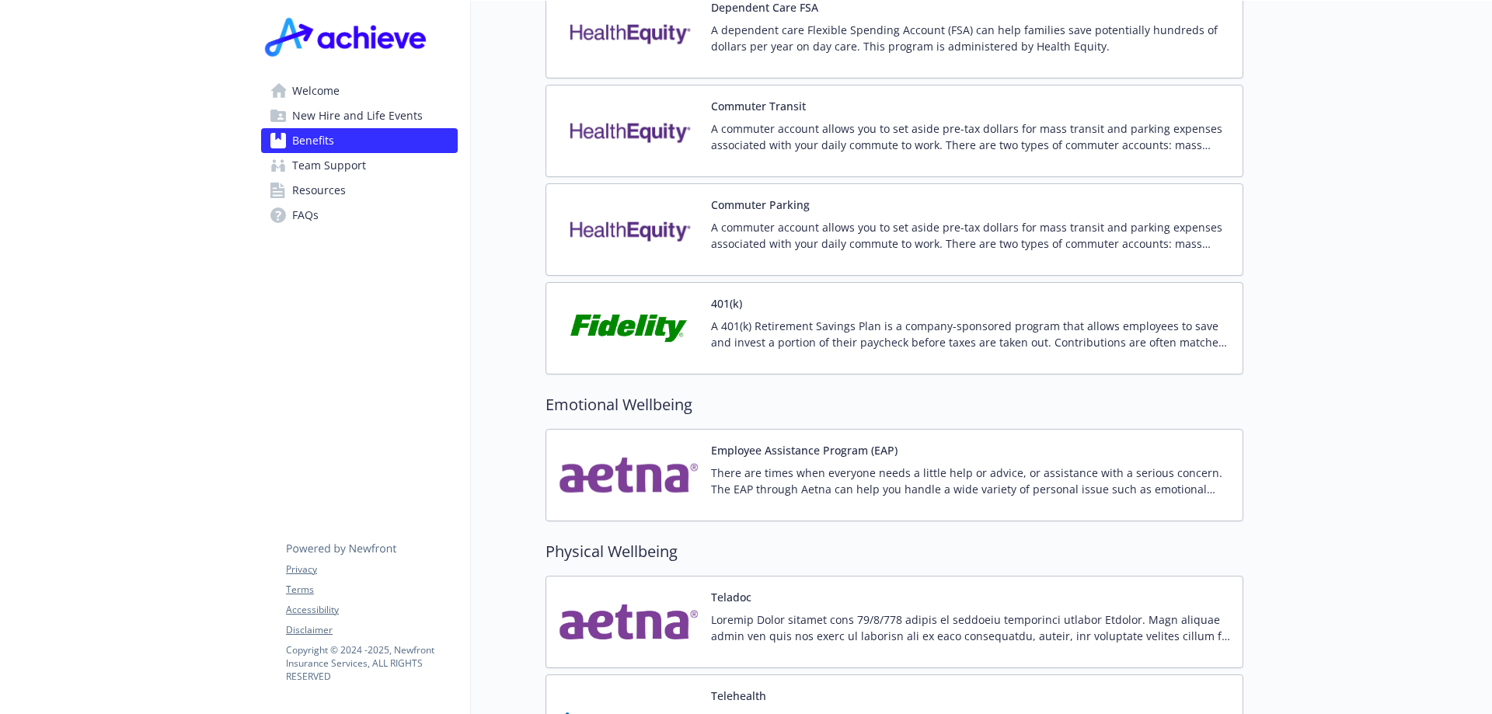
scroll to position [2721, 0]
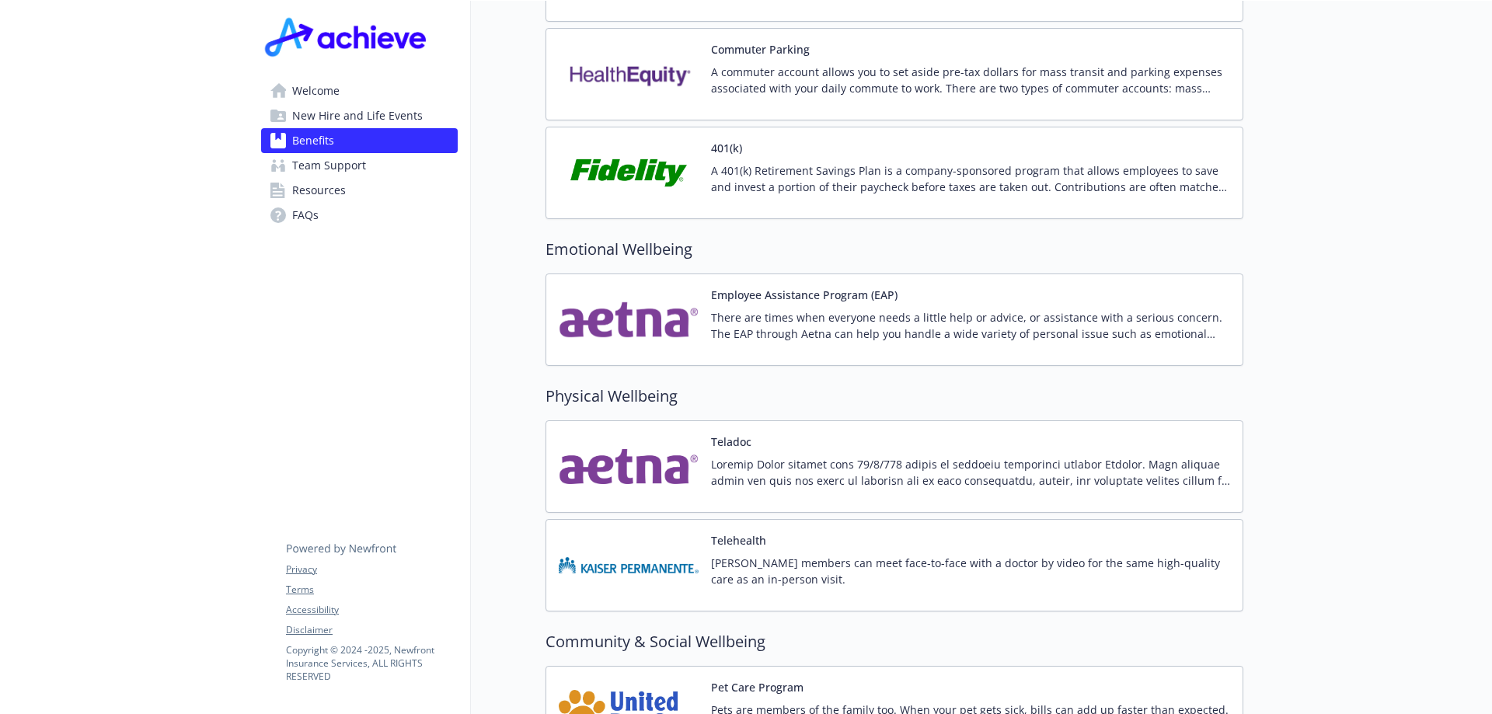
click at [940, 141] on div "401(k) A 401(k) Retirement Savings Plan is a company-sponsored program that all…" at bounding box center [970, 173] width 519 height 66
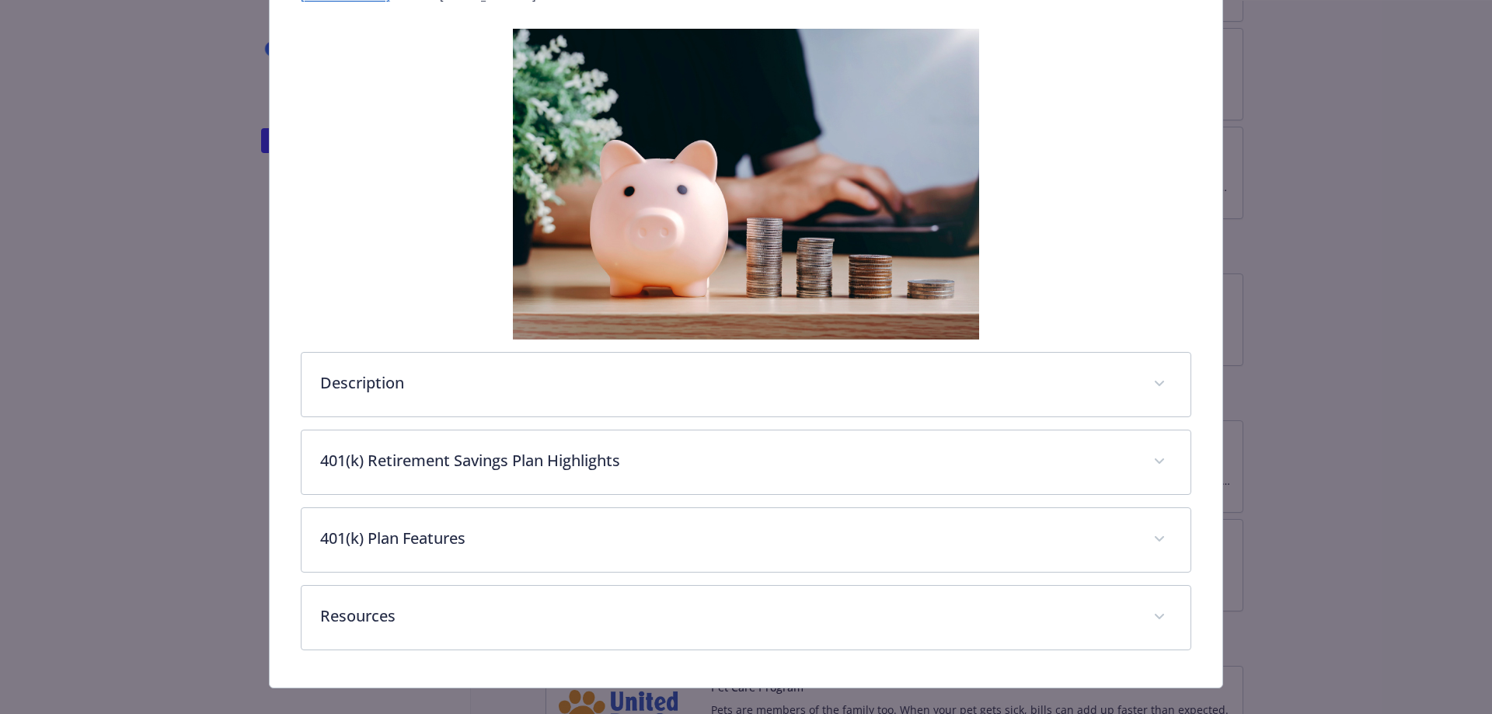
scroll to position [155, 0]
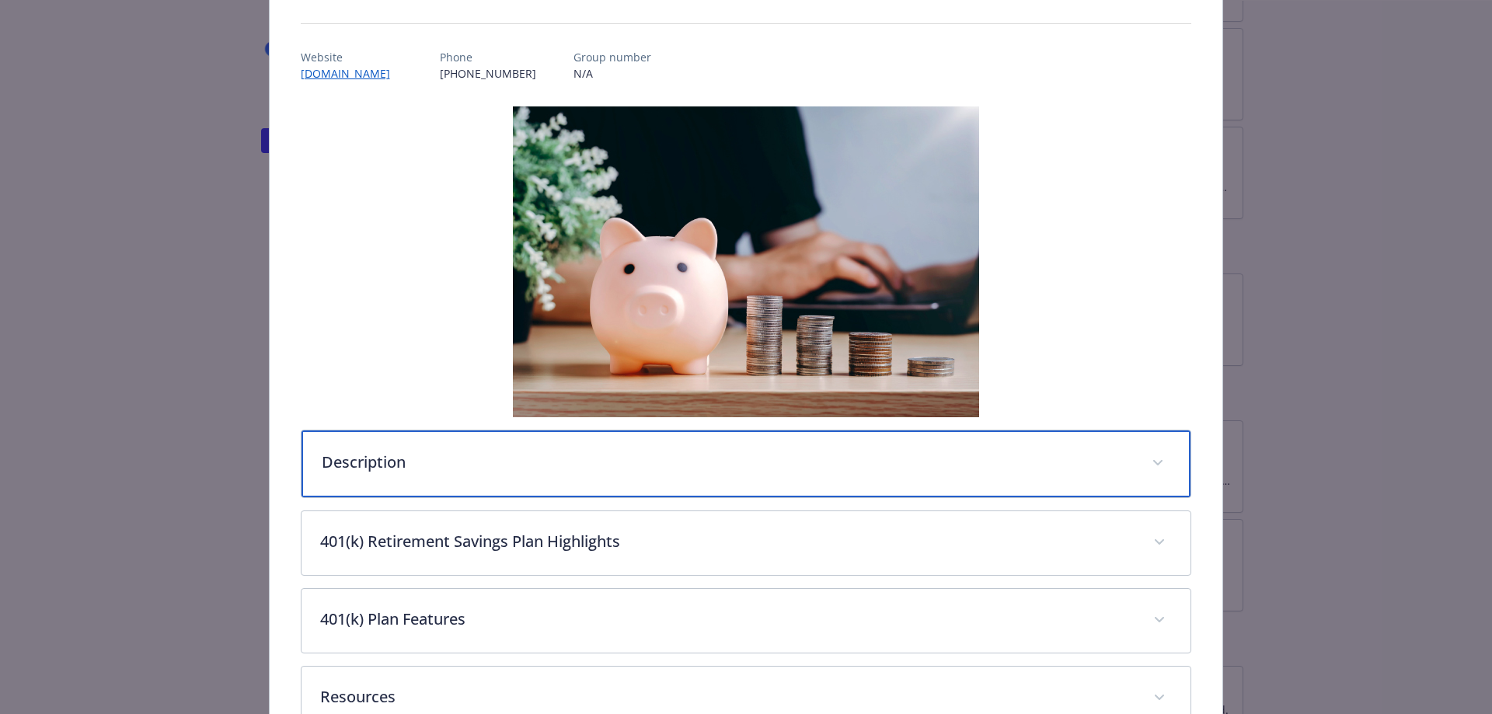
click at [433, 445] on div "Description" at bounding box center [747, 464] width 890 height 67
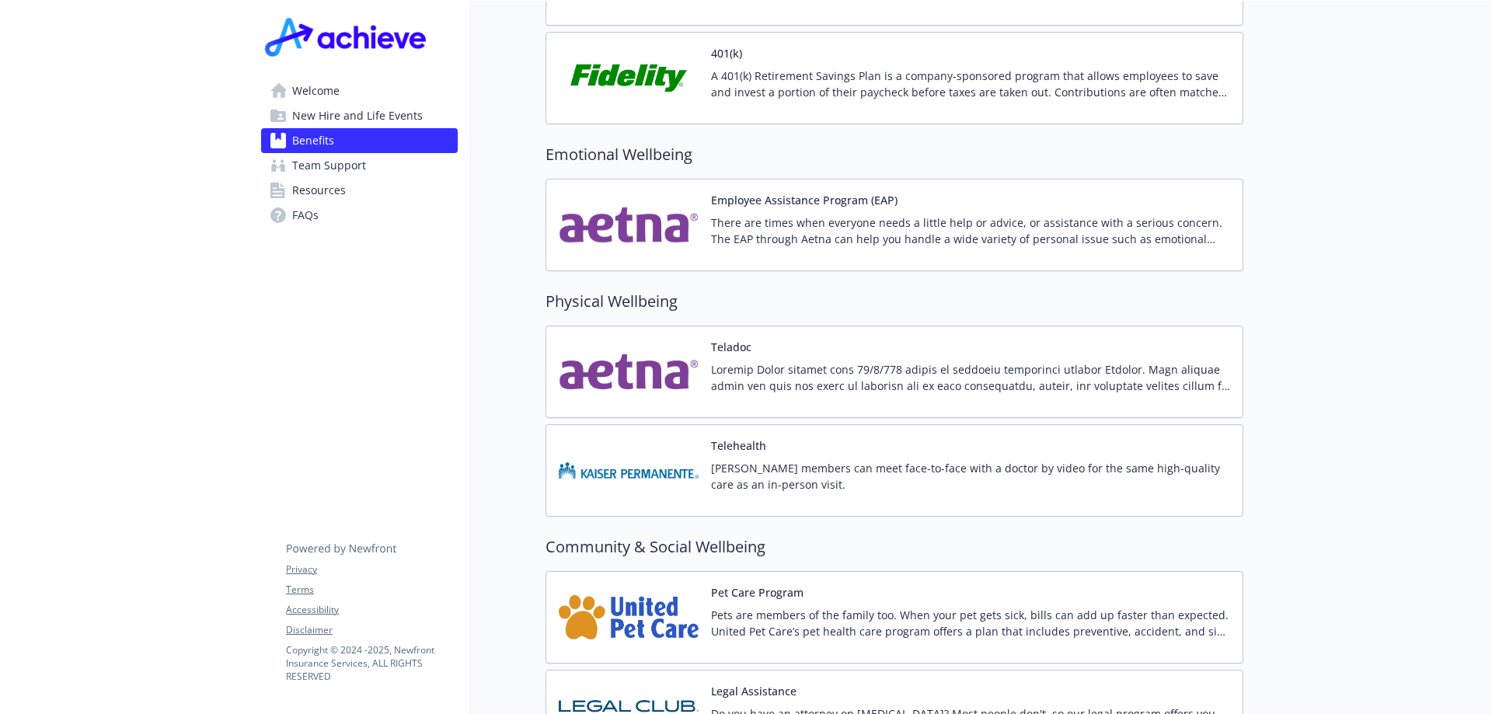
scroll to position [2582, 0]
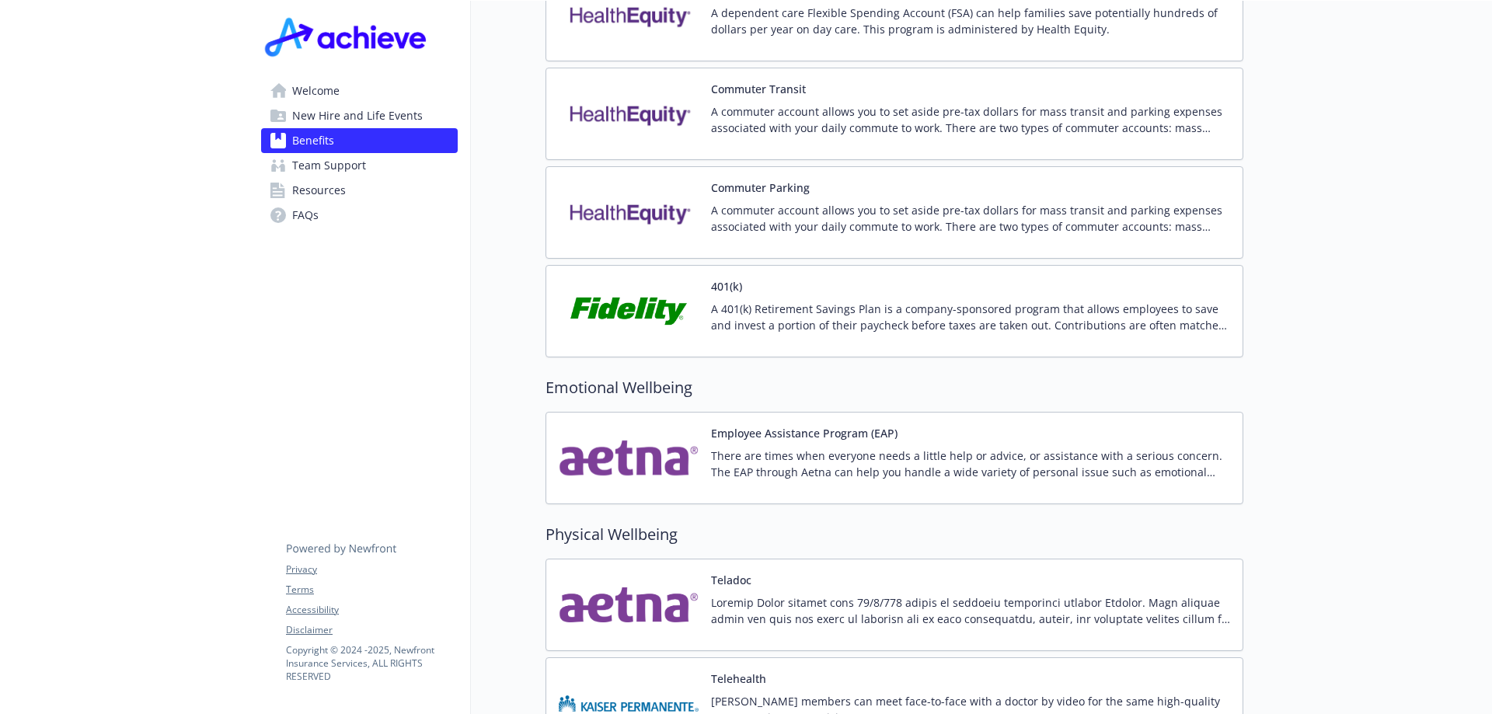
drag, startPoint x: 1302, startPoint y: 250, endPoint x: 1339, endPoint y: 535, distance: 286.9
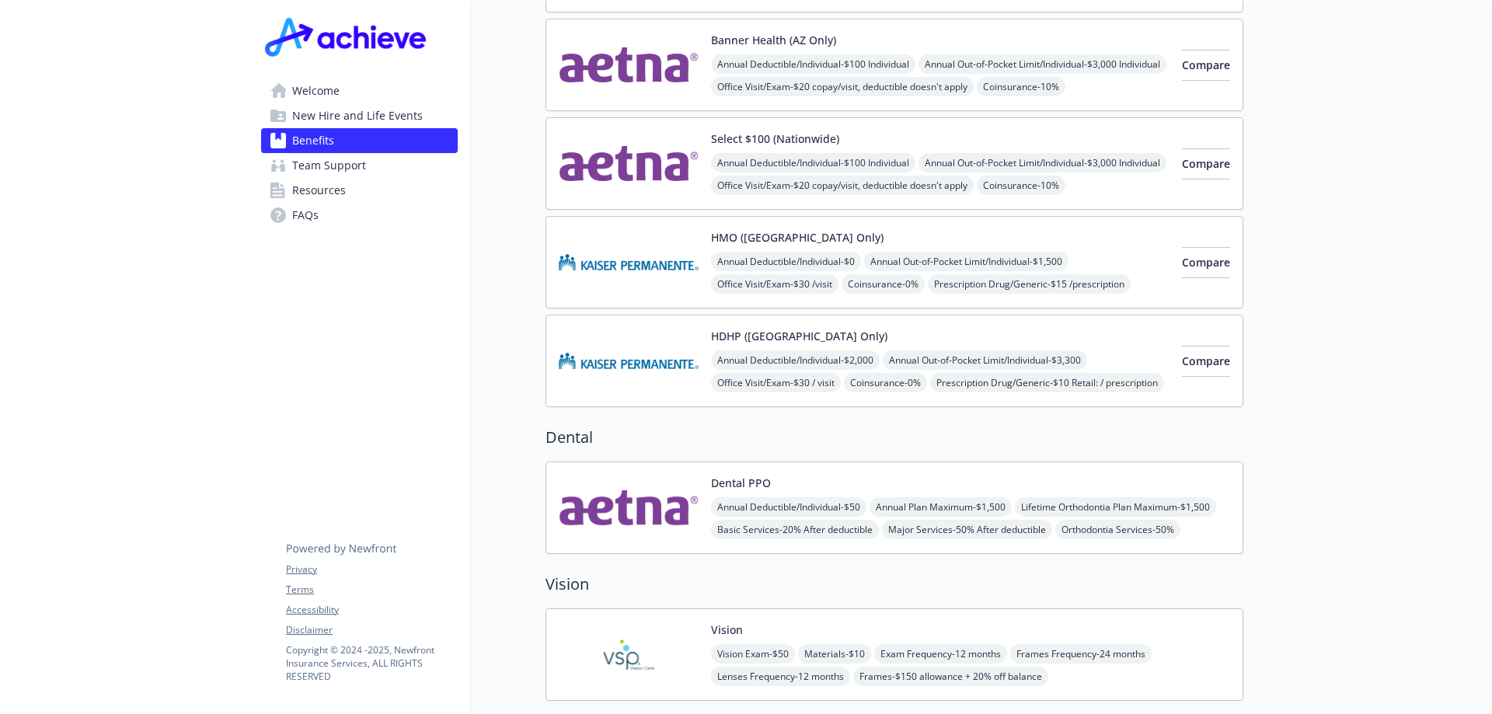
scroll to position [544, 0]
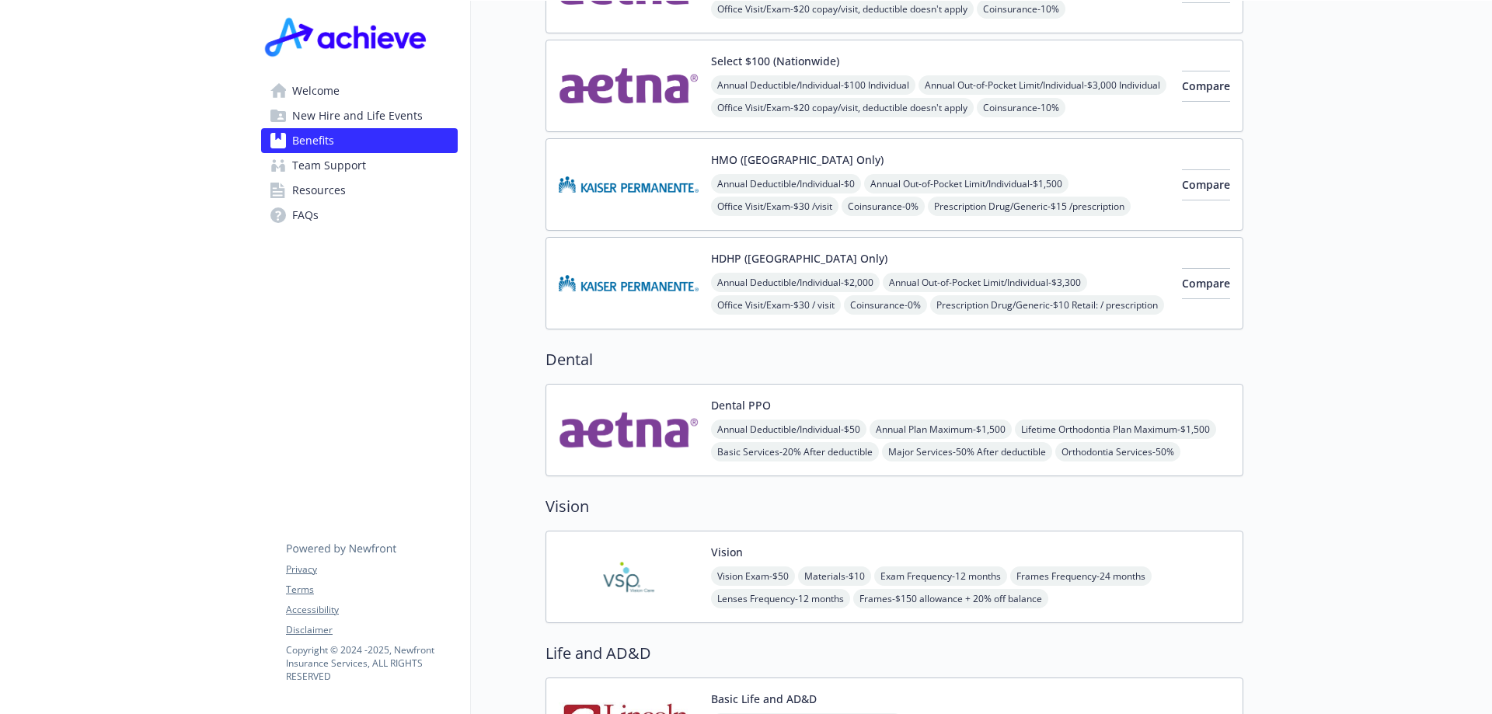
click at [899, 397] on div "Dental PPO Annual Deductible/Individual - $50 Annual Plan Maximum - $1,500 Life…" at bounding box center [970, 430] width 519 height 66
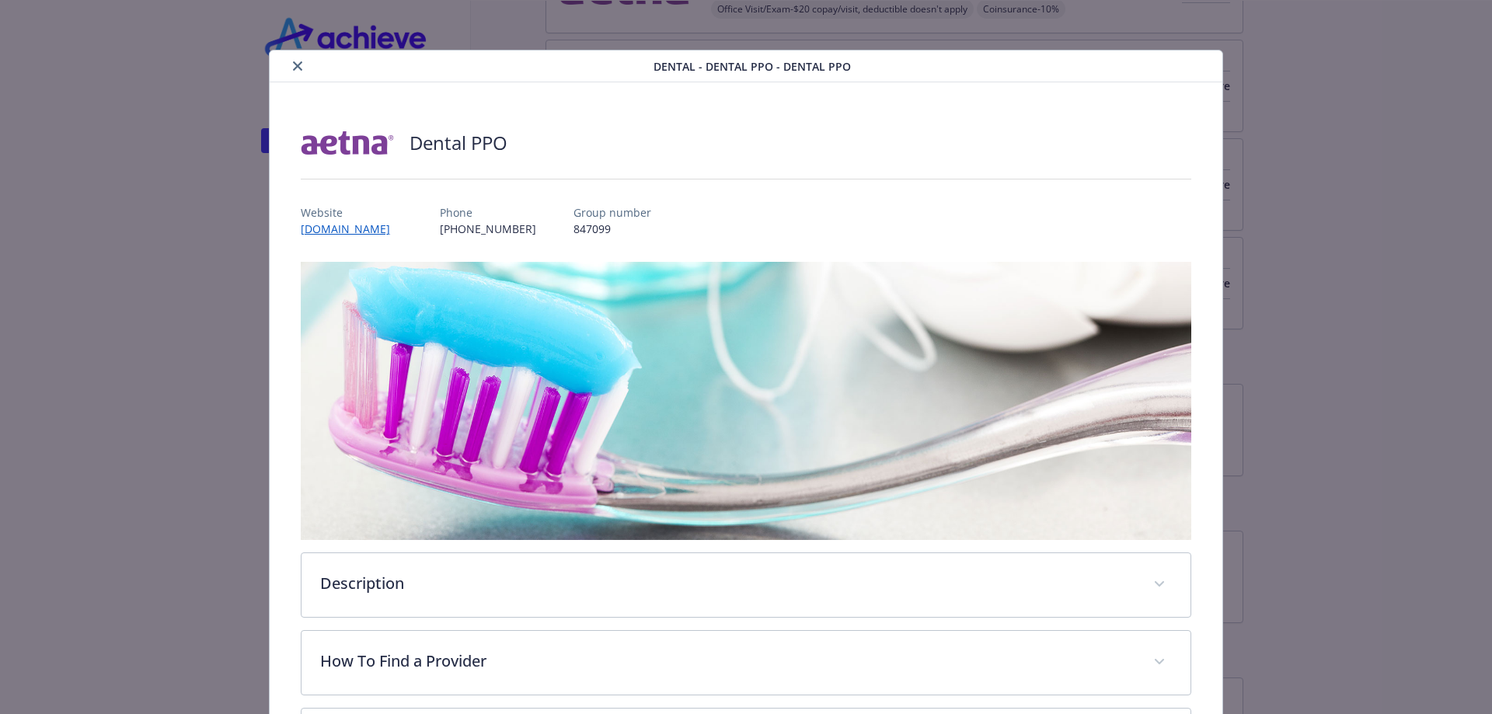
scroll to position [47, 0]
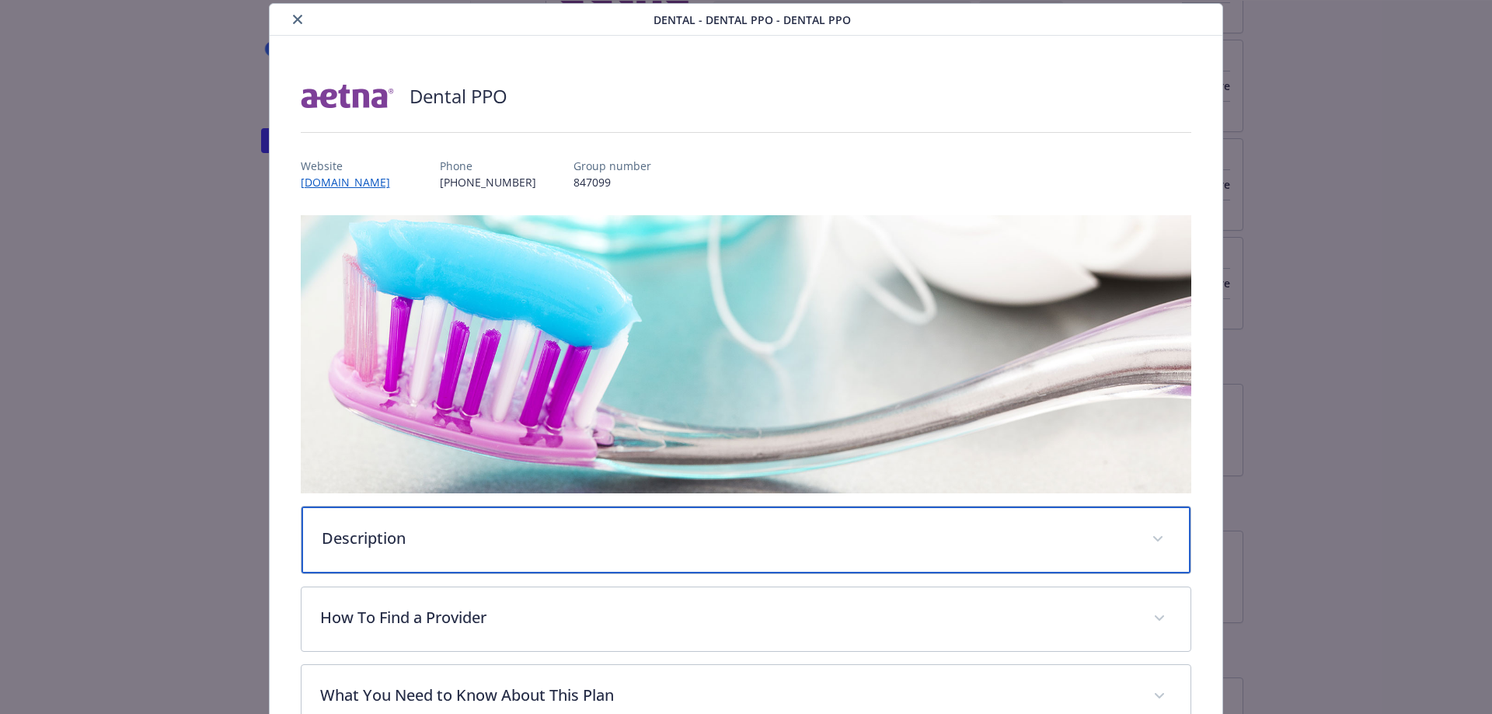
click at [627, 543] on p "Description" at bounding box center [728, 538] width 812 height 23
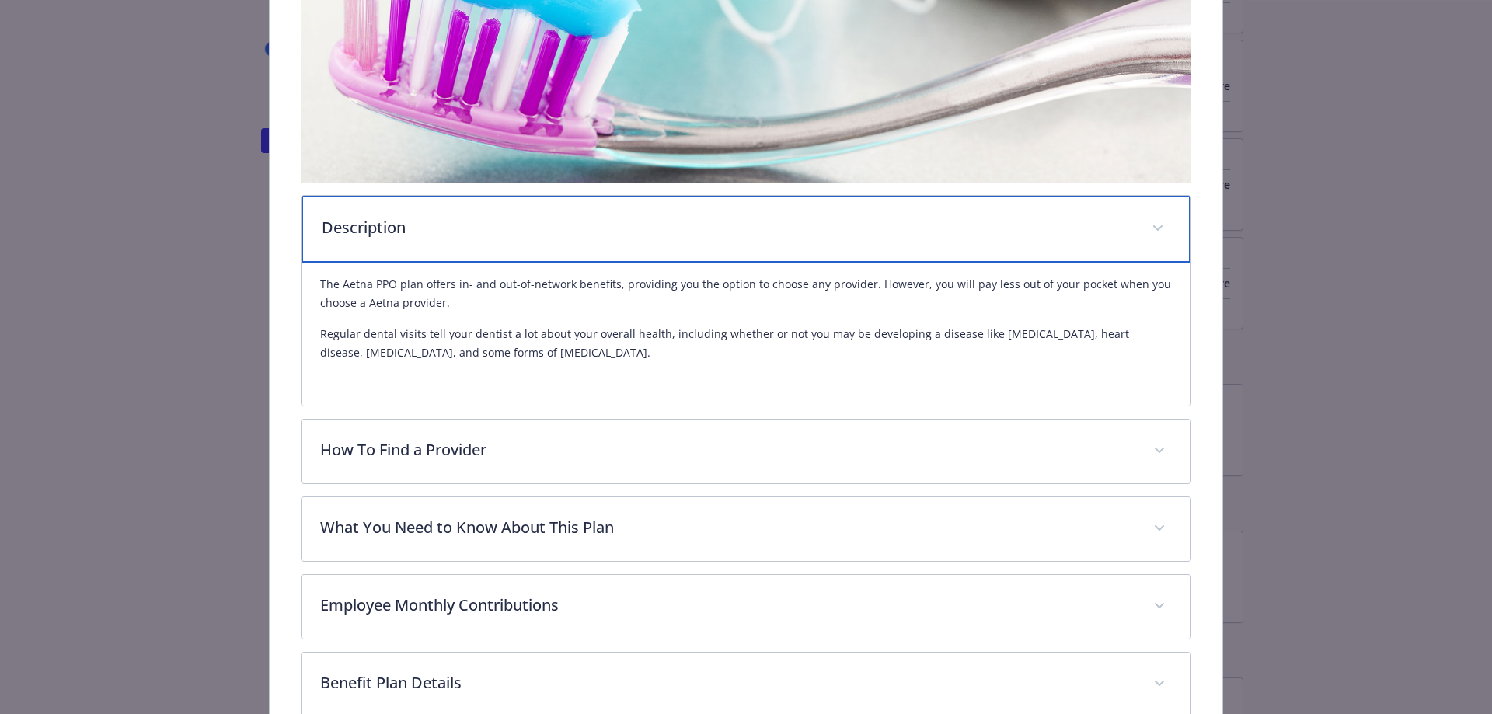
scroll to position [435, 0]
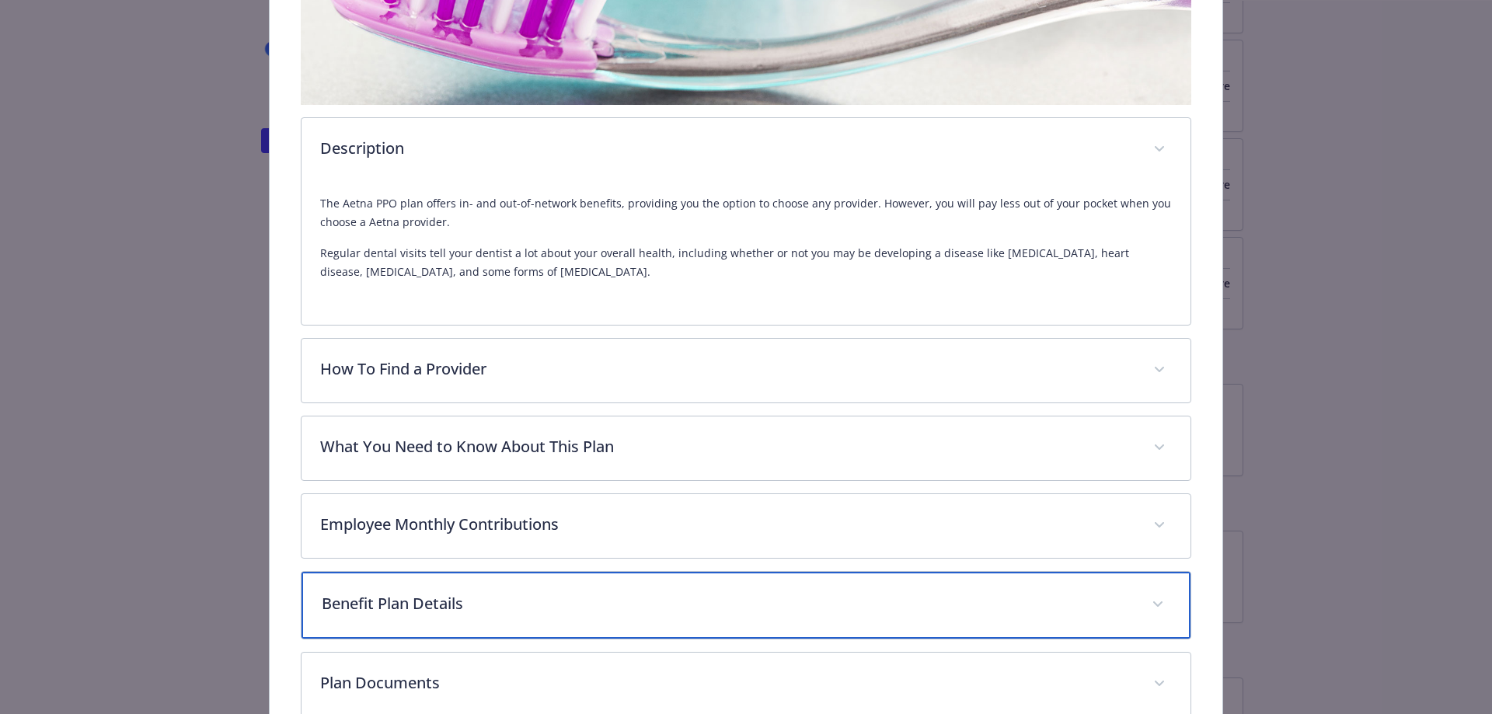
click at [522, 609] on p "Benefit Plan Details" at bounding box center [728, 603] width 812 height 23
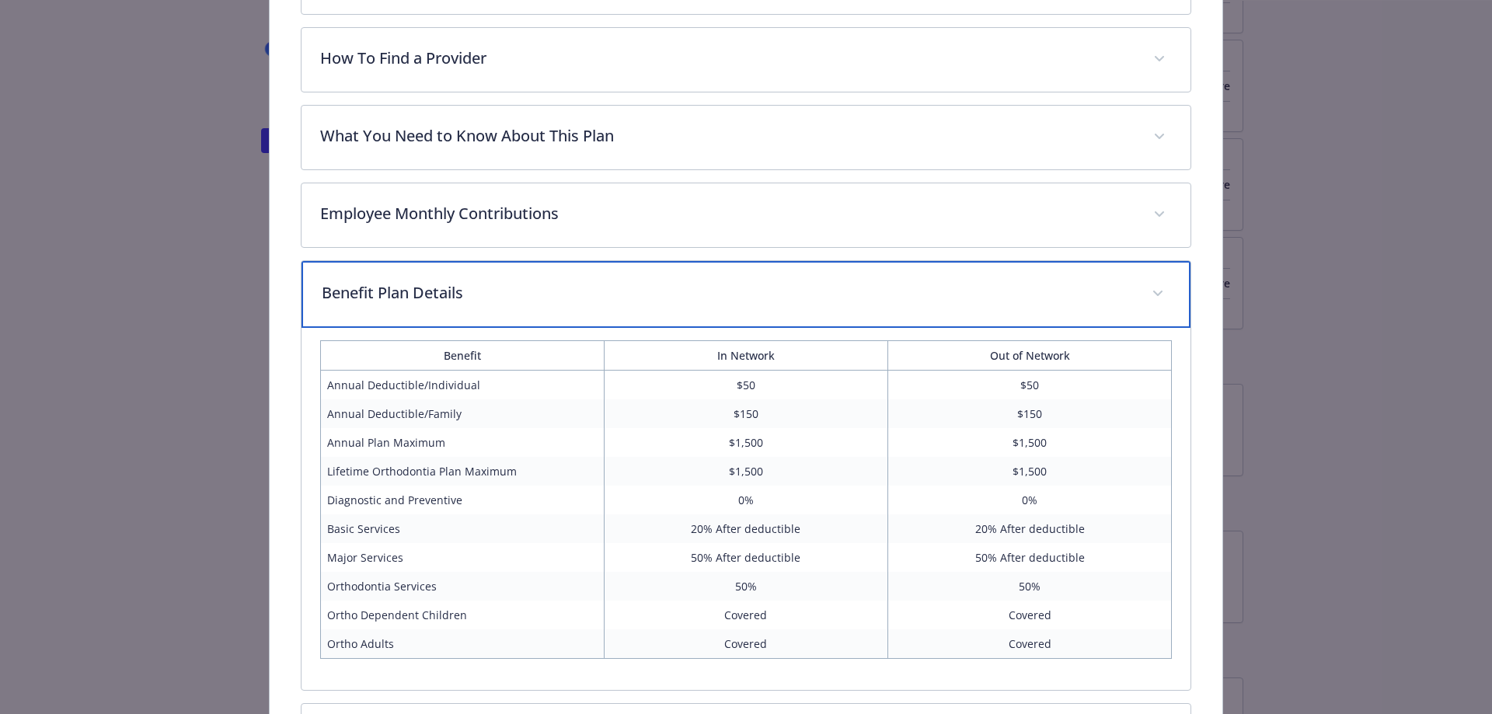
scroll to position [902, 0]
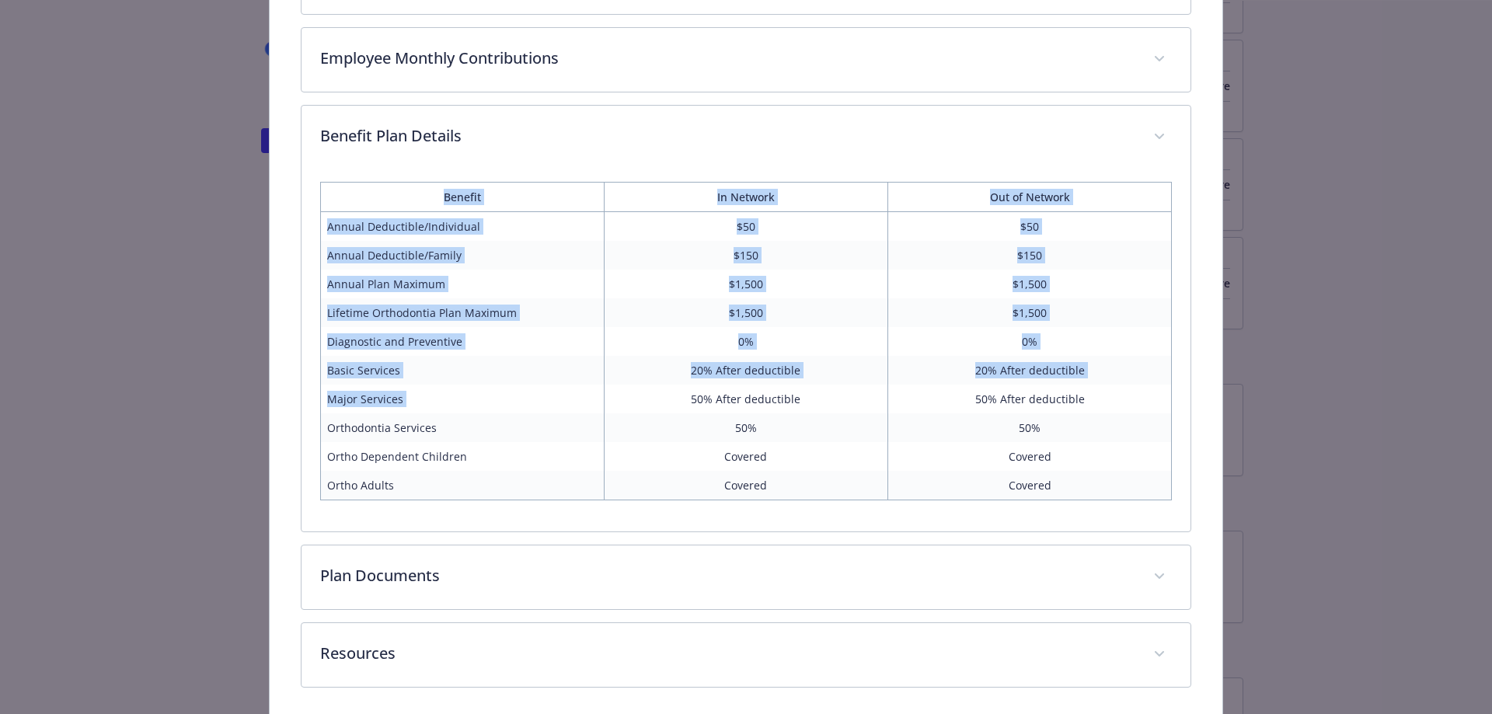
drag, startPoint x: 662, startPoint y: 396, endPoint x: 1122, endPoint y: 391, distance: 460.2
click at [1171, 390] on div "Benefit In Network Out of Network Annual Deductible/Individual $50 $50 Annual D…" at bounding box center [747, 350] width 890 height 362
click at [1122, 390] on td "50% After deductible" at bounding box center [1030, 399] width 284 height 29
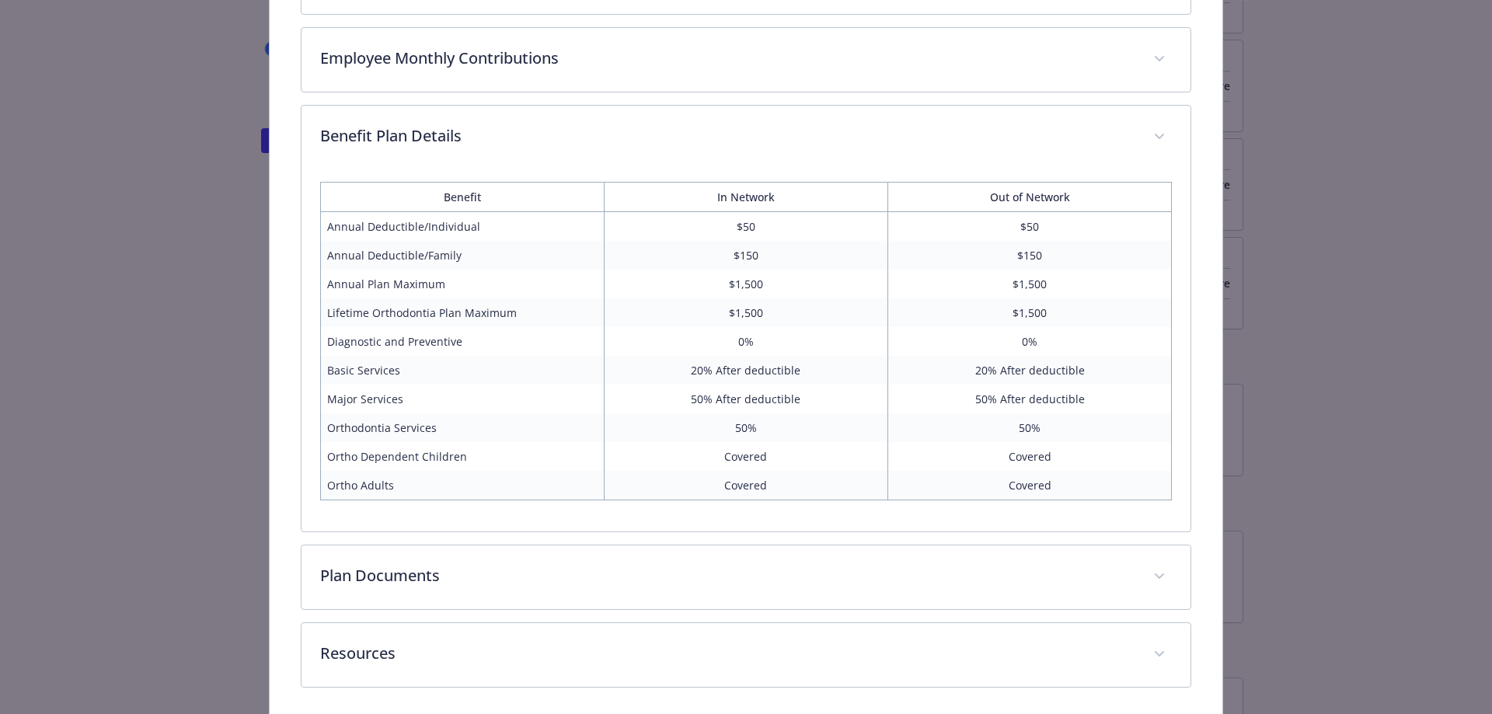
drag, startPoint x: 461, startPoint y: 502, endPoint x: 222, endPoint y: 399, distance: 260.8
